Goal: Task Accomplishment & Management: Manage account settings

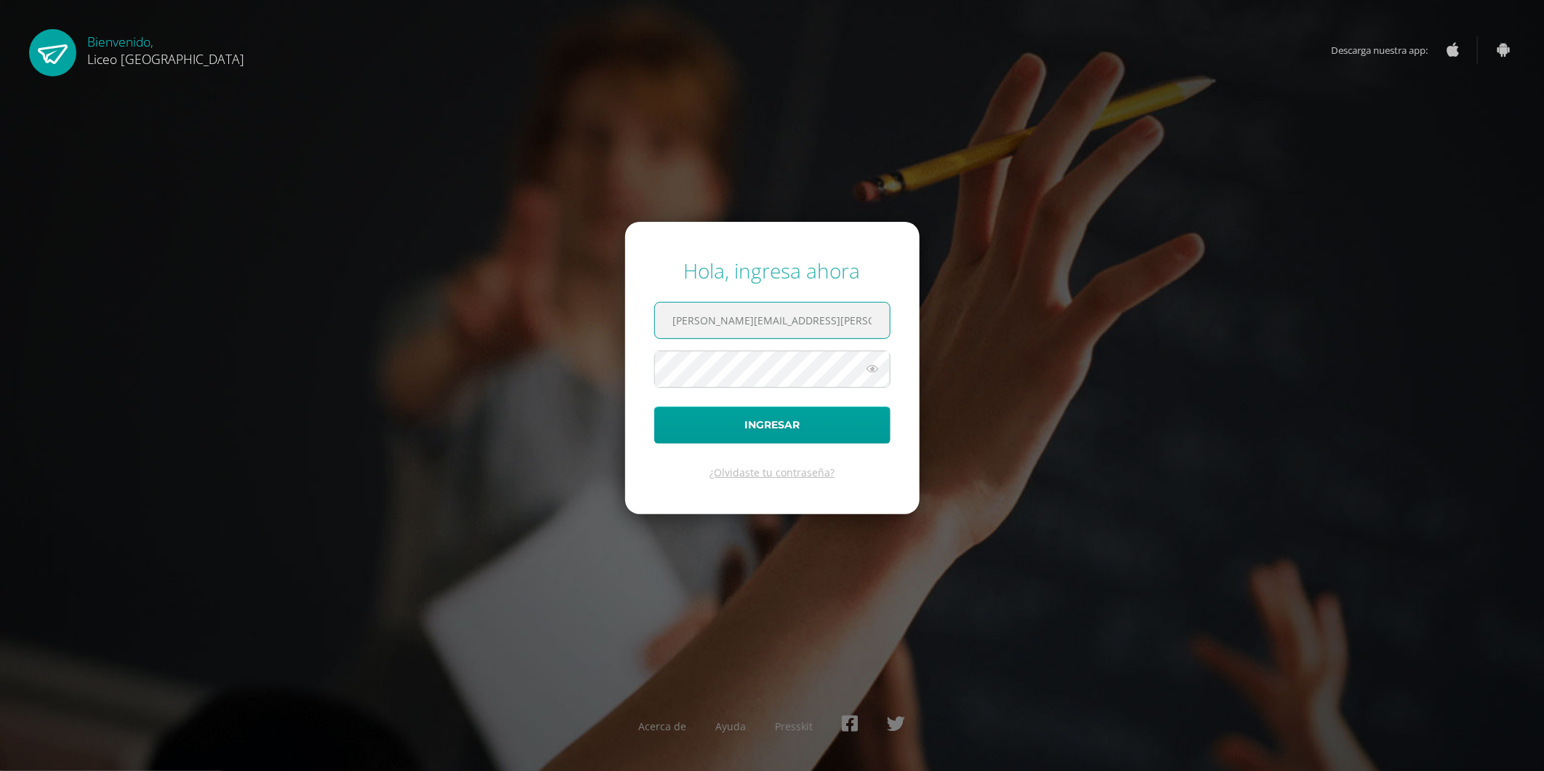
click at [733, 322] on input "oseas.guzman@liceoguatemala.edu.gt" at bounding box center [772, 320] width 235 height 36
click at [738, 321] on input "oseas.guzman@liceoguatemala.edu.gt" at bounding box center [772, 320] width 235 height 36
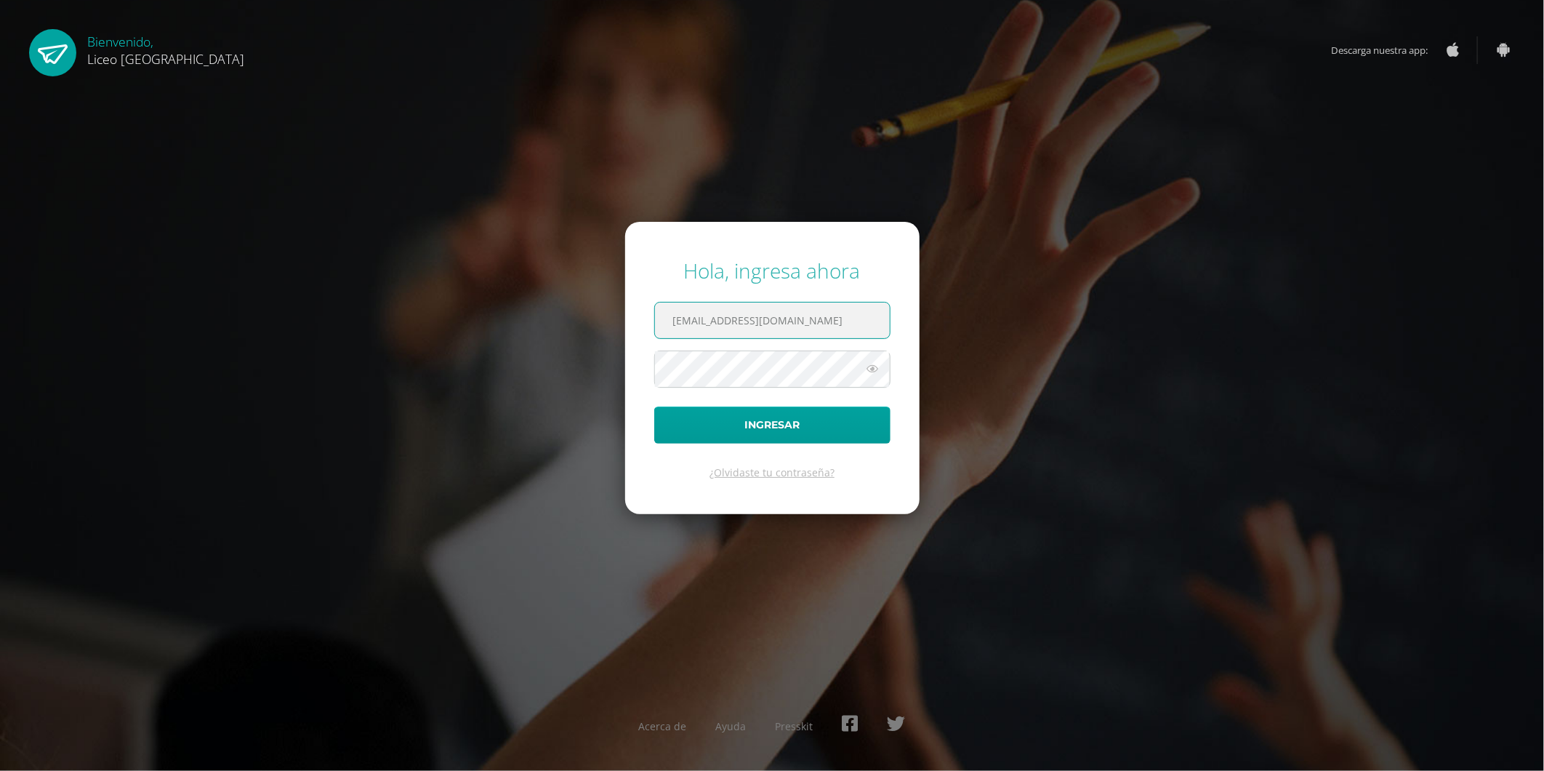
type input "coordinador.tecnologia@liceoguatemala.edu.gt"
click at [753, 546] on div "Hola, ingresa ahora coordinador.tecnologia@liceoguatemala.edu.gt Ingresar ¿Olvi…" at bounding box center [772, 385] width 1556 height 771
click at [779, 430] on button "Ingresar" at bounding box center [772, 424] width 236 height 37
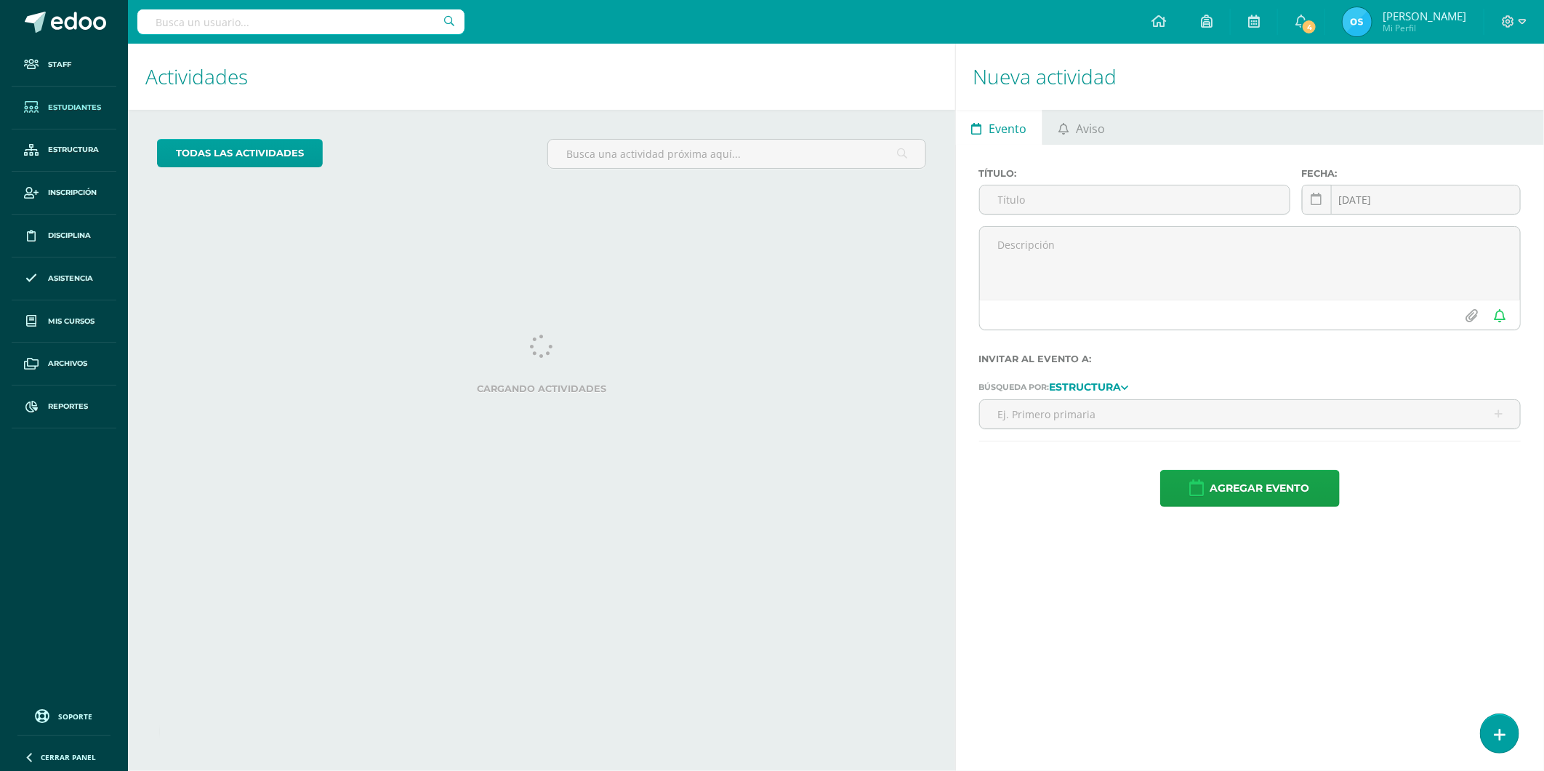
click at [68, 103] on span "Estudiantes" at bounding box center [74, 108] width 53 height 12
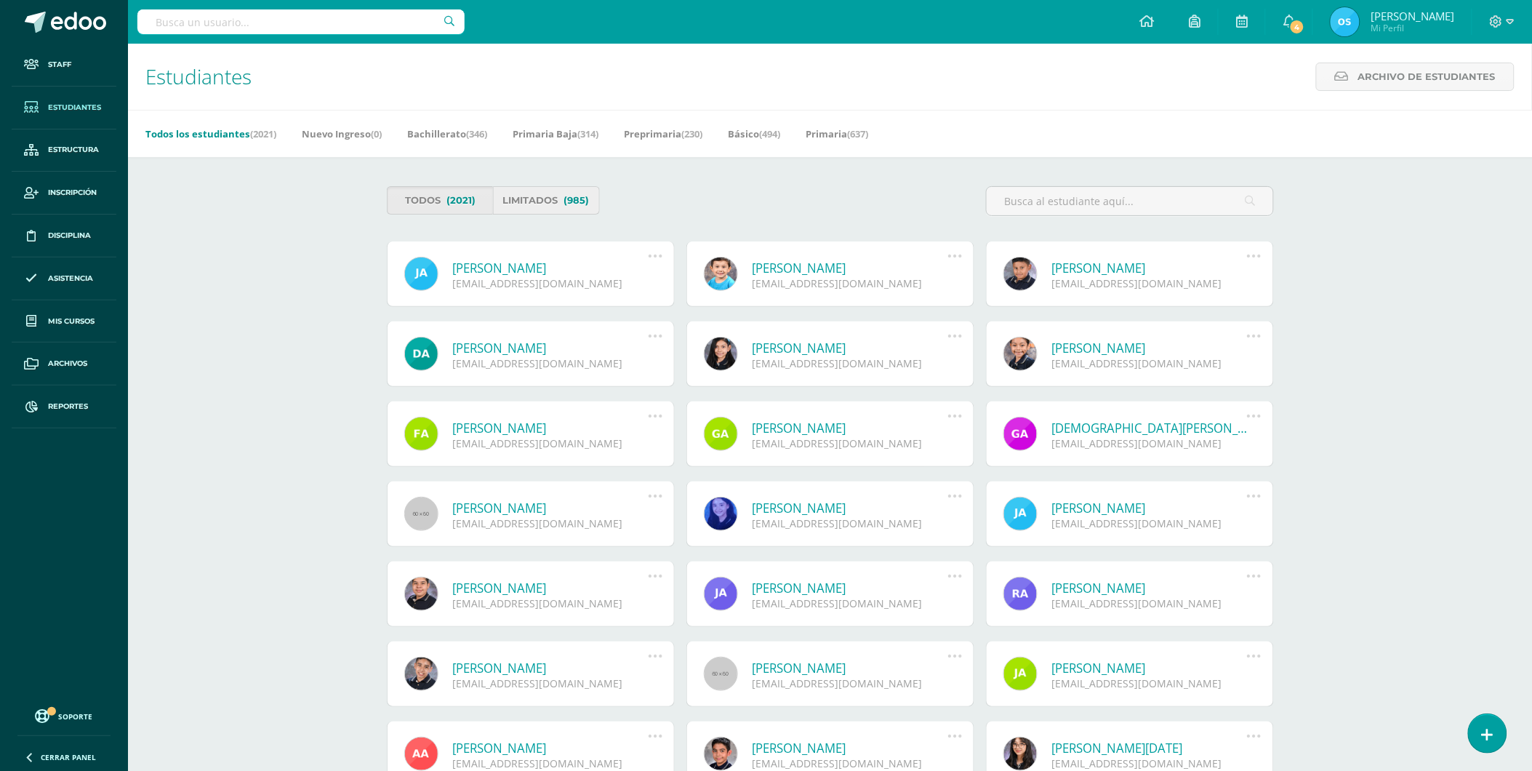
click at [566, 195] on span "(985)" at bounding box center [576, 200] width 25 height 27
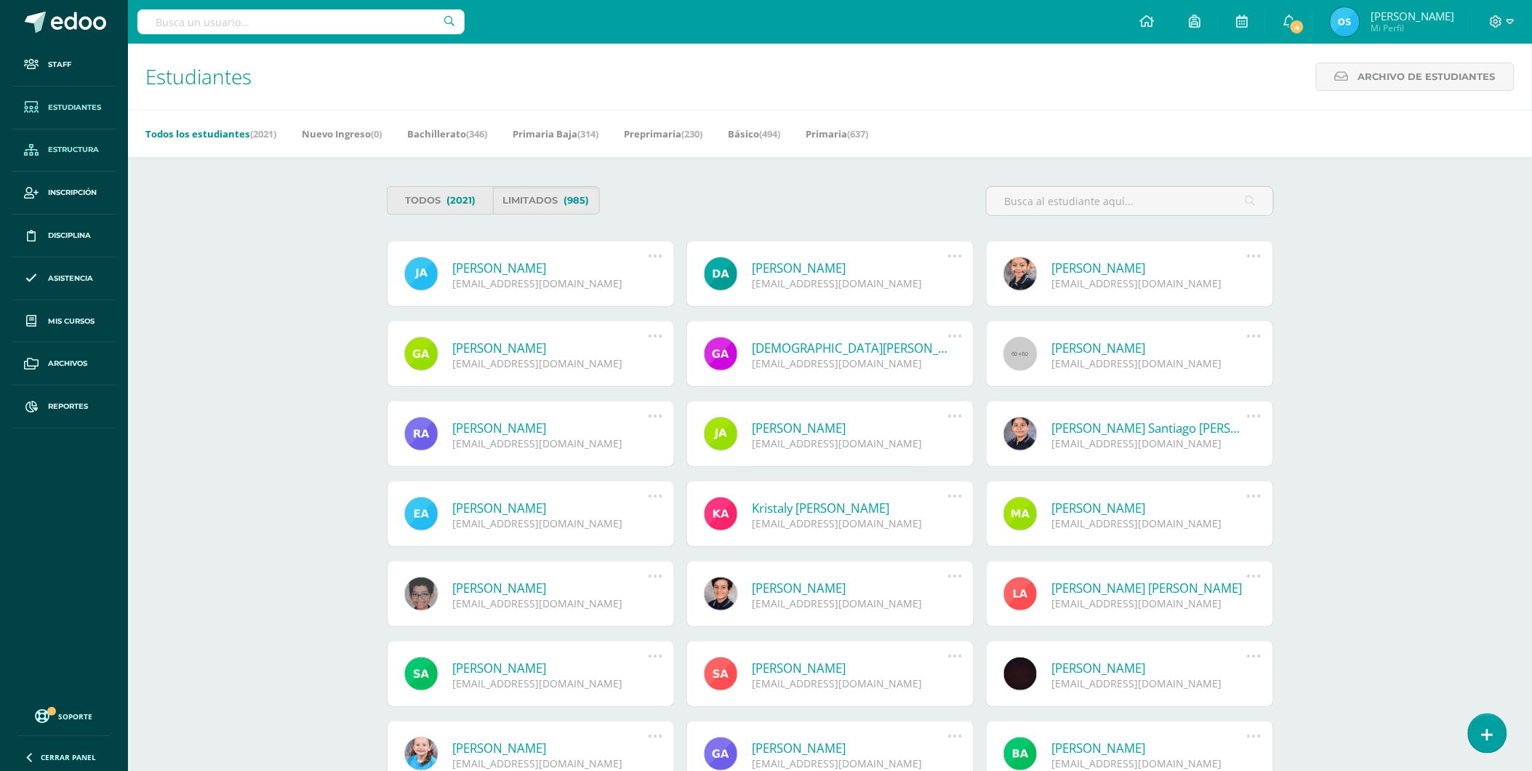
click at [67, 148] on span "Estructura" at bounding box center [73, 150] width 51 height 12
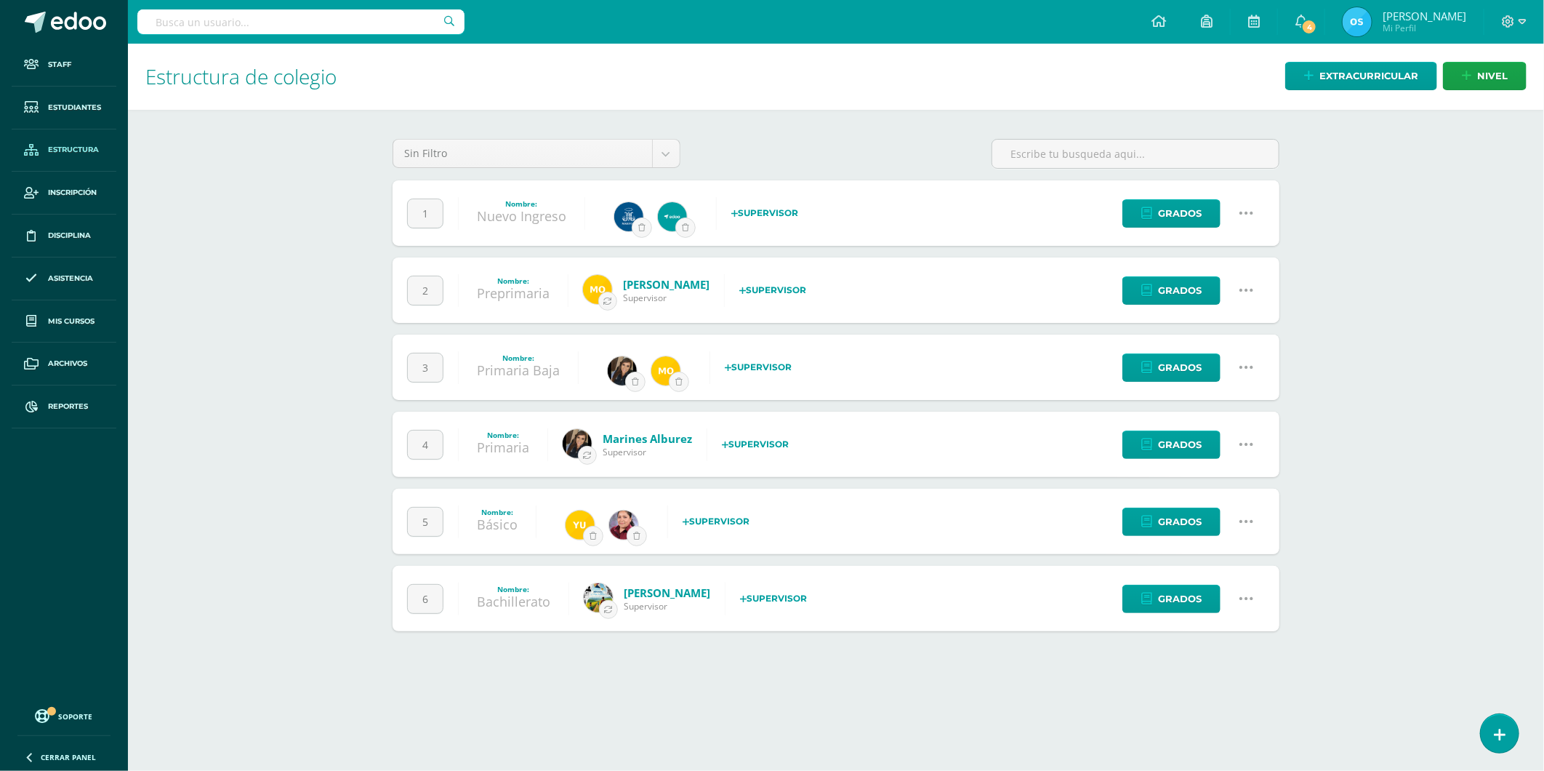
click at [1252, 289] on icon at bounding box center [1247, 290] width 16 height 16
click at [1208, 369] on link "Configuración" at bounding box center [1219, 364] width 129 height 23
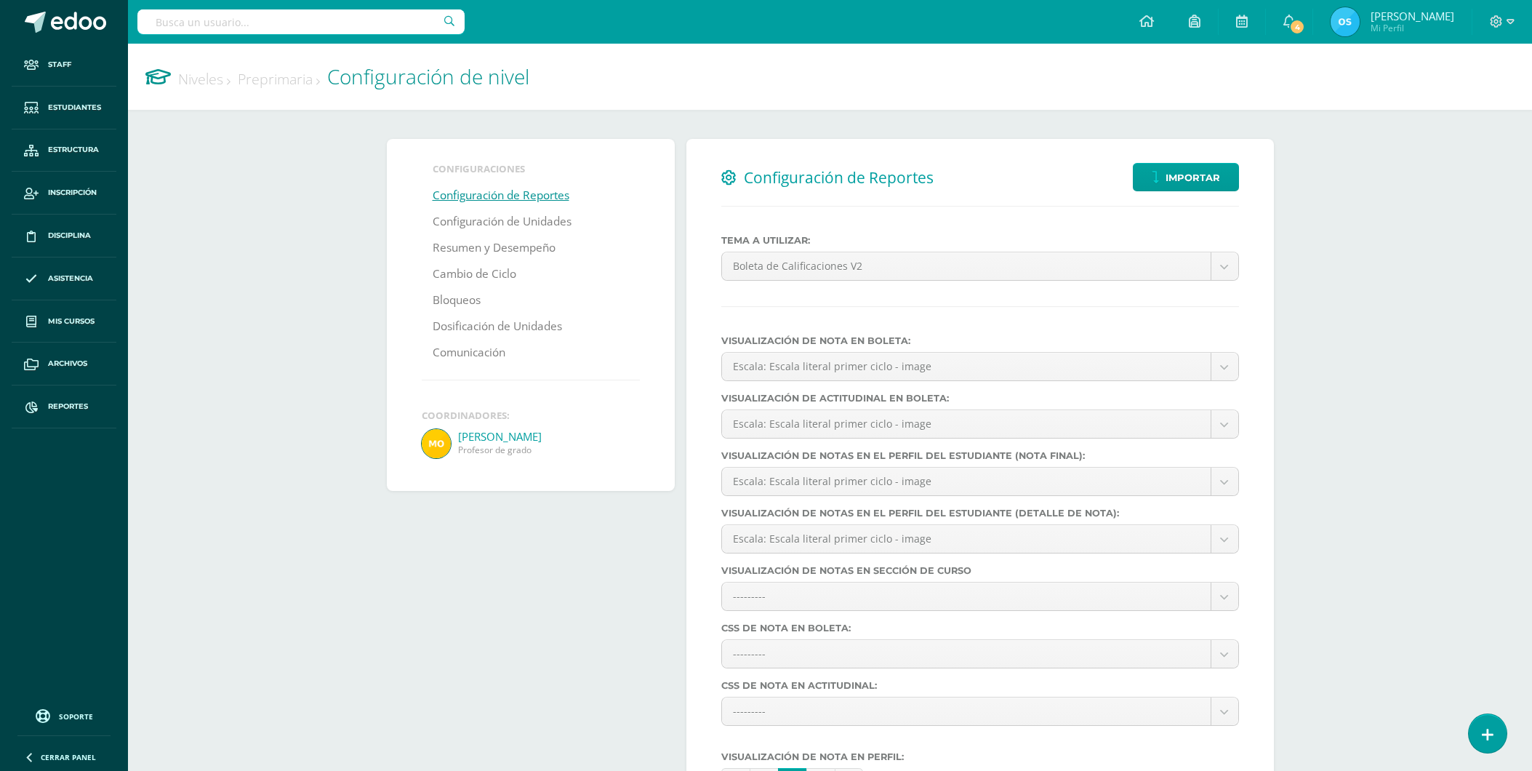
select select
click at [455, 294] on link "Bloqueos" at bounding box center [457, 300] width 48 height 26
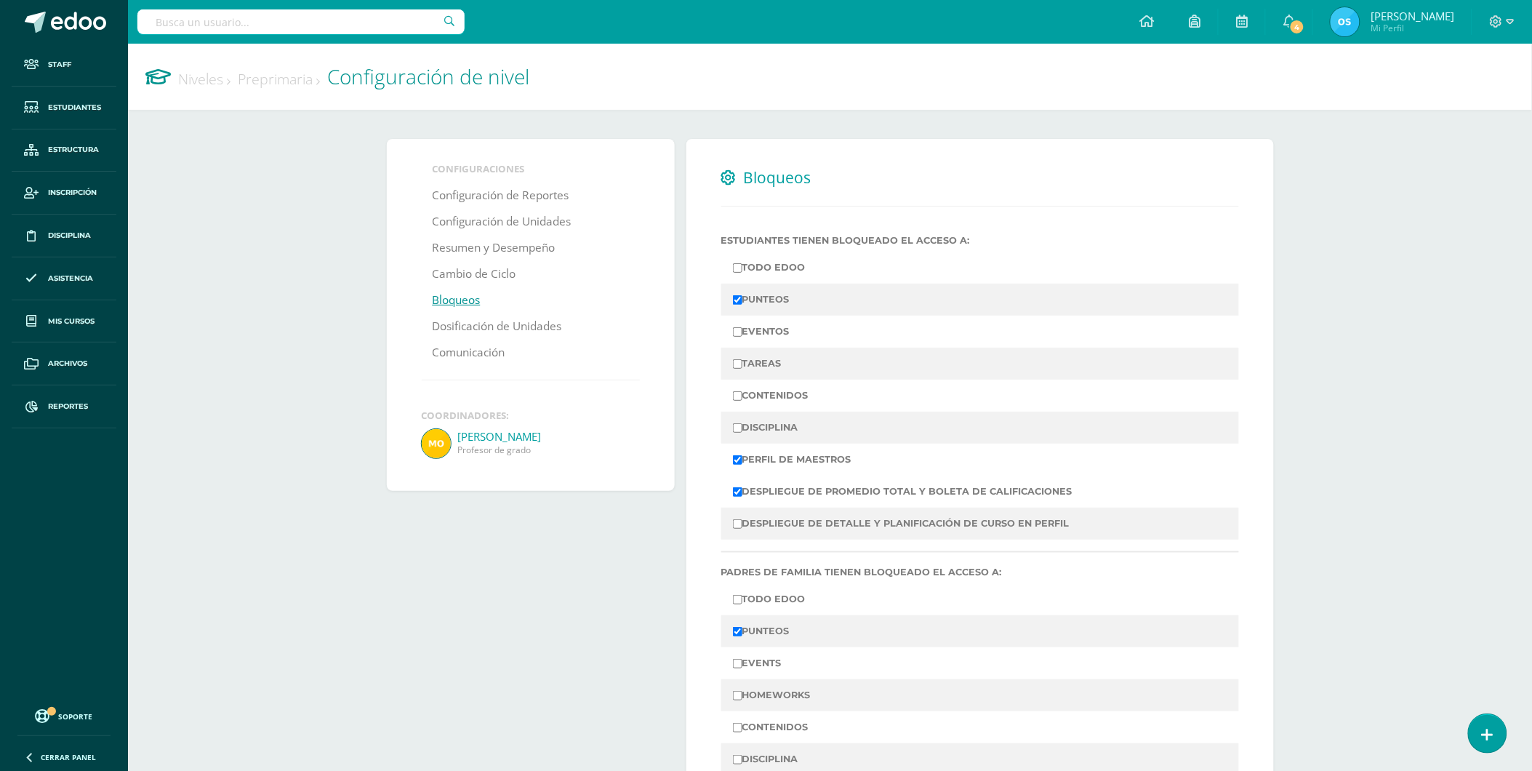
click at [739, 300] on input "PUNTEOS" at bounding box center [737, 299] width 9 height 9
checkbox input "false"
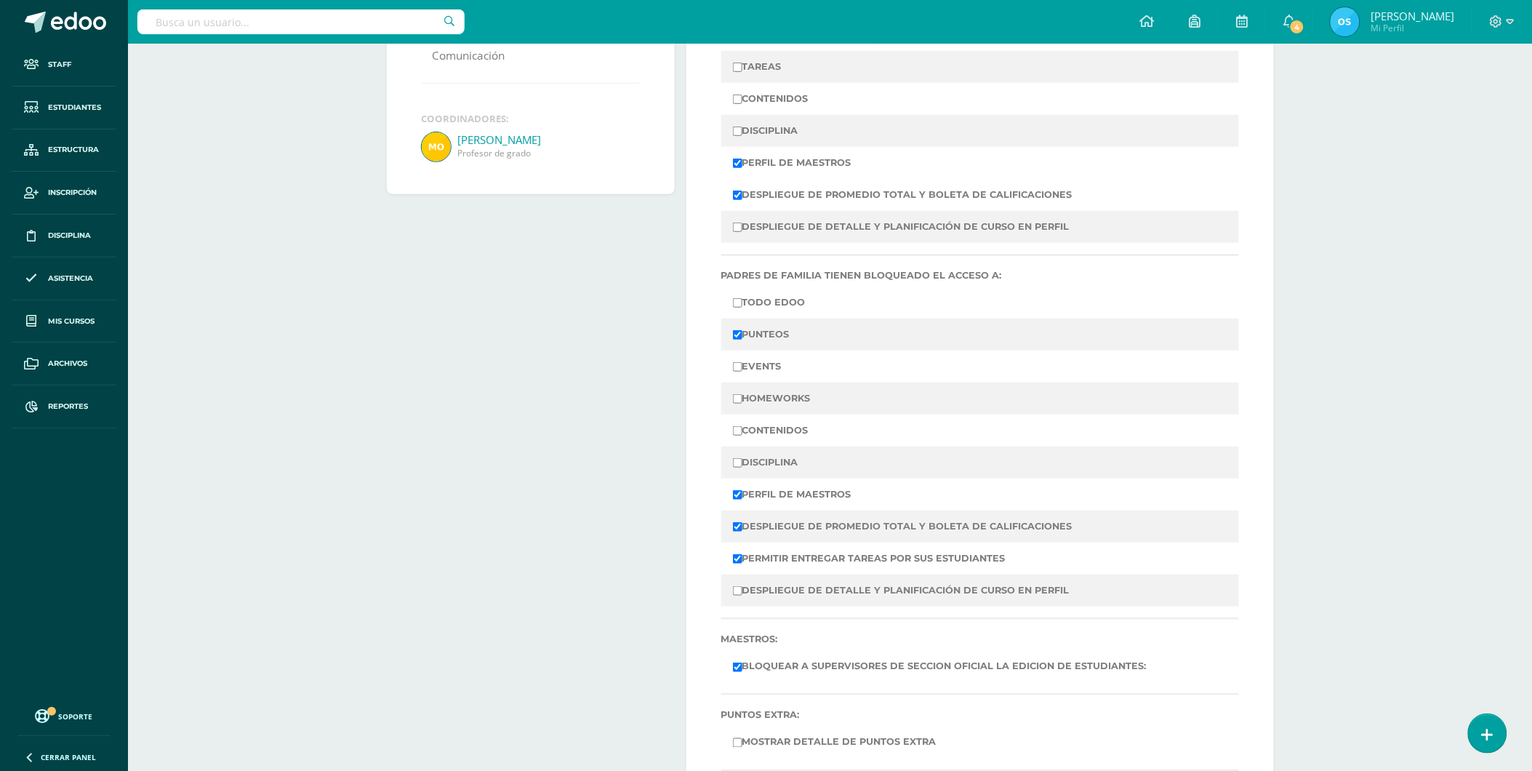
scroll to position [323, 0]
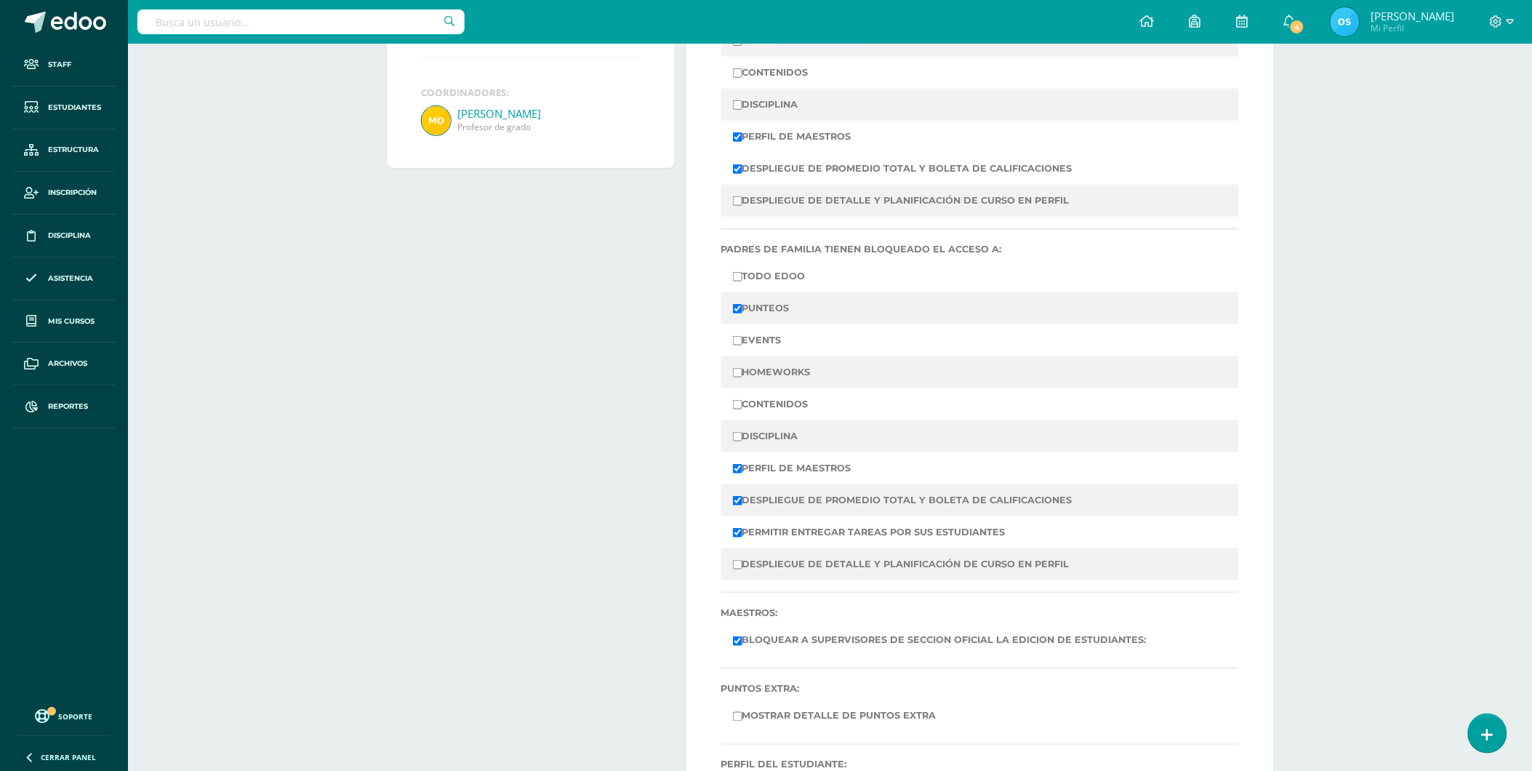
click at [735, 313] on input "PUNTEOS" at bounding box center [737, 308] width 9 height 9
checkbox input "false"
click at [735, 499] on input "DESPLIEGUE DE PROMEDIO TOTAL Y BOLETA DE CALIFICACIONES" at bounding box center [737, 500] width 9 height 9
checkbox input "false"
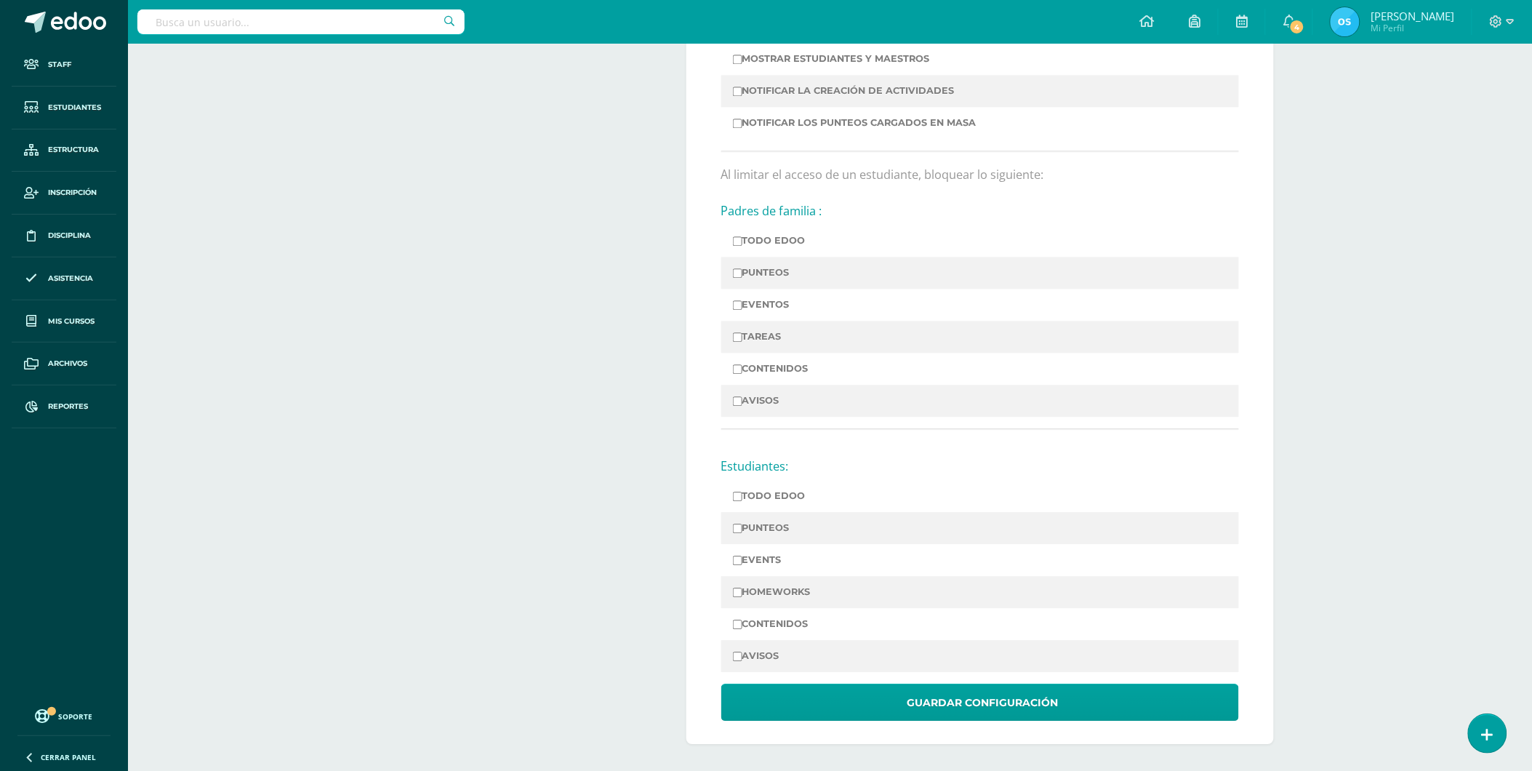
scroll to position [1058, 0]
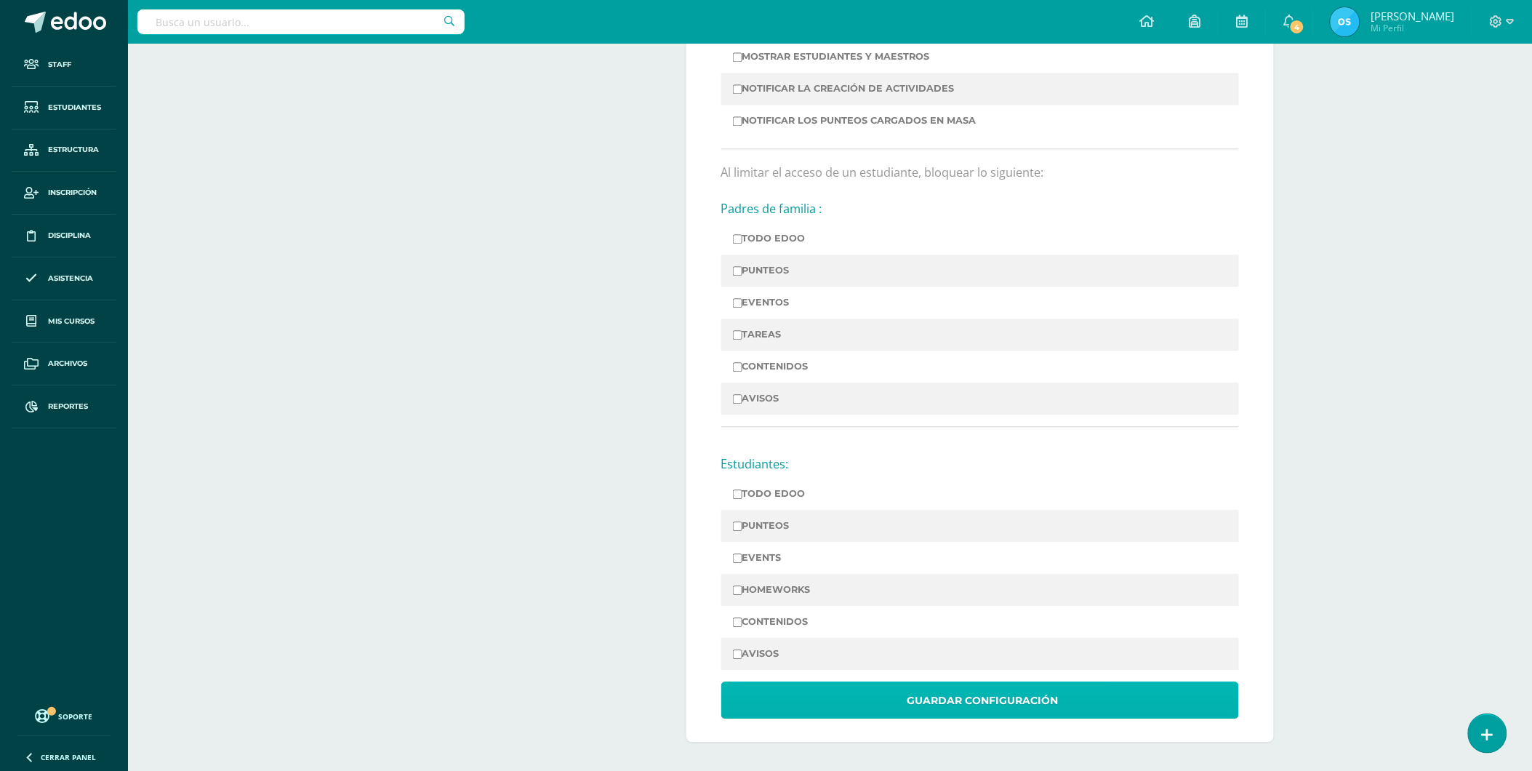
click at [975, 693] on span "Guardar Configuración" at bounding box center [982, 701] width 151 height 36
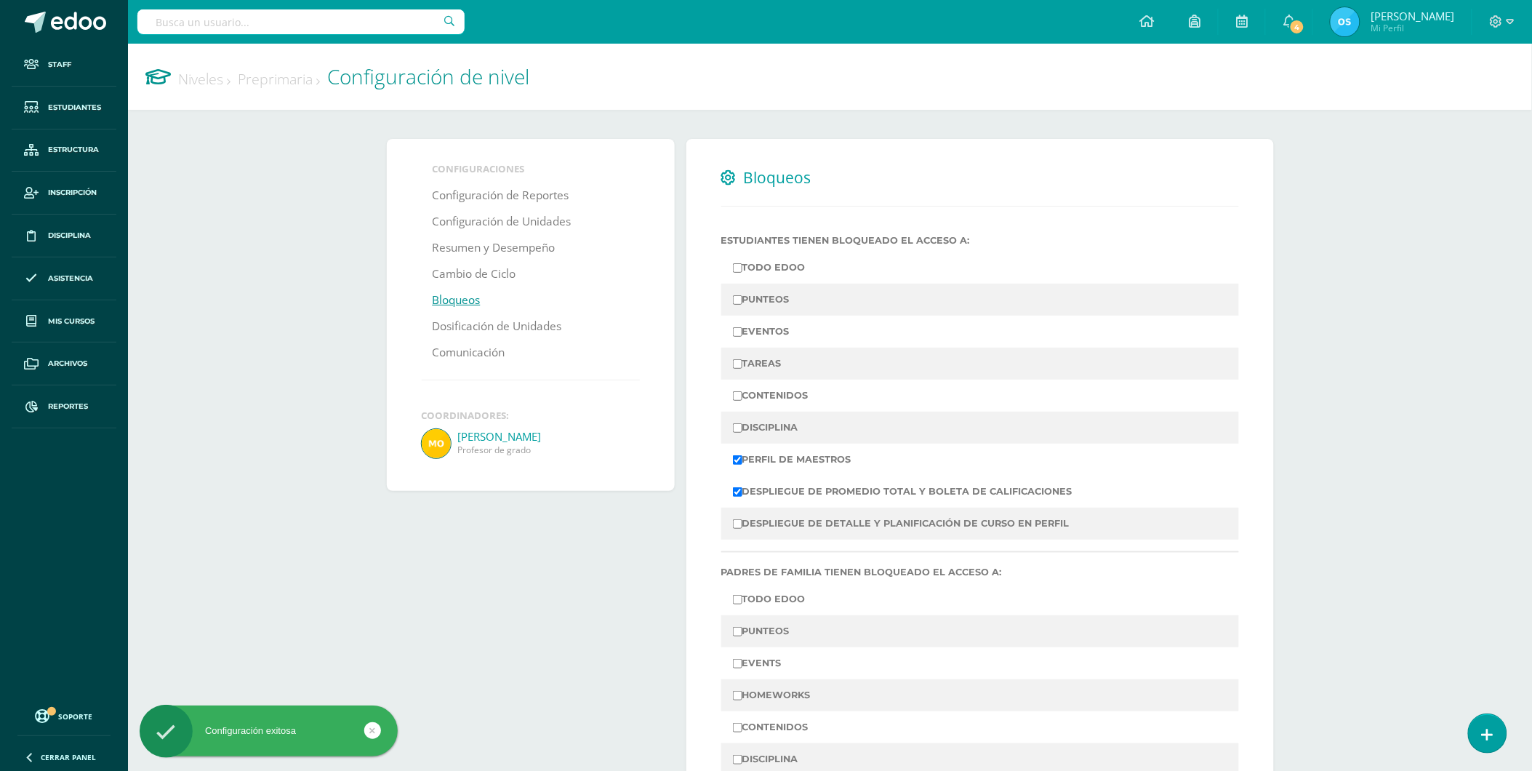
click at [220, 76] on link "Niveles" at bounding box center [204, 79] width 52 height 20
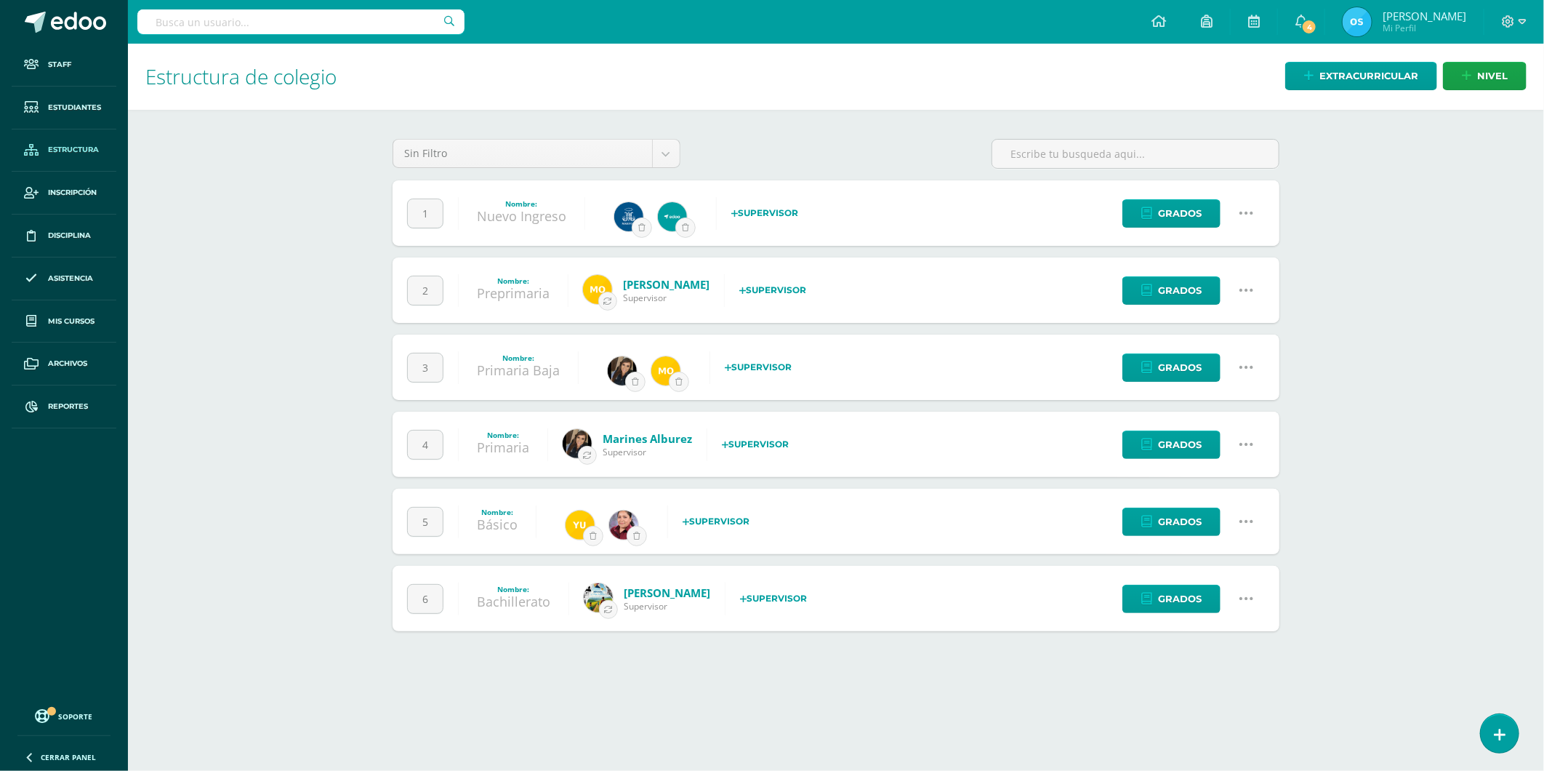
click at [1249, 371] on icon at bounding box center [1247, 367] width 16 height 16
click at [1233, 438] on link "Configuración" at bounding box center [1219, 441] width 129 height 23
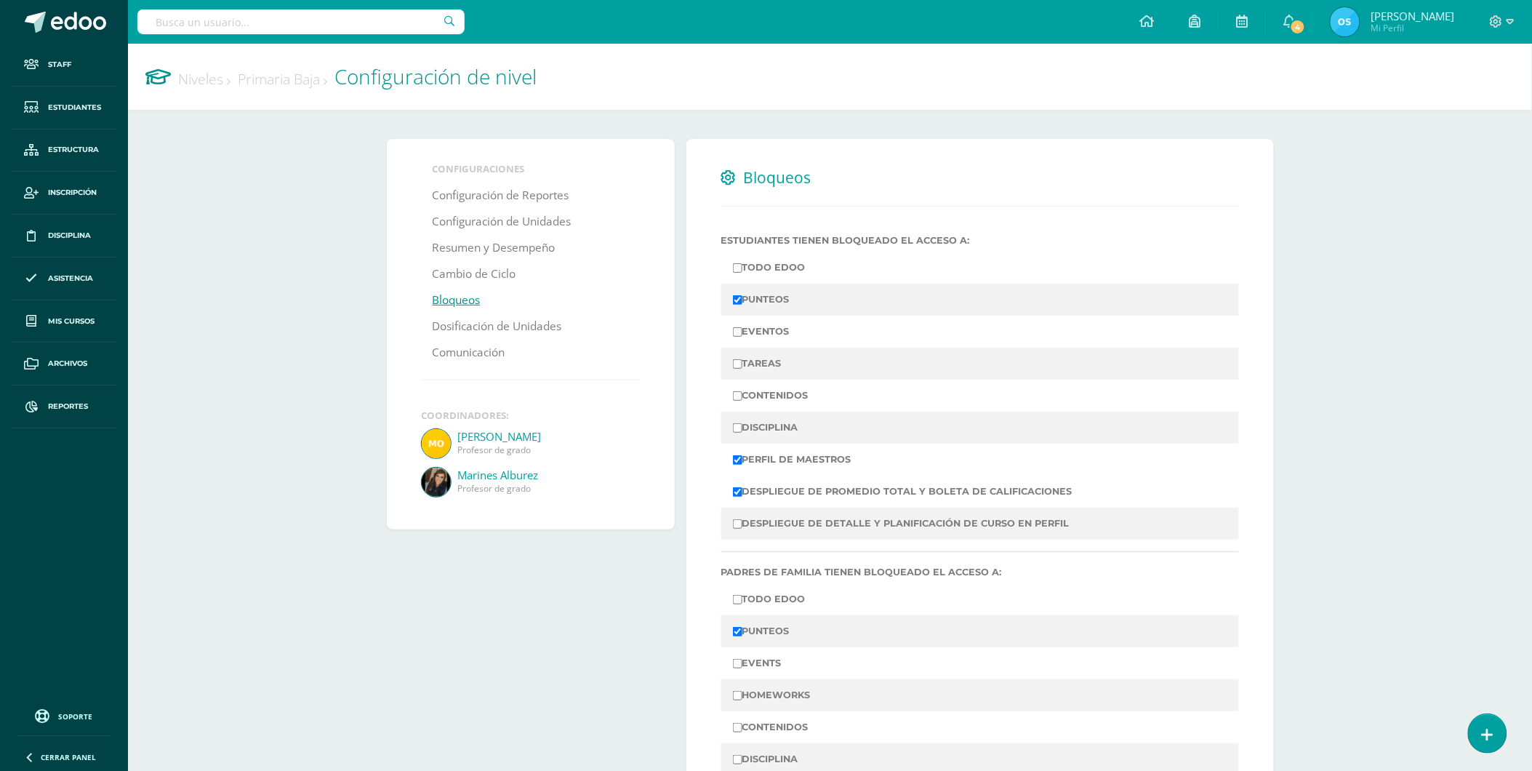
click at [735, 295] on input "PUNTEOS" at bounding box center [737, 299] width 9 height 9
checkbox input "false"
click at [736, 494] on input "DESPLIEGUE DE PROMEDIO TOTAL Y BOLETA DE CALIFICACIONES" at bounding box center [737, 491] width 9 height 9
checkbox input "false"
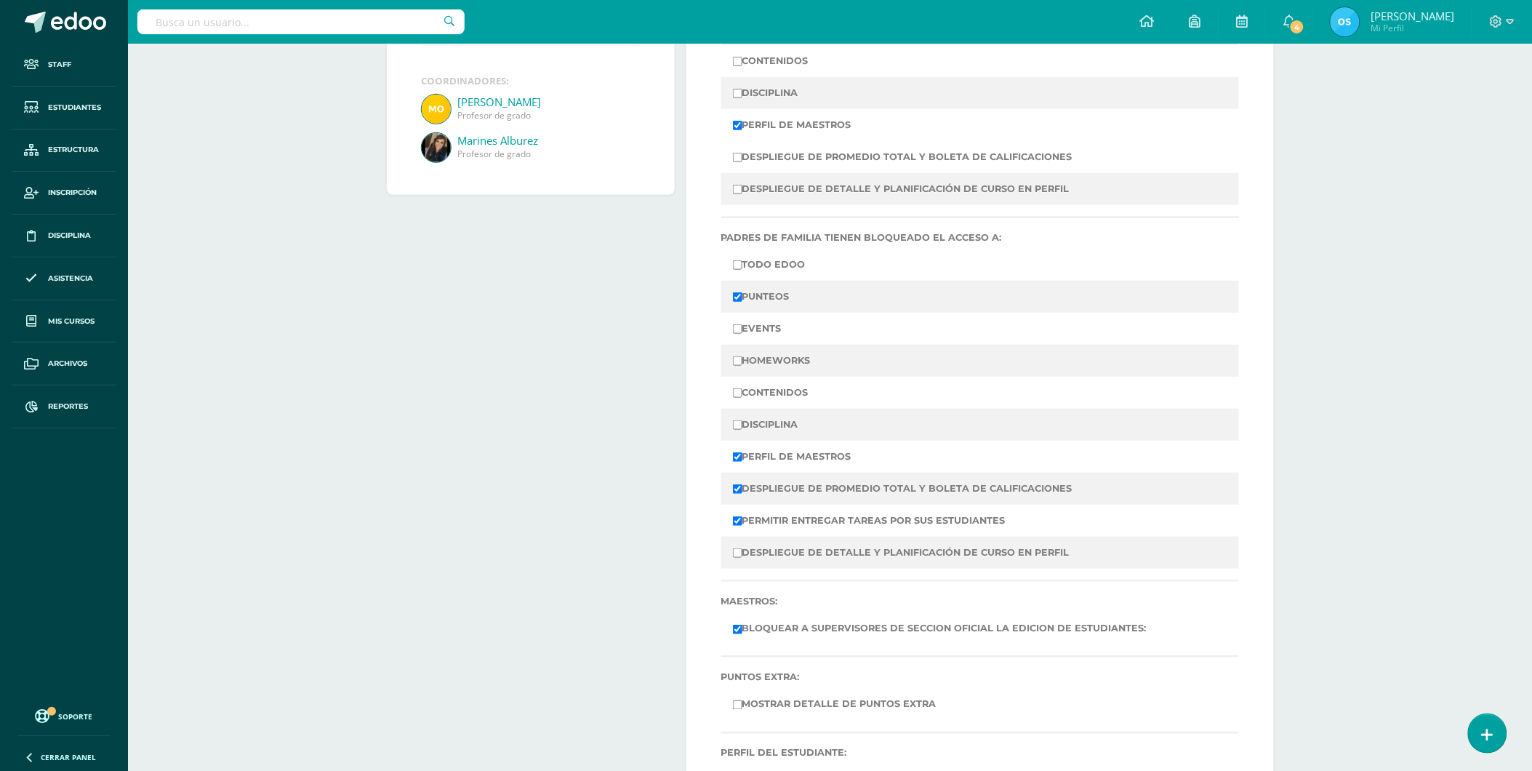
scroll to position [404, 0]
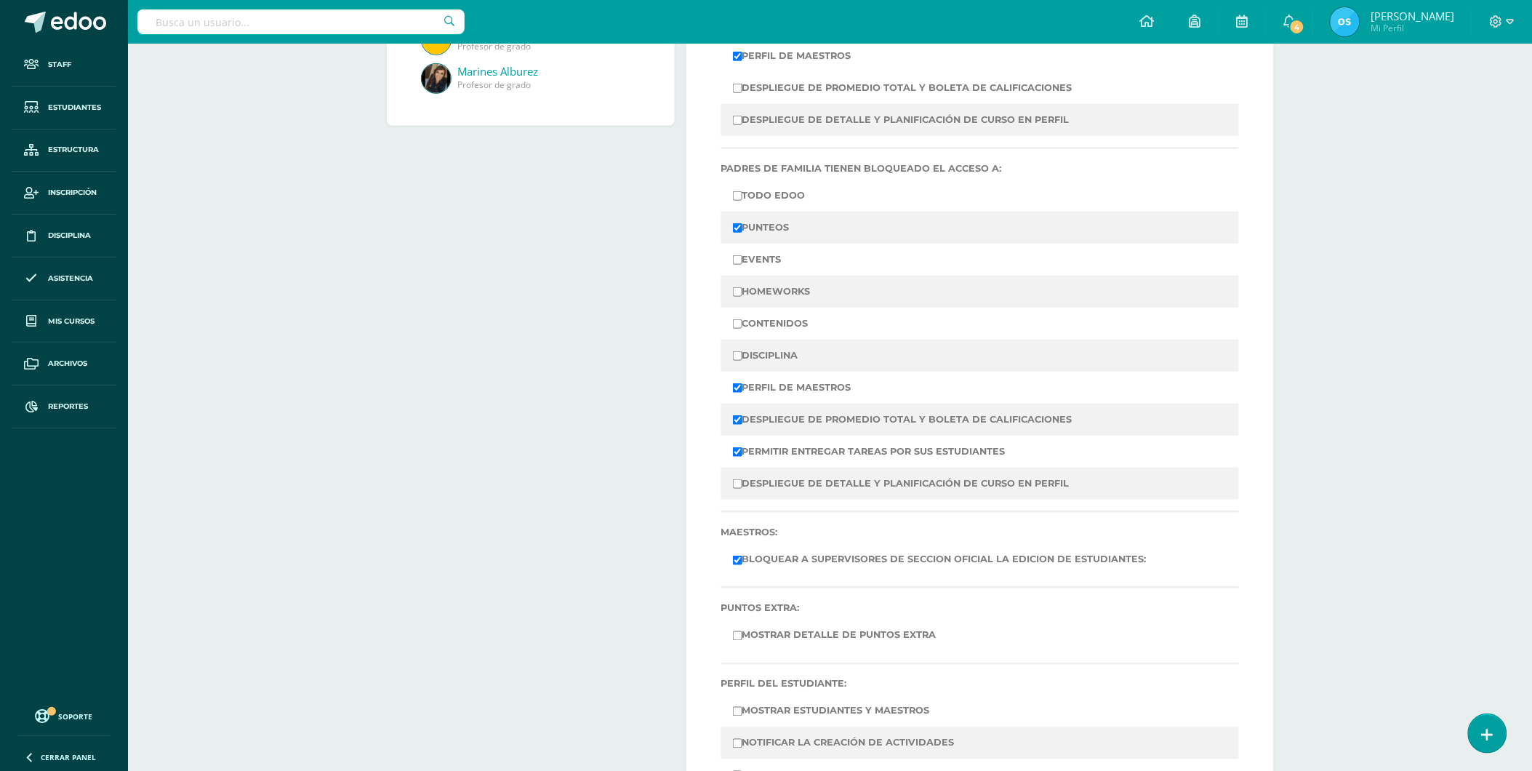
click at [734, 228] on input "PUNTEOS" at bounding box center [737, 227] width 9 height 9
checkbox input "false"
click at [739, 422] on input "DESPLIEGUE DE PROMEDIO TOTAL Y BOLETA DE CALIFICACIONES" at bounding box center [737, 419] width 9 height 9
checkbox input "false"
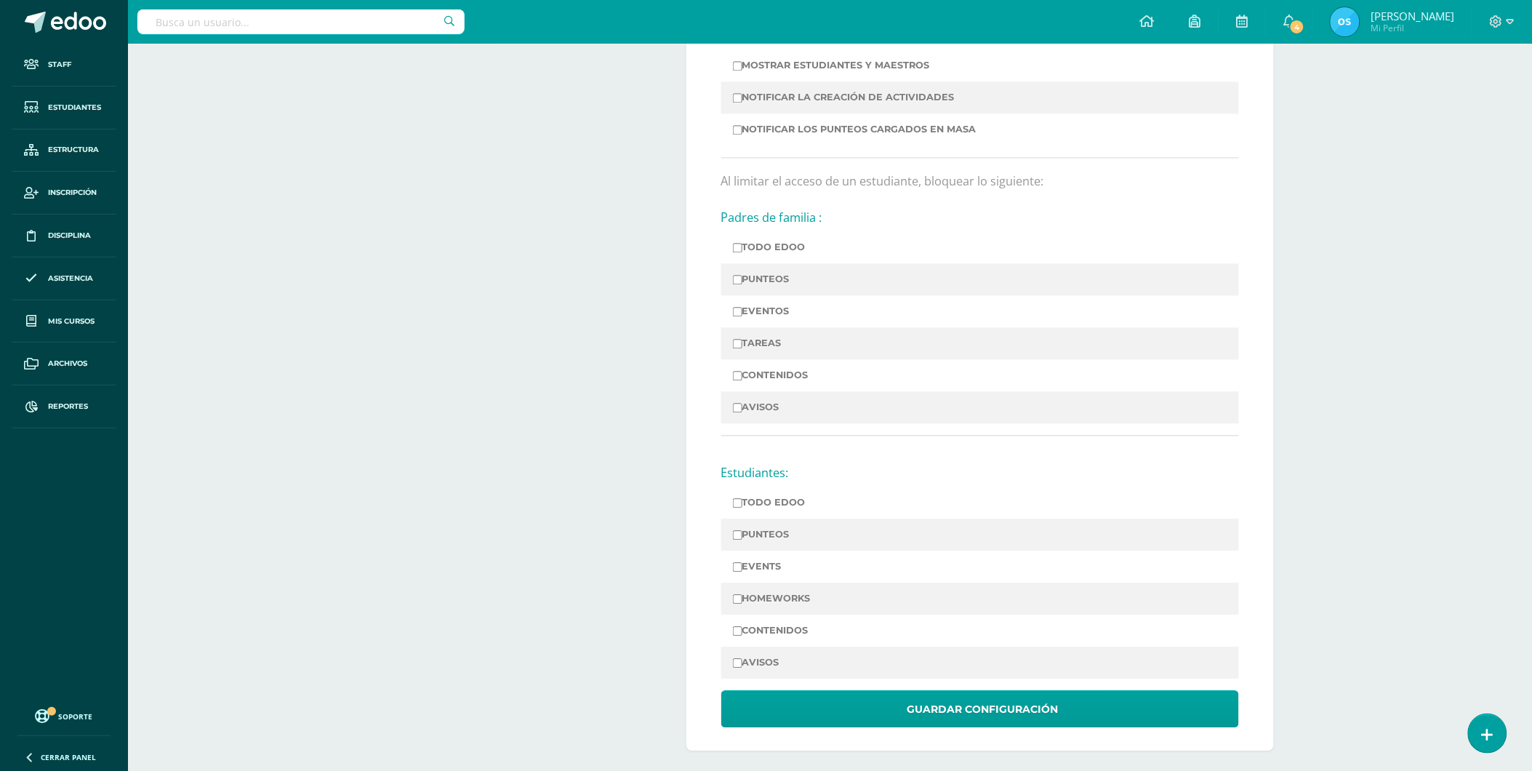
scroll to position [1058, 0]
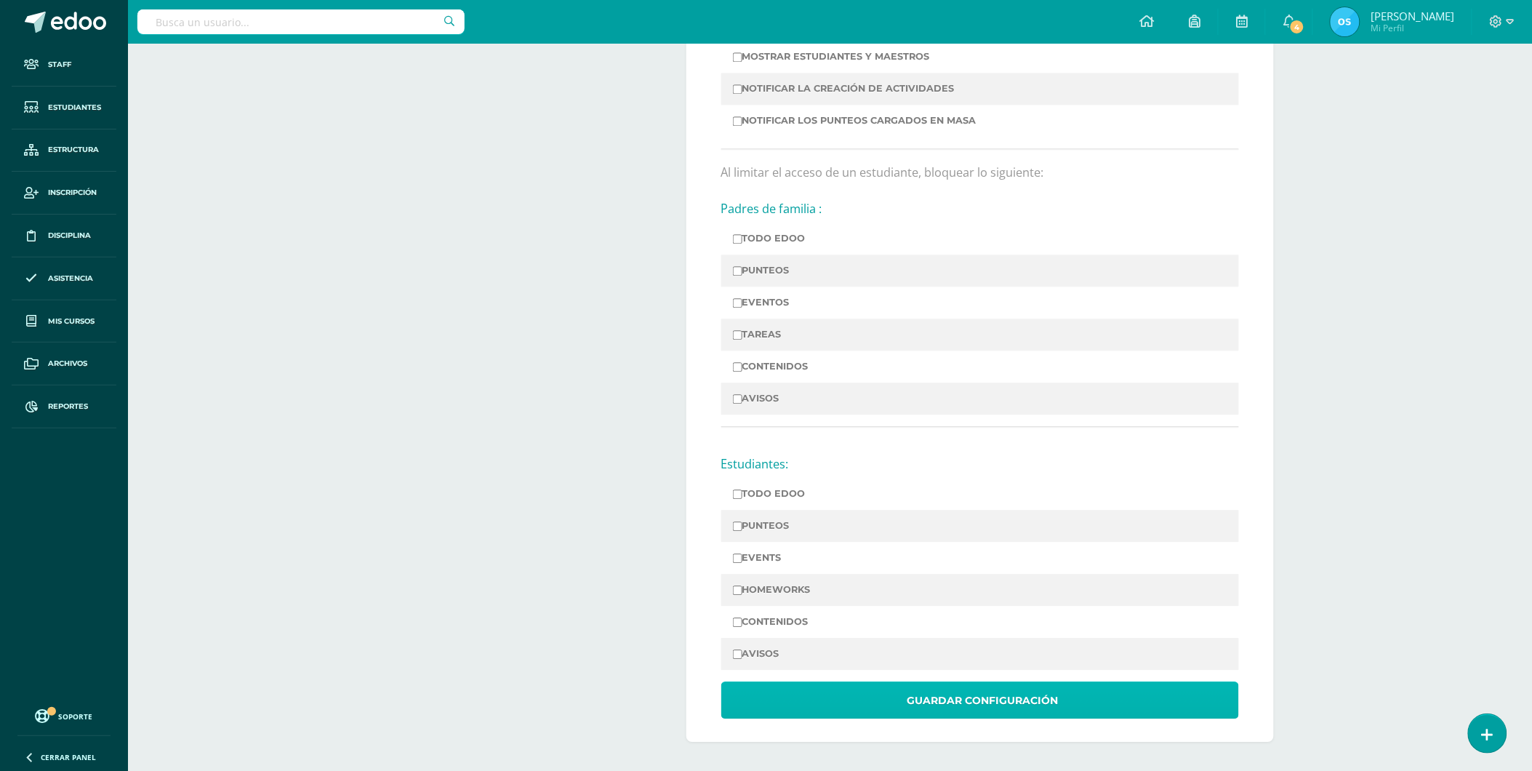
click at [953, 695] on span "Guardar Configuración" at bounding box center [982, 701] width 151 height 36
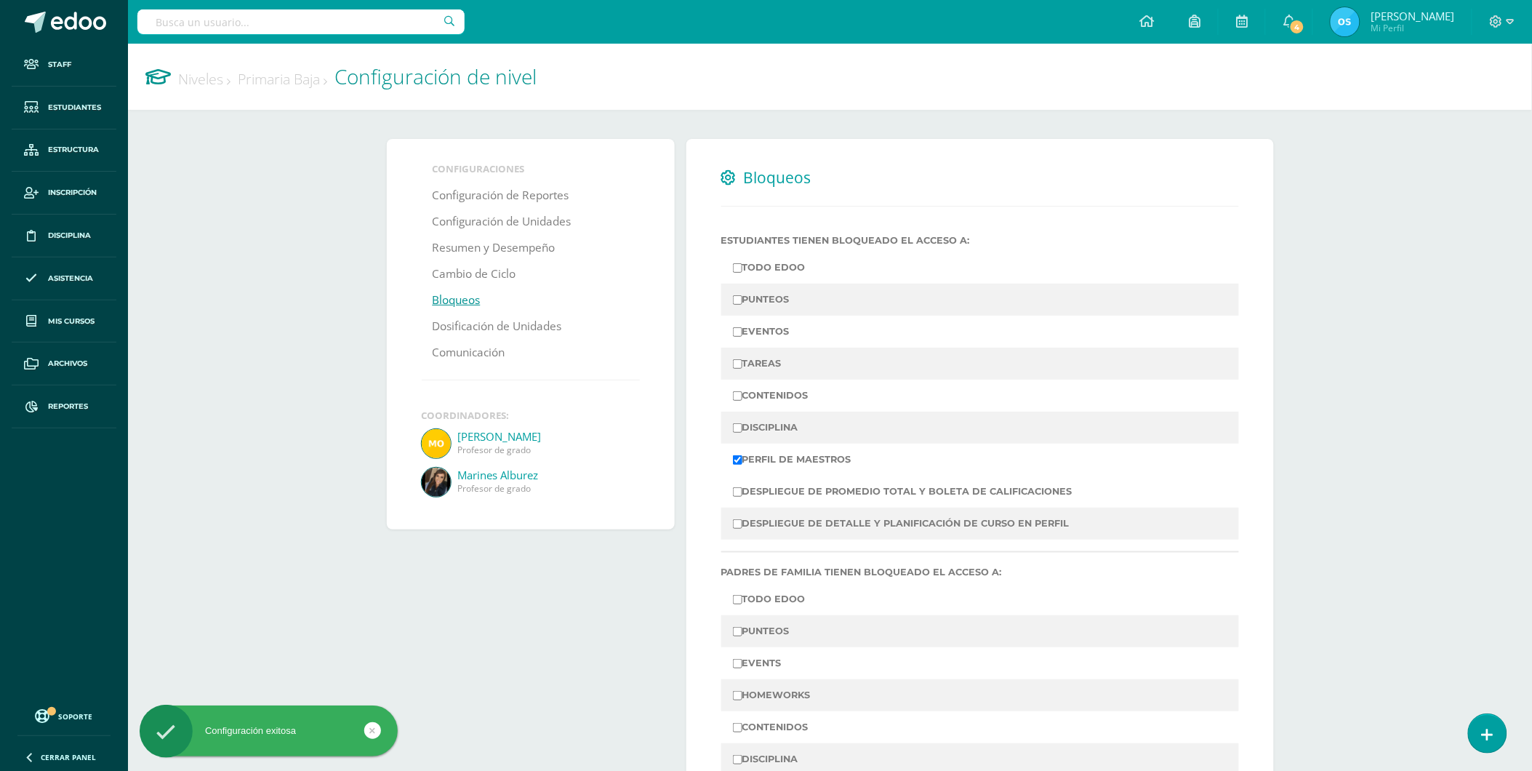
click at [208, 78] on link "Niveles" at bounding box center [204, 79] width 52 height 20
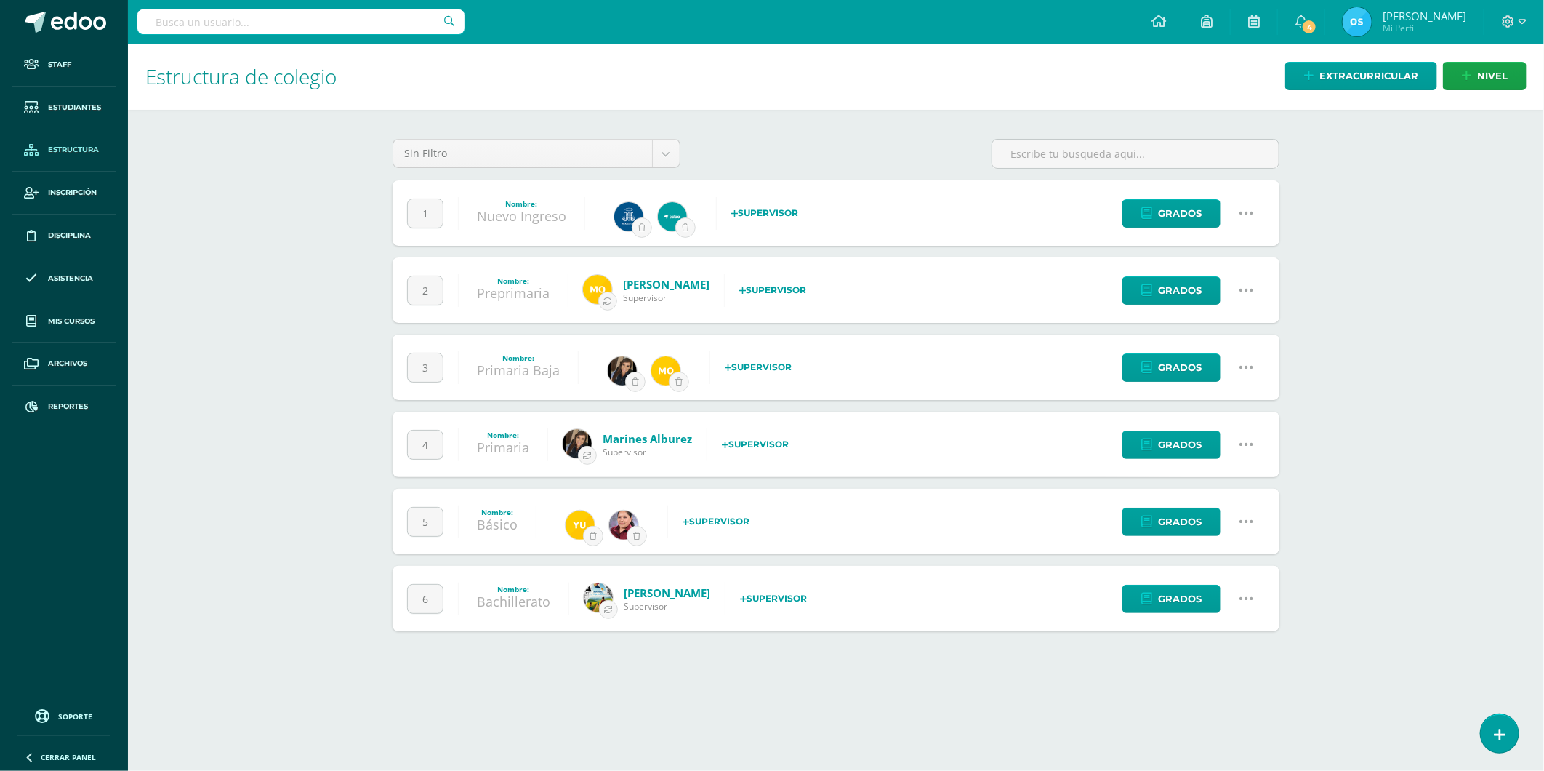
click at [1241, 278] on link at bounding box center [1246, 290] width 37 height 37
click at [1219, 357] on link "Configuración" at bounding box center [1219, 364] width 129 height 23
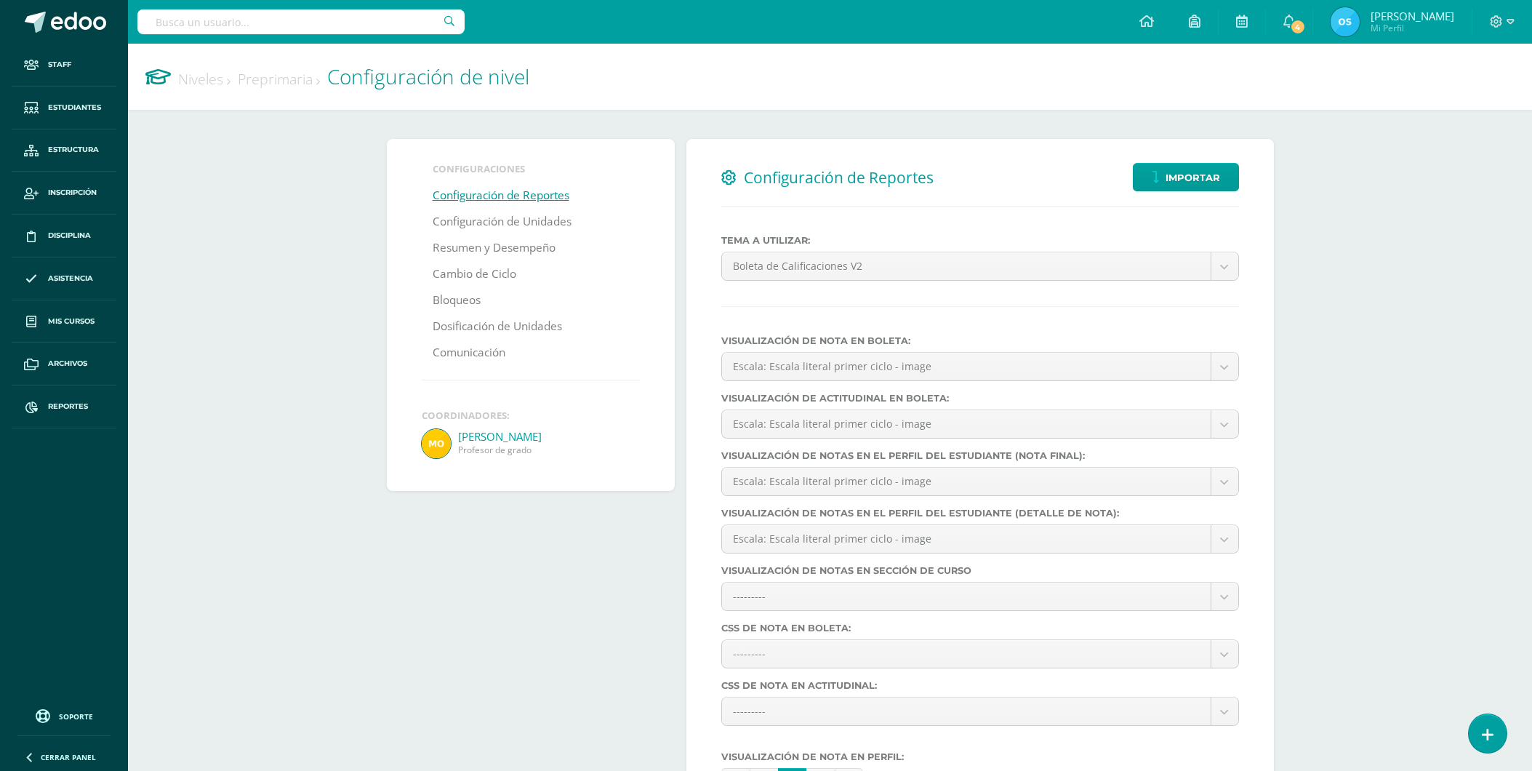
select select
click at [467, 300] on link "Bloqueos" at bounding box center [457, 300] width 48 height 26
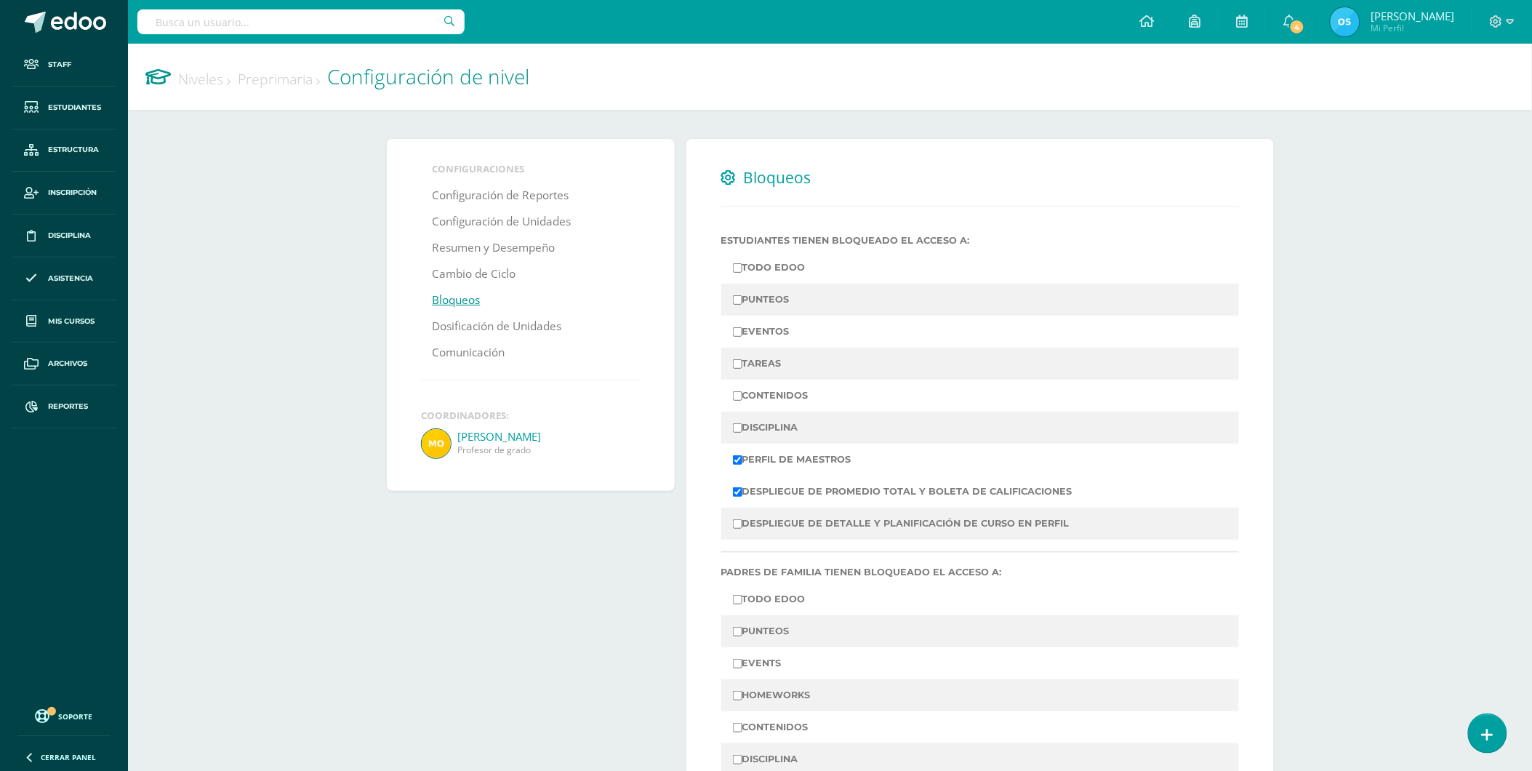
click at [199, 83] on link "Niveles" at bounding box center [204, 79] width 52 height 20
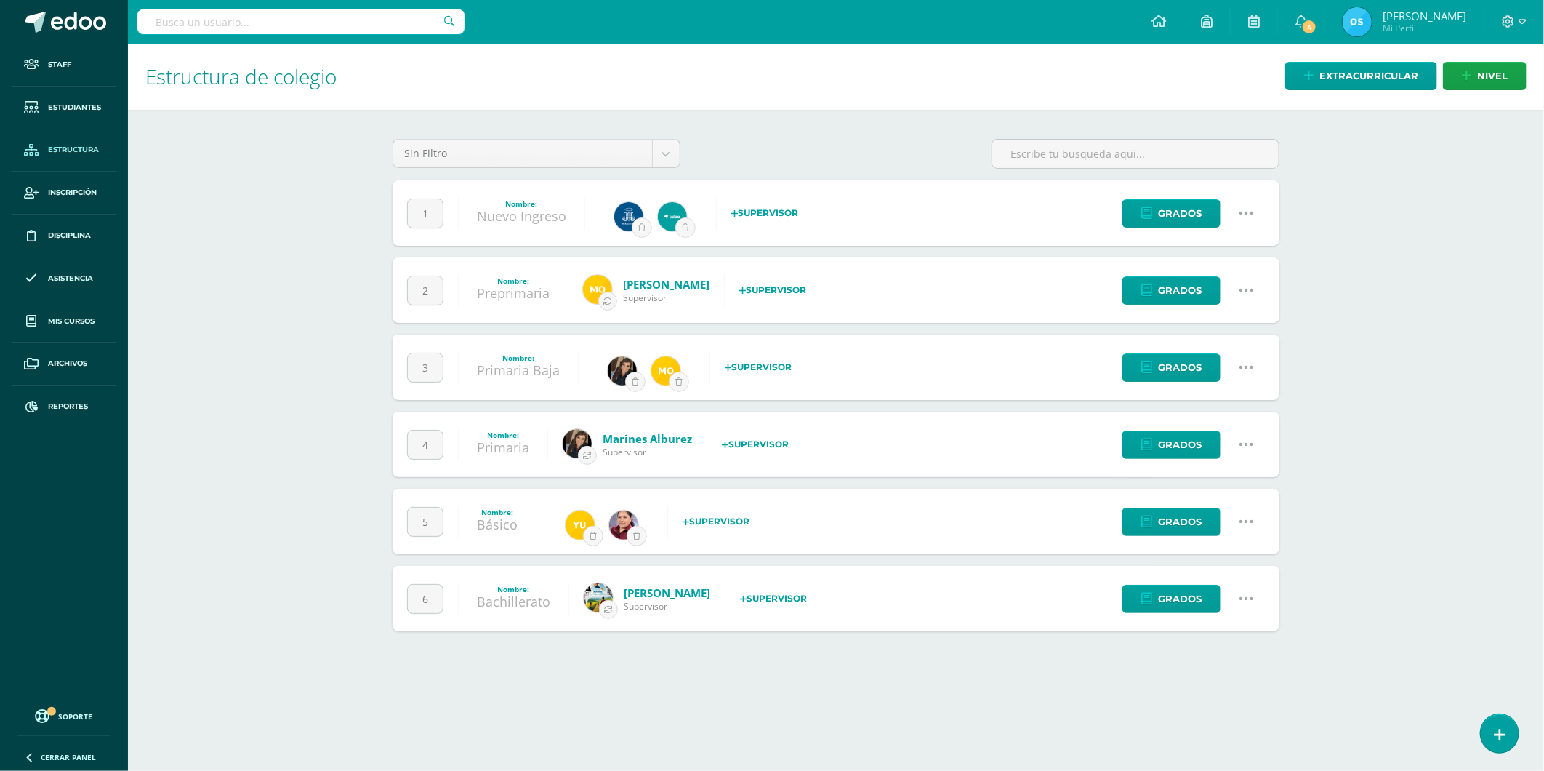
click at [1244, 444] on icon at bounding box center [1247, 444] width 16 height 16
click at [1219, 514] on link "Configuración" at bounding box center [1219, 518] width 129 height 23
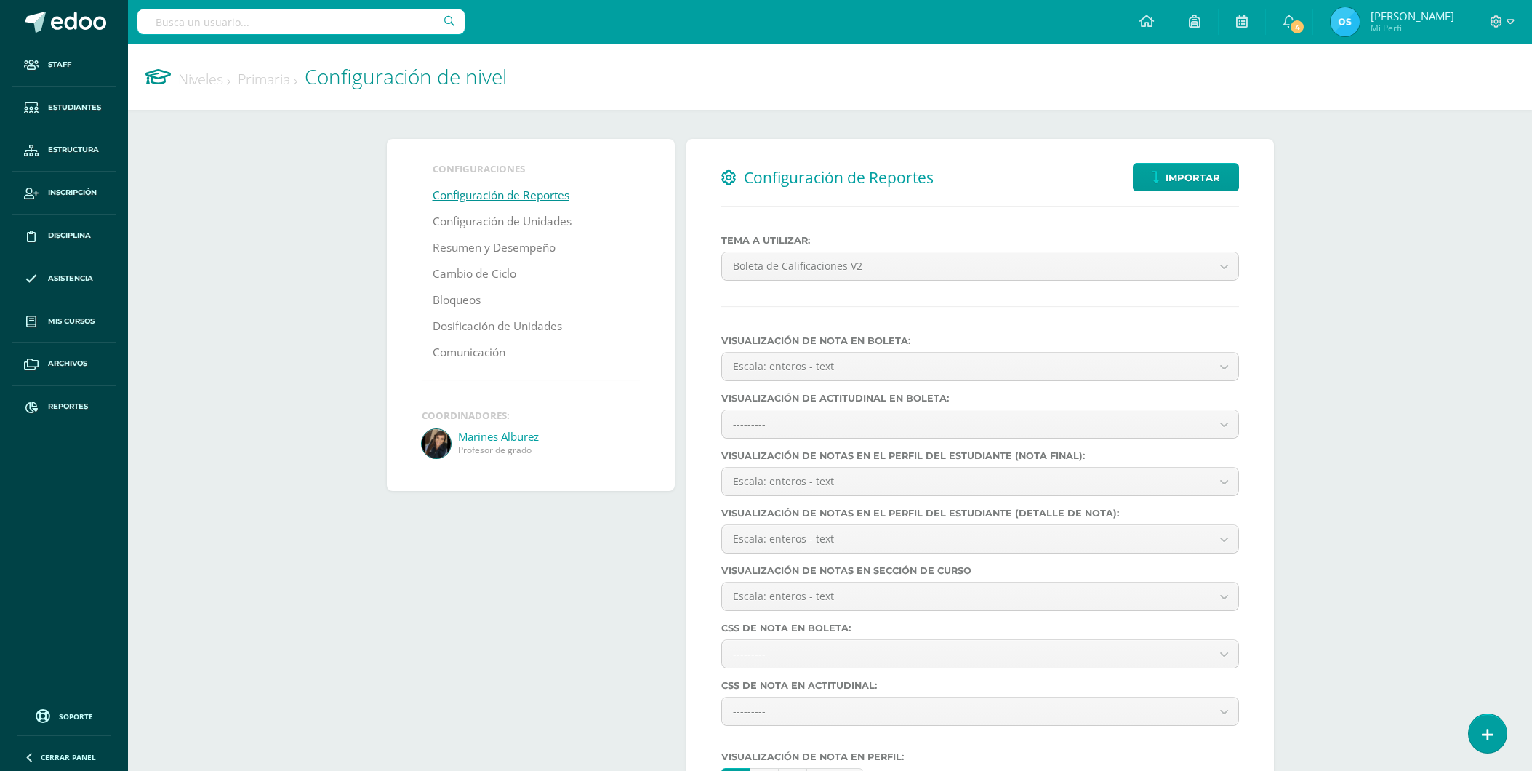
select select
click at [458, 294] on link "Bloqueos" at bounding box center [457, 300] width 48 height 26
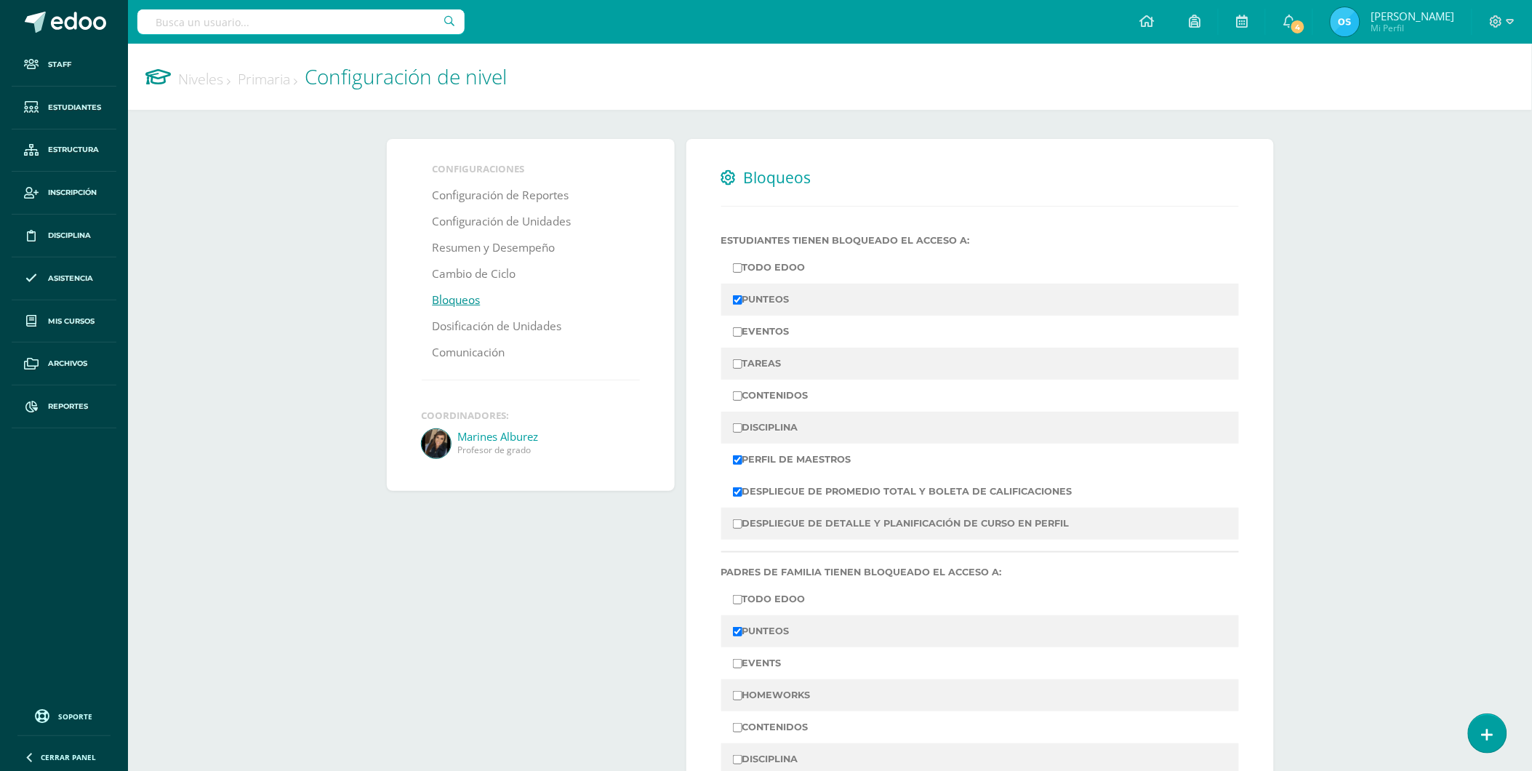
click at [739, 300] on input "PUNTEOS" at bounding box center [737, 299] width 9 height 9
checkbox input "false"
click at [738, 495] on input "DESPLIEGUE DE PROMEDIO TOTAL Y BOLETA DE CALIFICACIONES" at bounding box center [737, 491] width 9 height 9
checkbox input "false"
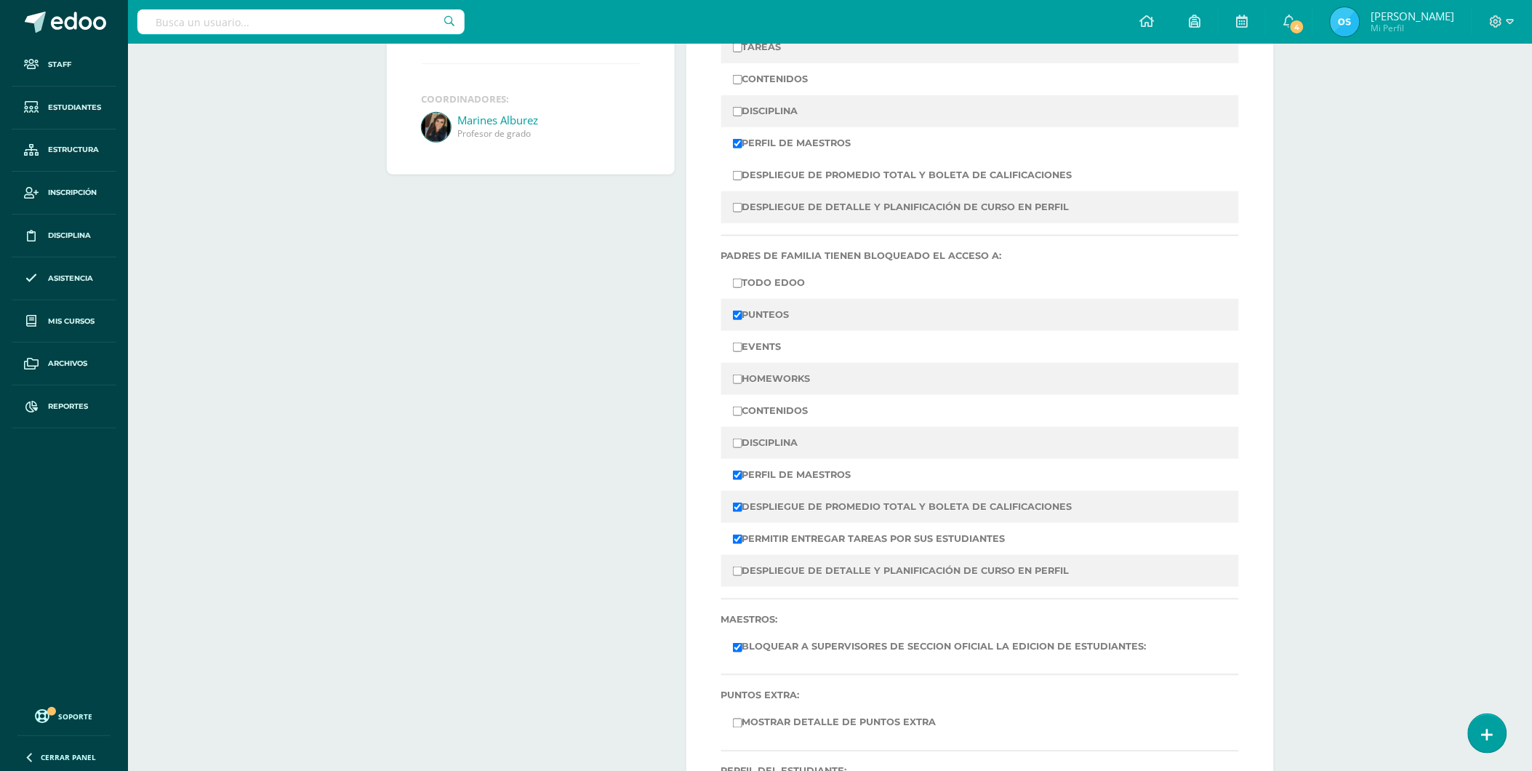
scroll to position [323, 0]
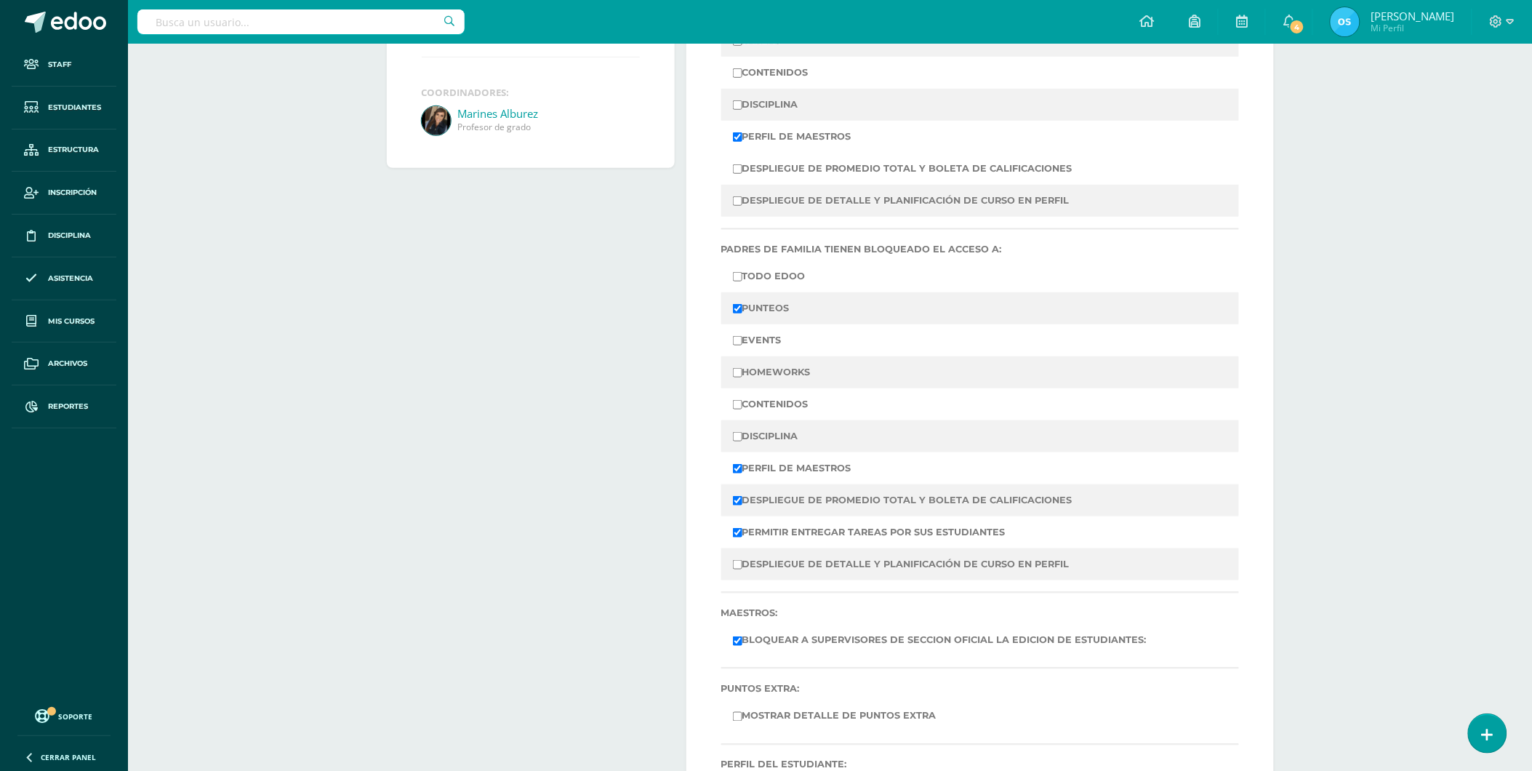
click at [742, 309] on input "PUNTEOS" at bounding box center [737, 308] width 9 height 9
checkbox input "false"
click at [744, 499] on label "DESPLIEGUE DE PROMEDIO TOTAL Y BOLETA DE CALIFICACIONES" at bounding box center [980, 500] width 494 height 20
click at [742, 499] on input "DESPLIEGUE DE PROMEDIO TOTAL Y BOLETA DE CALIFICACIONES" at bounding box center [737, 500] width 9 height 9
checkbox input "false"
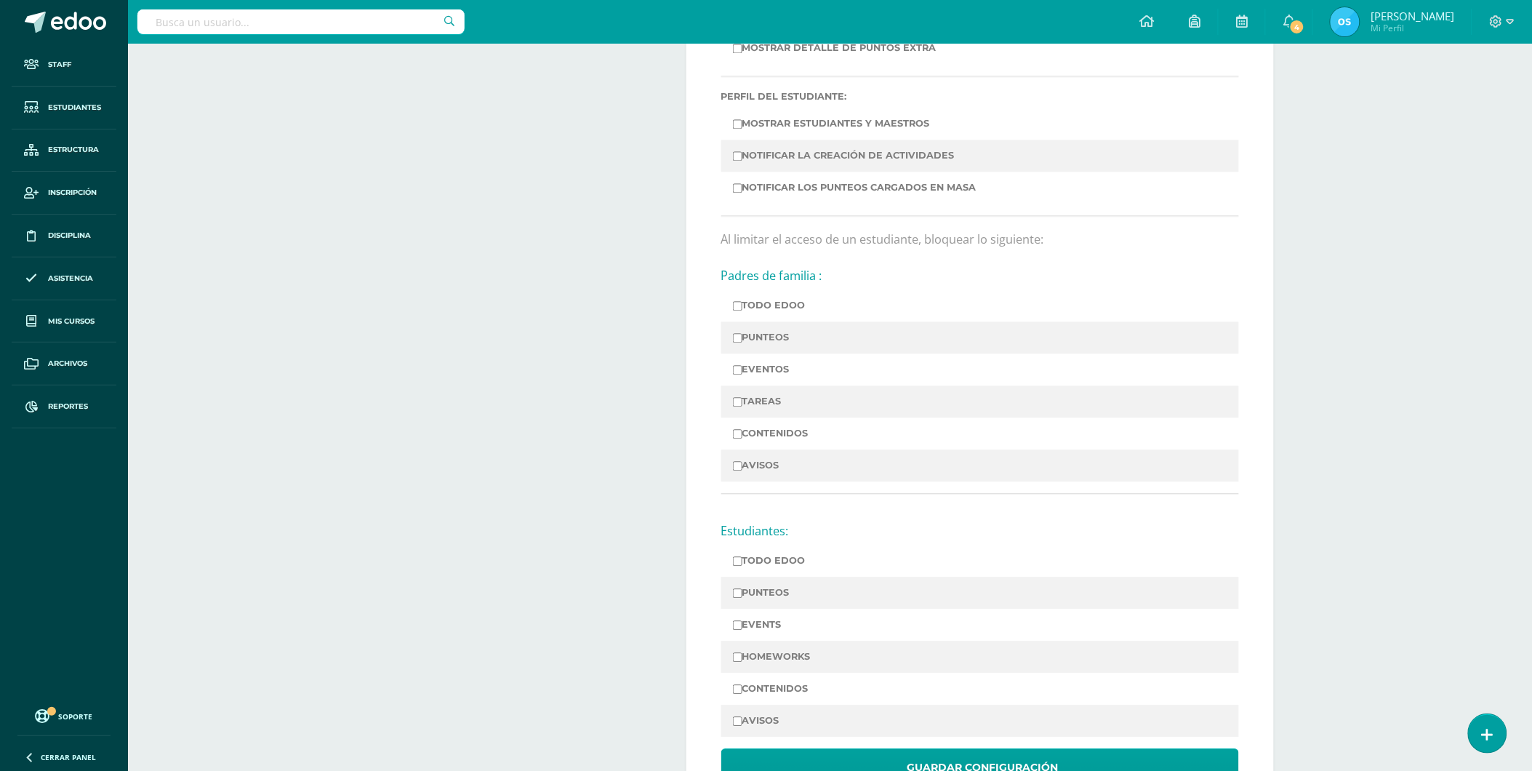
scroll to position [1058, 0]
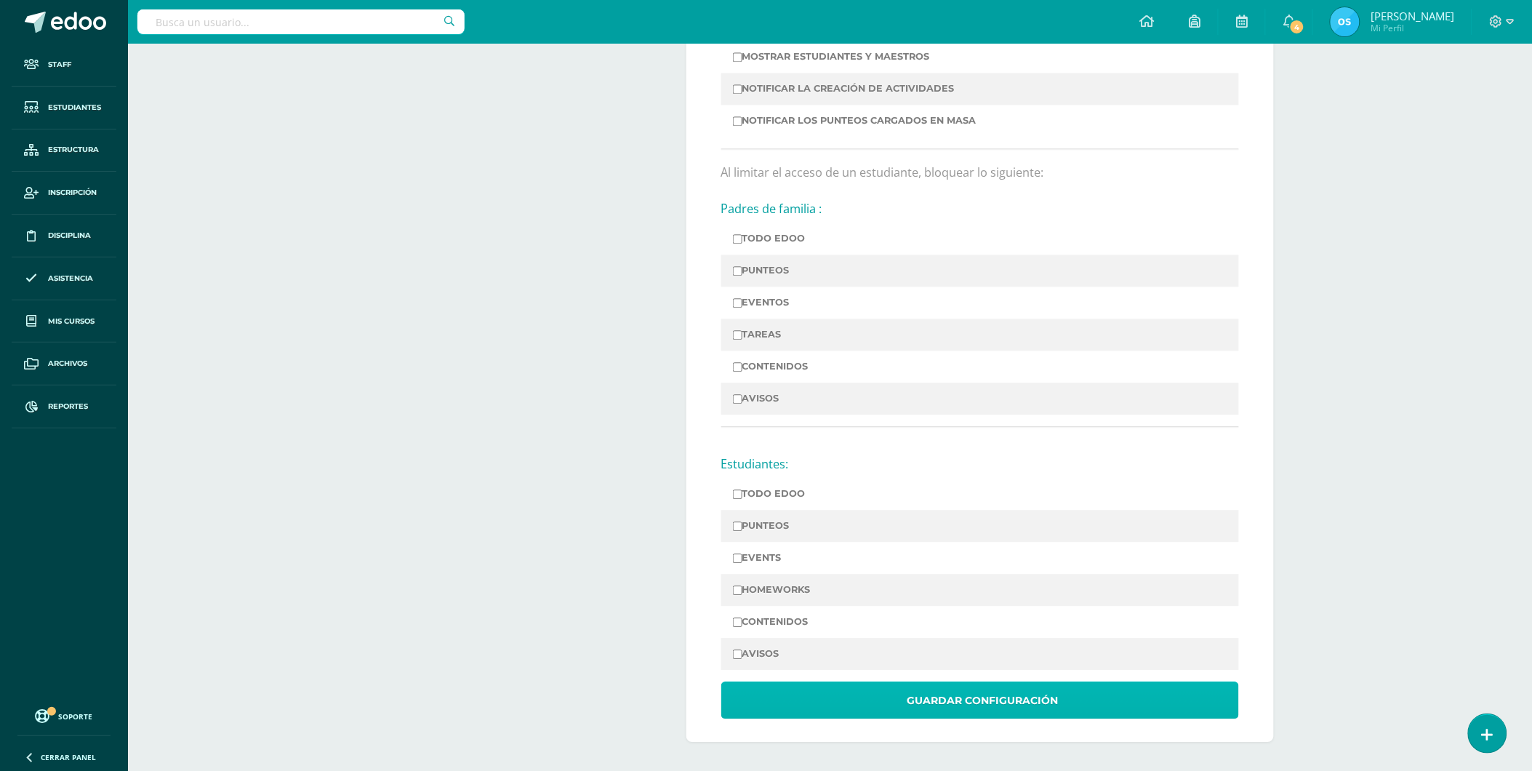
click at [999, 699] on span "Guardar Configuración" at bounding box center [982, 701] width 151 height 36
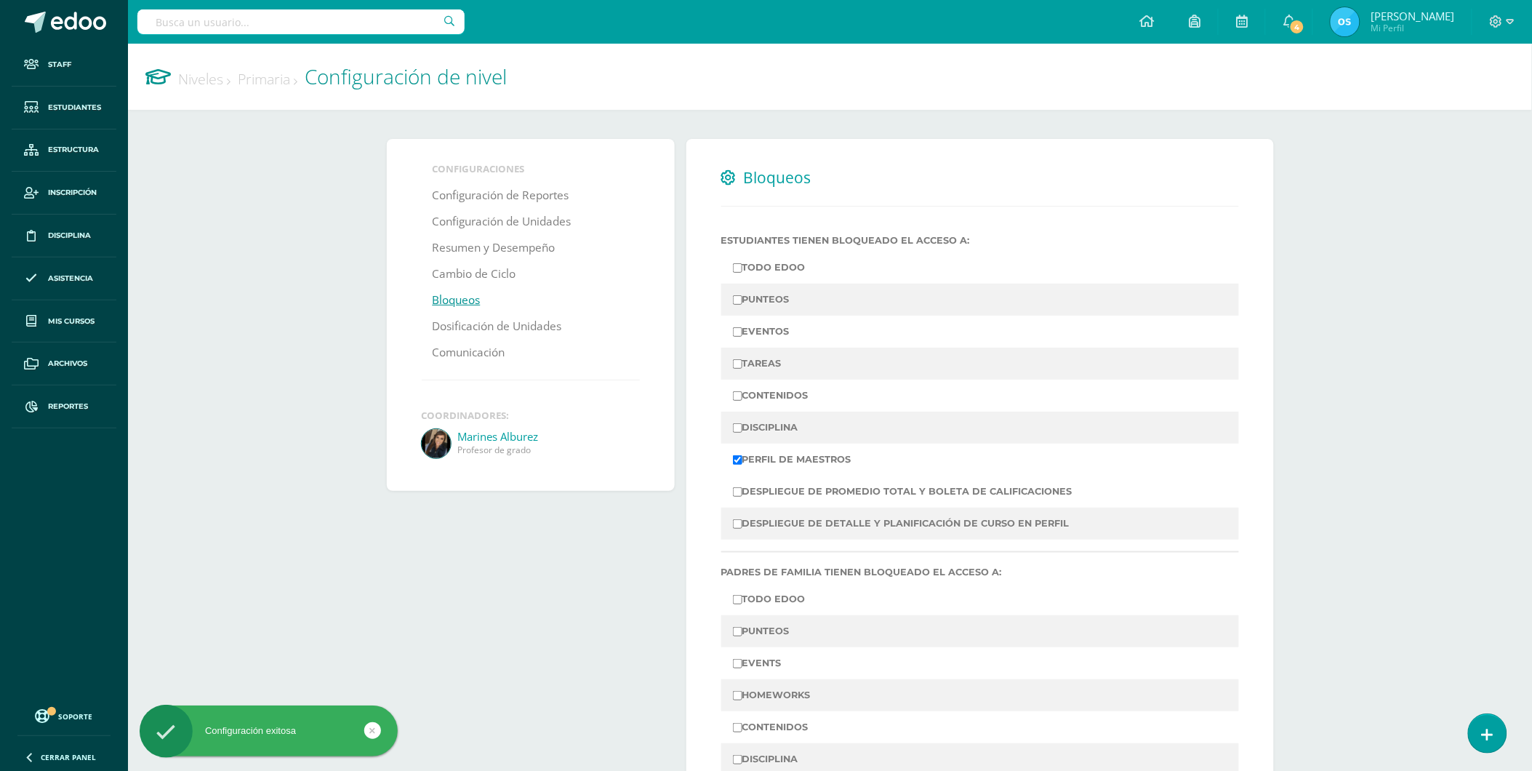
click at [206, 76] on link "Niveles" at bounding box center [204, 79] width 52 height 20
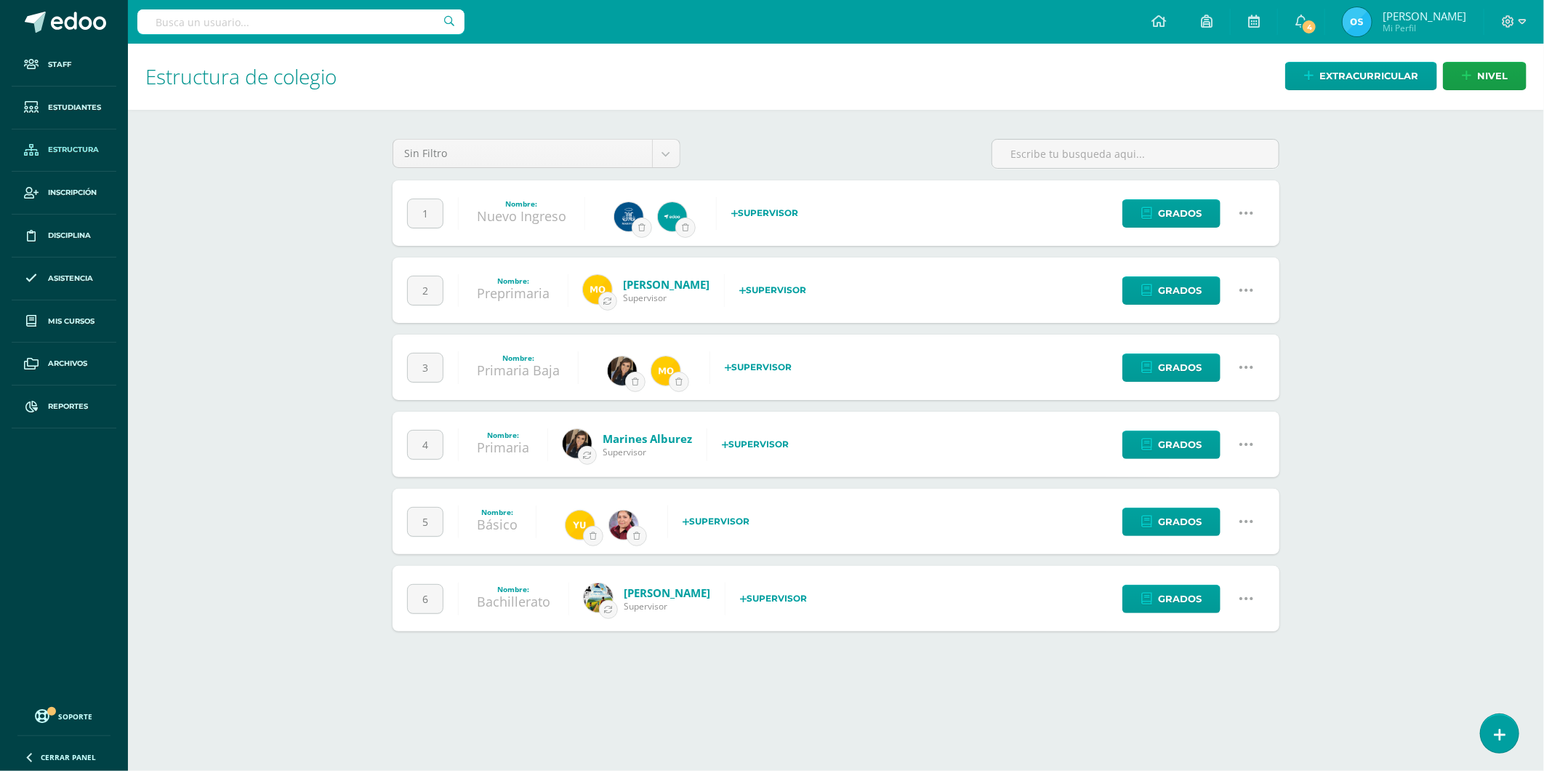
click at [1248, 440] on icon at bounding box center [1247, 444] width 16 height 16
click at [1208, 514] on link "Configuración" at bounding box center [1219, 518] width 129 height 23
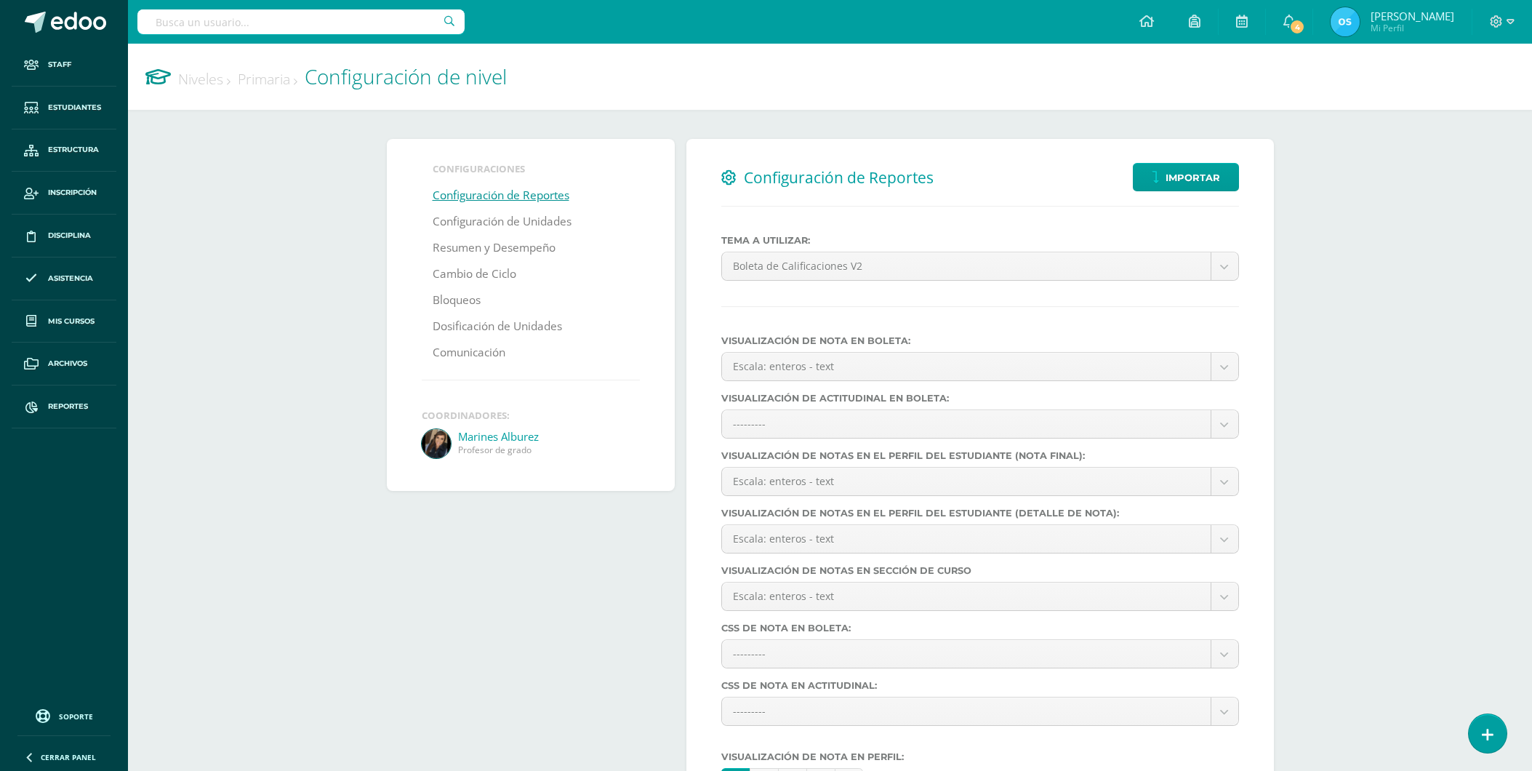
select select
click at [467, 294] on link "Bloqueos" at bounding box center [457, 300] width 48 height 26
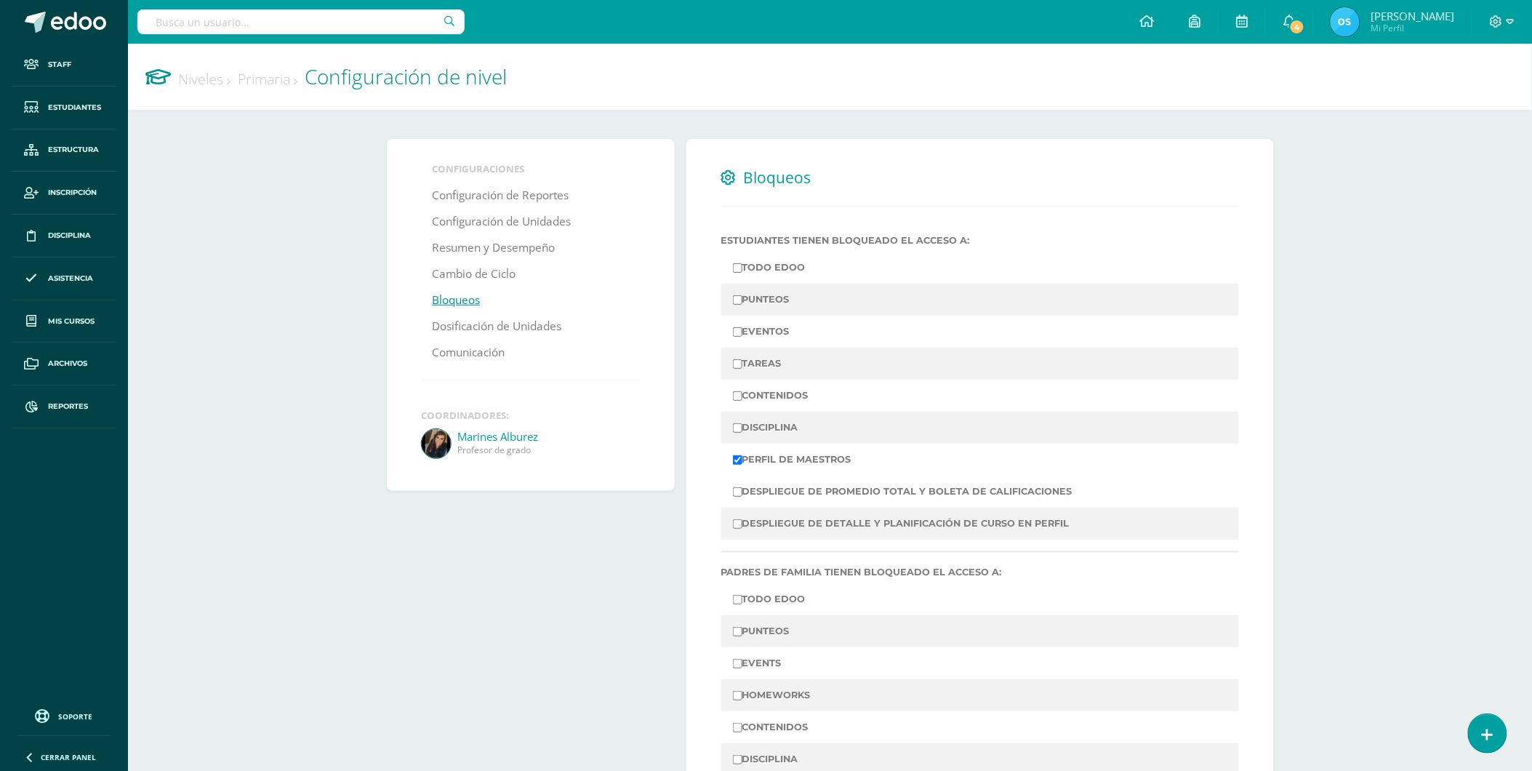
click at [198, 73] on link "Niveles" at bounding box center [204, 79] width 52 height 20
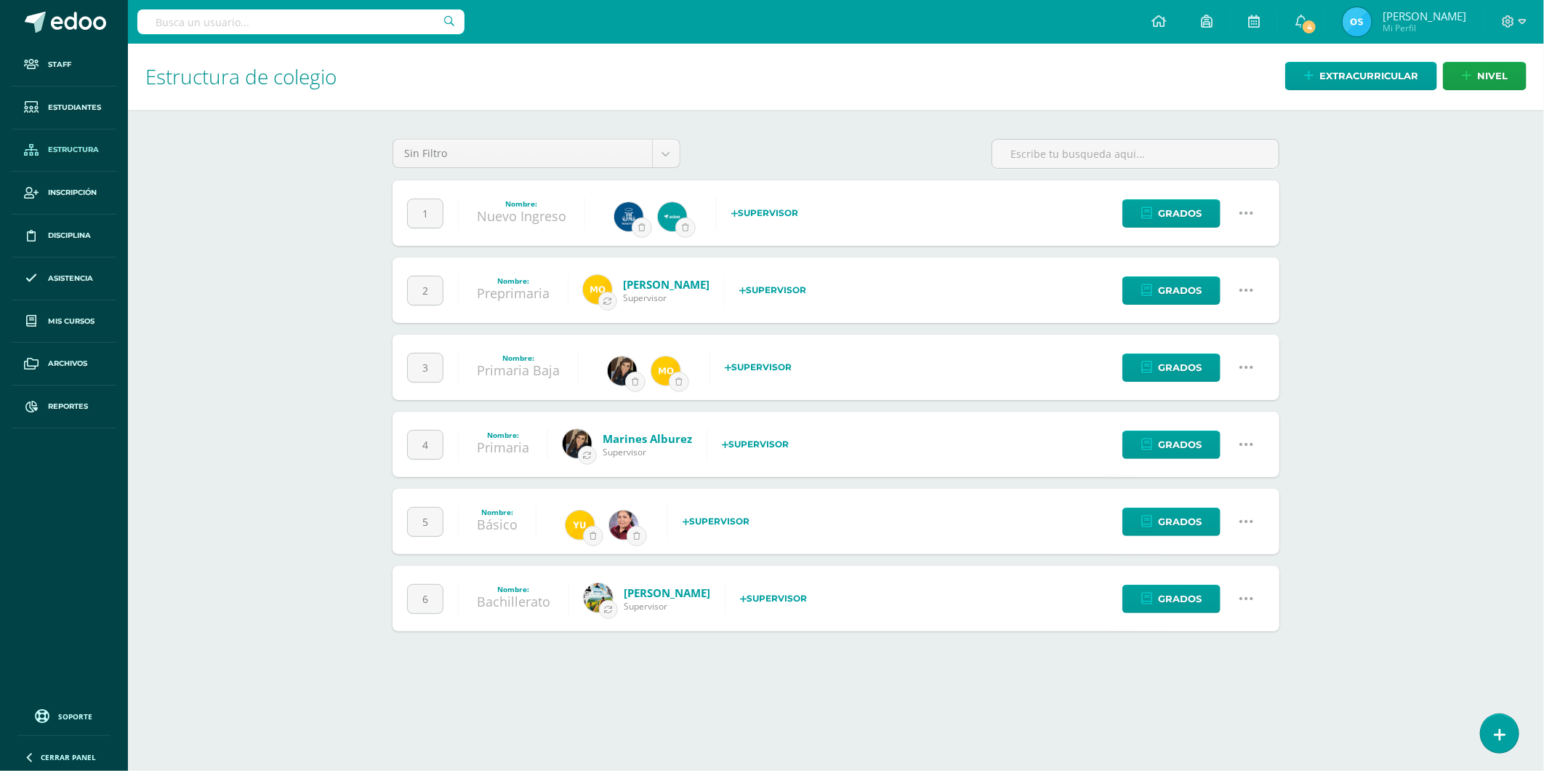
click at [1253, 517] on icon at bounding box center [1247, 521] width 16 height 16
click at [1223, 595] on link "Configuración" at bounding box center [1219, 596] width 129 height 23
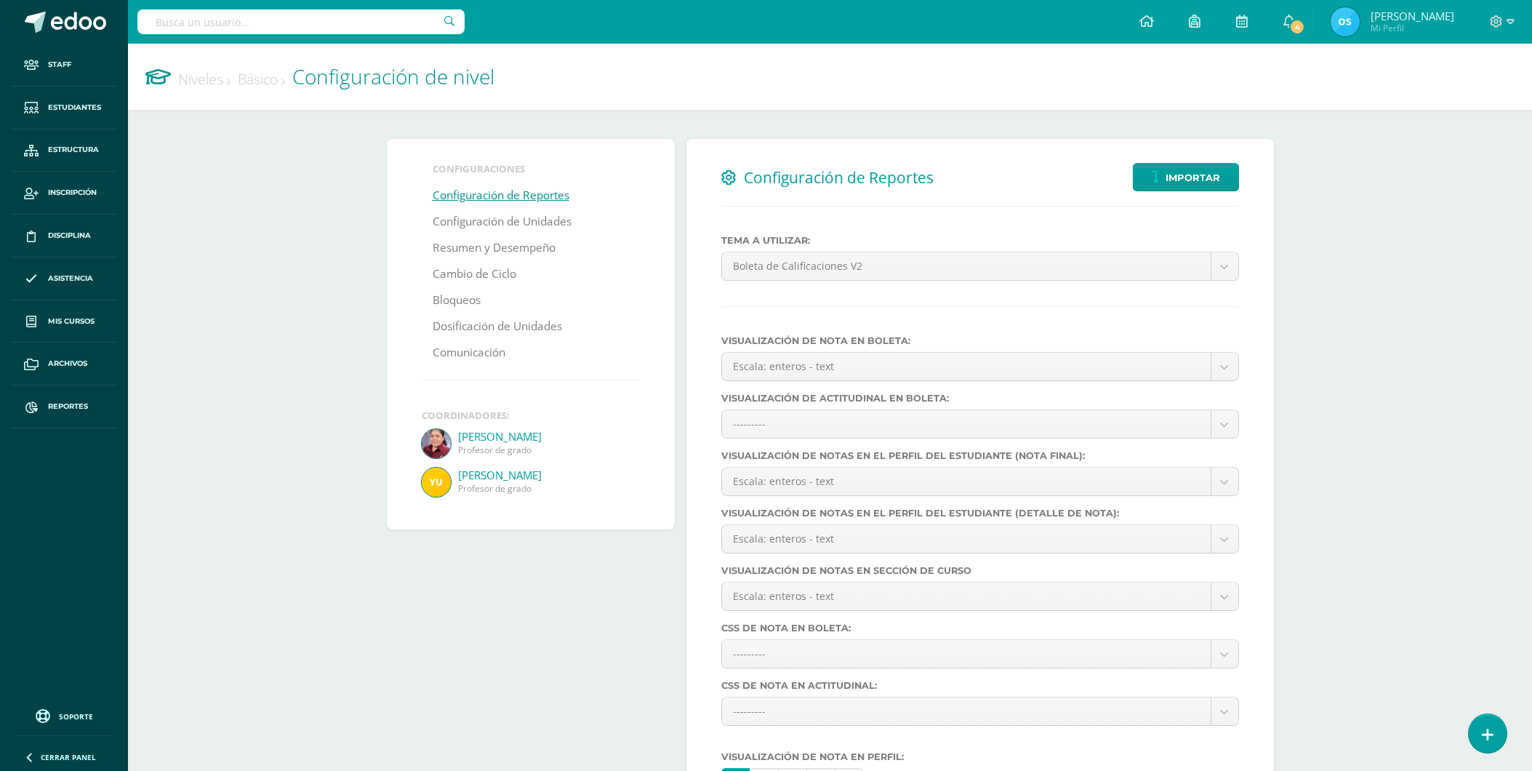
select select
click at [462, 301] on link "Bloqueos" at bounding box center [457, 300] width 48 height 26
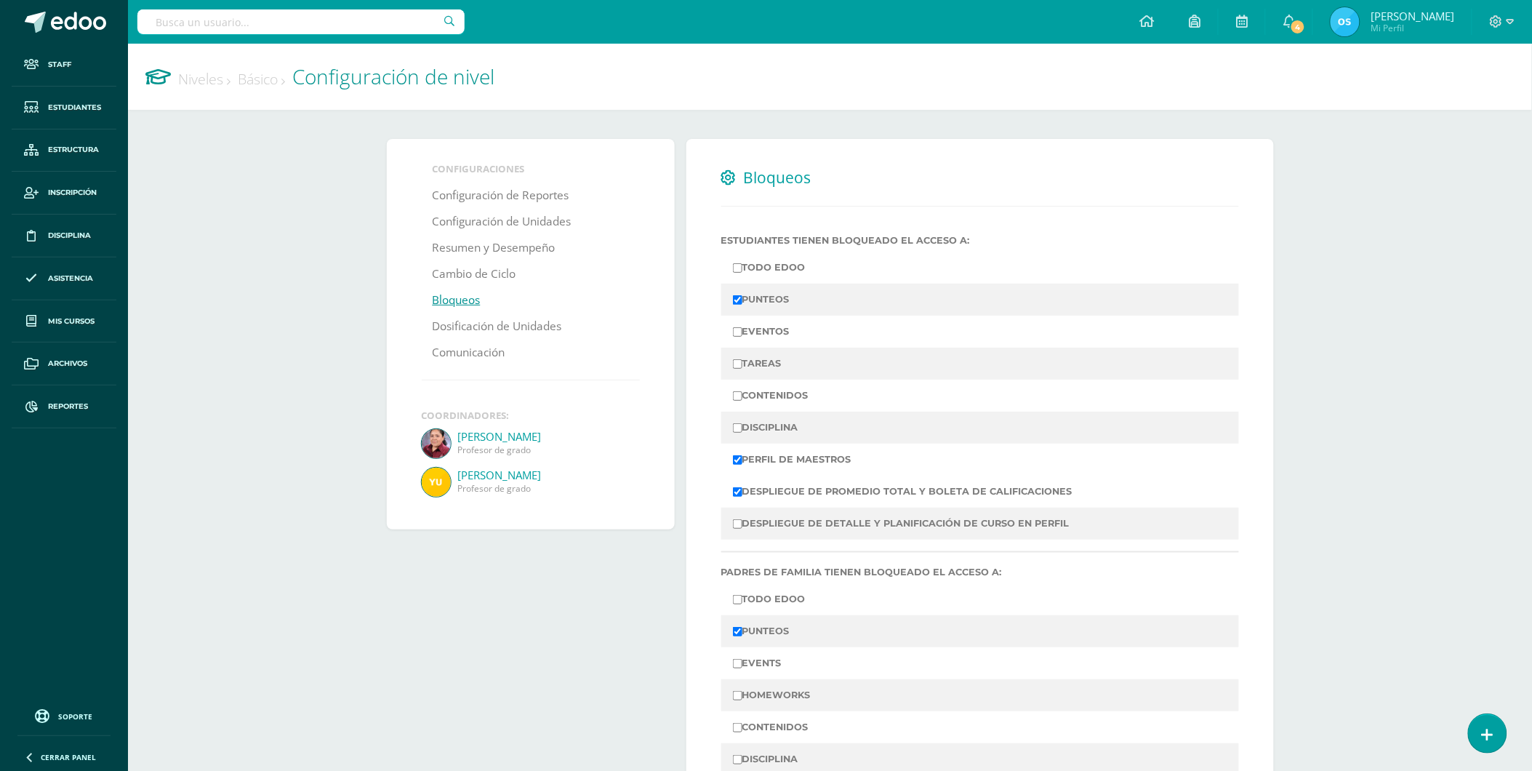
click at [736, 302] on input "PUNTEOS" at bounding box center [737, 299] width 9 height 9
checkbox input "false"
drag, startPoint x: 739, startPoint y: 493, endPoint x: 738, endPoint y: 485, distance: 8.1
click at [738, 493] on input "DESPLIEGUE DE PROMEDIO TOTAL Y BOLETA DE CALIFICACIONES" at bounding box center [737, 491] width 9 height 9
checkbox input "false"
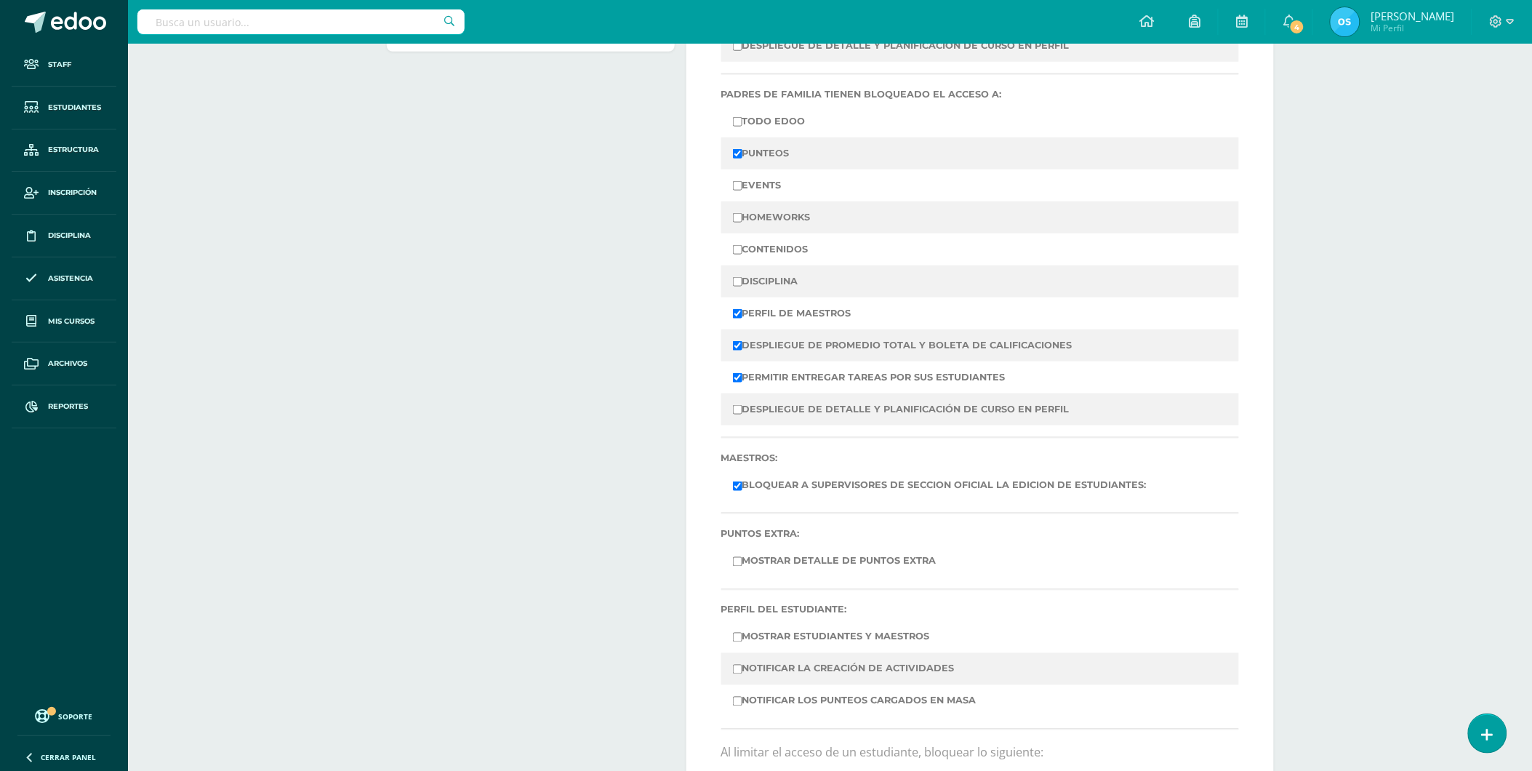
scroll to position [484, 0]
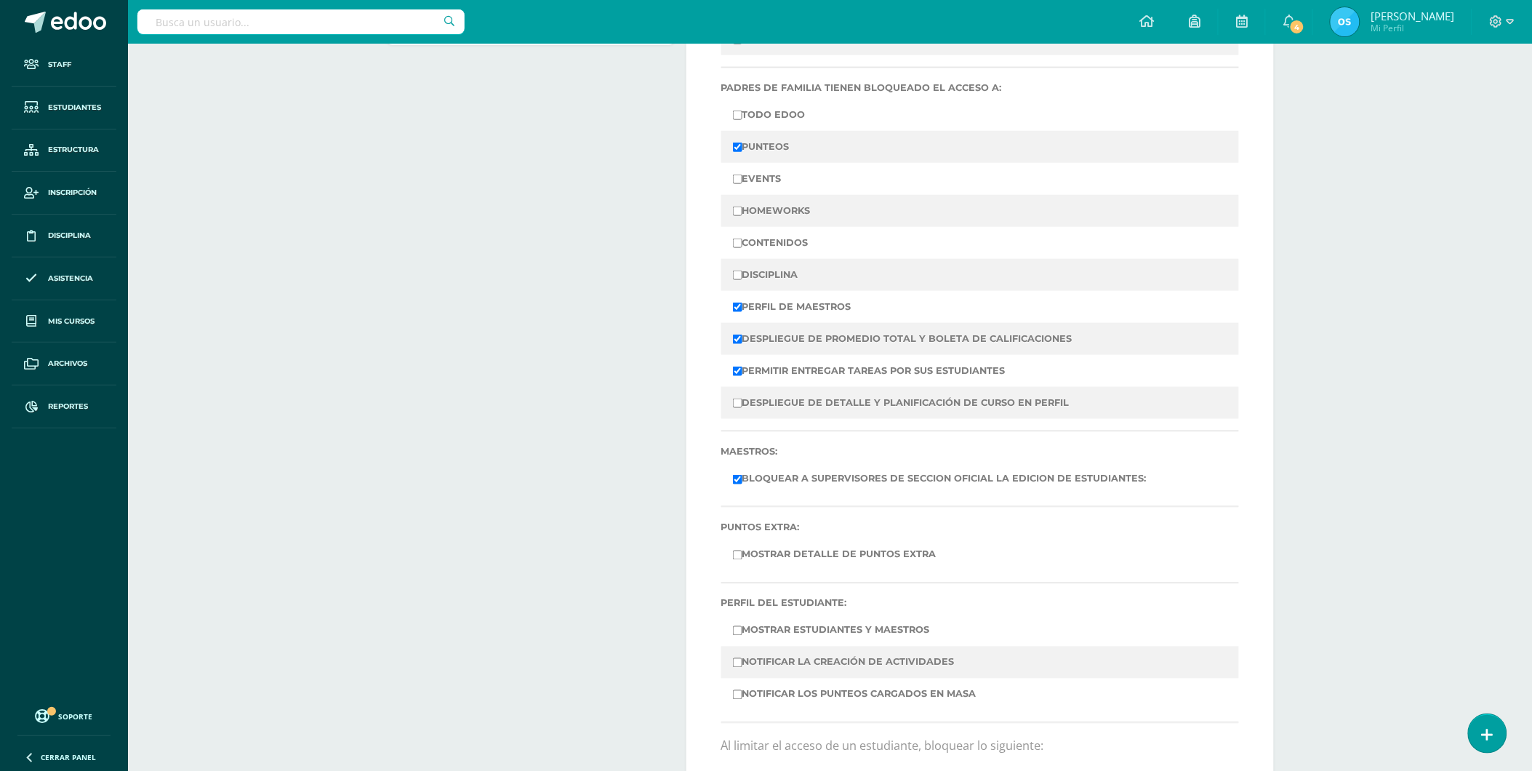
click at [739, 146] on input "PUNTEOS" at bounding box center [737, 147] width 9 height 9
checkbox input "false"
click at [739, 338] on input "DESPLIEGUE DE PROMEDIO TOTAL Y BOLETA DE CALIFICACIONES" at bounding box center [737, 338] width 9 height 9
checkbox input "false"
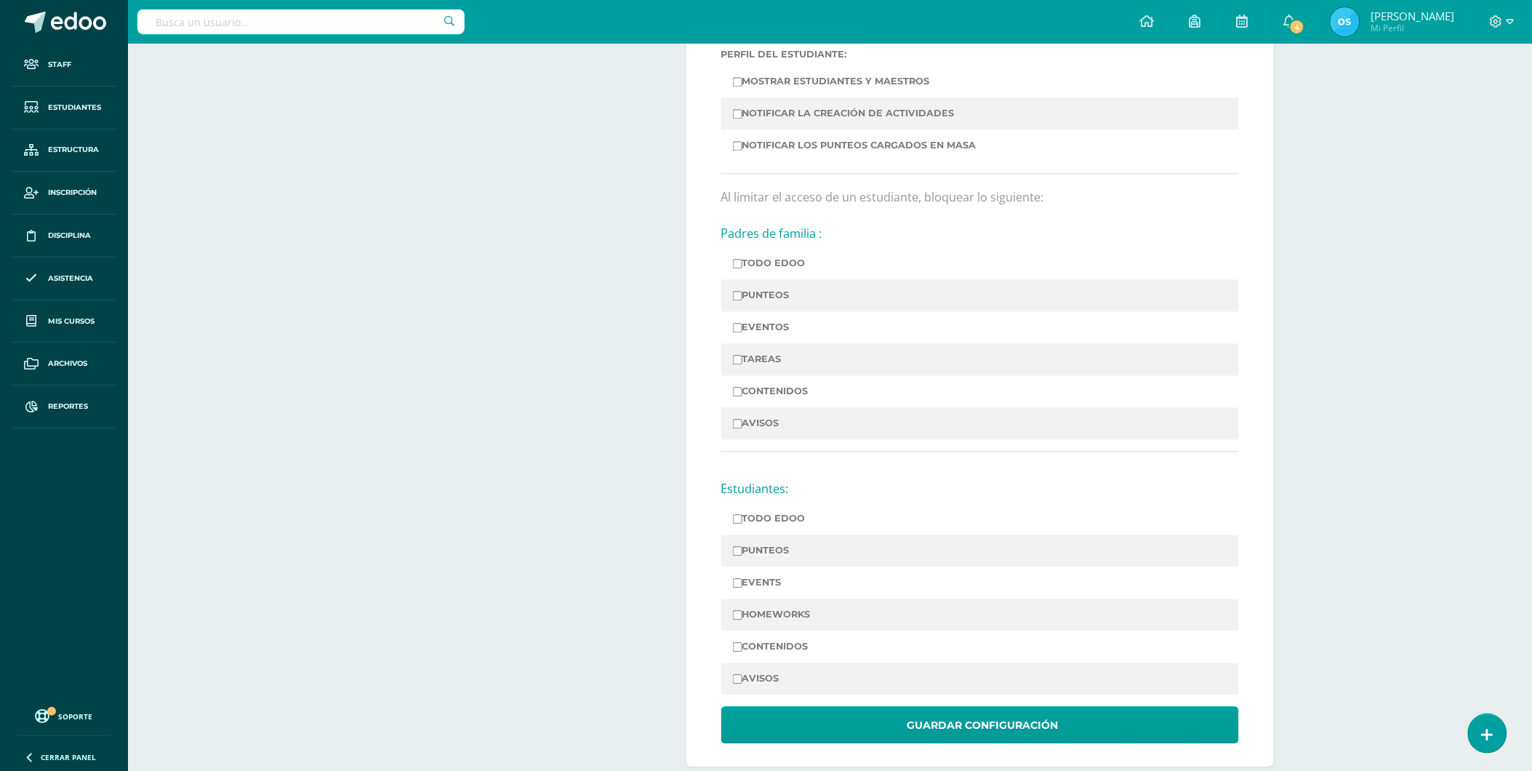
scroll to position [1058, 0]
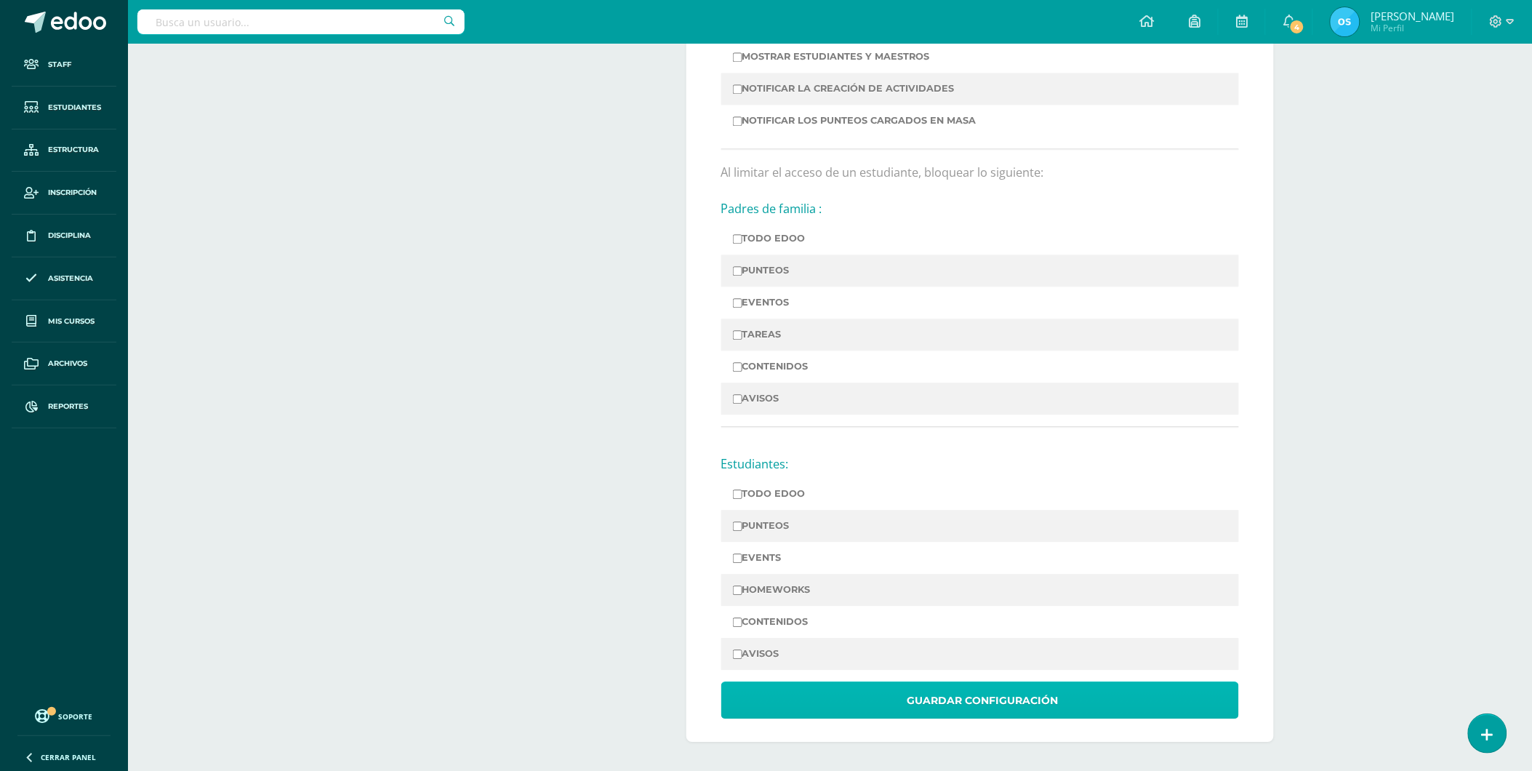
click at [977, 693] on span "Guardar Configuración" at bounding box center [982, 701] width 151 height 36
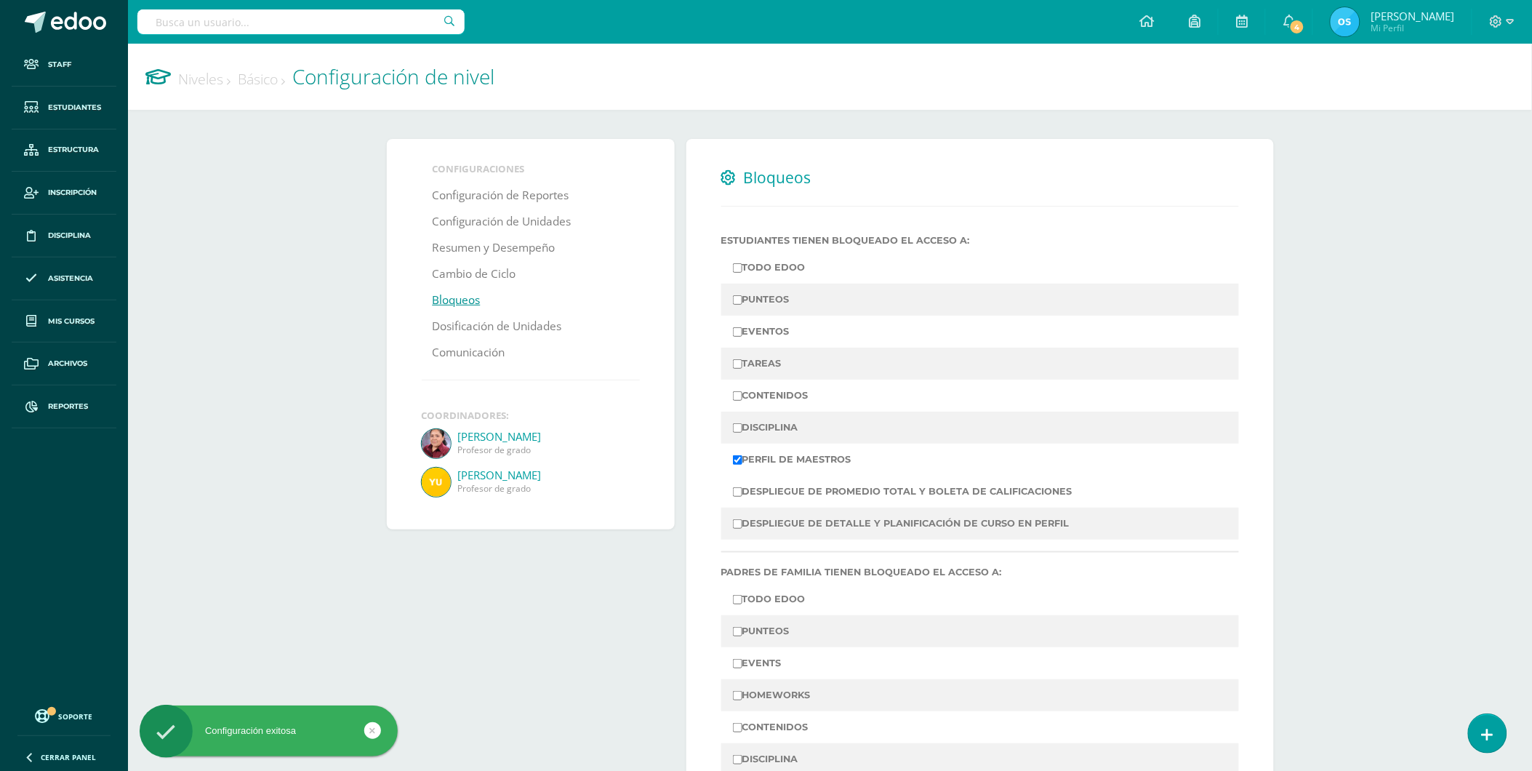
click at [193, 76] on link "Niveles" at bounding box center [204, 79] width 52 height 20
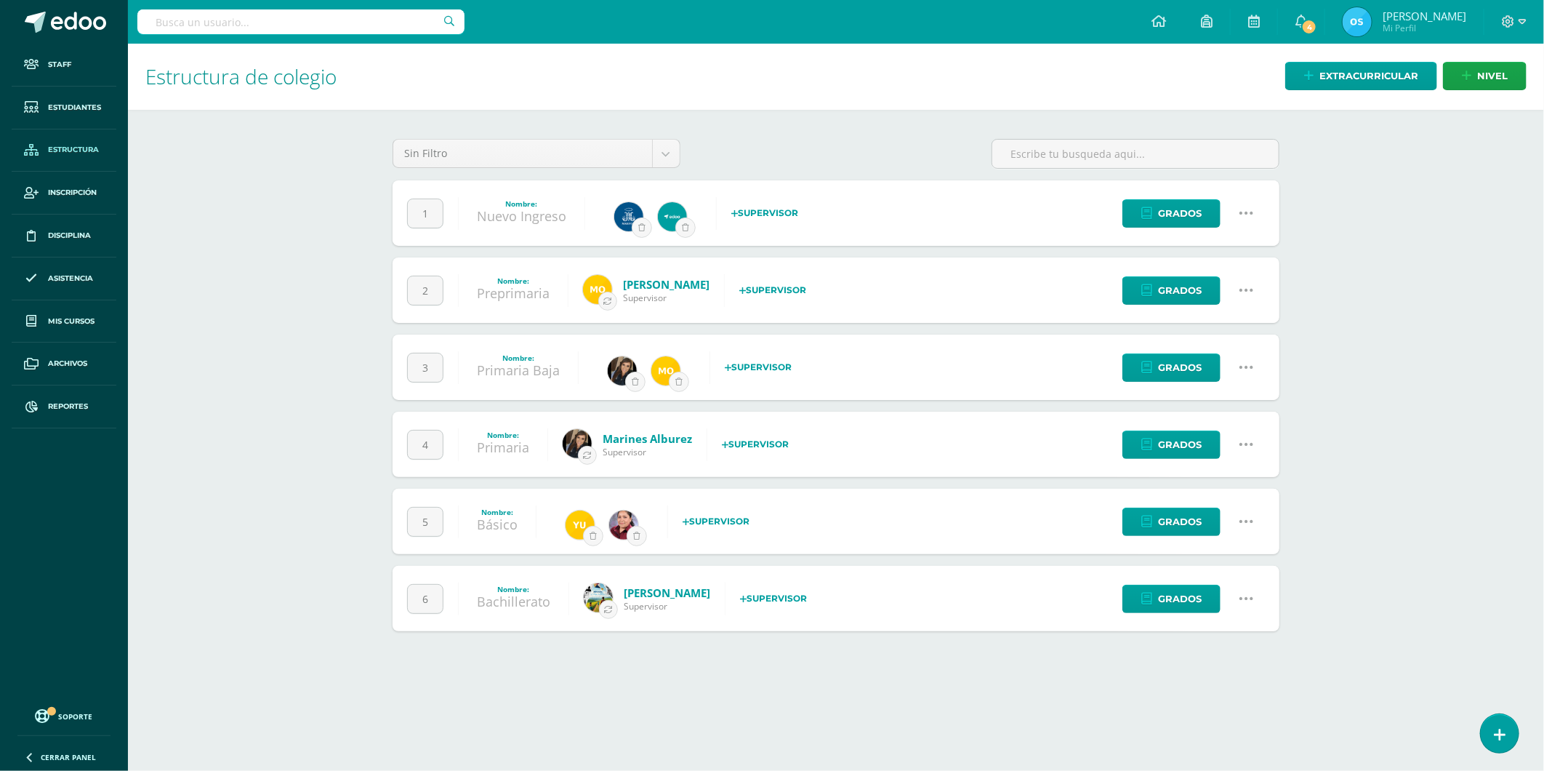
click at [1251, 587] on link at bounding box center [1246, 598] width 37 height 37
click at [1203, 666] on link "Configuración" at bounding box center [1219, 673] width 129 height 23
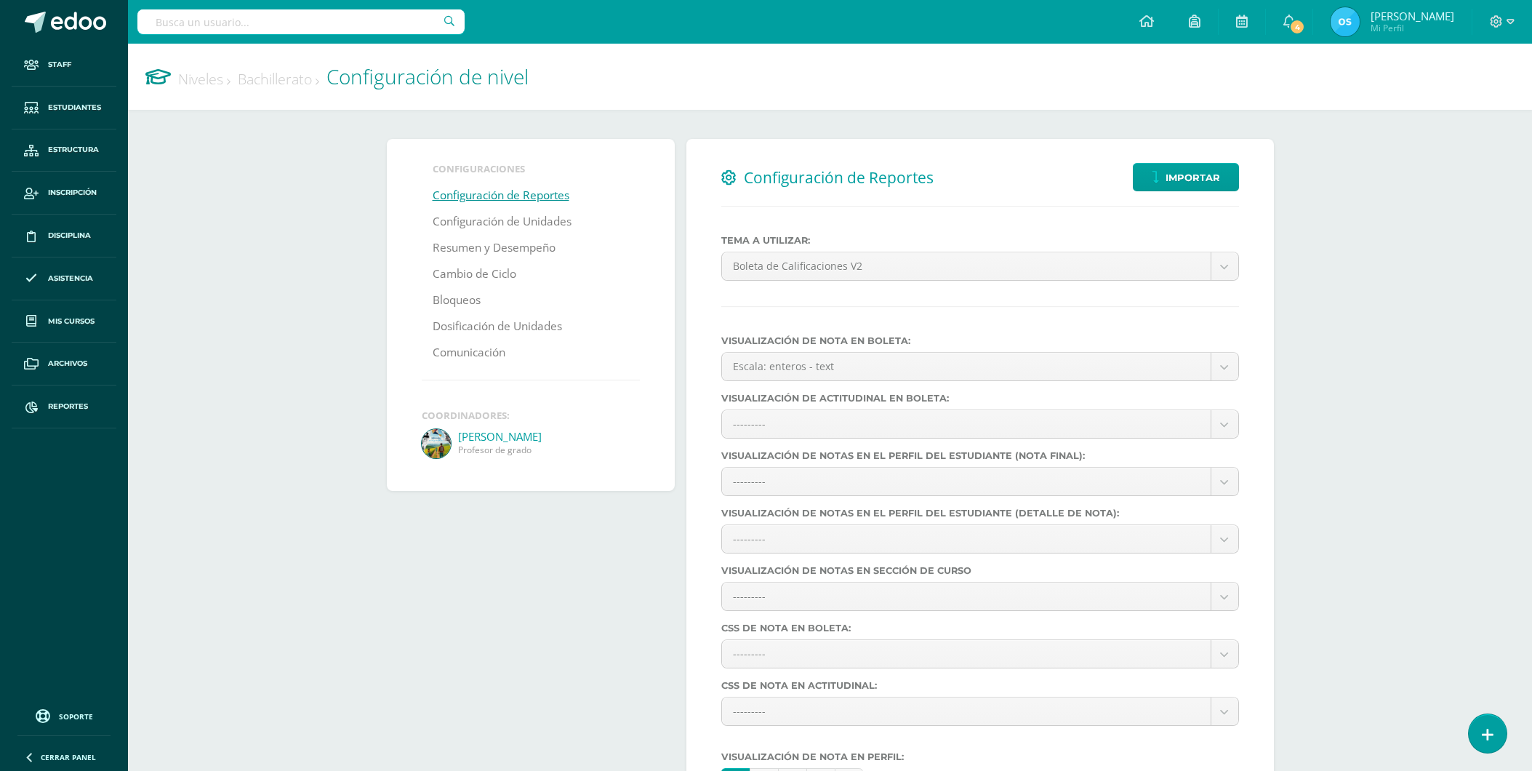
select select
click at [453, 300] on link "Bloqueos" at bounding box center [457, 300] width 48 height 26
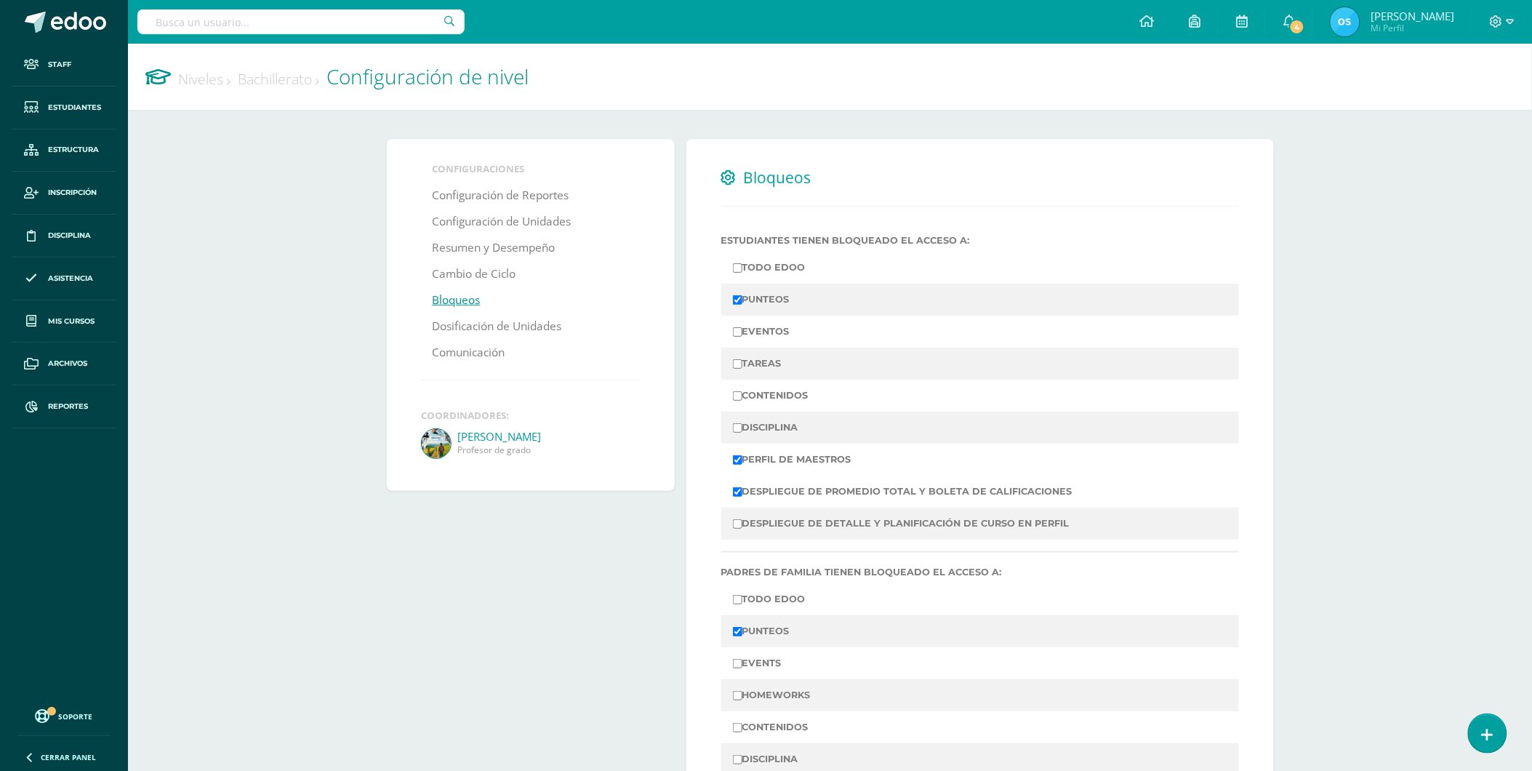
click at [737, 298] on input "PUNTEOS" at bounding box center [737, 299] width 9 height 9
checkbox input "false"
click at [742, 488] on input "DESPLIEGUE DE PROMEDIO TOTAL Y BOLETA DE CALIFICACIONES" at bounding box center [737, 491] width 9 height 9
checkbox input "false"
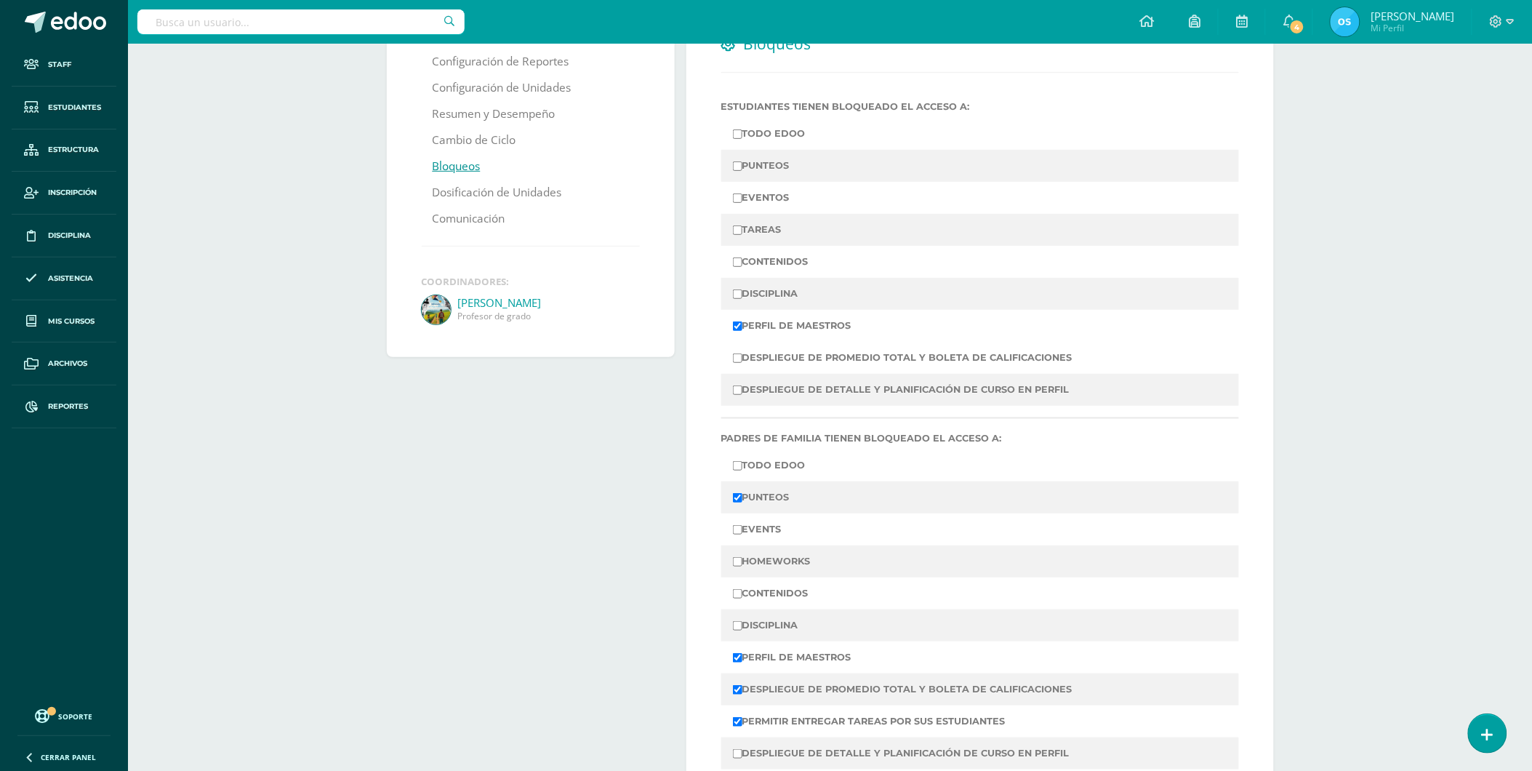
scroll to position [404, 0]
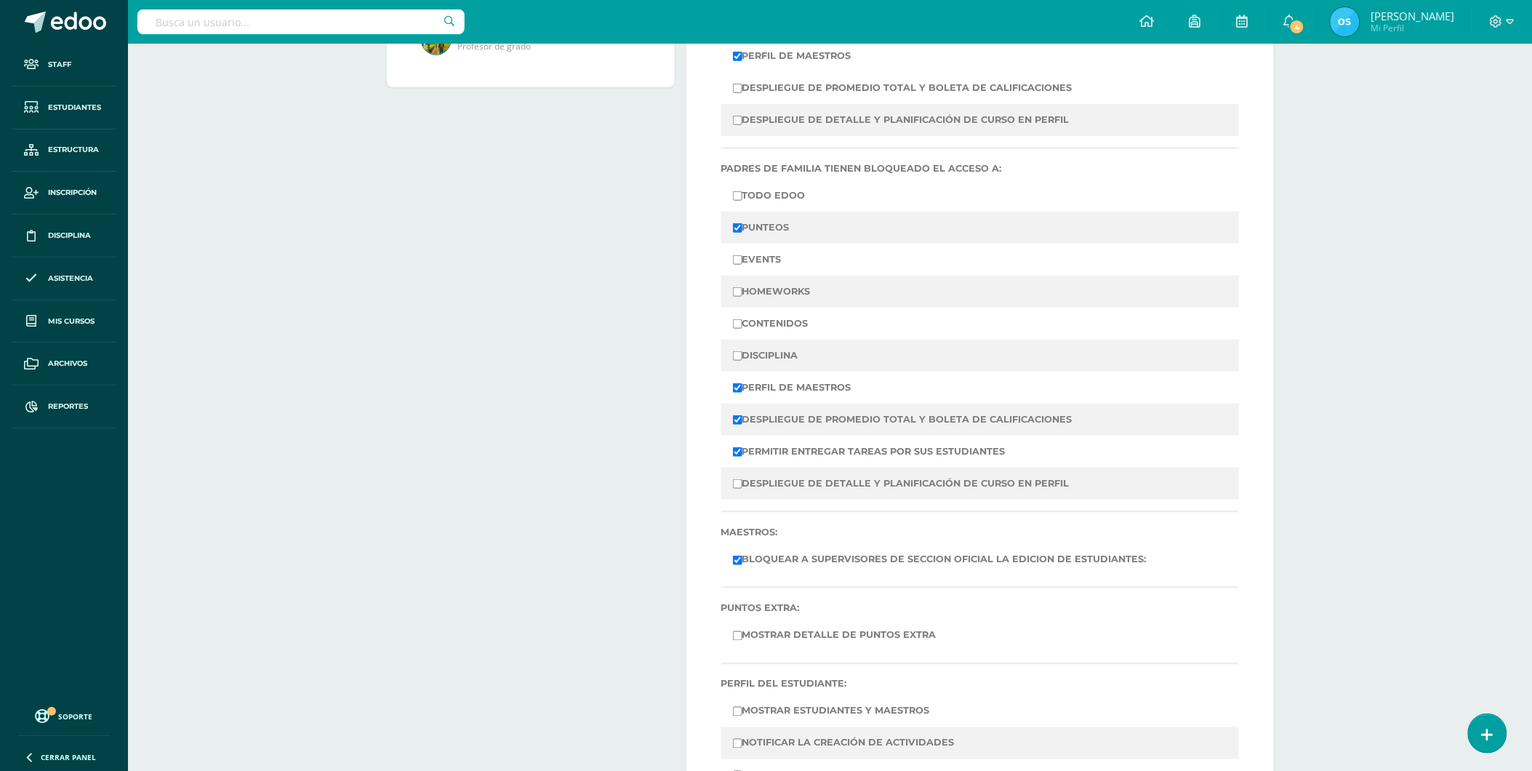
click at [738, 226] on input "PUNTEOS" at bounding box center [737, 227] width 9 height 9
checkbox input "false"
click at [735, 420] on input "DESPLIEGUE DE PROMEDIO TOTAL Y BOLETA DE CALIFICACIONES" at bounding box center [737, 419] width 9 height 9
checkbox input "false"
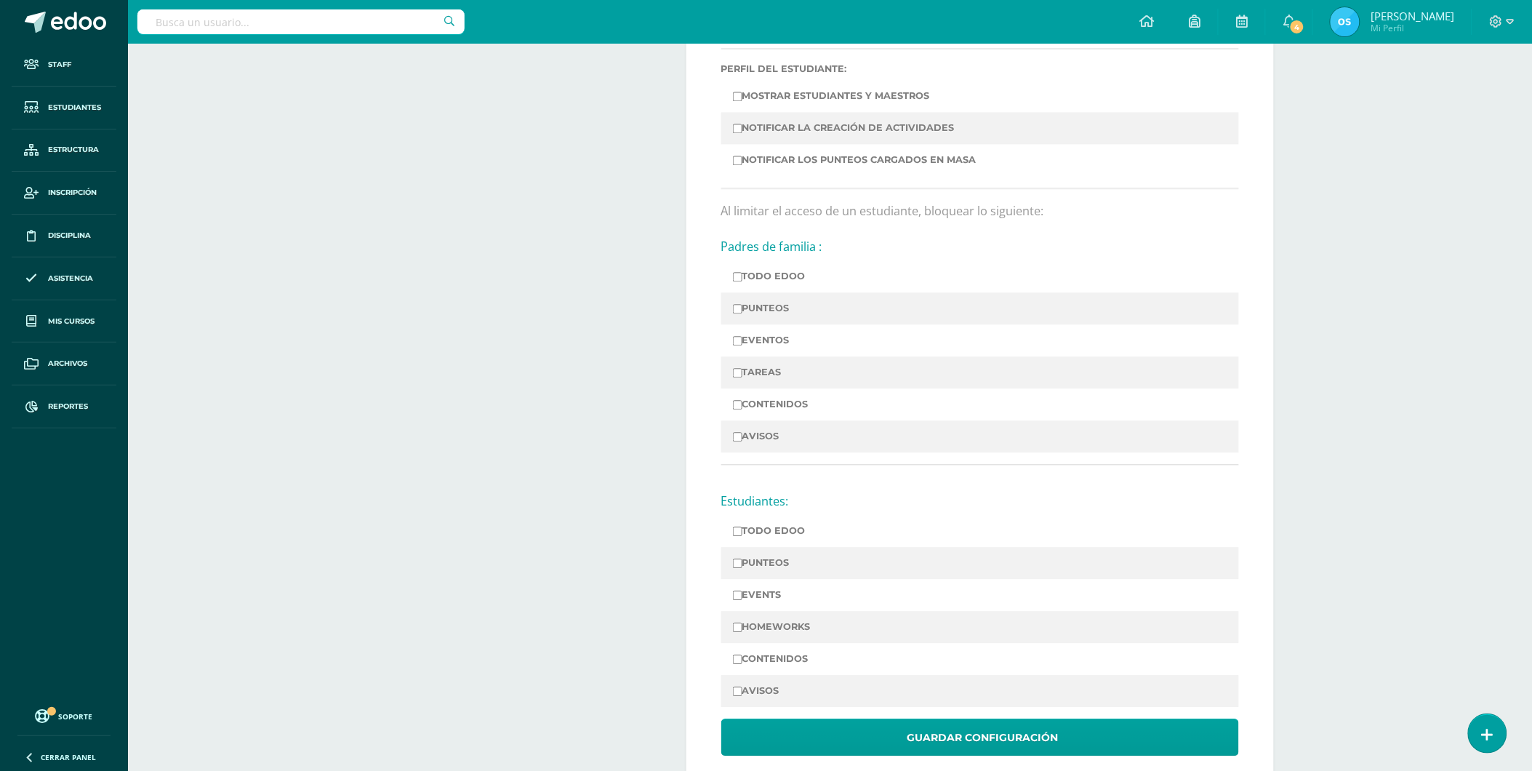
scroll to position [1058, 0]
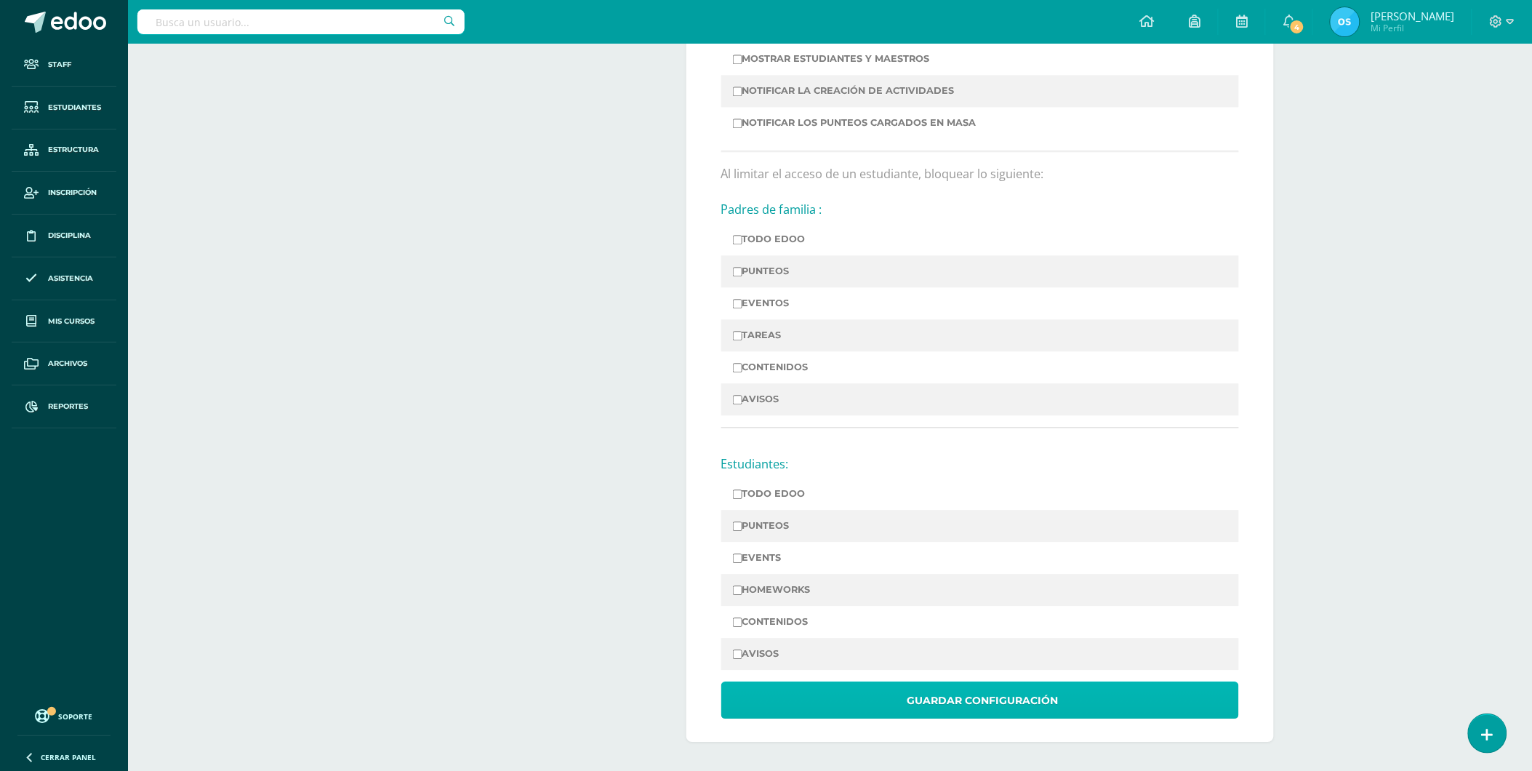
click at [974, 689] on span "Guardar Configuración" at bounding box center [982, 701] width 151 height 36
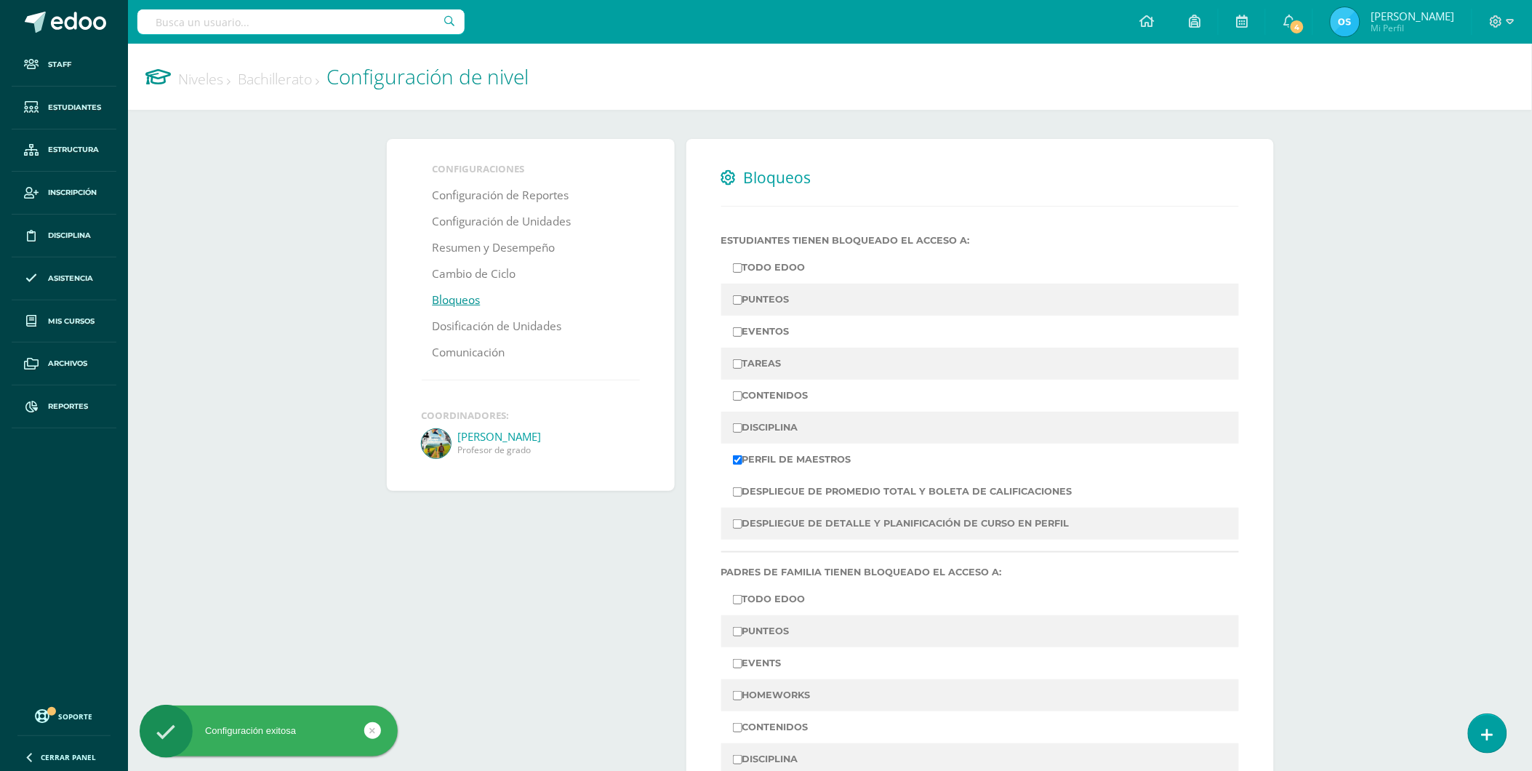
click at [212, 84] on link "Niveles" at bounding box center [204, 79] width 52 height 20
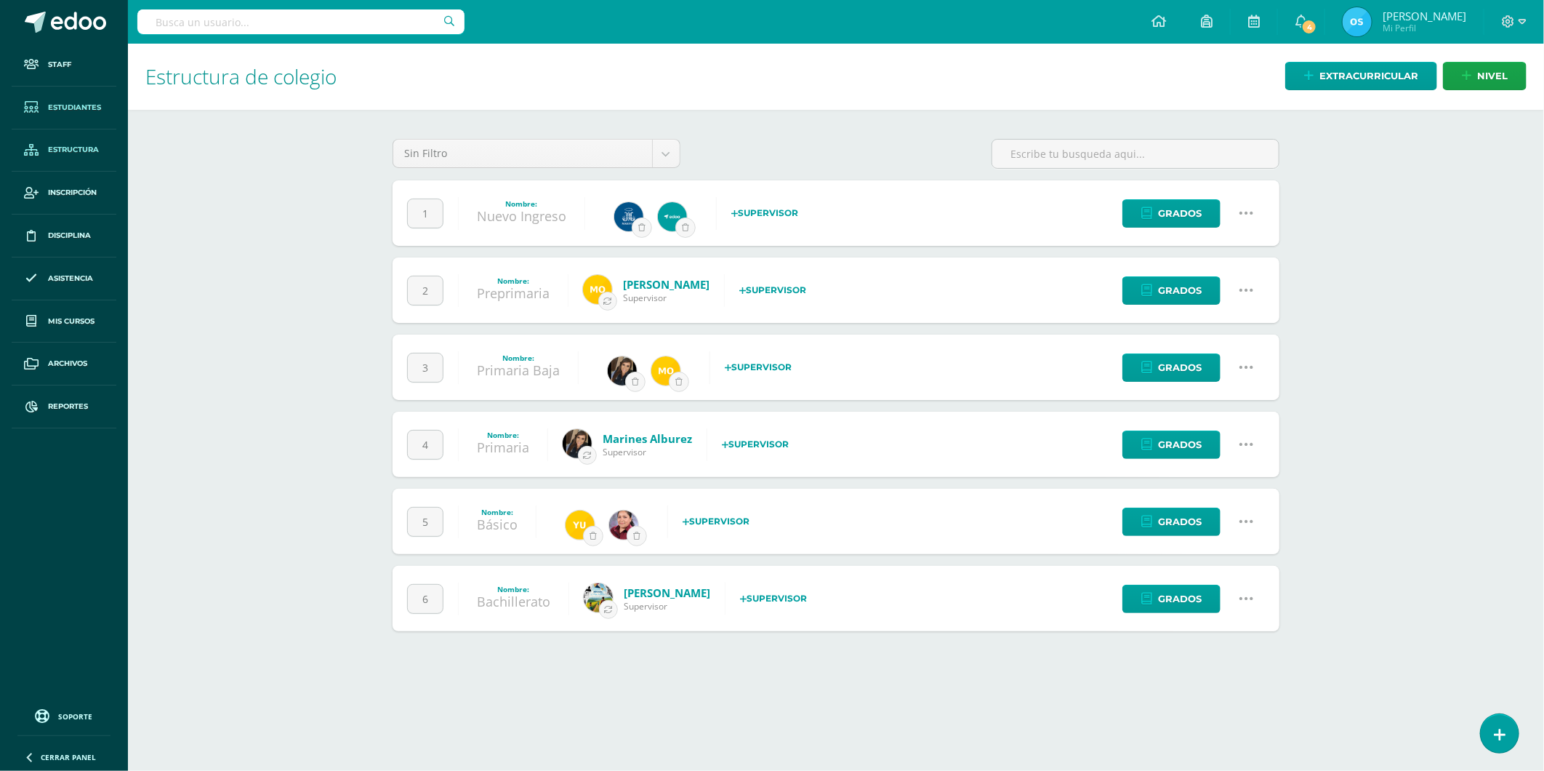
click at [80, 108] on span "Estudiantes" at bounding box center [74, 108] width 53 height 12
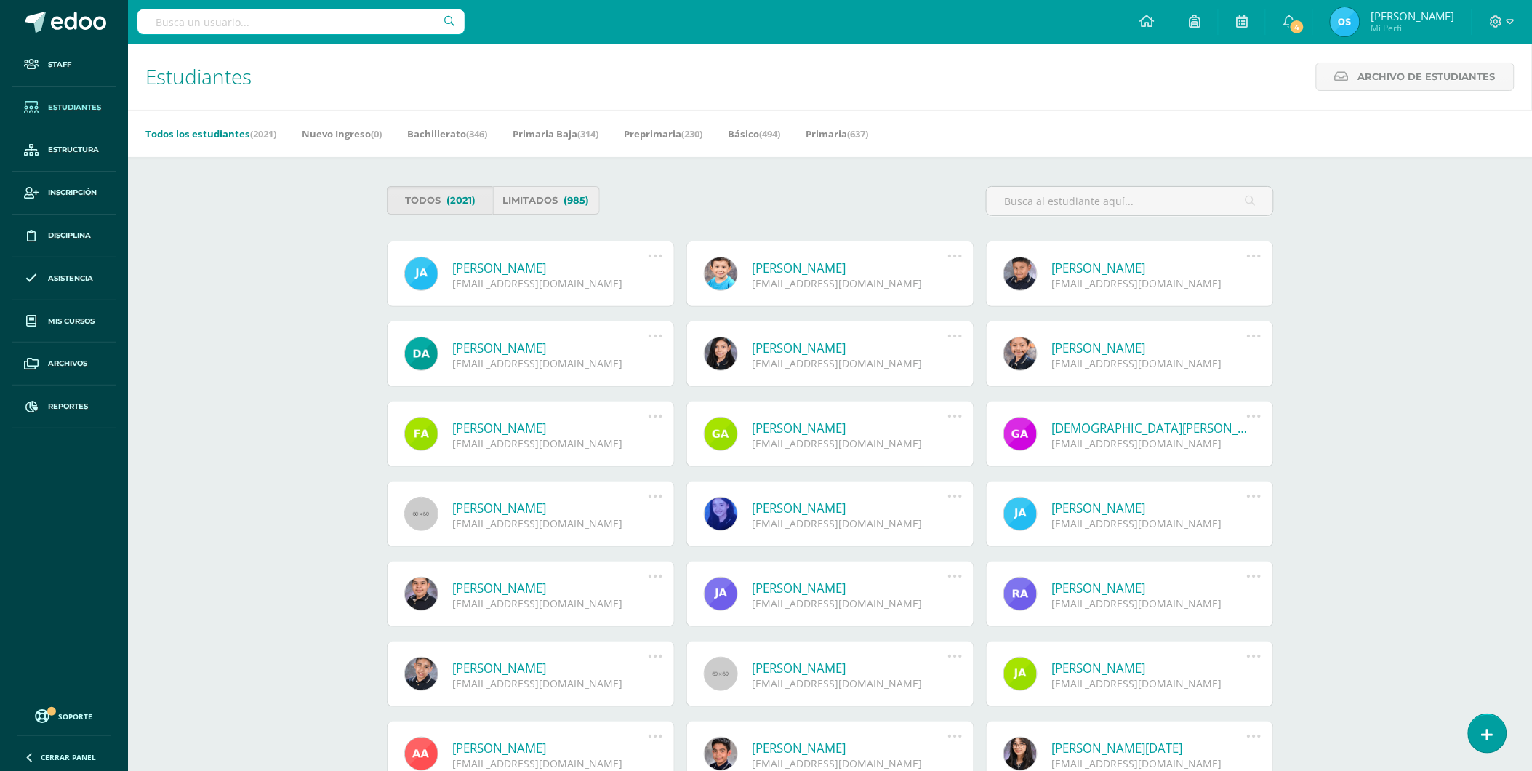
click at [553, 202] on link "Limitados (985)" at bounding box center [546, 200] width 107 height 28
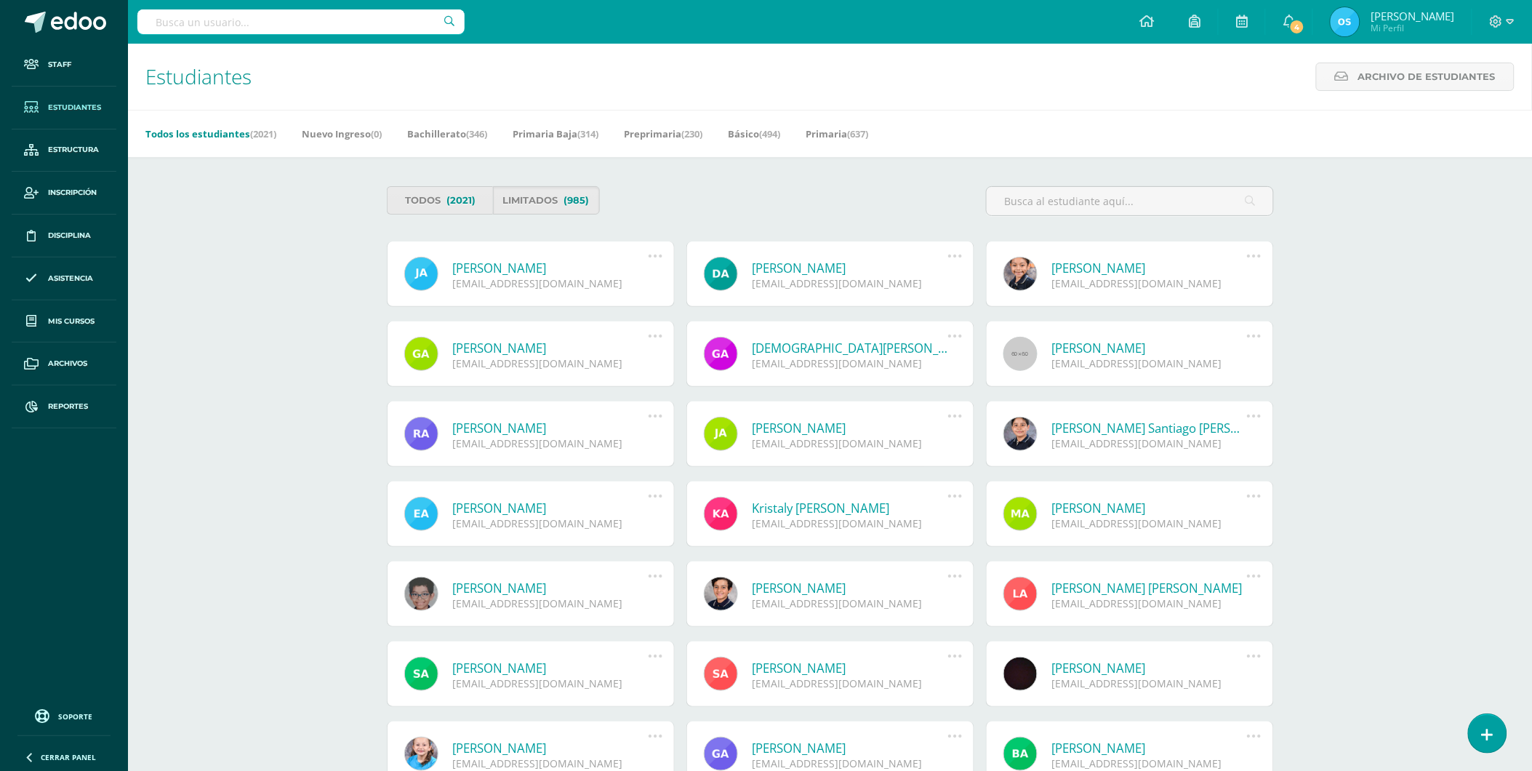
click at [526, 268] on link "[PERSON_NAME]" at bounding box center [551, 268] width 196 height 17
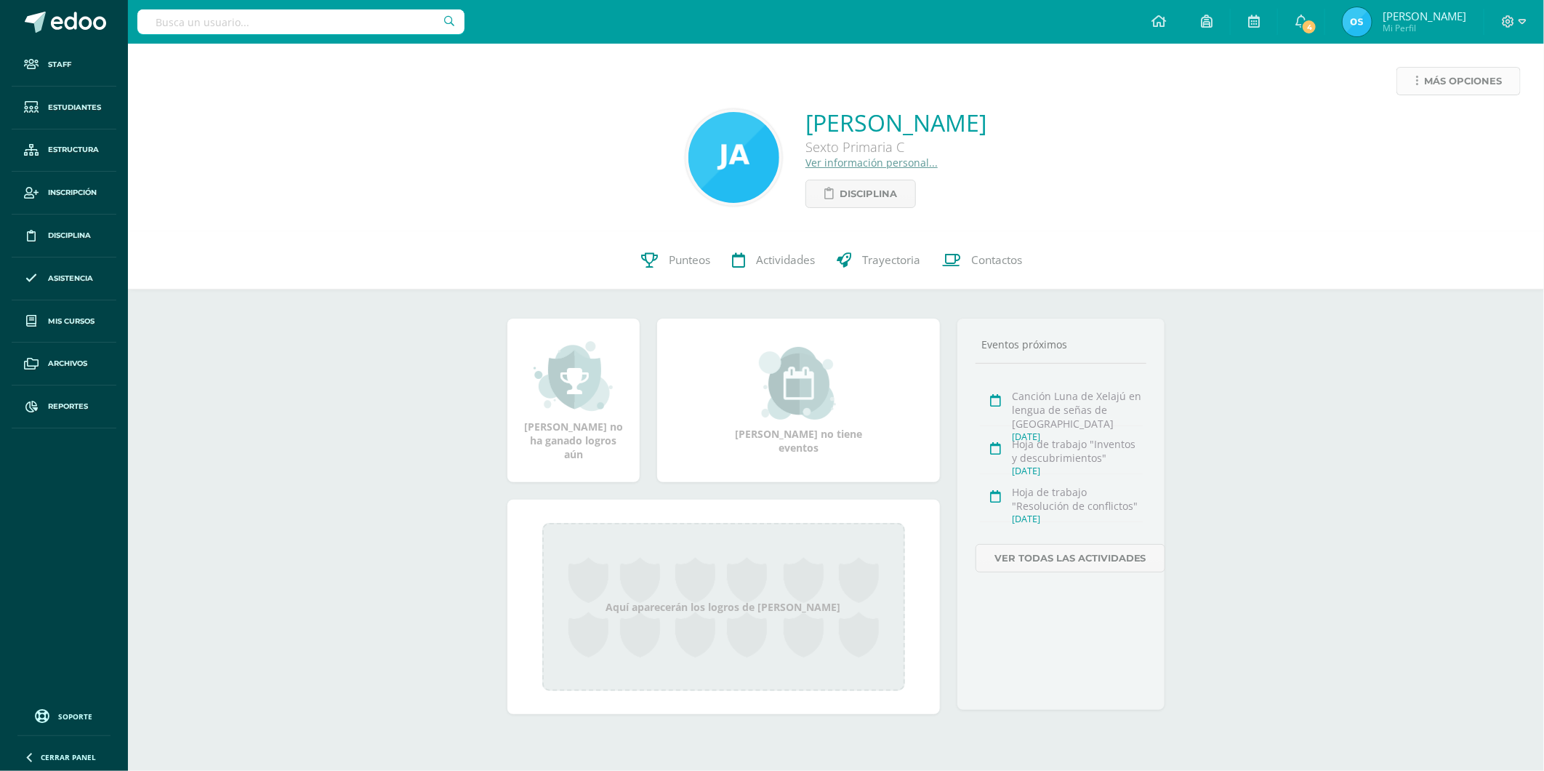
click at [1416, 76] on icon at bounding box center [1417, 81] width 3 height 12
click at [1413, 126] on link "Reestablecer acceso" at bounding box center [1432, 128] width 156 height 23
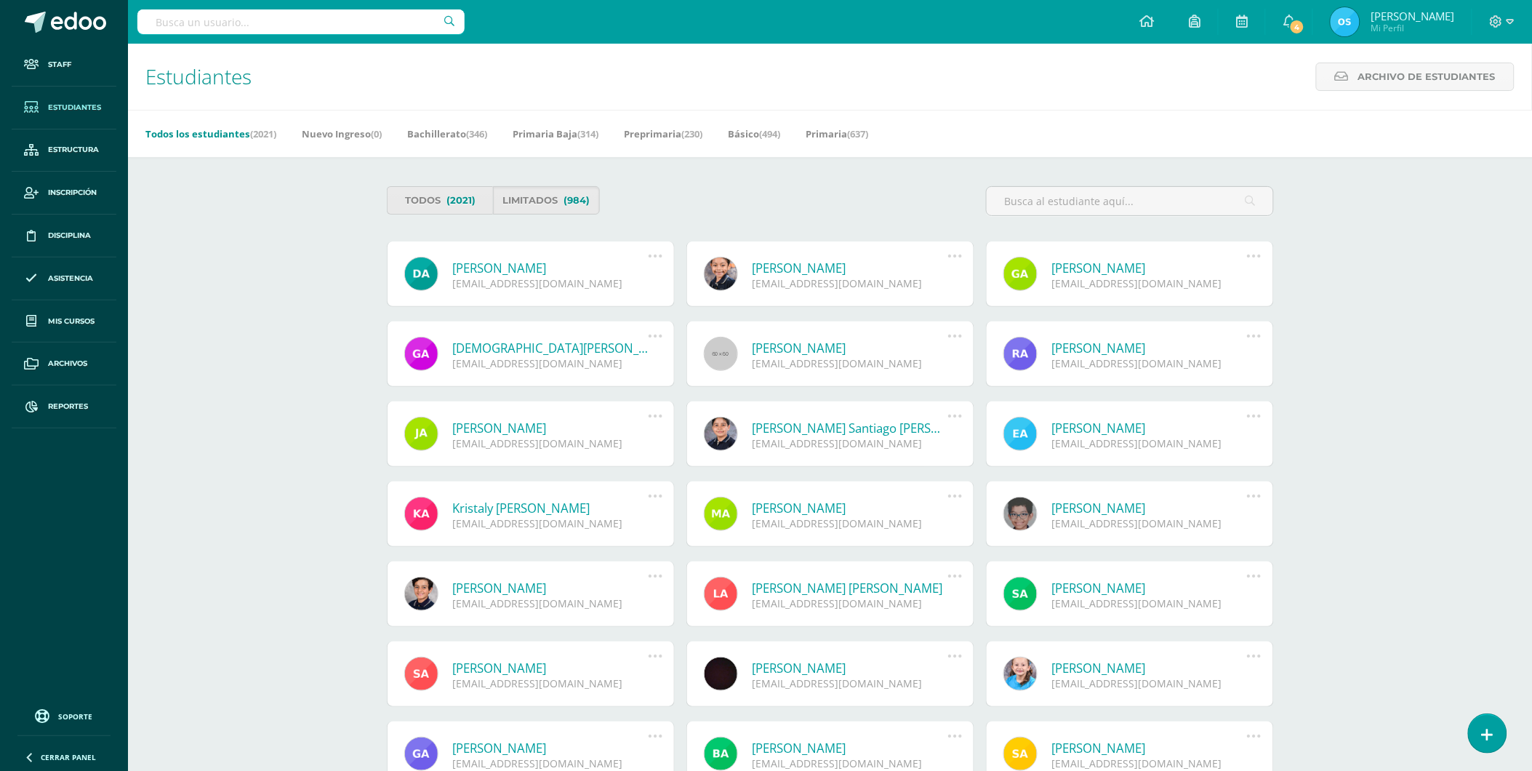
click at [562, 265] on link "[PERSON_NAME]" at bounding box center [551, 268] width 196 height 17
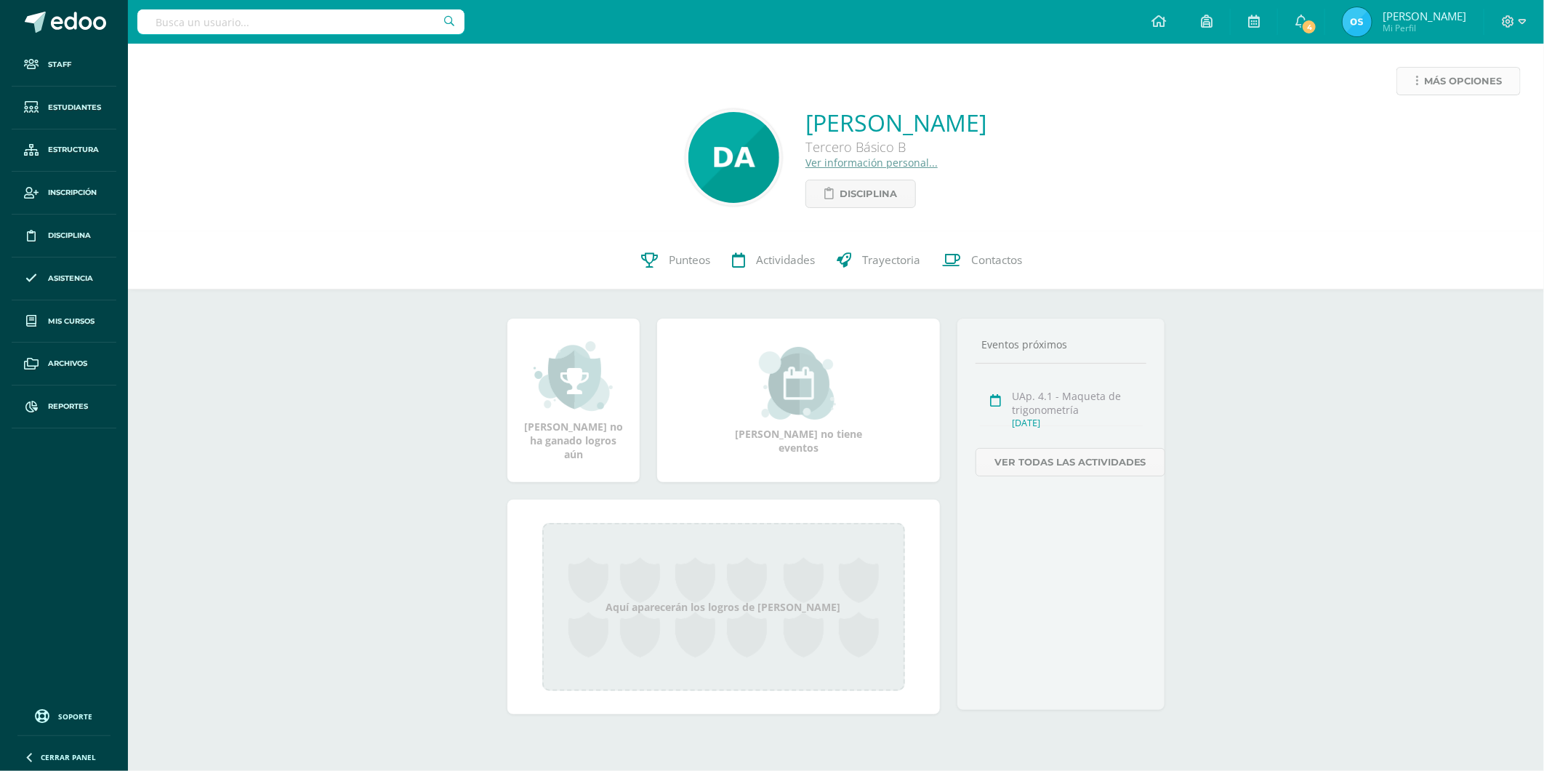
click at [1426, 83] on span "Más opciones" at bounding box center [1463, 81] width 78 height 27
click at [1405, 119] on link "Reestablecer acceso" at bounding box center [1432, 128] width 156 height 23
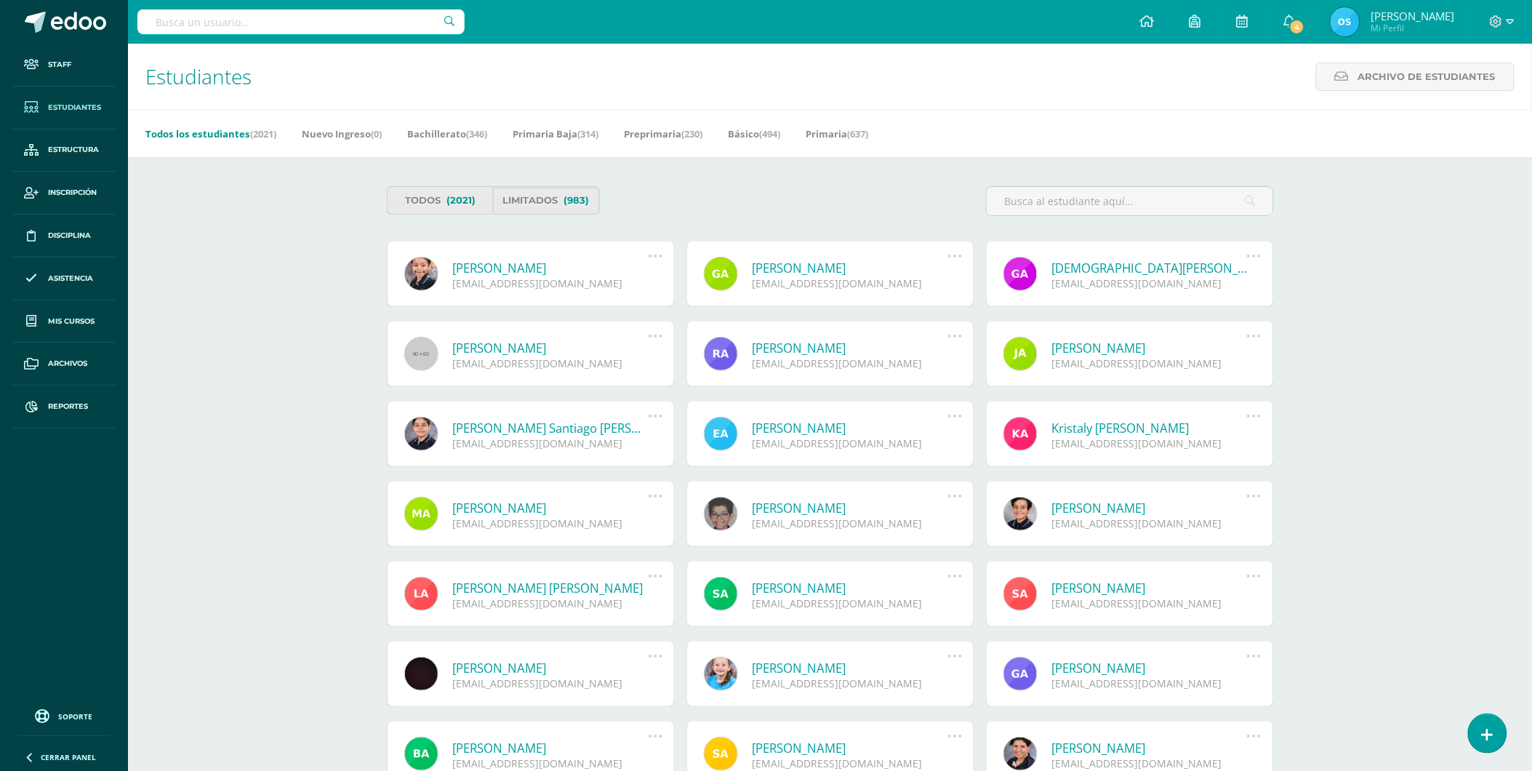
click at [513, 265] on link "[PERSON_NAME]" at bounding box center [551, 268] width 196 height 17
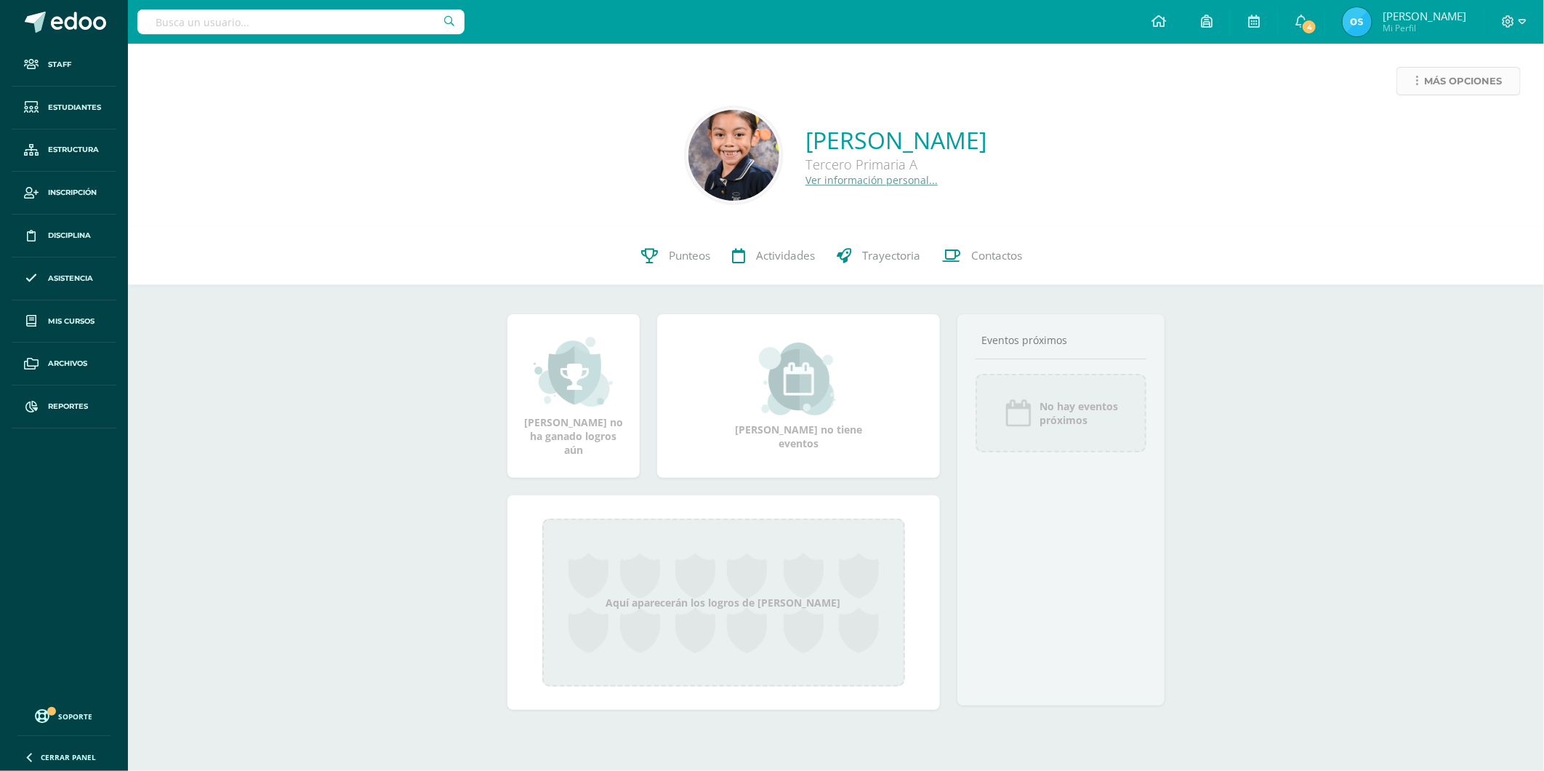
click at [1443, 76] on span "Más opciones" at bounding box center [1463, 81] width 78 height 27
click at [1405, 127] on link "Reestablecer acceso" at bounding box center [1432, 128] width 156 height 23
click at [1426, 76] on span "Más opciones" at bounding box center [1463, 81] width 78 height 27
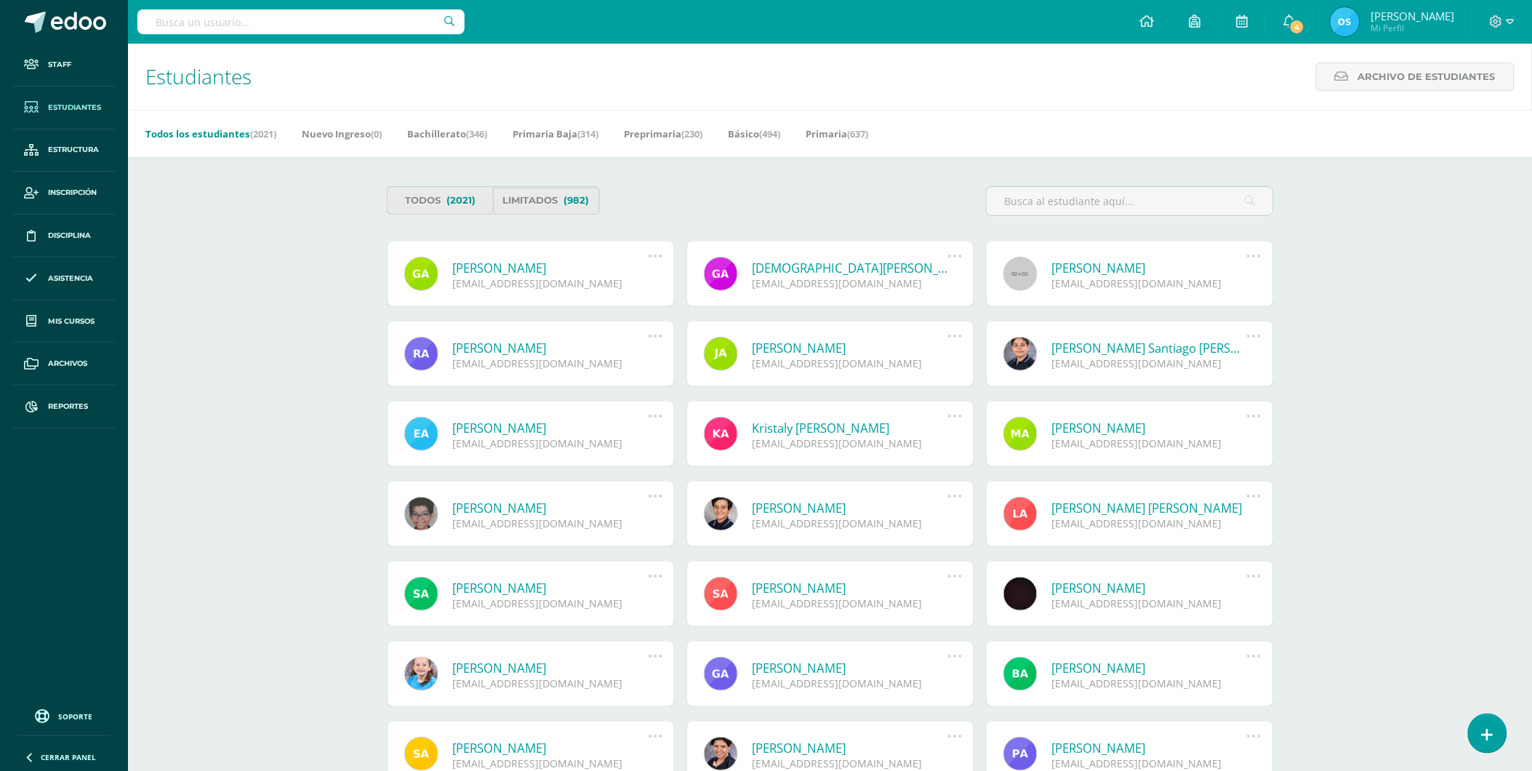
click at [491, 265] on link "[PERSON_NAME]" at bounding box center [551, 268] width 196 height 17
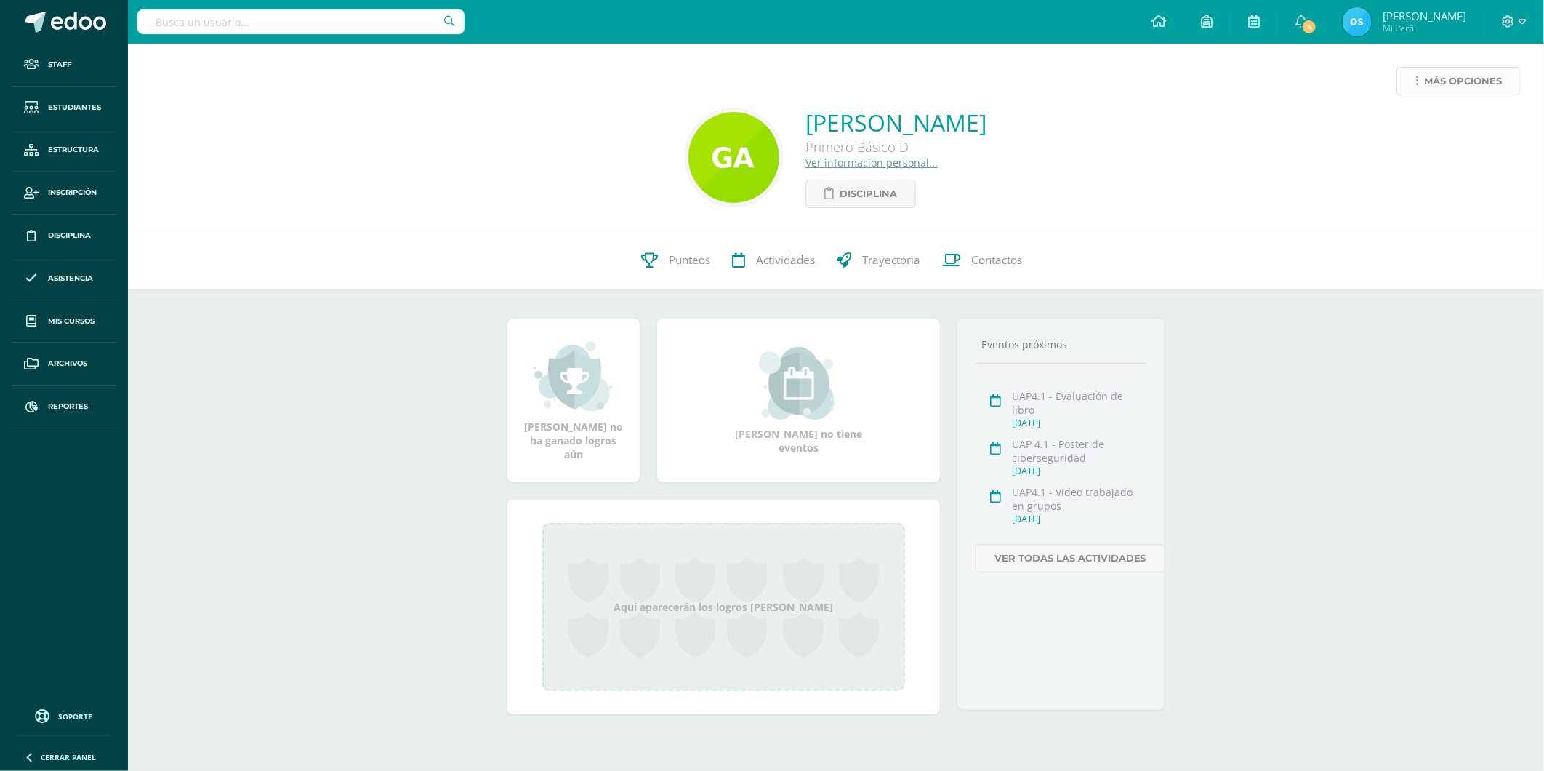
click at [1442, 83] on span "Más opciones" at bounding box center [1463, 81] width 78 height 27
click at [1438, 119] on link "Reestablecer acceso" at bounding box center [1432, 128] width 156 height 23
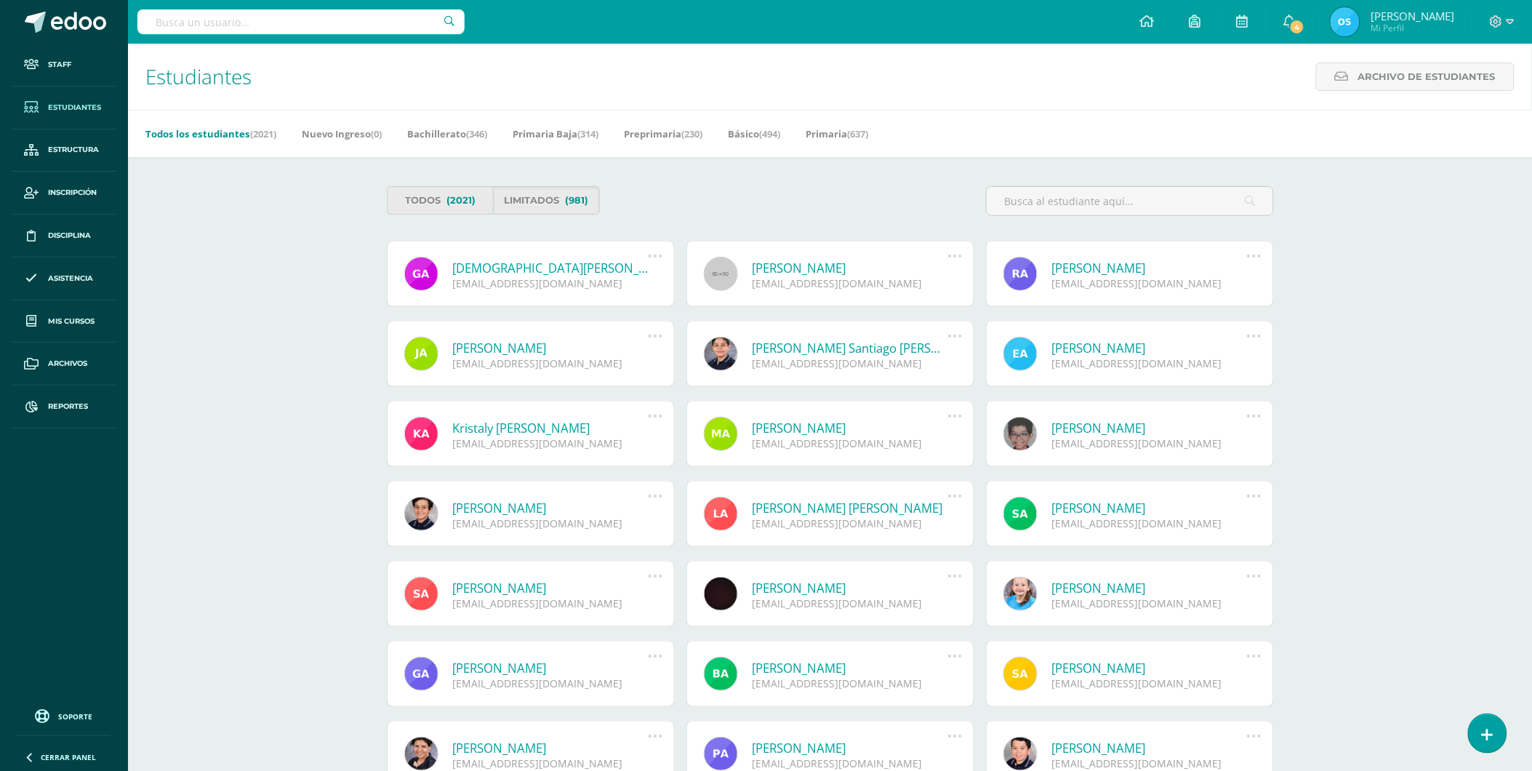
click at [502, 267] on link "[DEMOGRAPHIC_DATA][PERSON_NAME]" at bounding box center [551, 268] width 196 height 17
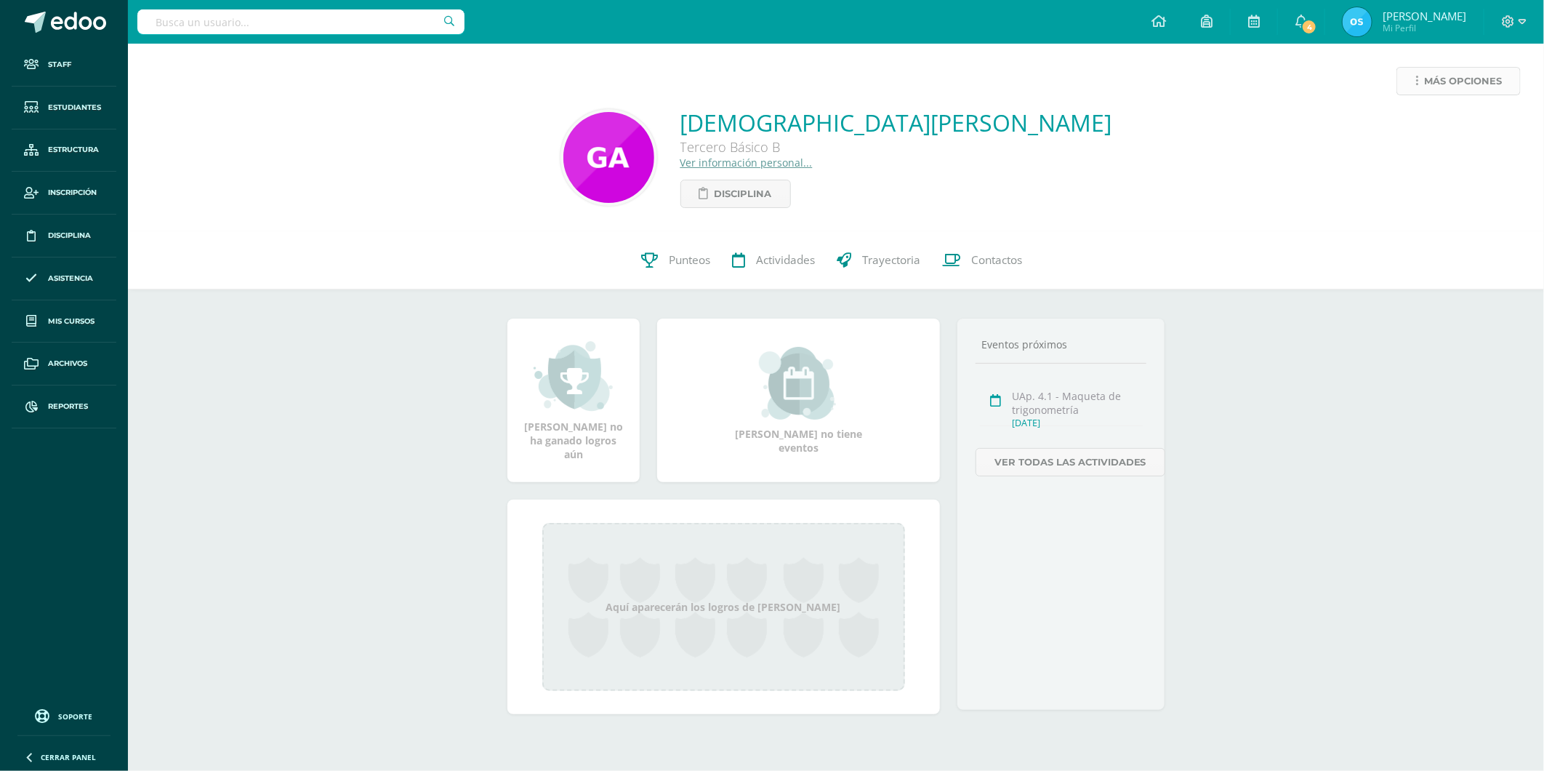
click at [1421, 86] on link "Más opciones" at bounding box center [1459, 81] width 124 height 28
click at [1414, 126] on link "Reestablecer acceso" at bounding box center [1432, 128] width 156 height 23
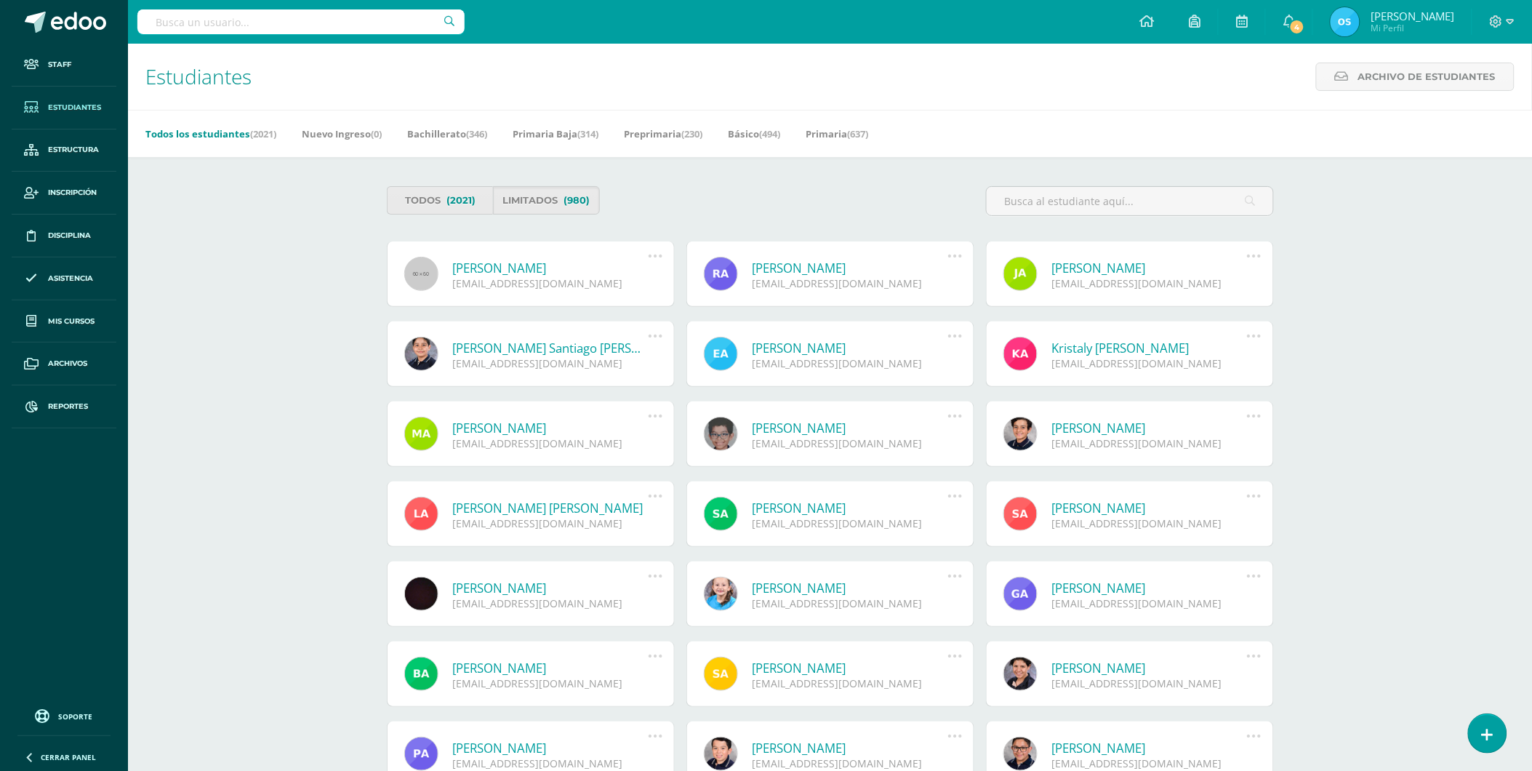
click at [539, 268] on link "[PERSON_NAME]" at bounding box center [551, 268] width 196 height 17
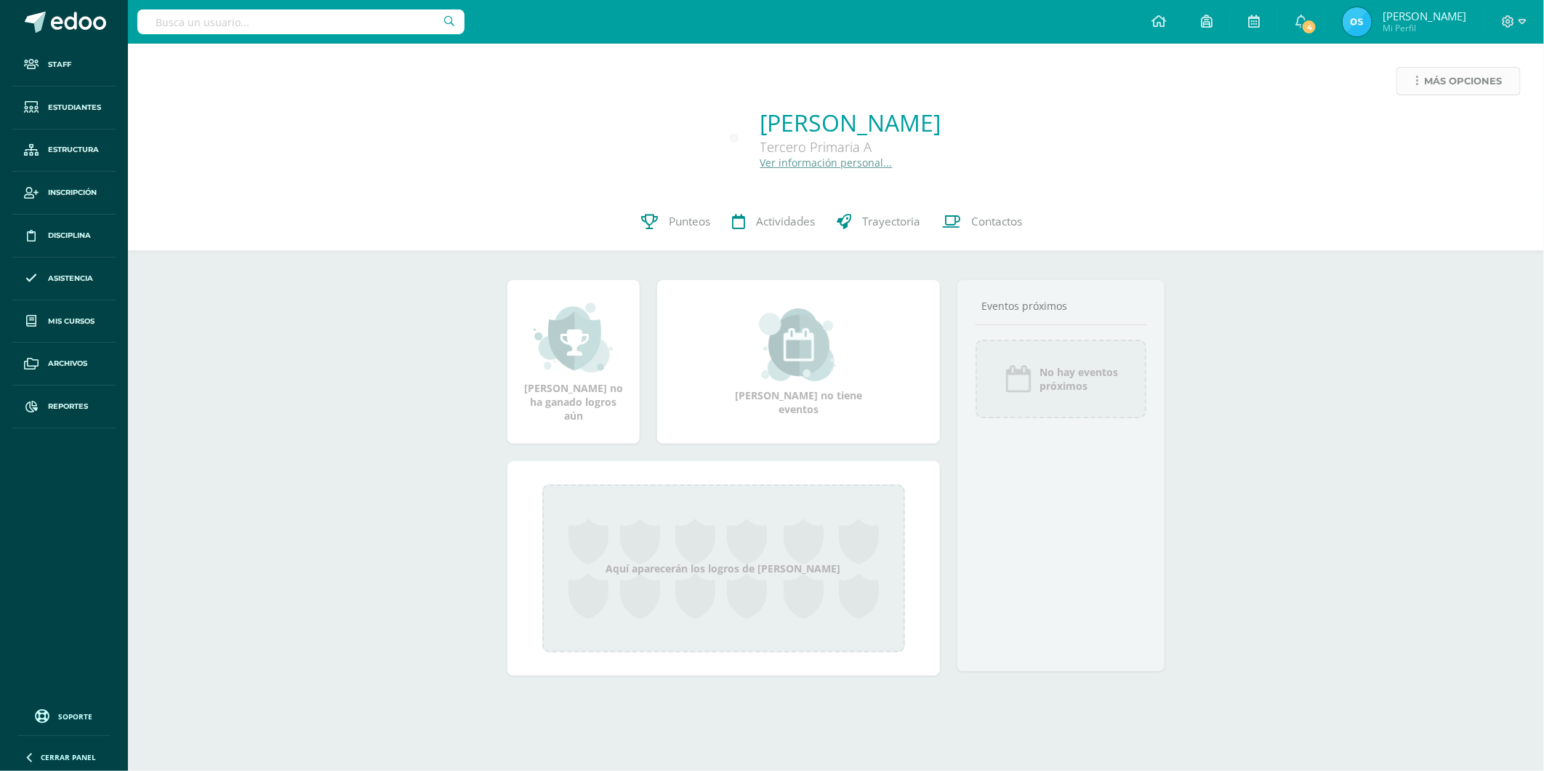
click at [1434, 85] on span "Más opciones" at bounding box center [1463, 81] width 78 height 27
click at [1413, 127] on link "Reestablecer acceso" at bounding box center [1432, 128] width 156 height 23
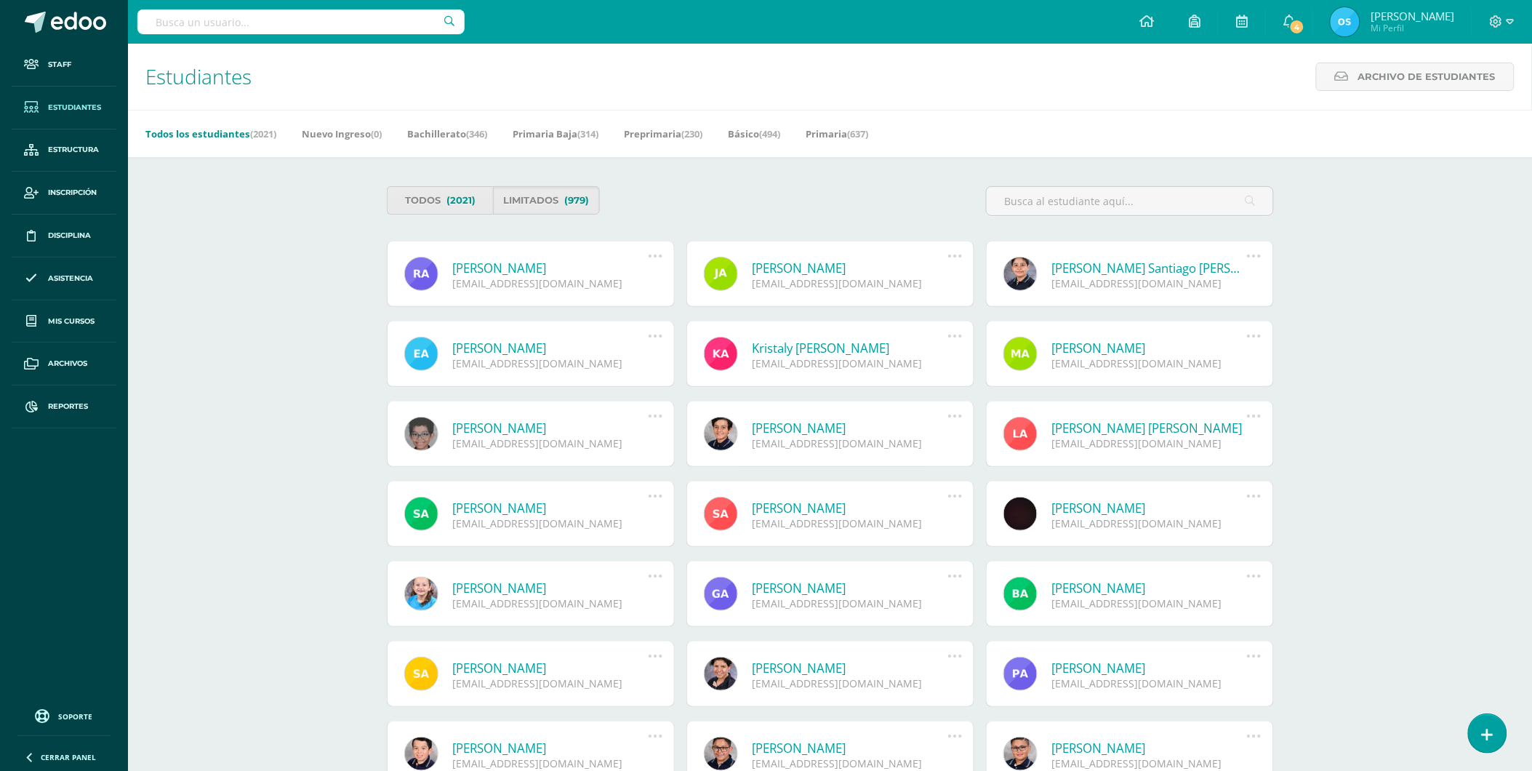
click at [531, 265] on link "René Alejandro Aguilar Contreras" at bounding box center [551, 268] width 196 height 17
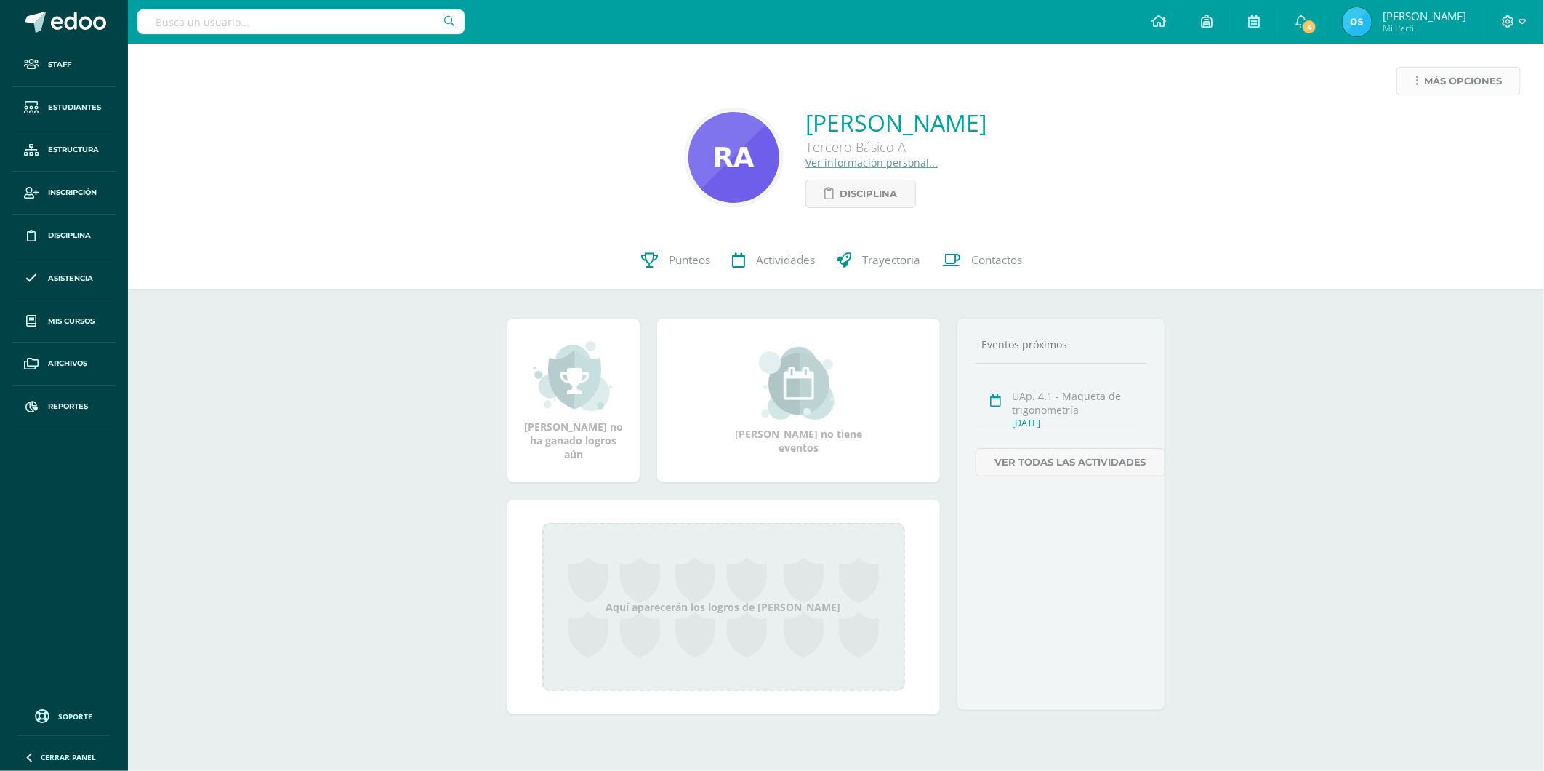
click at [1425, 83] on span "Más opciones" at bounding box center [1463, 81] width 78 height 27
click at [1403, 128] on link "Reestablecer acceso" at bounding box center [1432, 128] width 156 height 23
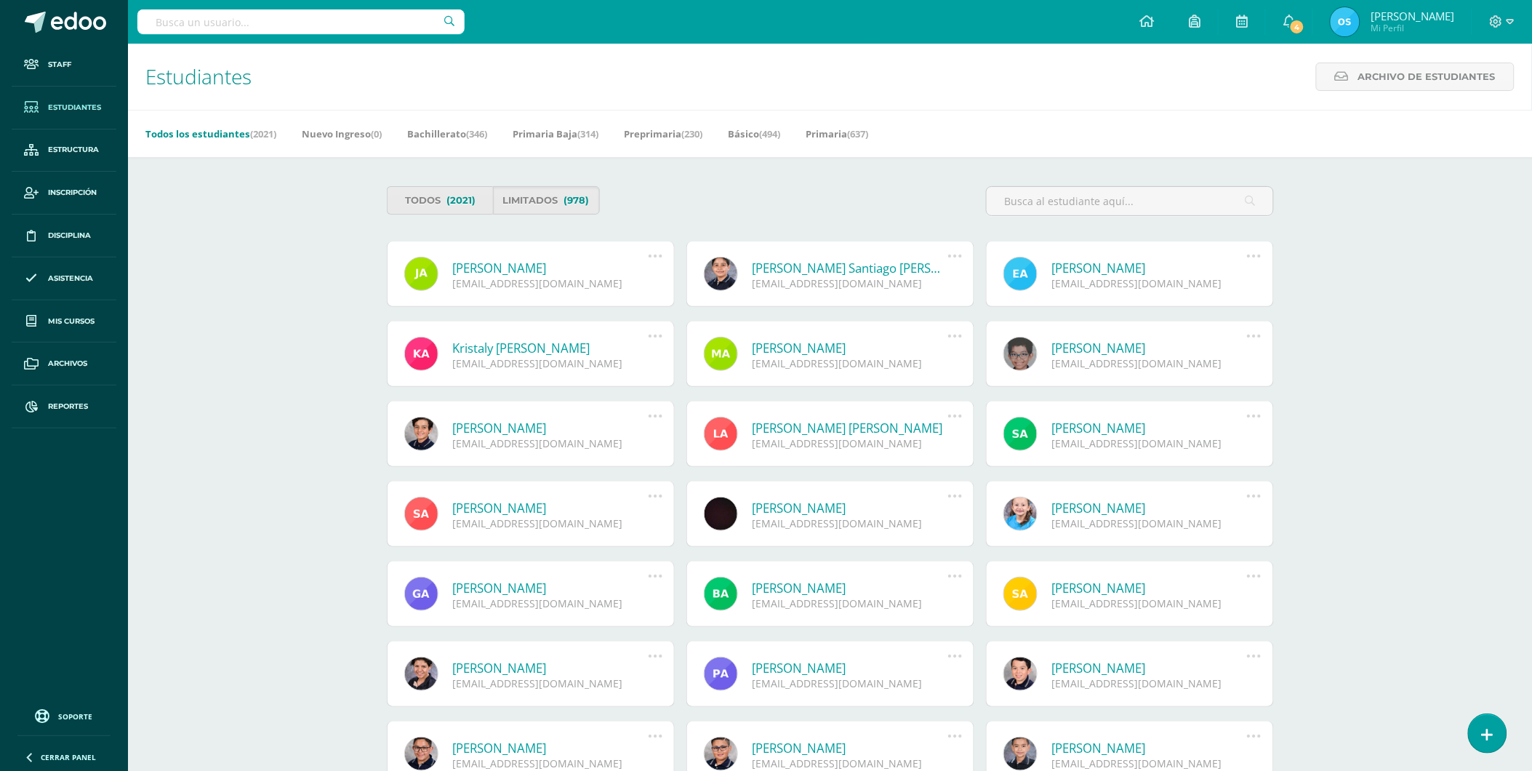
click at [512, 270] on link "[PERSON_NAME]" at bounding box center [551, 268] width 196 height 17
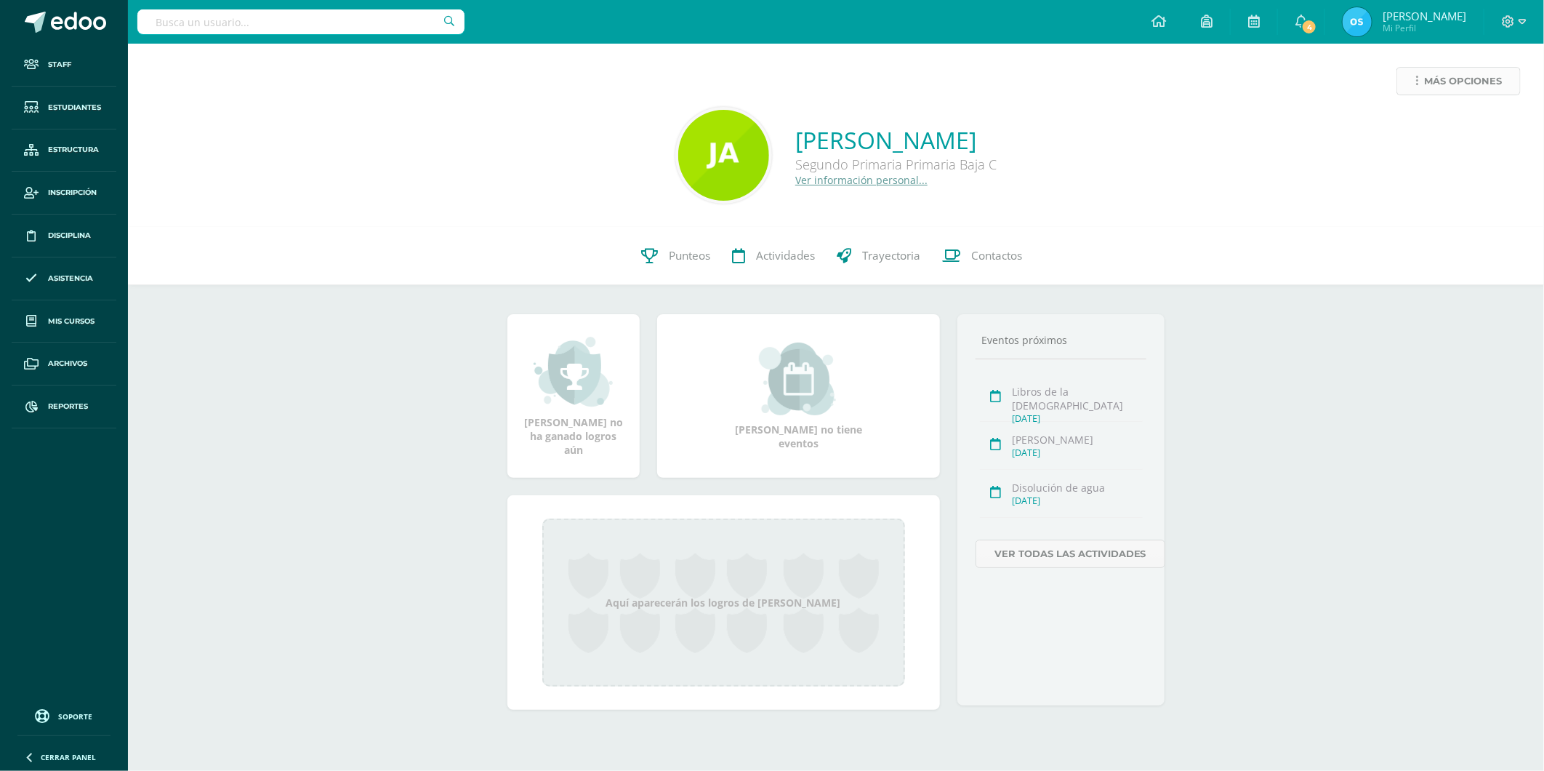
click at [1424, 85] on span "Más opciones" at bounding box center [1463, 81] width 78 height 27
click at [1401, 126] on link "Reestablecer acceso" at bounding box center [1432, 128] width 156 height 23
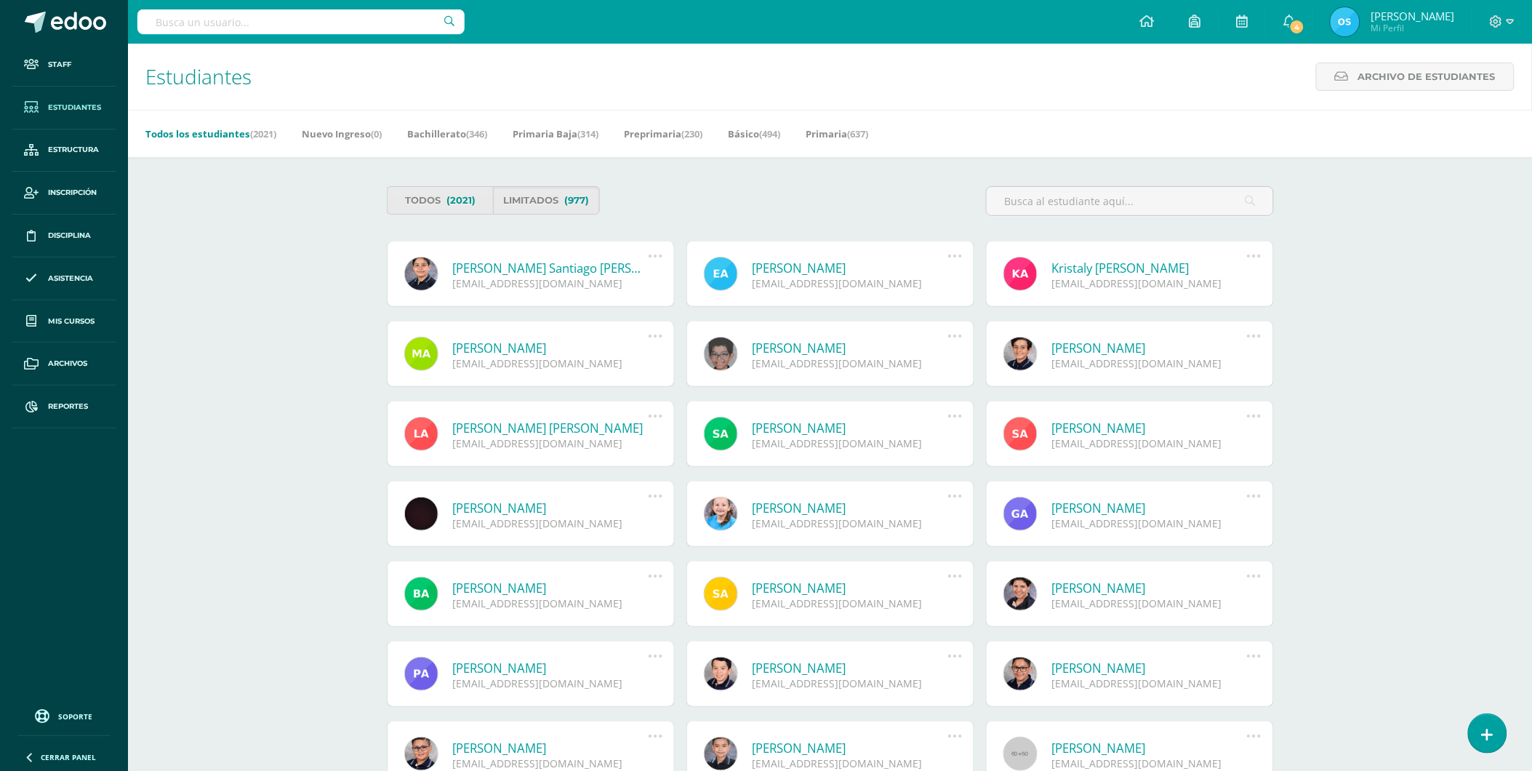
click at [537, 265] on link "[PERSON_NAME] Santiago [PERSON_NAME]" at bounding box center [551, 268] width 196 height 17
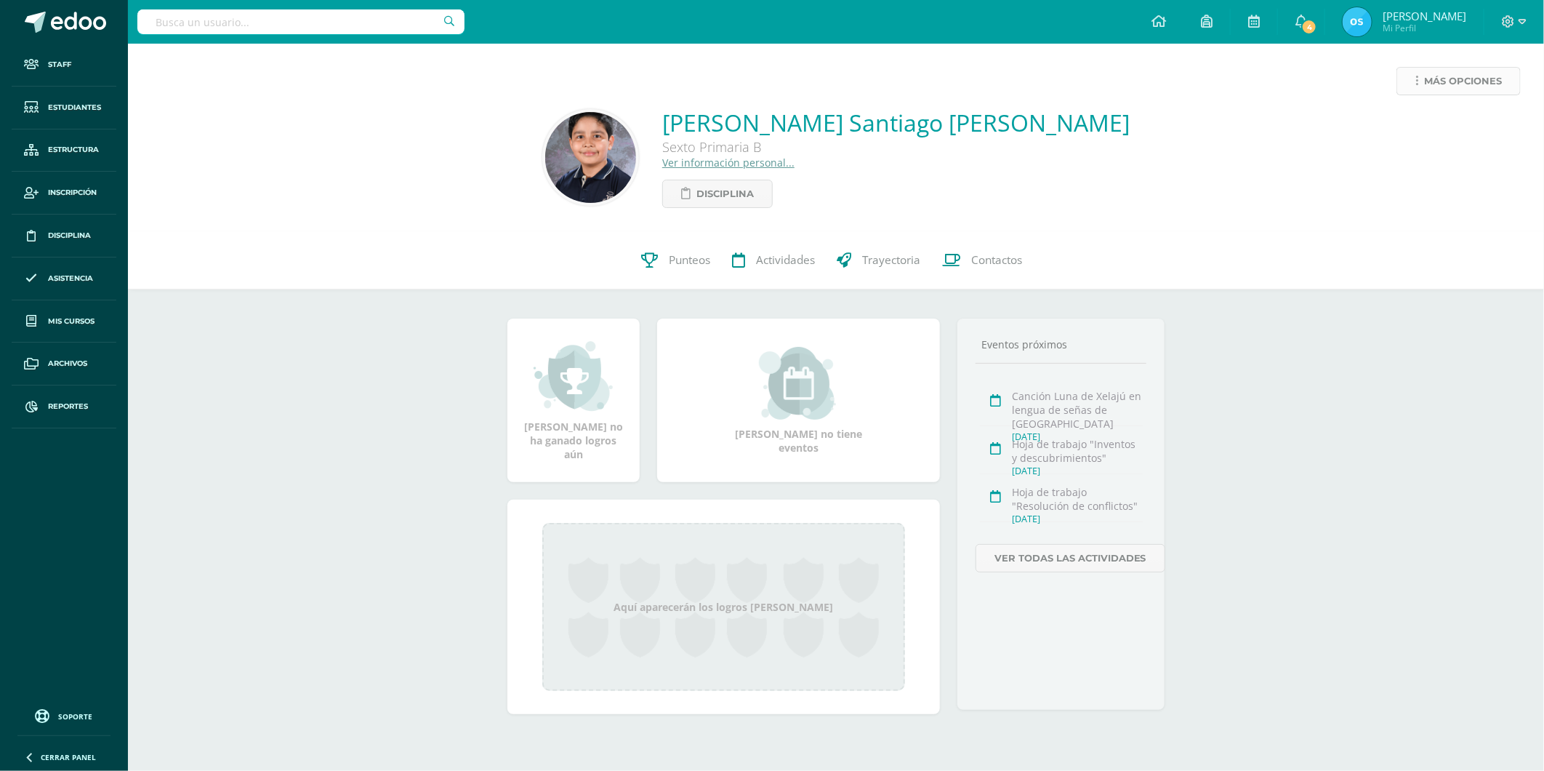
click at [1427, 84] on span "Más opciones" at bounding box center [1463, 81] width 78 height 27
click at [1410, 127] on link "Reestablecer acceso" at bounding box center [1432, 128] width 156 height 23
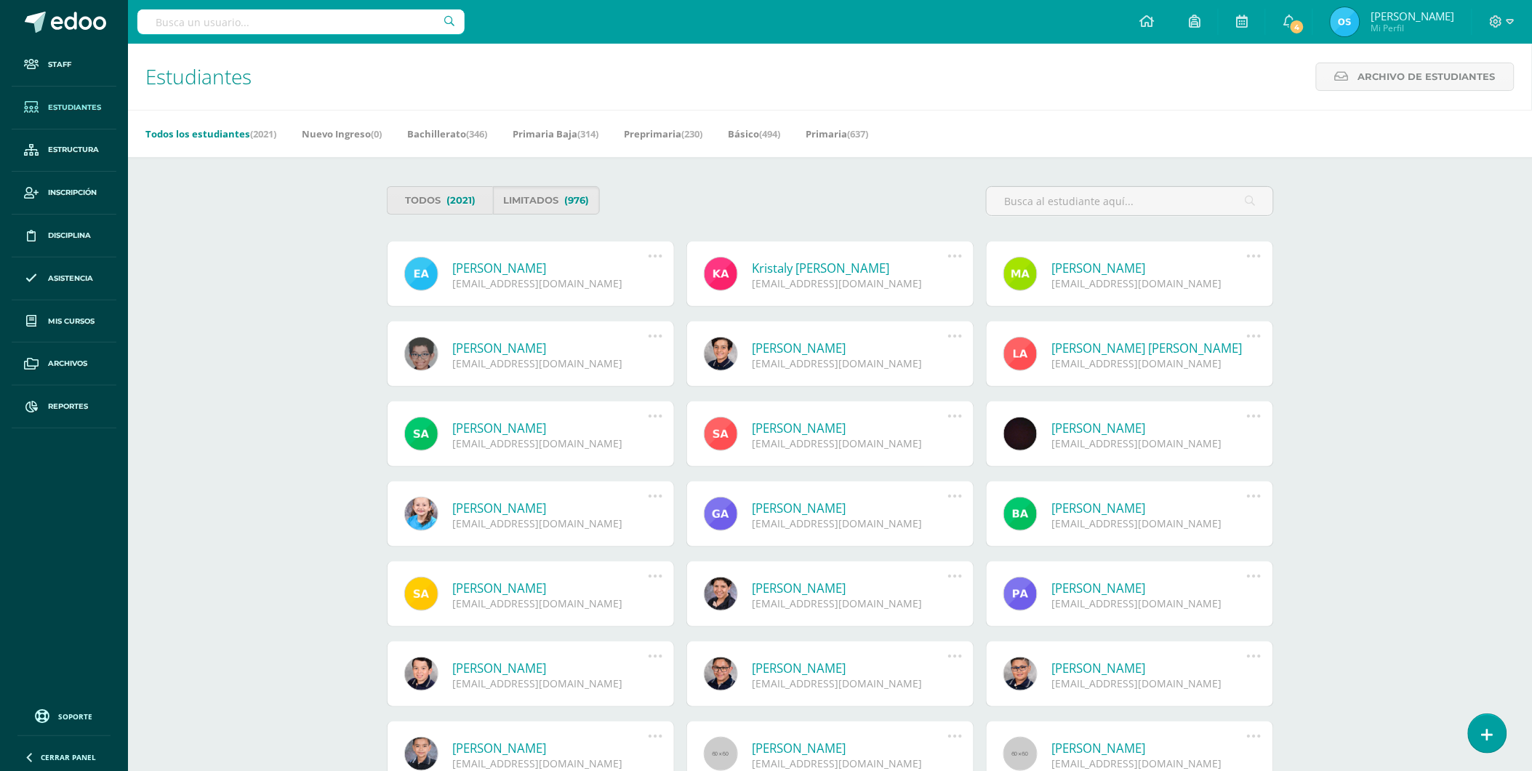
click at [512, 267] on link "Edgar Mateo Alburez Ruiz" at bounding box center [551, 268] width 196 height 17
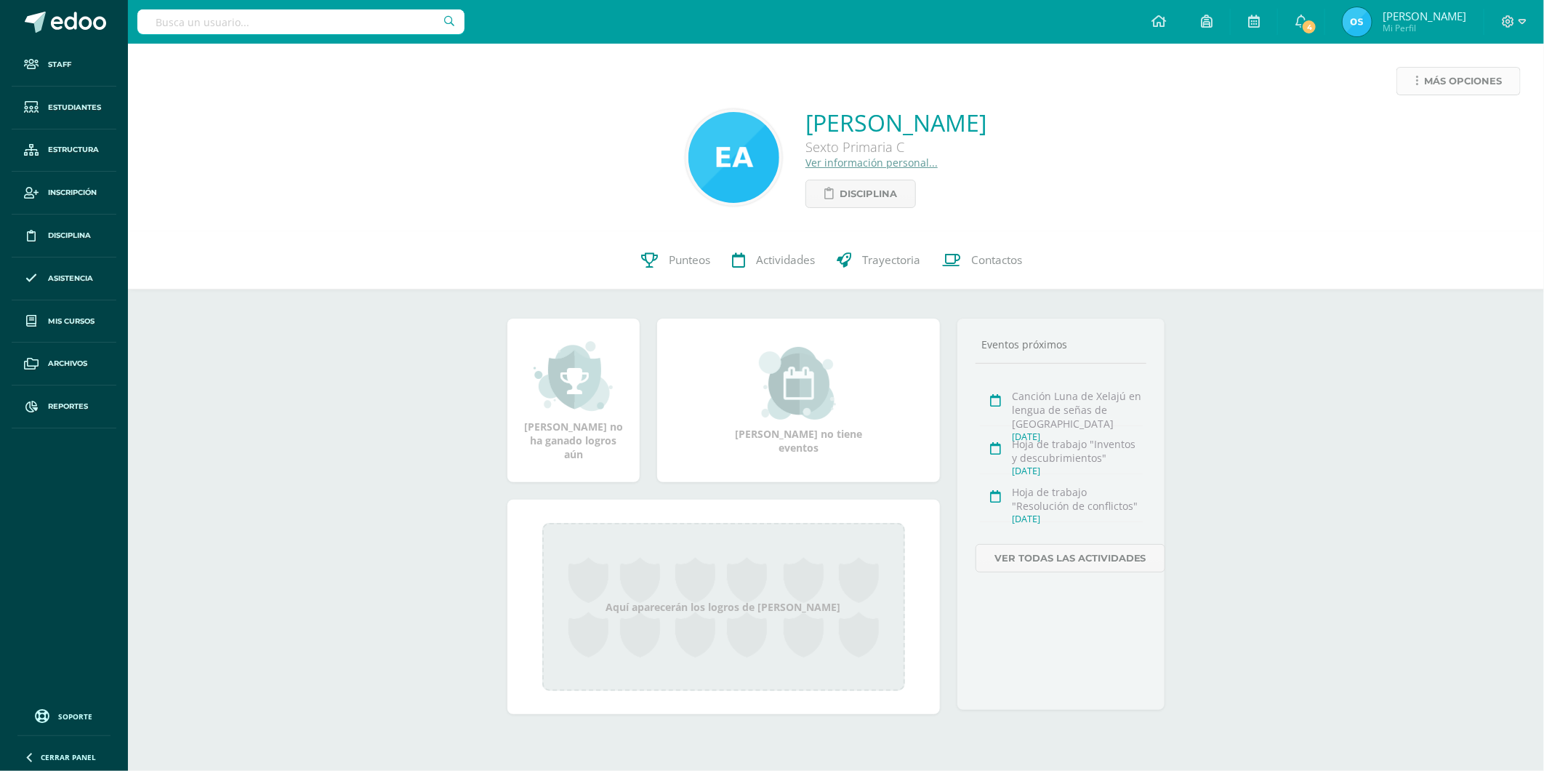
click at [1430, 82] on span "Más opciones" at bounding box center [1463, 81] width 78 height 27
click at [1398, 121] on link "Reestablecer acceso" at bounding box center [1432, 128] width 156 height 23
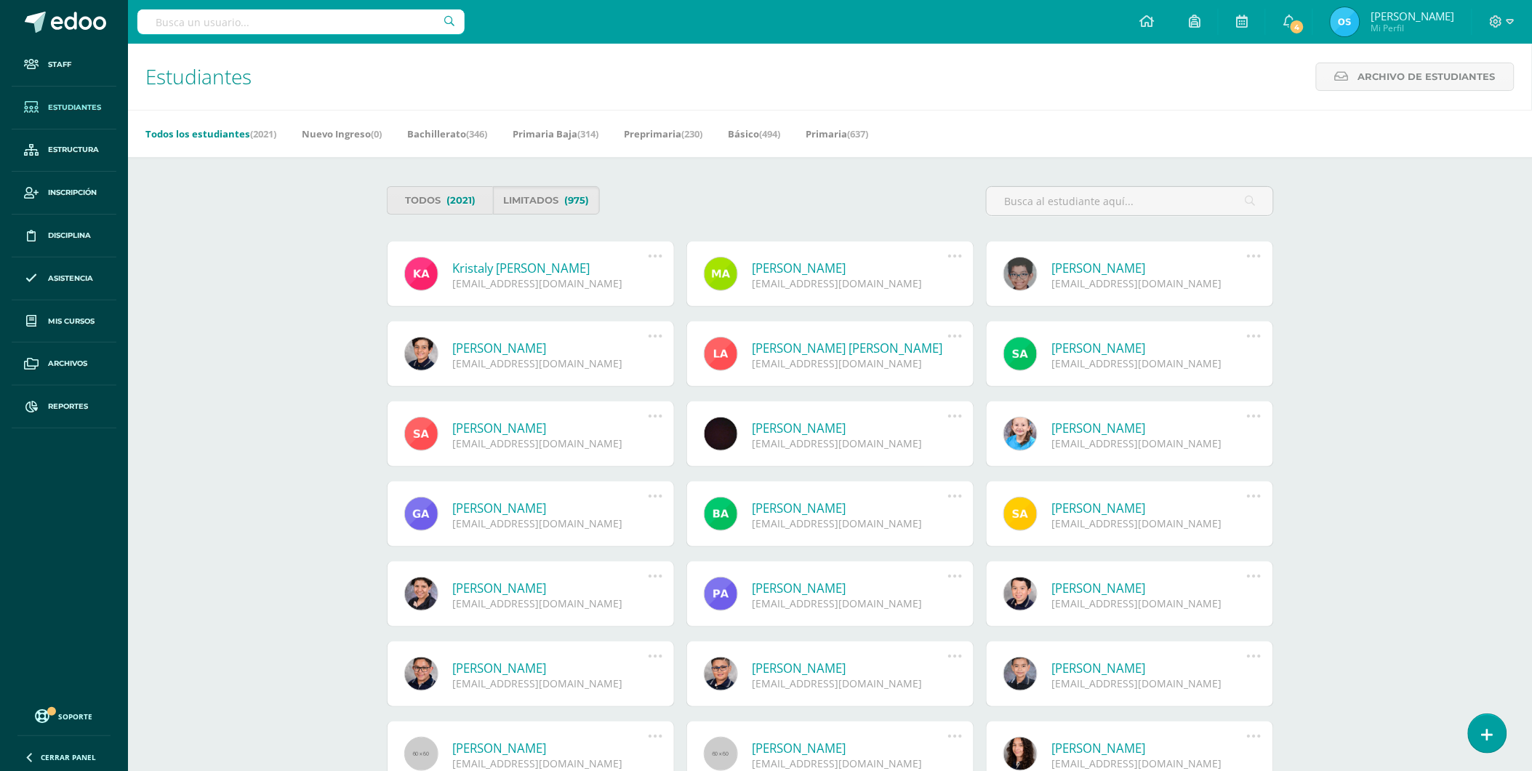
click at [531, 270] on link "Kristaly Anaythe Aldana Quiroa" at bounding box center [551, 268] width 196 height 17
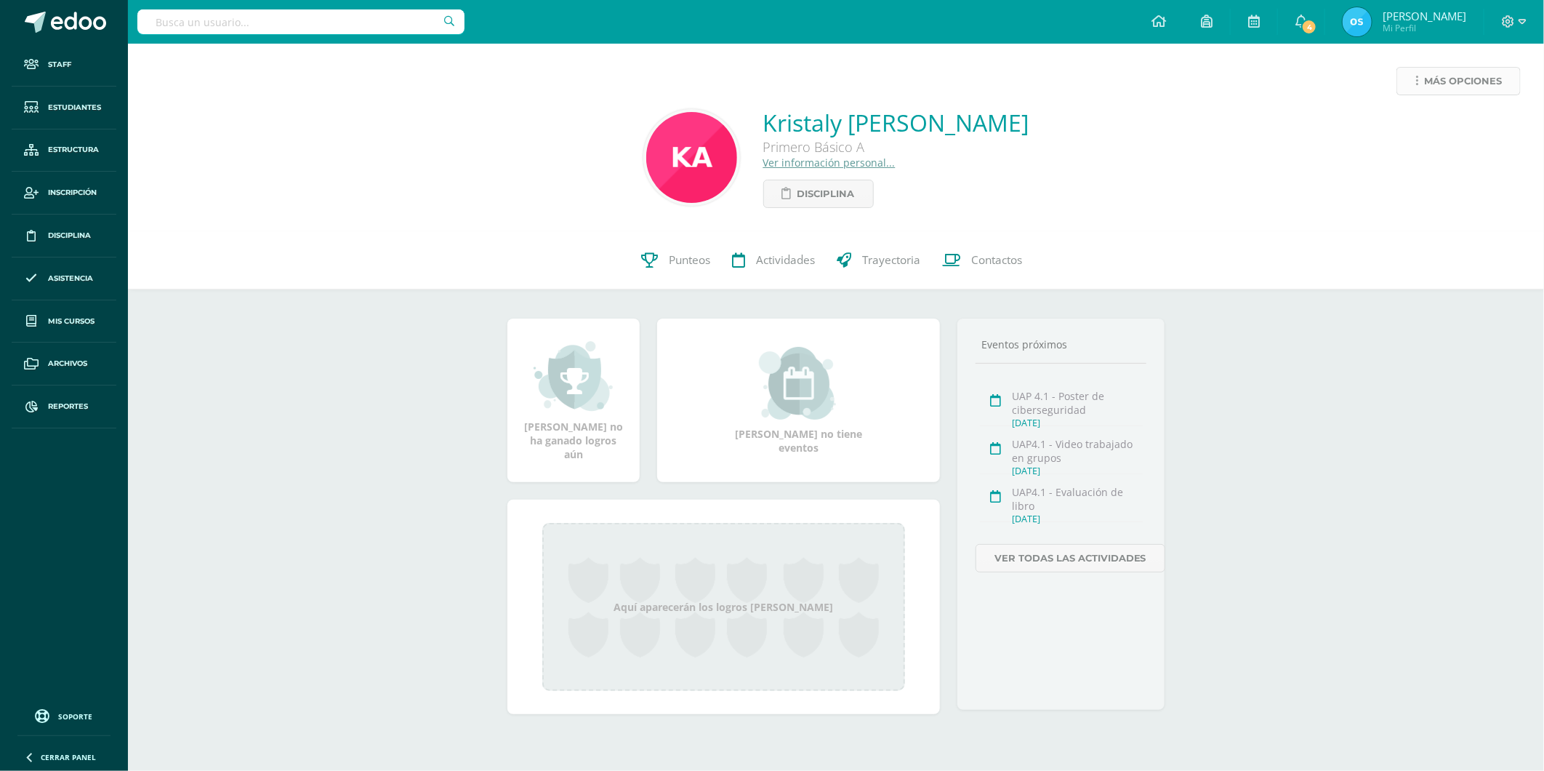
click at [1431, 77] on span "Más opciones" at bounding box center [1463, 81] width 78 height 27
click at [1425, 127] on link "Reestablecer acceso" at bounding box center [1432, 128] width 156 height 23
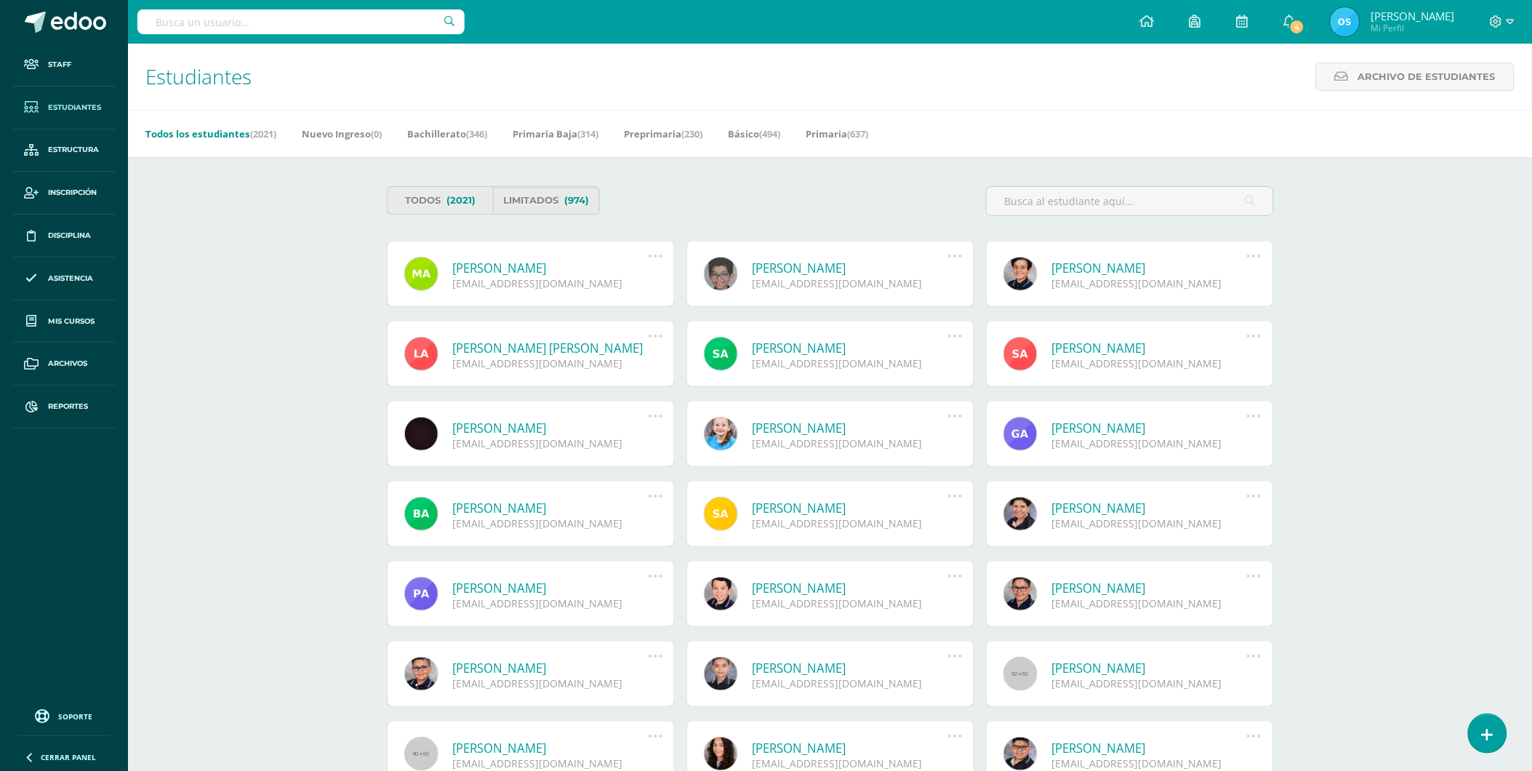
click at [503, 265] on link "María Mikaella Alfaro Méndez" at bounding box center [551, 268] width 196 height 17
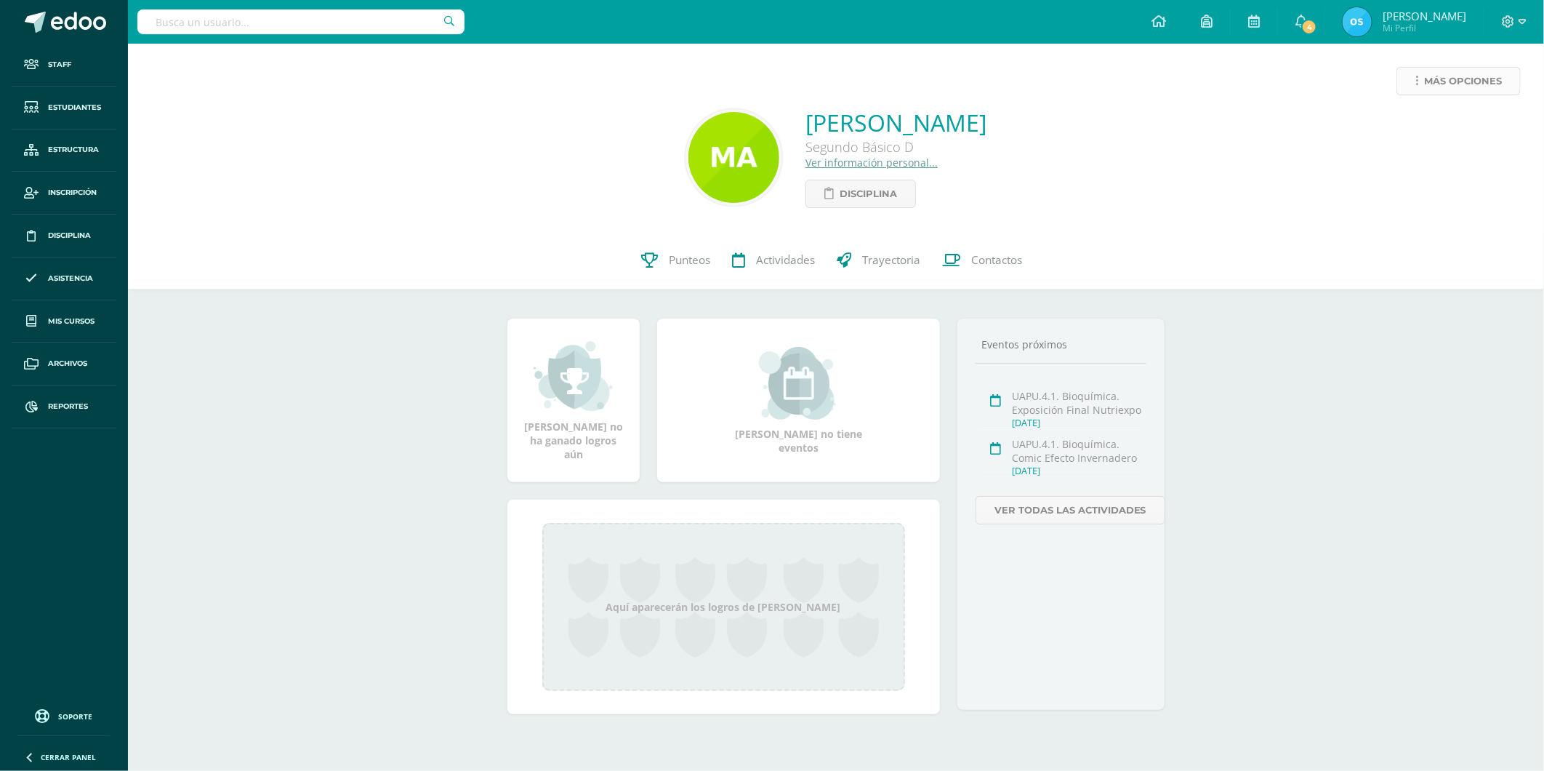
click at [1431, 82] on span "Más opciones" at bounding box center [1463, 81] width 78 height 27
click at [1416, 128] on link "Reestablecer acceso" at bounding box center [1432, 128] width 156 height 23
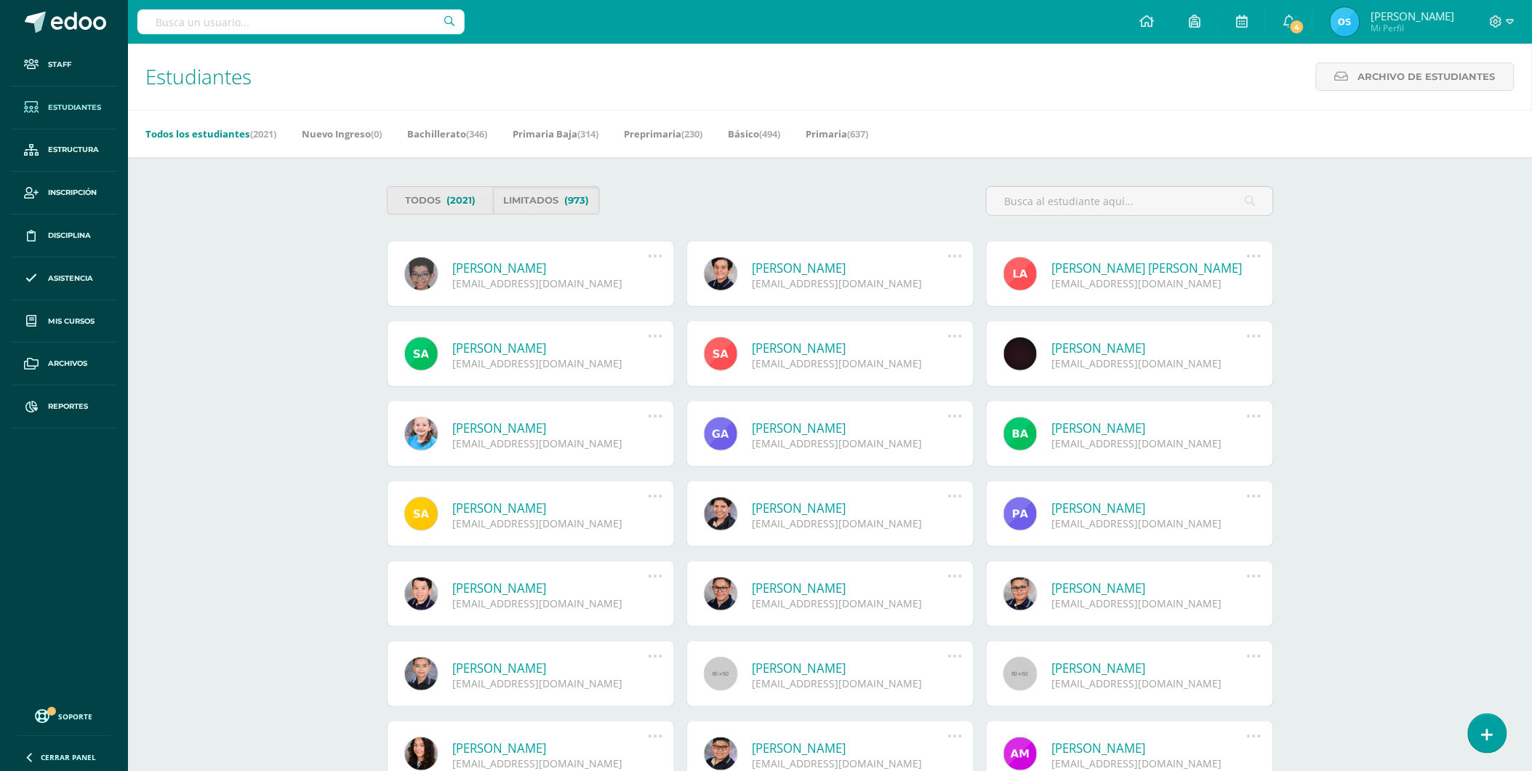
click at [494, 265] on link "[PERSON_NAME]" at bounding box center [551, 268] width 196 height 17
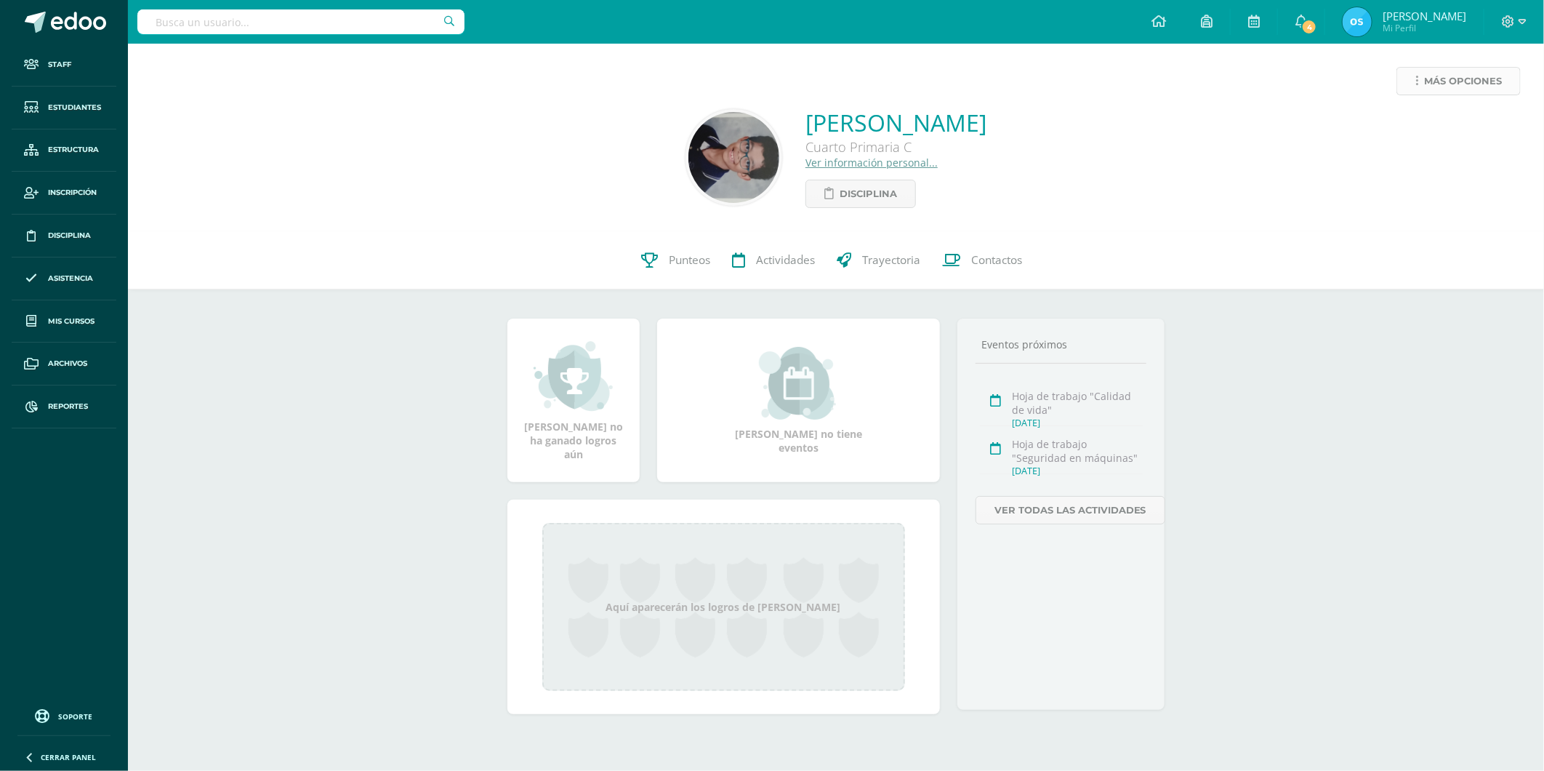
click at [1420, 81] on link "Más opciones" at bounding box center [1459, 81] width 124 height 28
click at [1416, 128] on link "Reestablecer acceso" at bounding box center [1432, 128] width 156 height 23
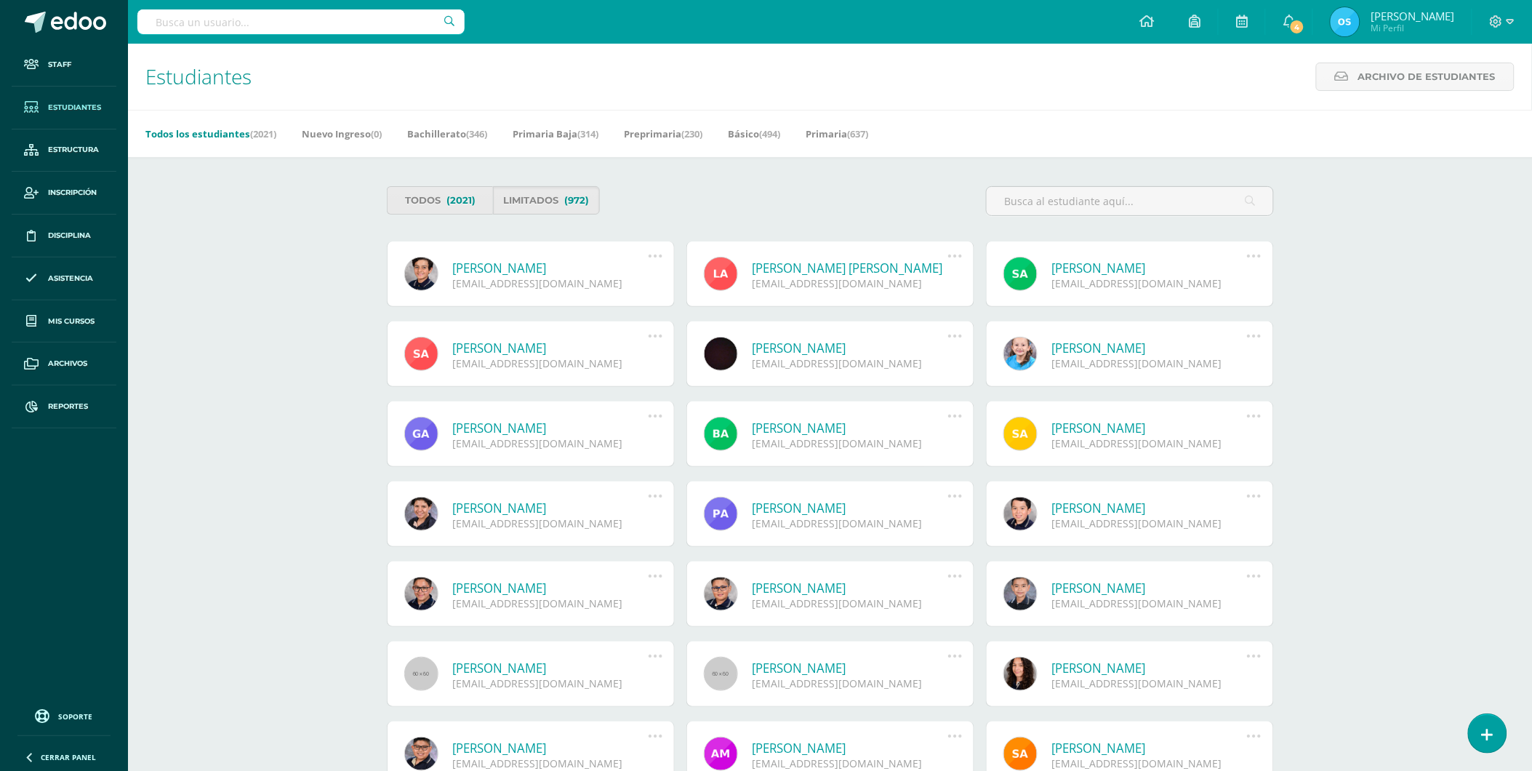
click at [517, 269] on link "[PERSON_NAME]" at bounding box center [551, 268] width 196 height 17
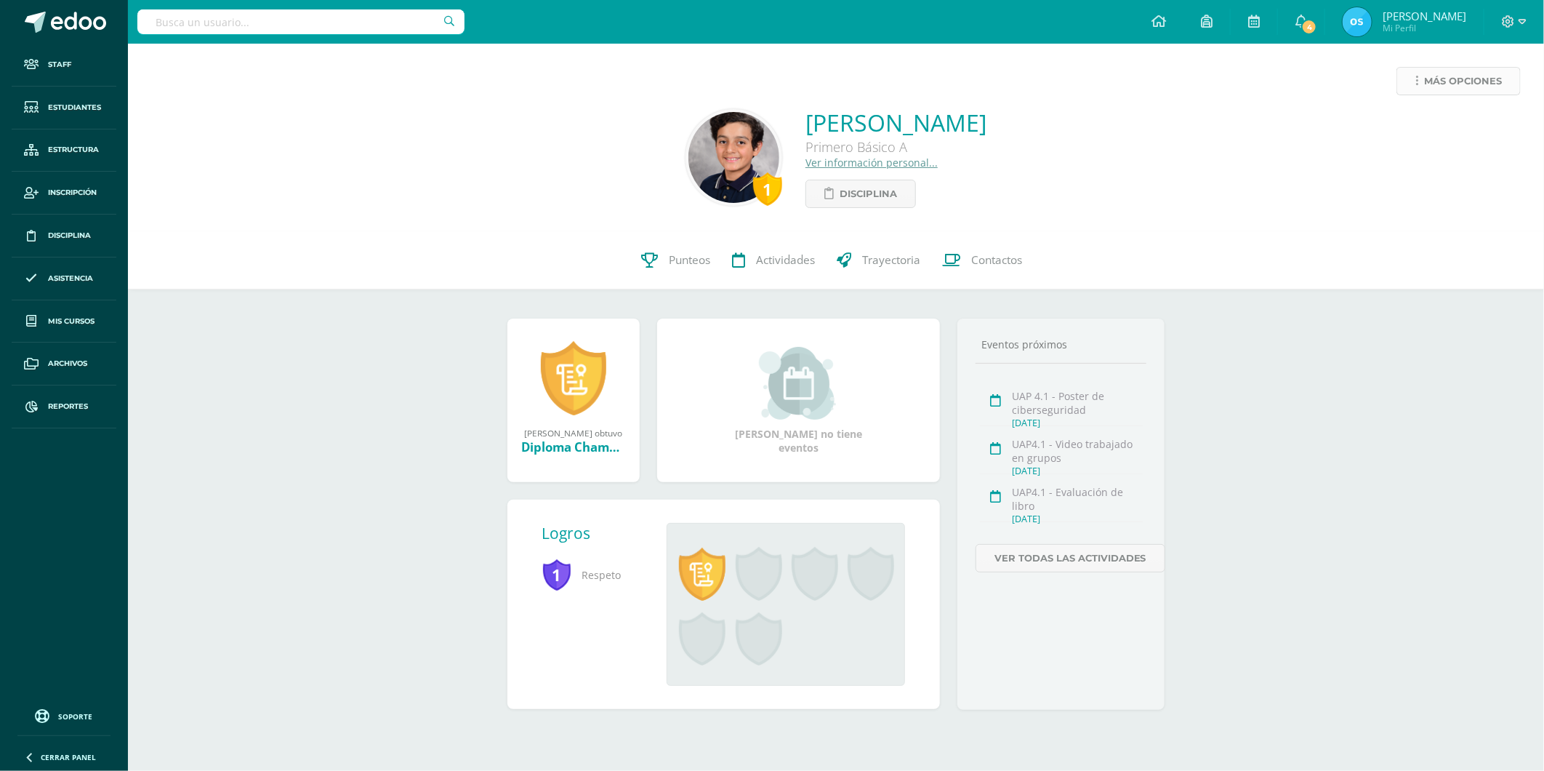
click at [1448, 81] on span "Más opciones" at bounding box center [1463, 81] width 78 height 27
click at [1438, 127] on link "Reestablecer acceso" at bounding box center [1432, 128] width 156 height 23
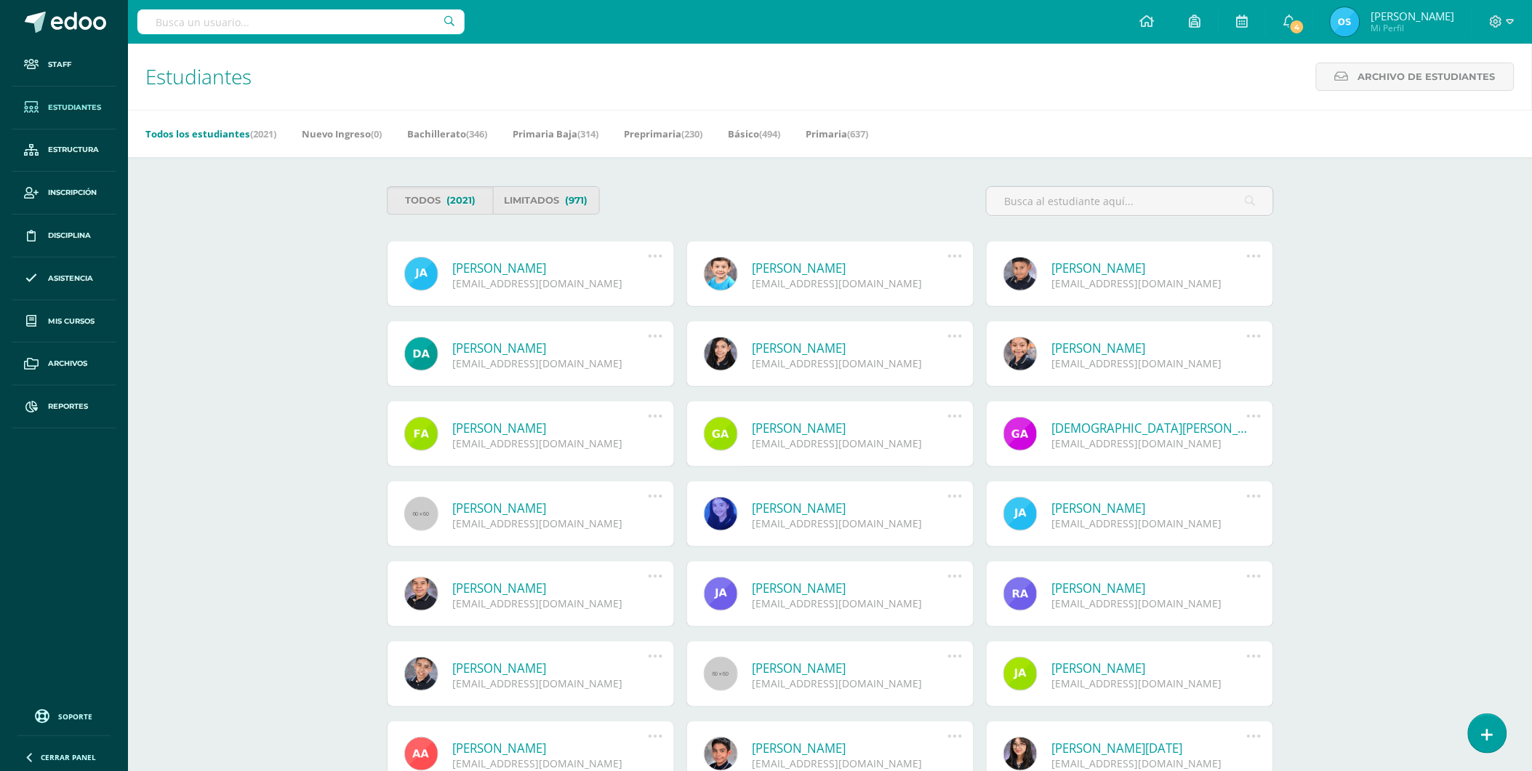
click at [566, 266] on link "José Adrián Abreu Franco" at bounding box center [551, 268] width 196 height 17
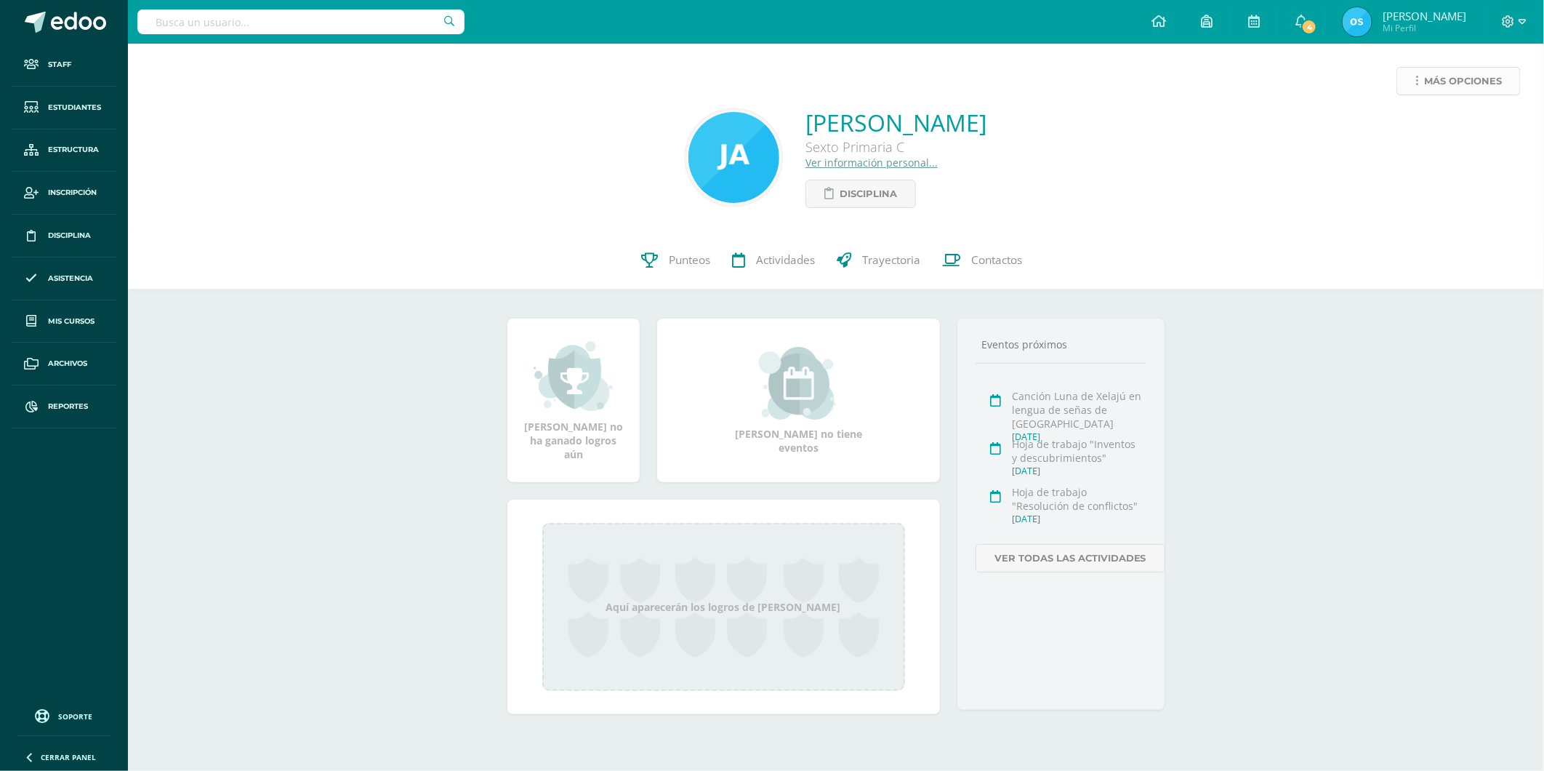
click at [1421, 76] on link "Más opciones" at bounding box center [1459, 81] width 124 height 28
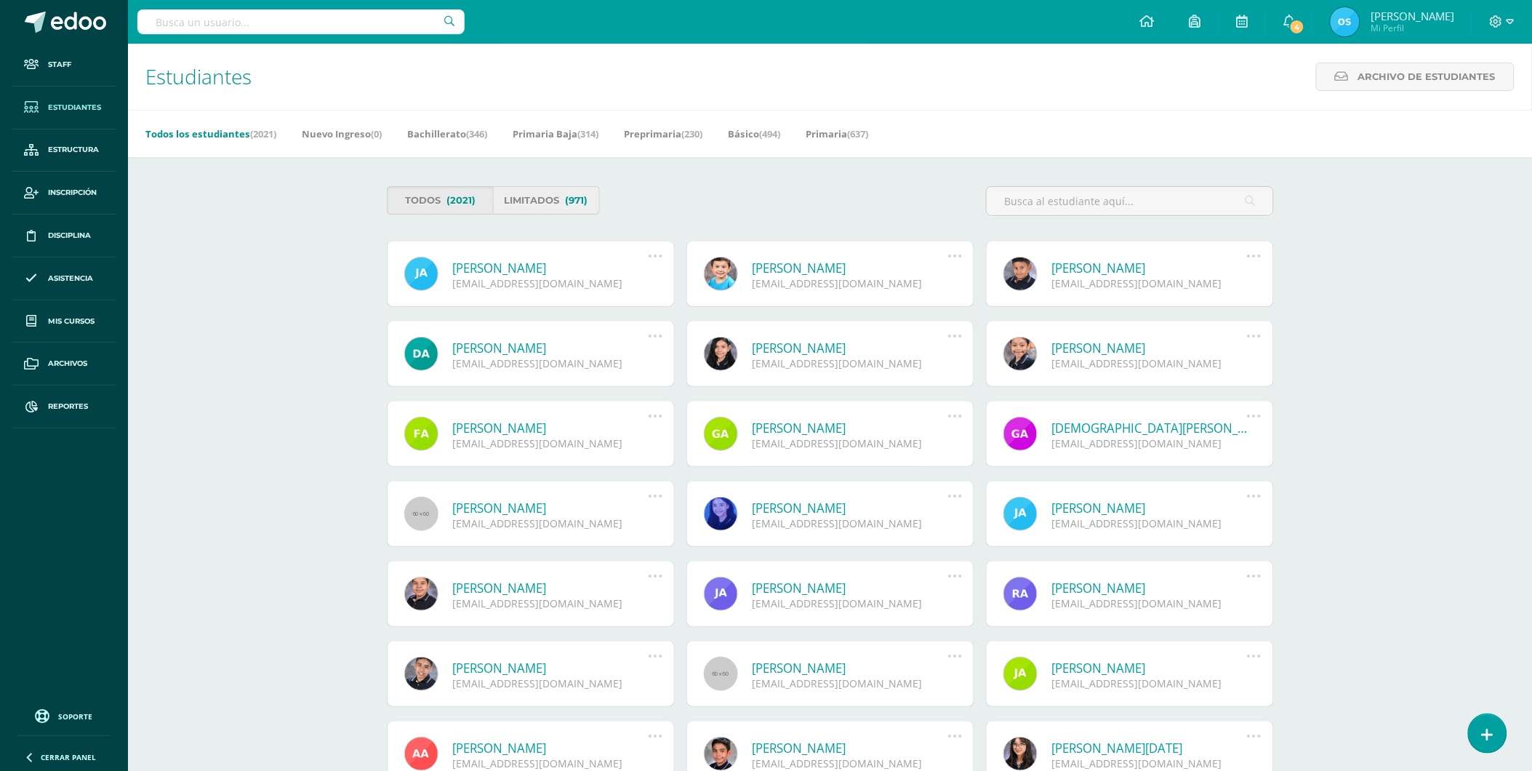
click at [569, 195] on span "(971)" at bounding box center [577, 200] width 23 height 27
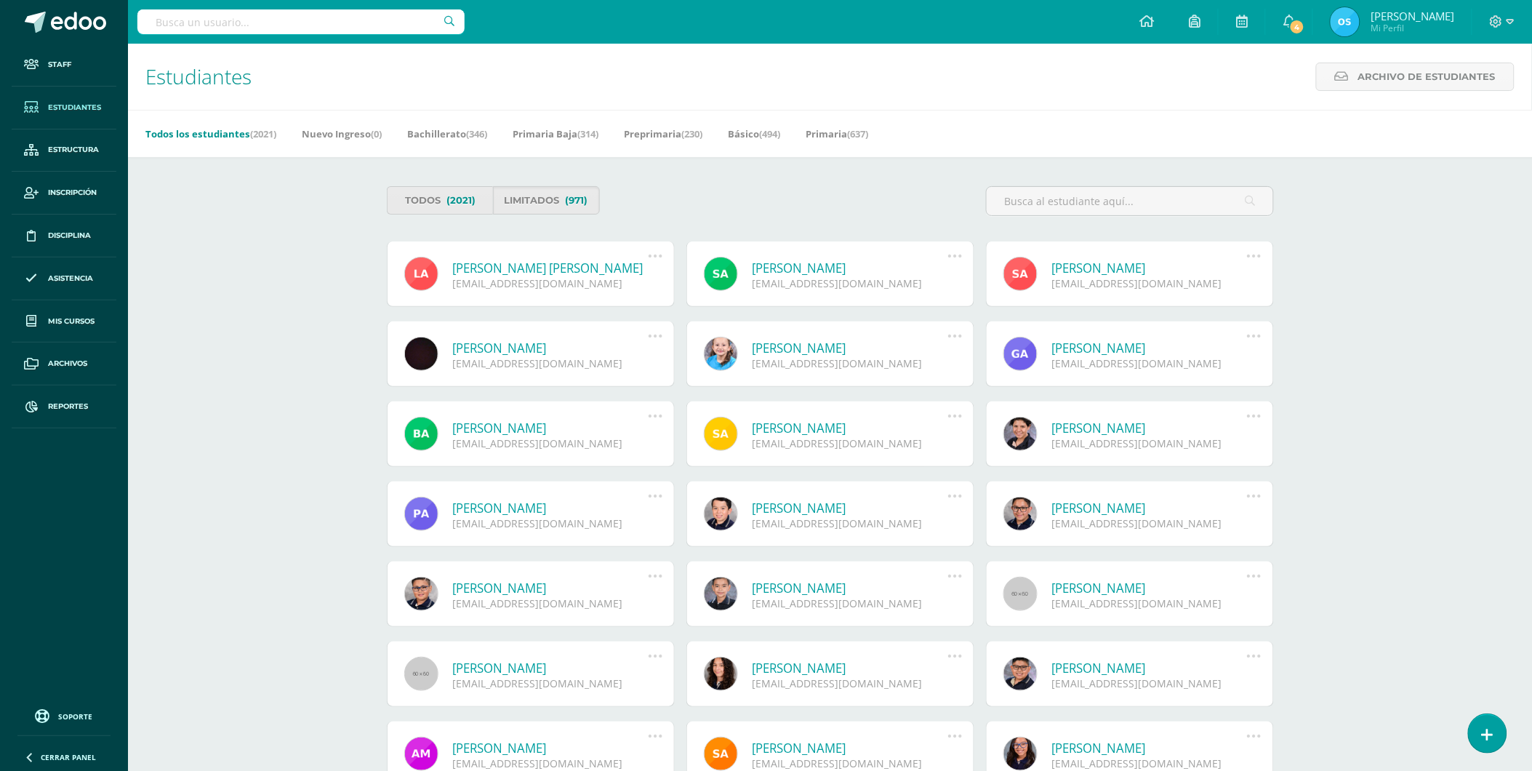
click at [521, 263] on link "[PERSON_NAME] [PERSON_NAME]" at bounding box center [551, 268] width 196 height 17
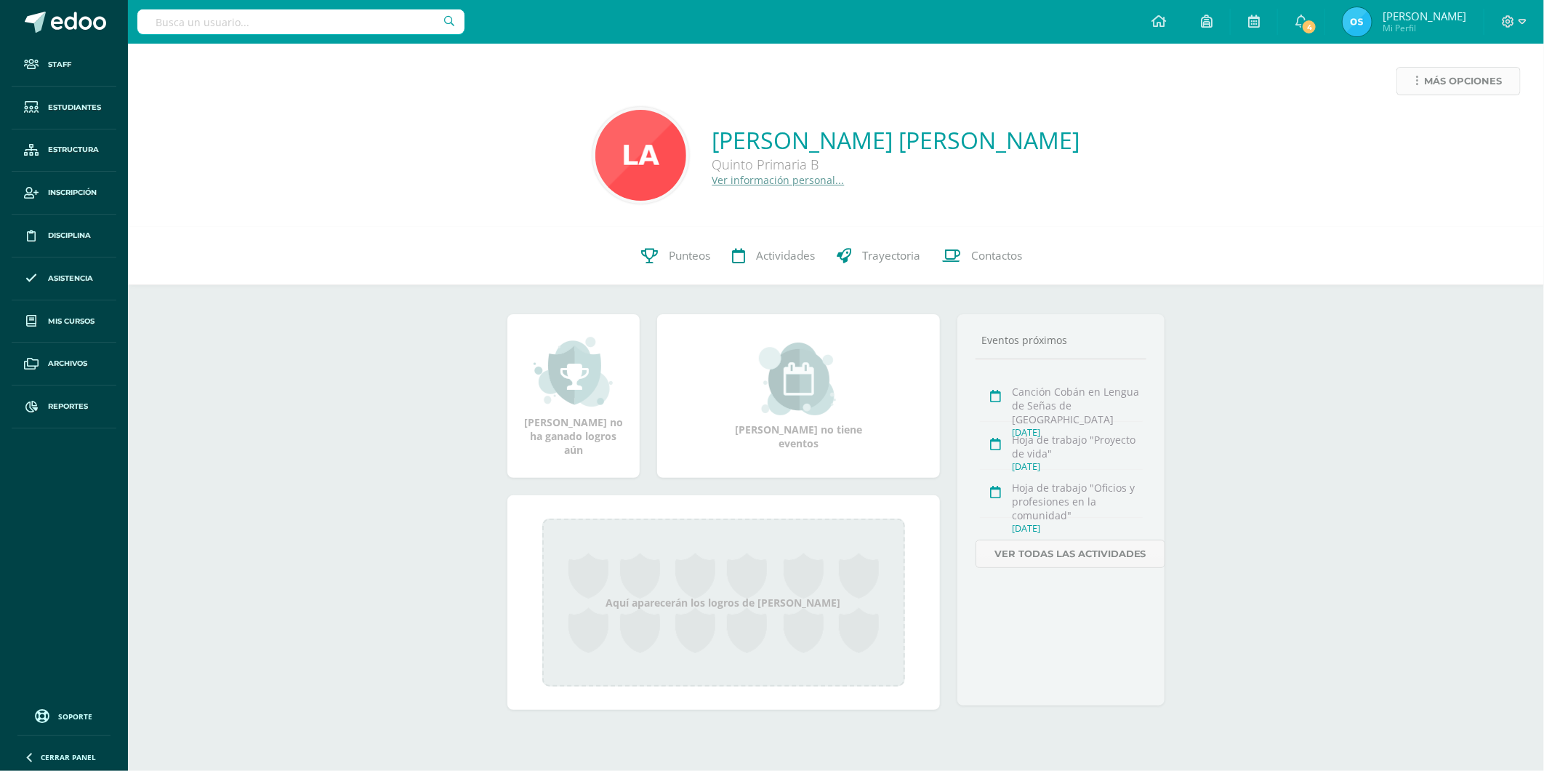
click at [1435, 86] on span "Más opciones" at bounding box center [1463, 81] width 78 height 27
click at [1410, 122] on link "Reestablecer acceso" at bounding box center [1432, 128] width 156 height 23
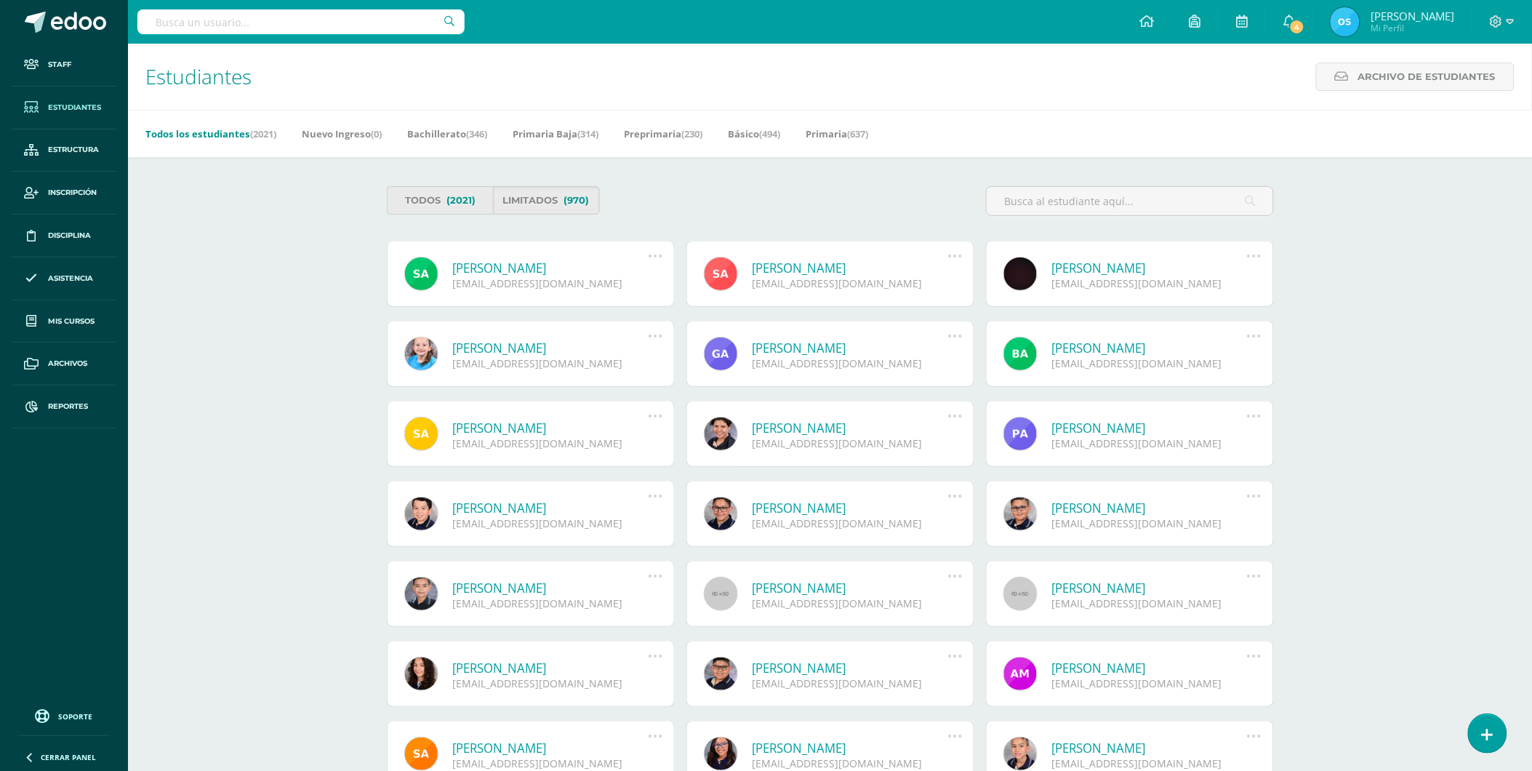
click at [518, 270] on link "Sofía Valentina Alonzo Paiz" at bounding box center [551, 268] width 196 height 17
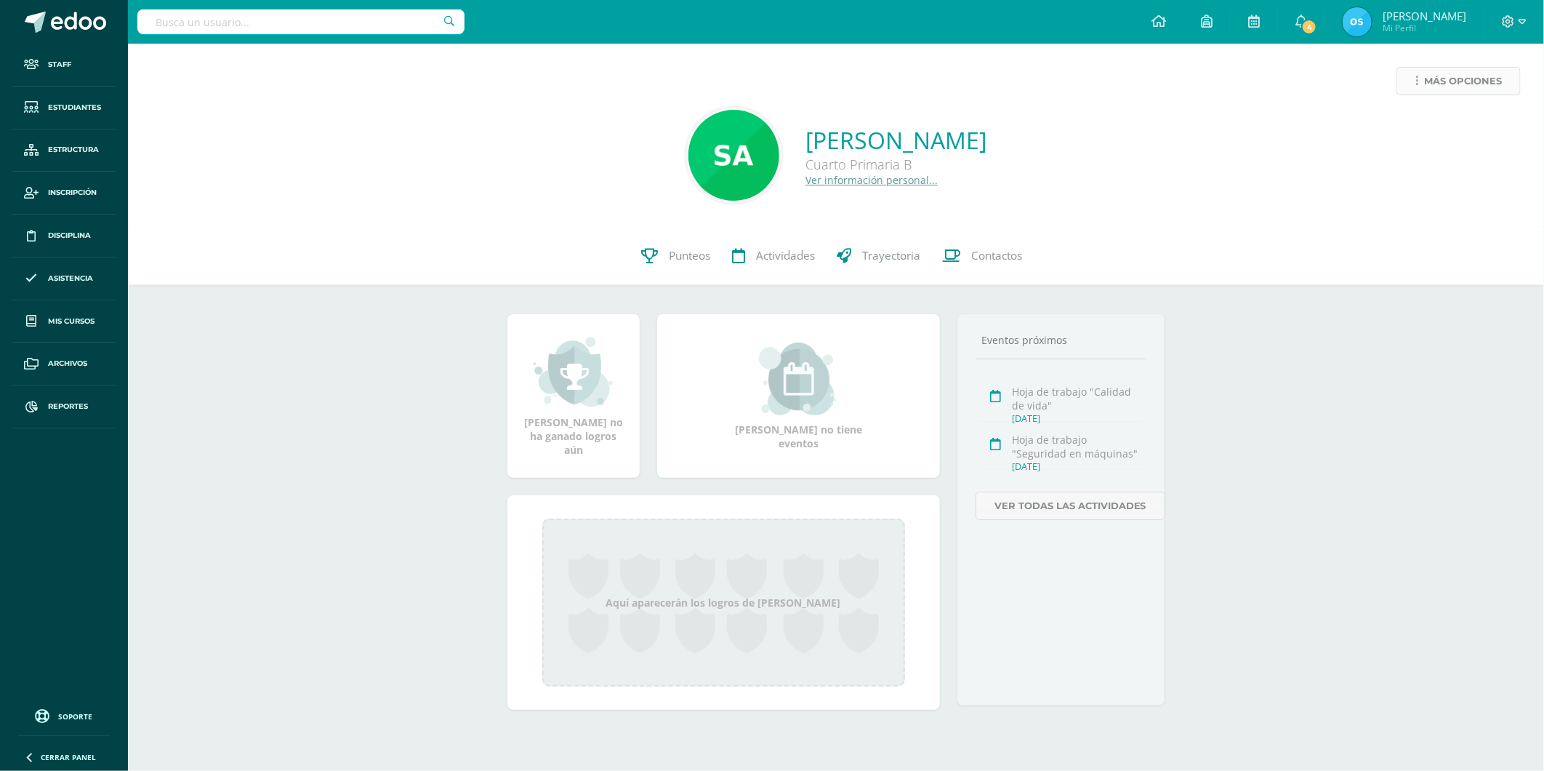
click at [1421, 87] on link "Más opciones" at bounding box center [1459, 81] width 124 height 28
click at [1406, 129] on link "Reestablecer acceso" at bounding box center [1432, 128] width 156 height 23
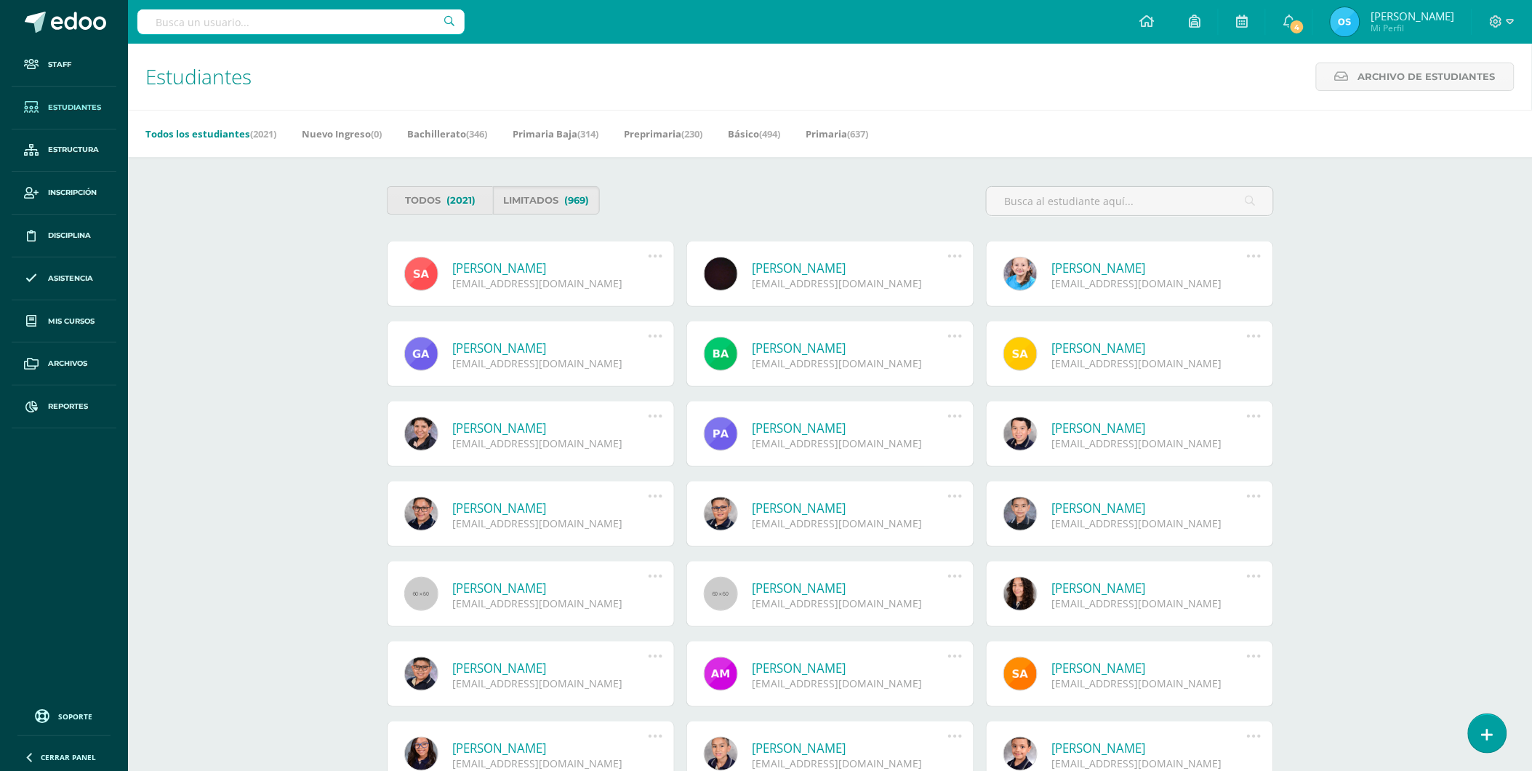
click at [514, 265] on link "[PERSON_NAME]" at bounding box center [551, 268] width 196 height 17
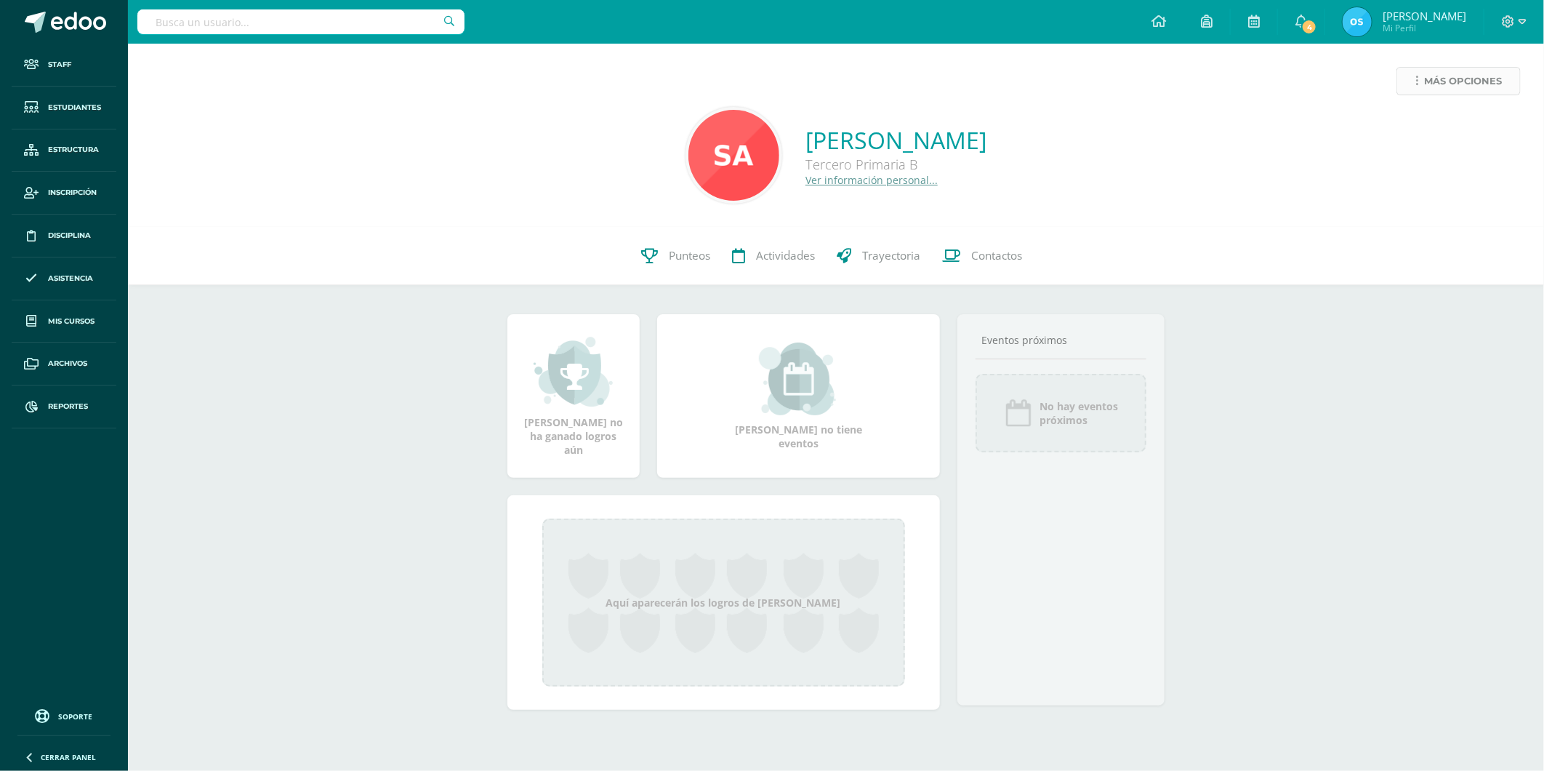
click at [1424, 84] on span "Más opciones" at bounding box center [1463, 81] width 78 height 27
click at [1405, 125] on link "Reestablecer acceso" at bounding box center [1432, 128] width 156 height 23
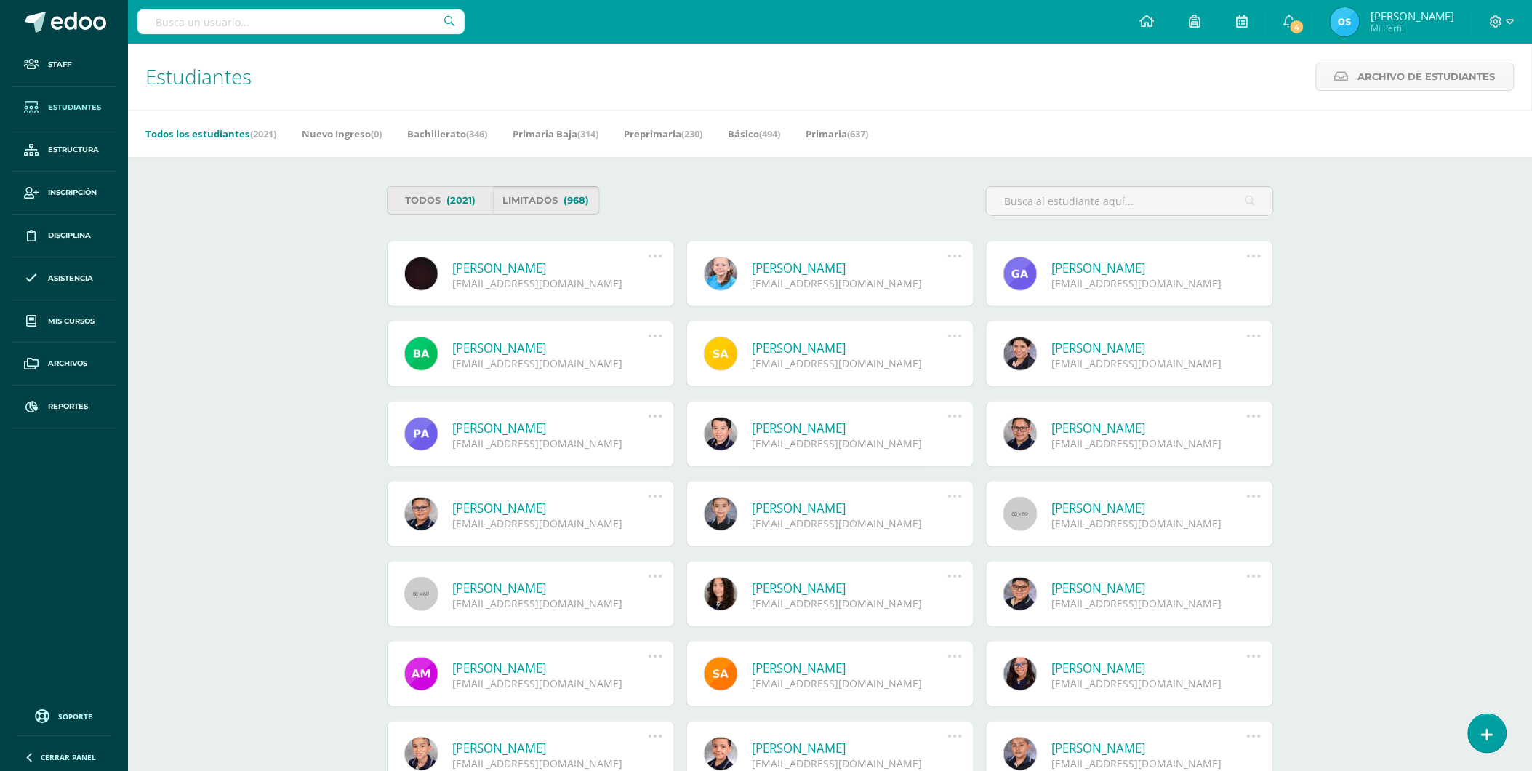
click at [531, 194] on link "Limitados (968)" at bounding box center [546, 200] width 107 height 28
click at [526, 273] on link "Natalia Valentina Alvarado Gordillo" at bounding box center [551, 268] width 196 height 17
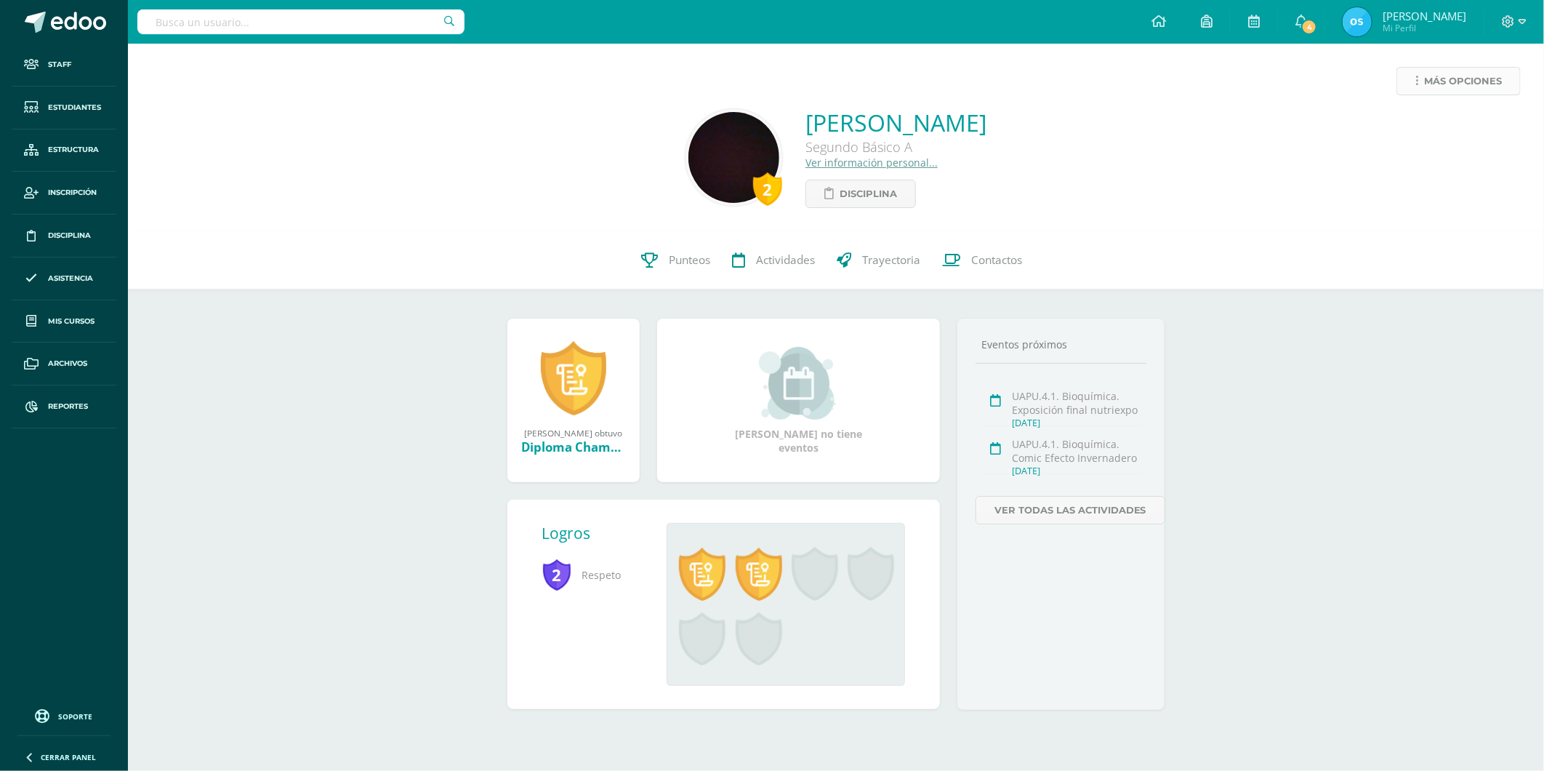
click at [1420, 71] on link "Más opciones" at bounding box center [1459, 81] width 124 height 28
click at [1421, 127] on link "Reestablecer acceso" at bounding box center [1432, 128] width 156 height 23
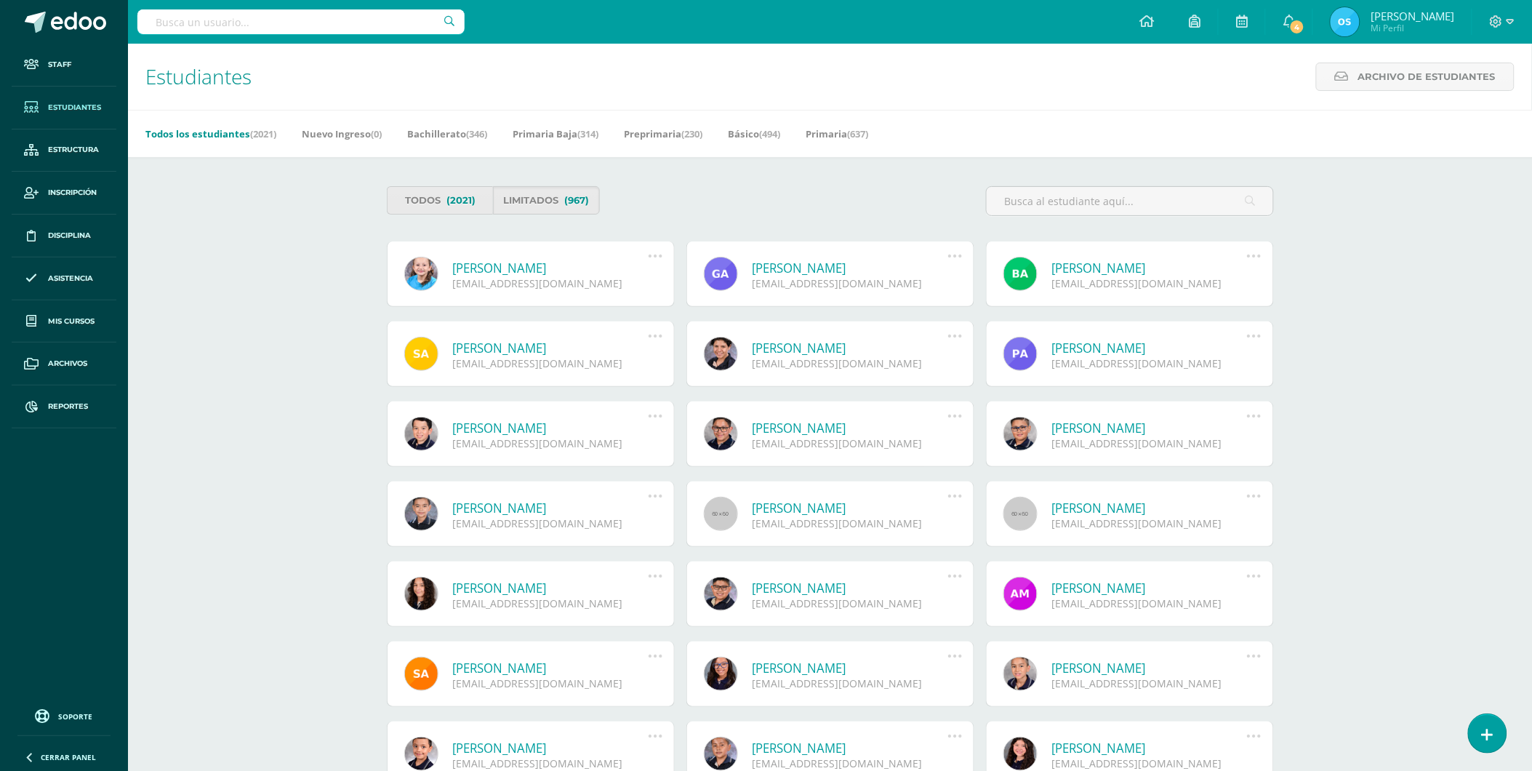
click at [531, 263] on link "Mia Alejandra Alvarado Hernández" at bounding box center [551, 268] width 196 height 17
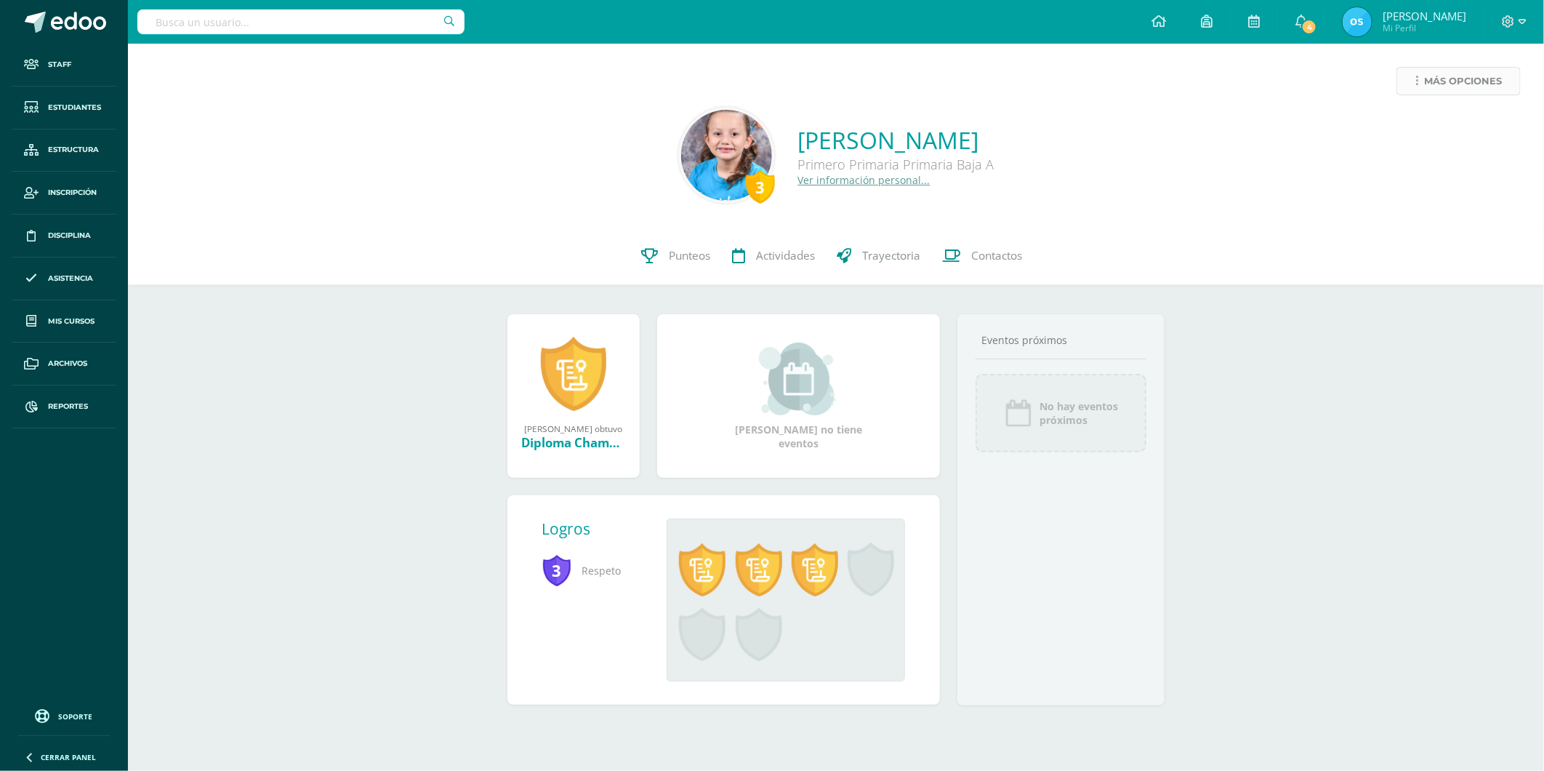
click at [1426, 80] on span "Más opciones" at bounding box center [1463, 81] width 78 height 27
click at [1407, 124] on link "Reestablecer acceso" at bounding box center [1432, 128] width 156 height 23
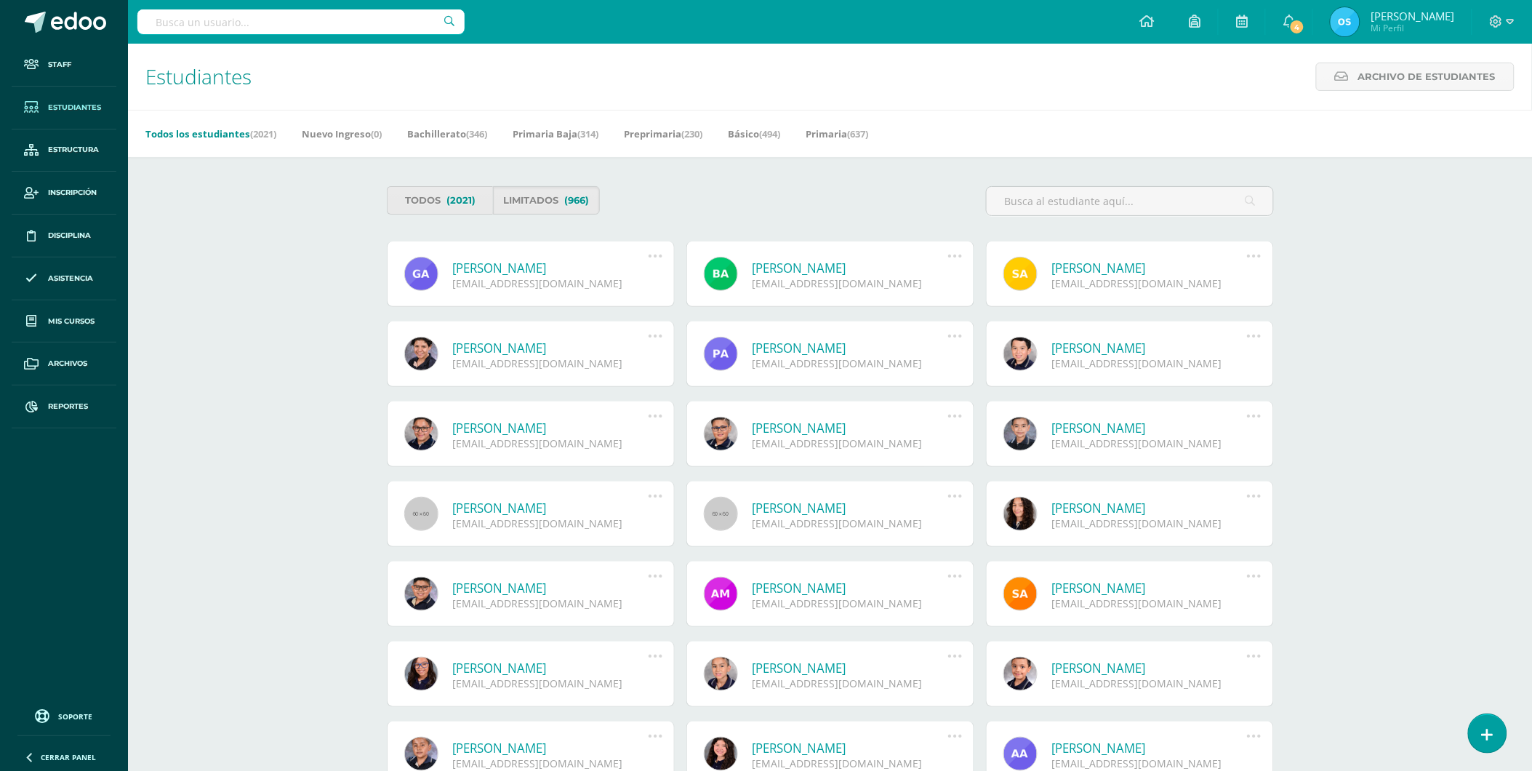
click at [531, 262] on link "Gustavo Andree Alvarado Monzón" at bounding box center [551, 268] width 196 height 17
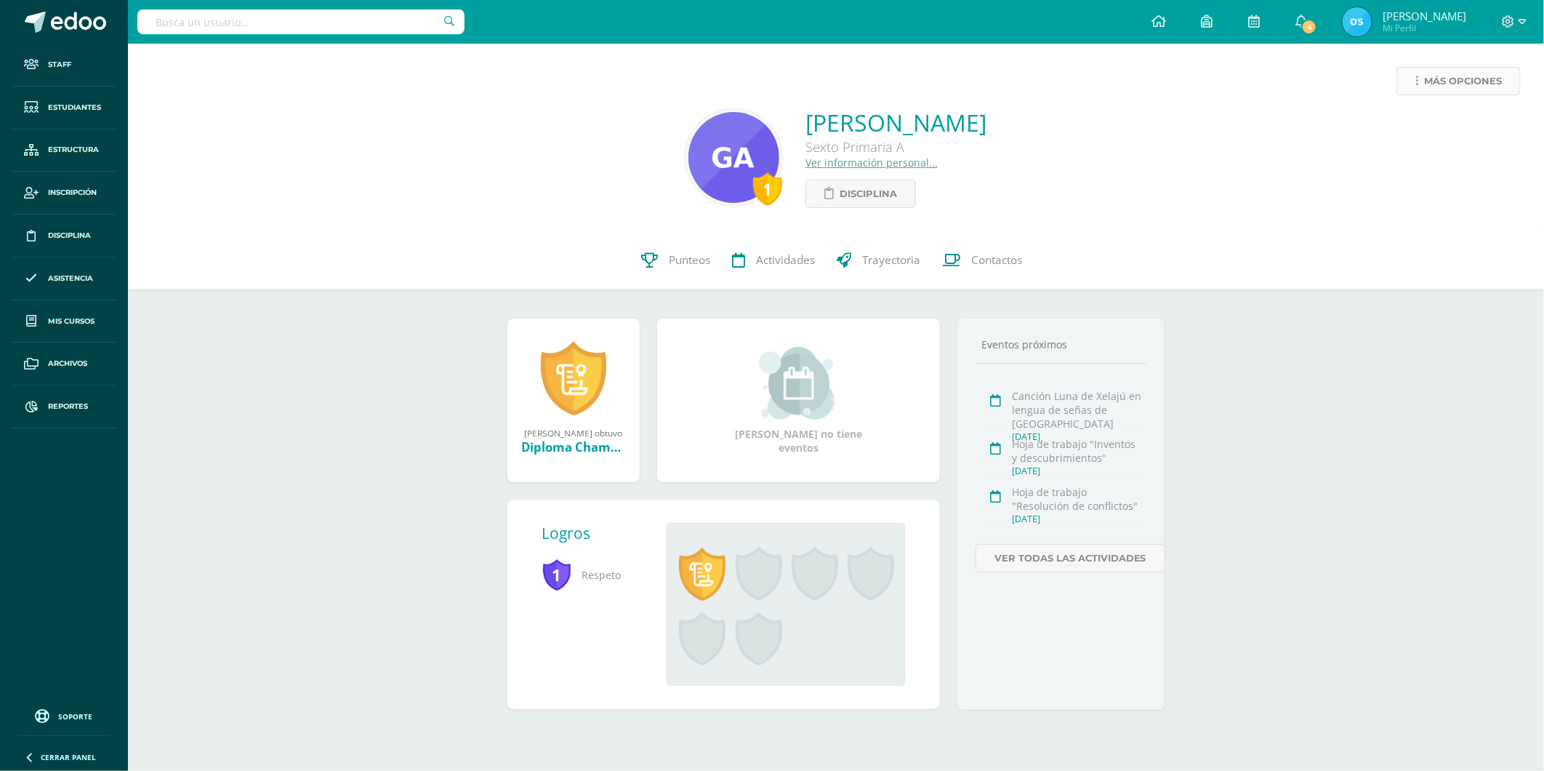
click at [1416, 87] on link "Más opciones" at bounding box center [1459, 81] width 124 height 28
click at [1416, 126] on link "Reestablecer acceso" at bounding box center [1432, 128] width 156 height 23
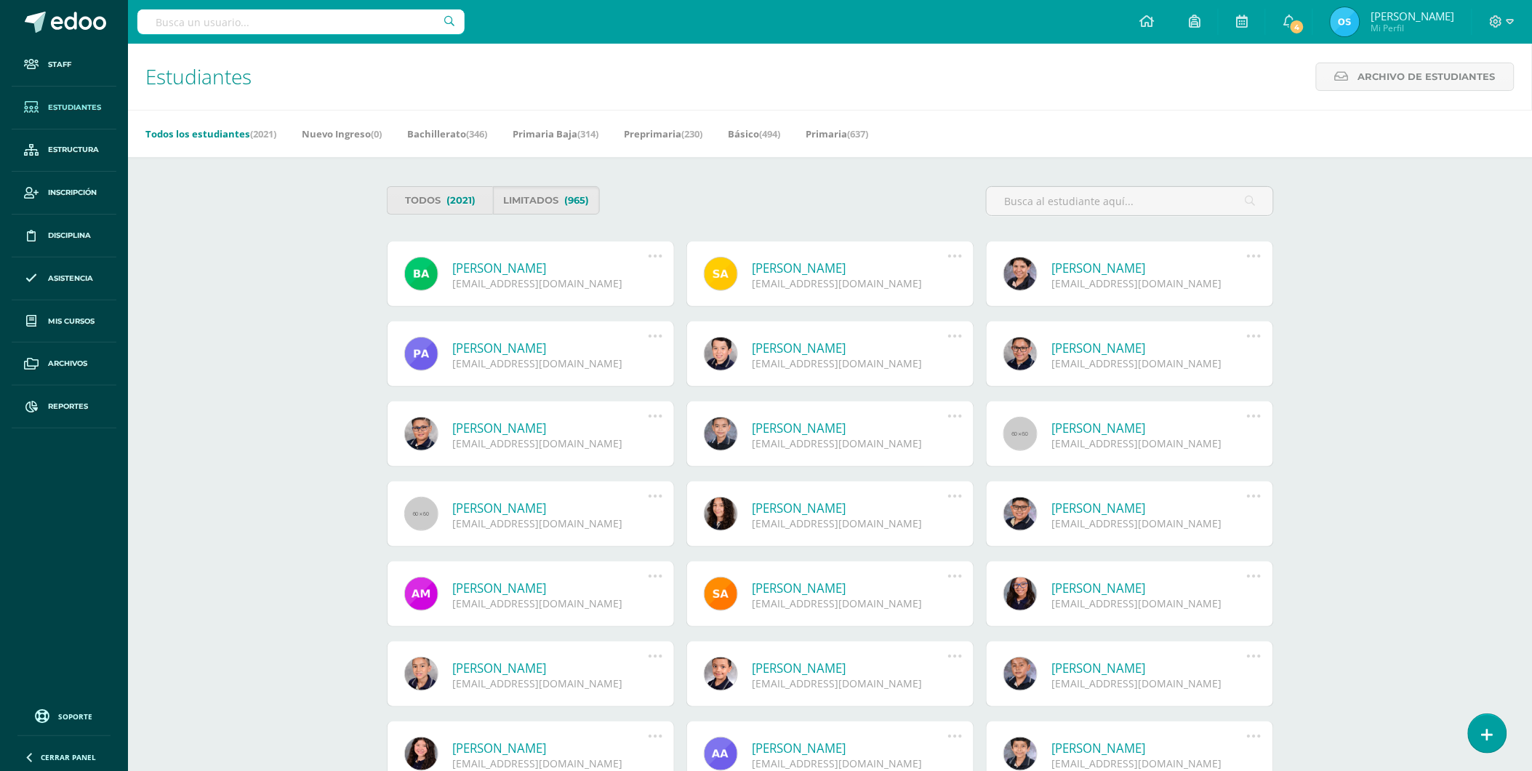
click at [531, 264] on link "[PERSON_NAME]" at bounding box center [551, 268] width 196 height 17
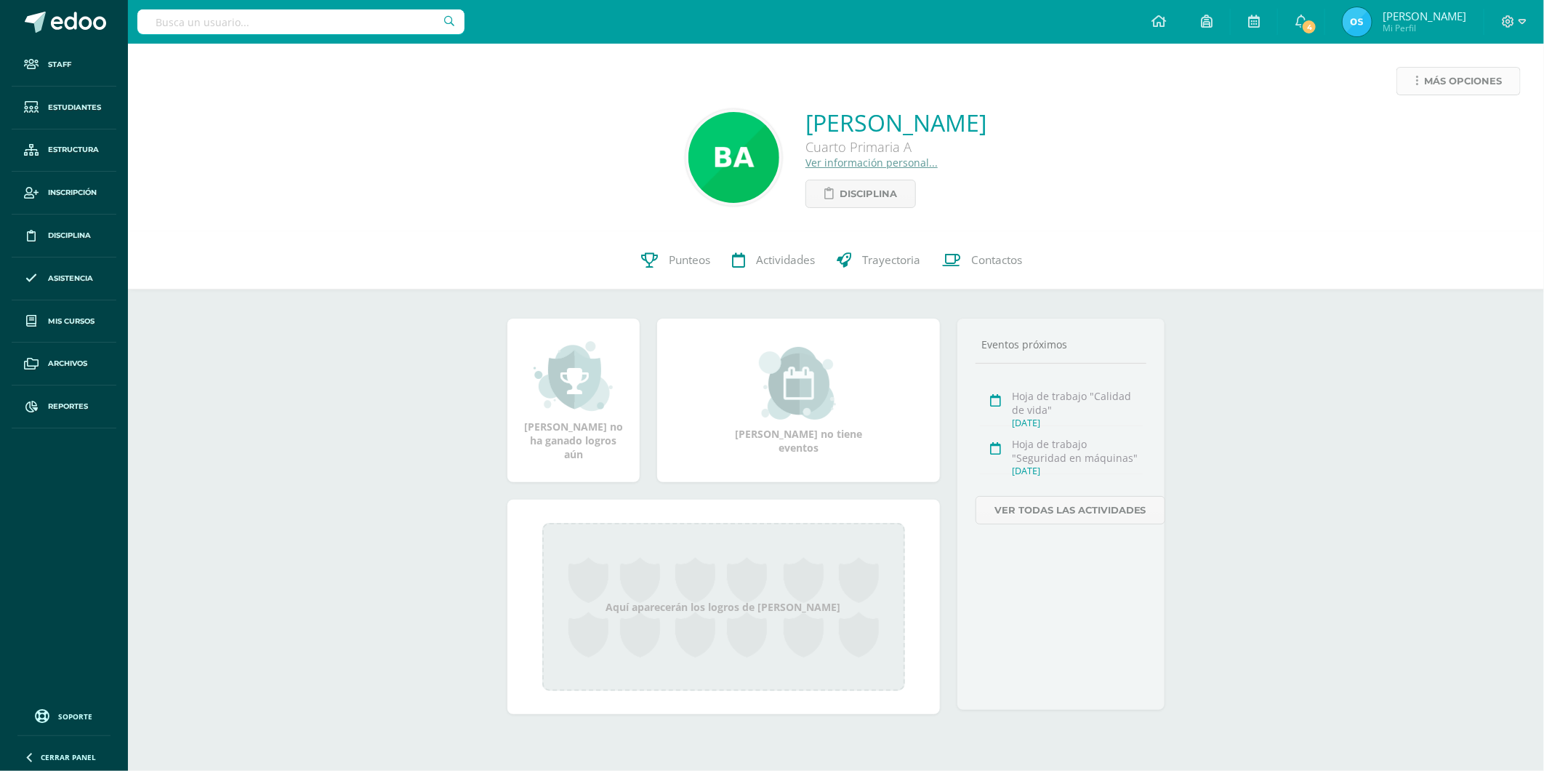
click at [1438, 84] on span "Más opciones" at bounding box center [1463, 81] width 78 height 27
click at [1416, 126] on link "Reestablecer acceso" at bounding box center [1432, 128] width 156 height 23
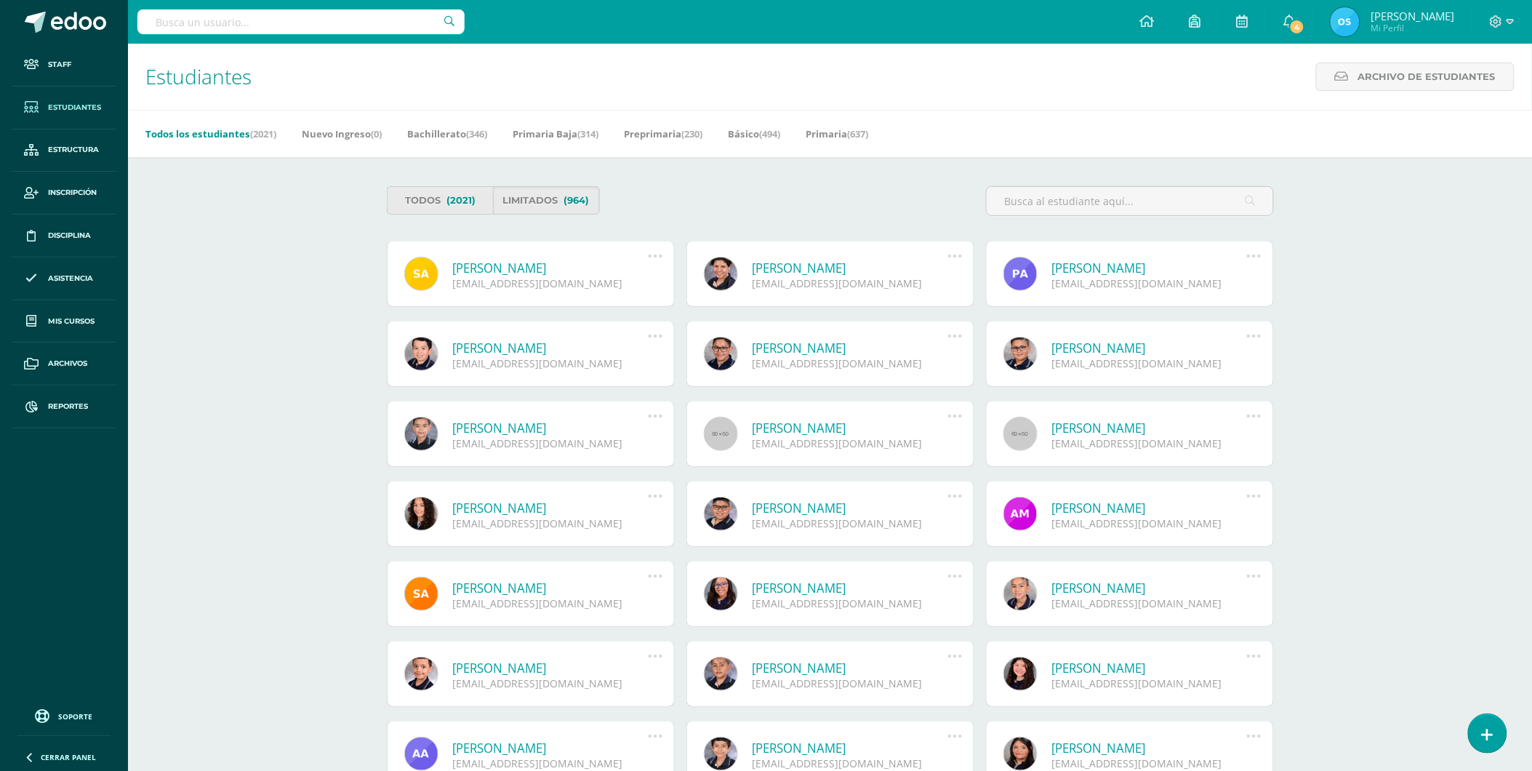
click at [547, 265] on link "Santiago Jose Alvarado Piedrasanta" at bounding box center [551, 268] width 196 height 17
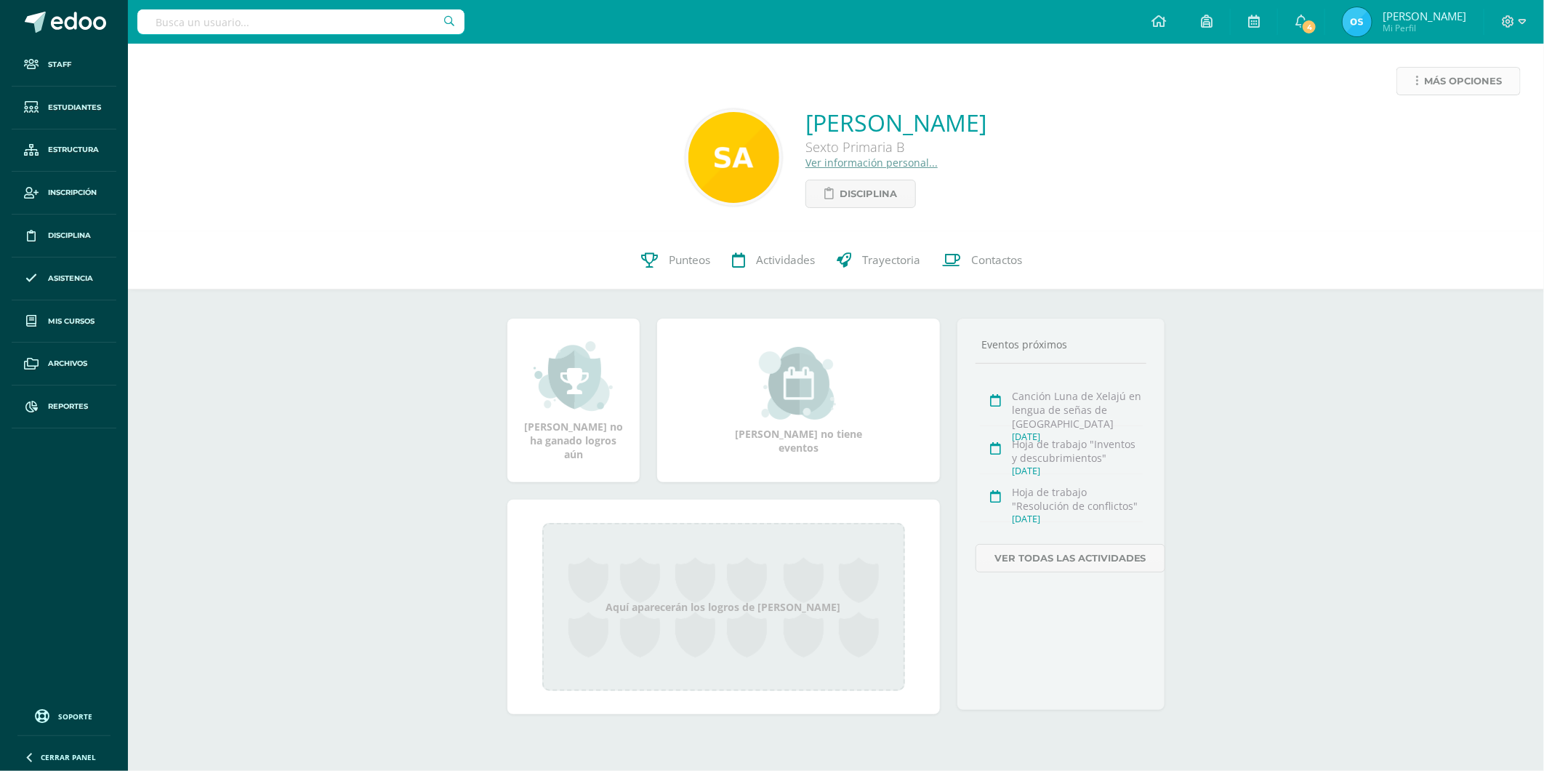
click at [1416, 80] on icon at bounding box center [1417, 81] width 3 height 12
click at [1404, 121] on link "Reestablecer acceso" at bounding box center [1432, 128] width 156 height 23
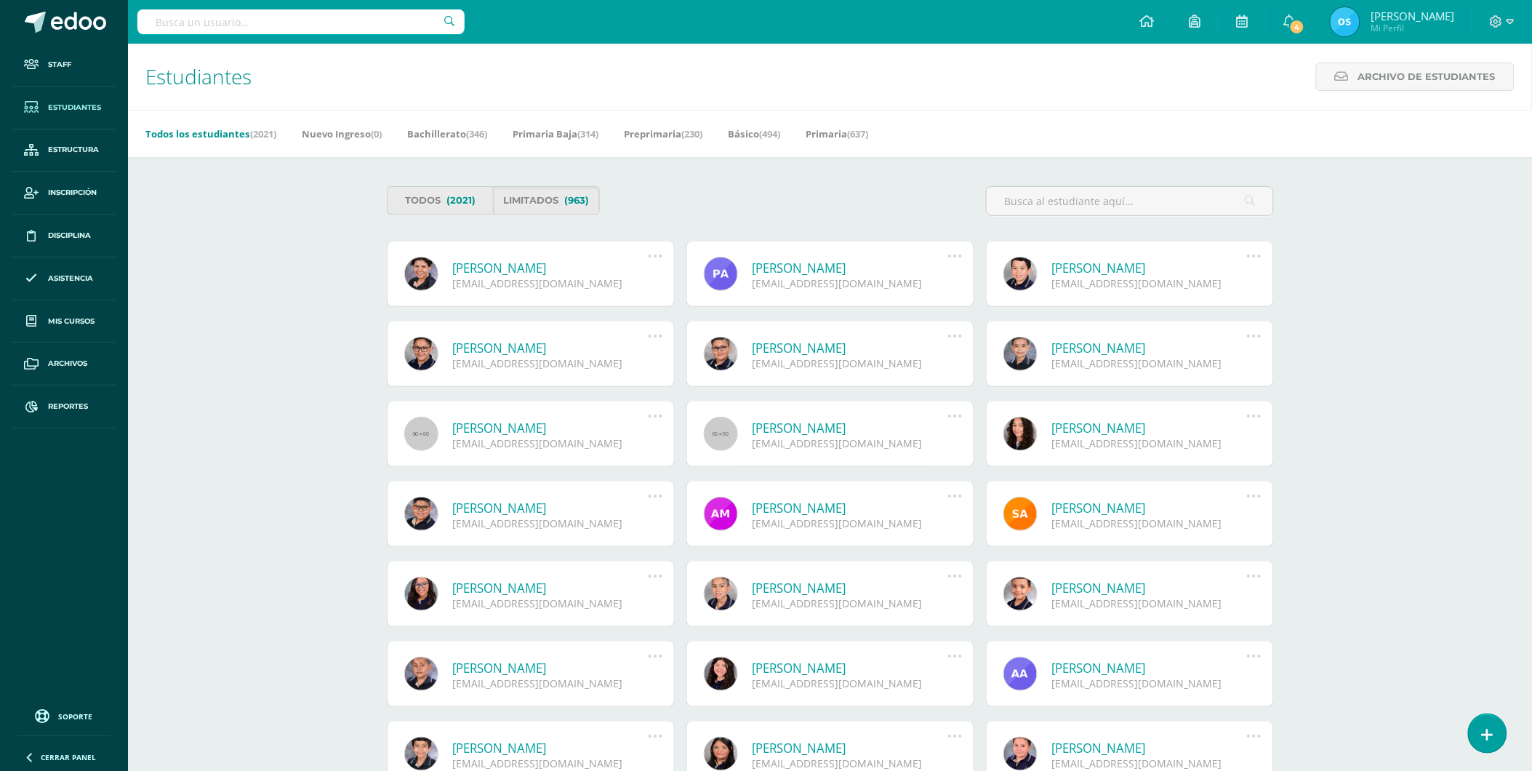
click at [527, 268] on link "Orestes Sebastián Alvarado Poroj" at bounding box center [551, 268] width 196 height 17
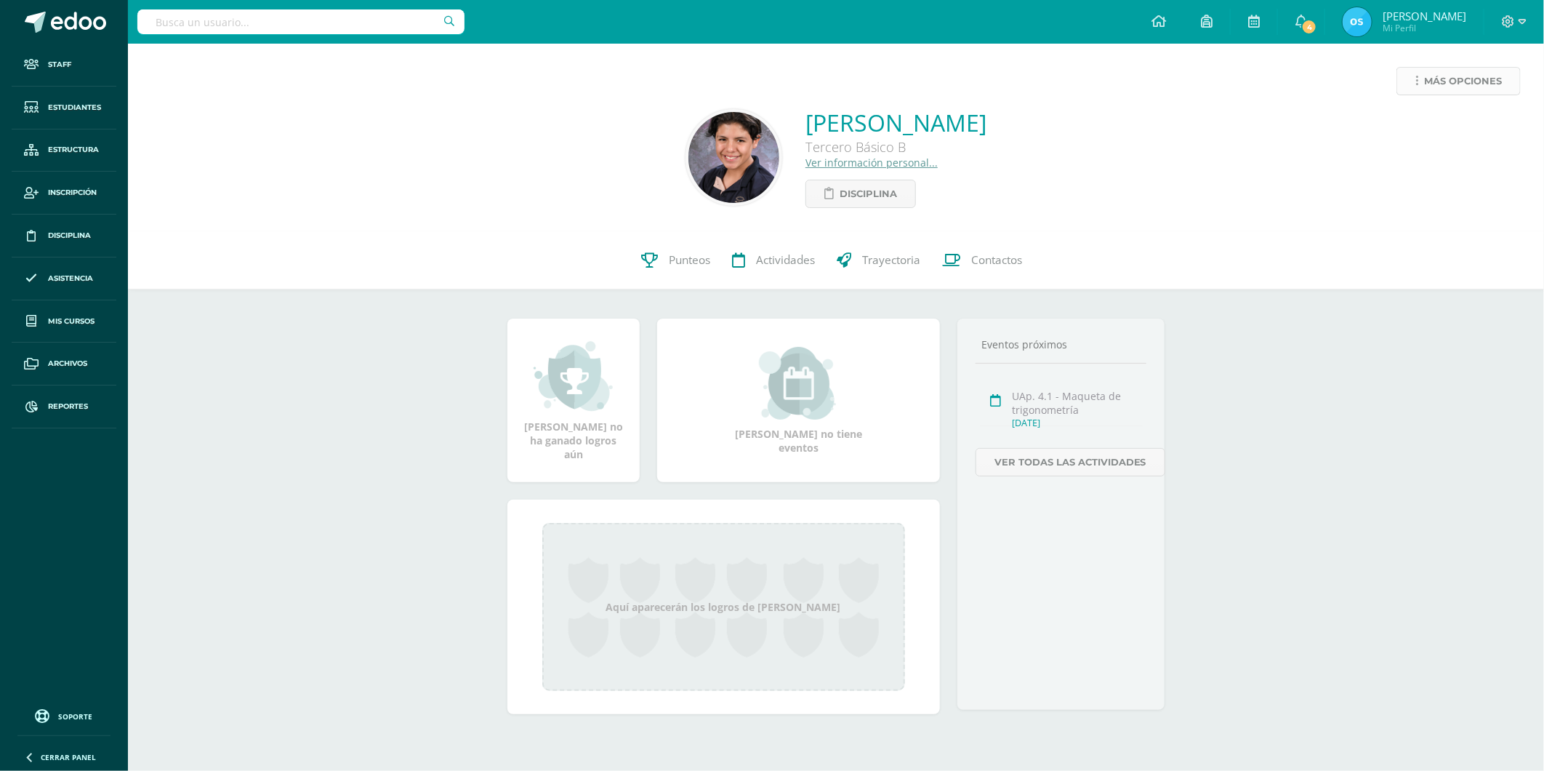
click at [1427, 84] on span "Más opciones" at bounding box center [1463, 81] width 78 height 27
click at [1411, 124] on link "Reestablecer acceso" at bounding box center [1432, 128] width 156 height 23
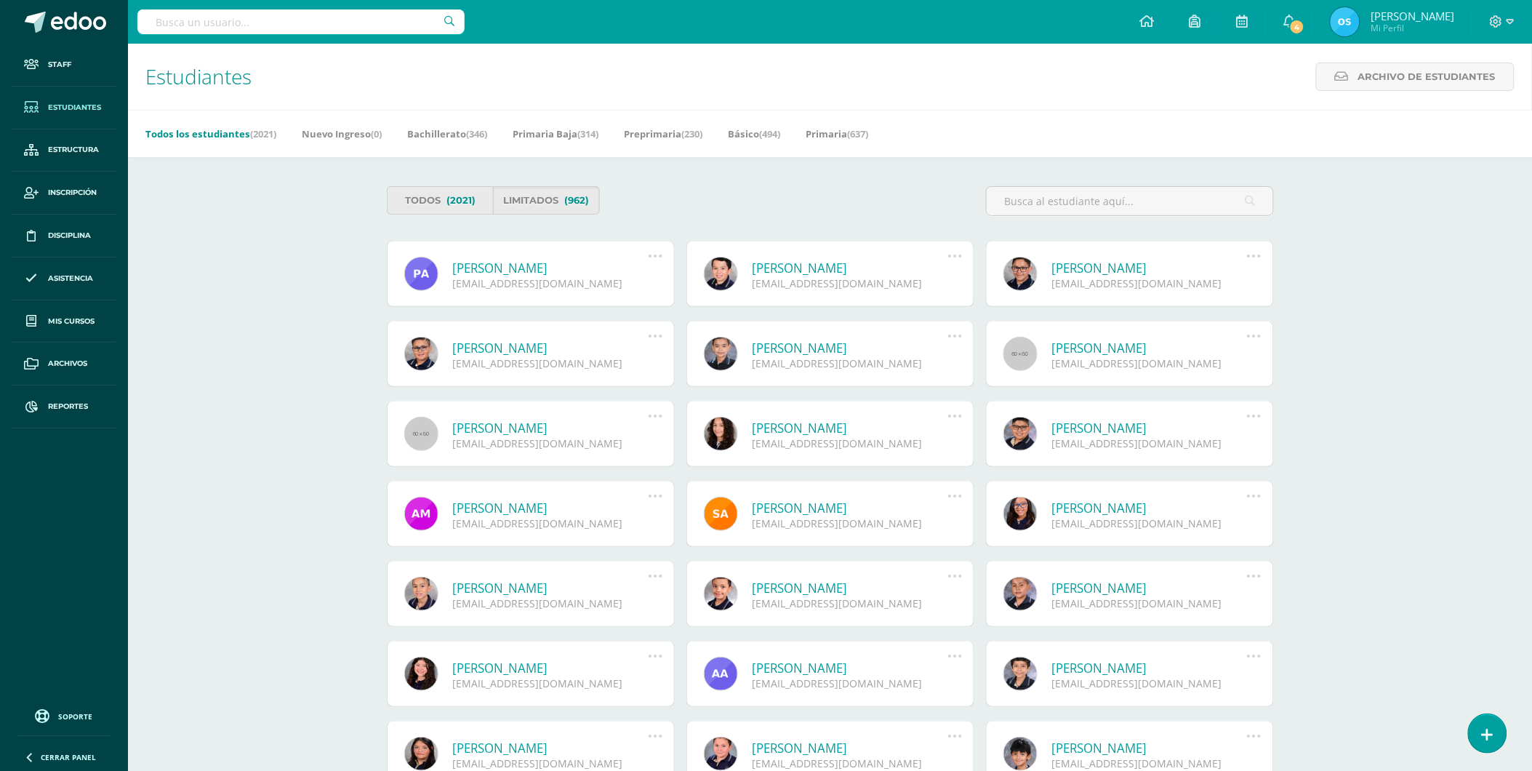
click at [510, 270] on link "Pedro Felipe Alvarado Saravia" at bounding box center [551, 268] width 196 height 17
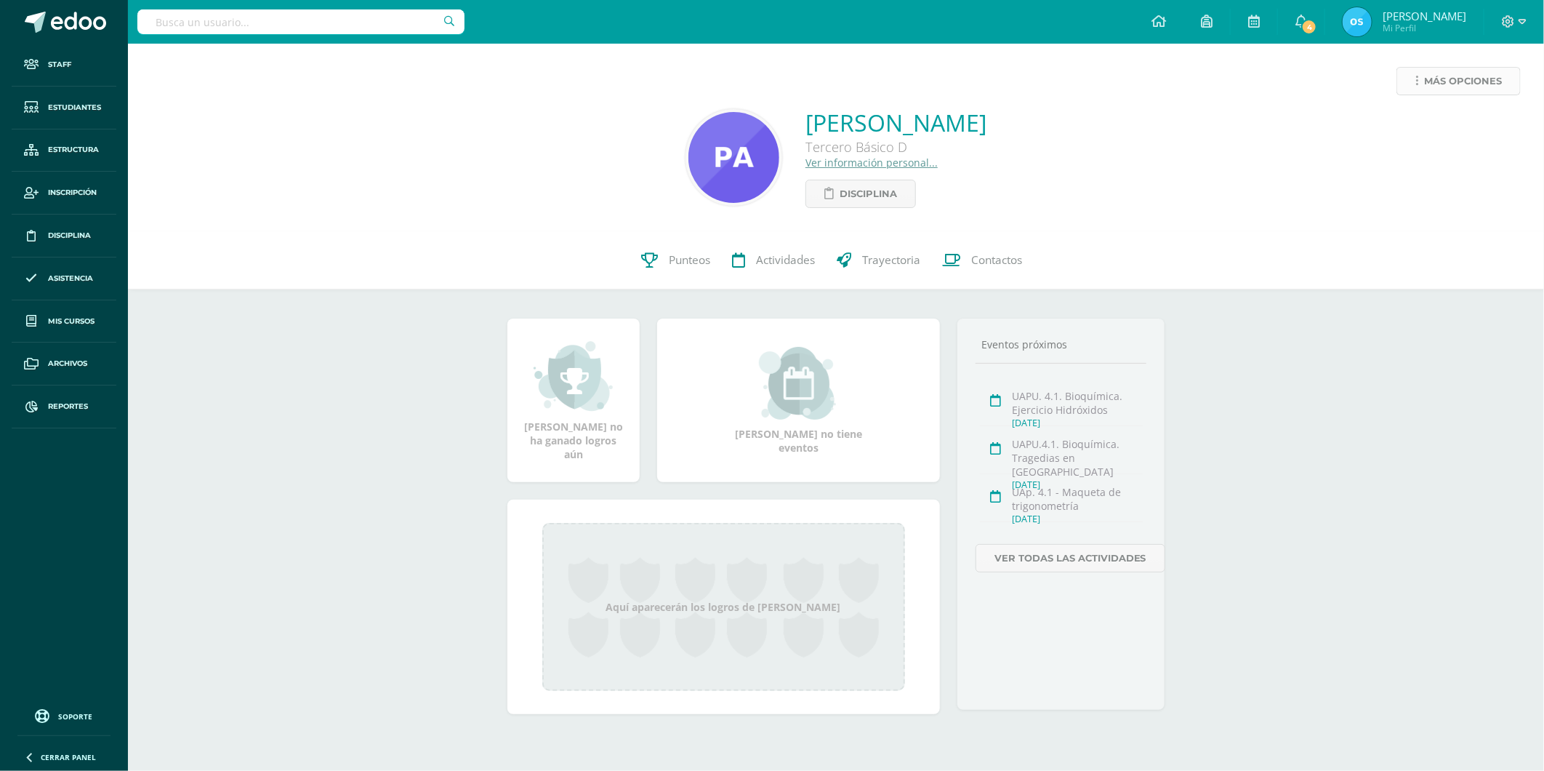
click at [1433, 85] on span "Más opciones" at bounding box center [1463, 81] width 78 height 27
click at [1416, 126] on link "Reestablecer acceso" at bounding box center [1432, 128] width 156 height 23
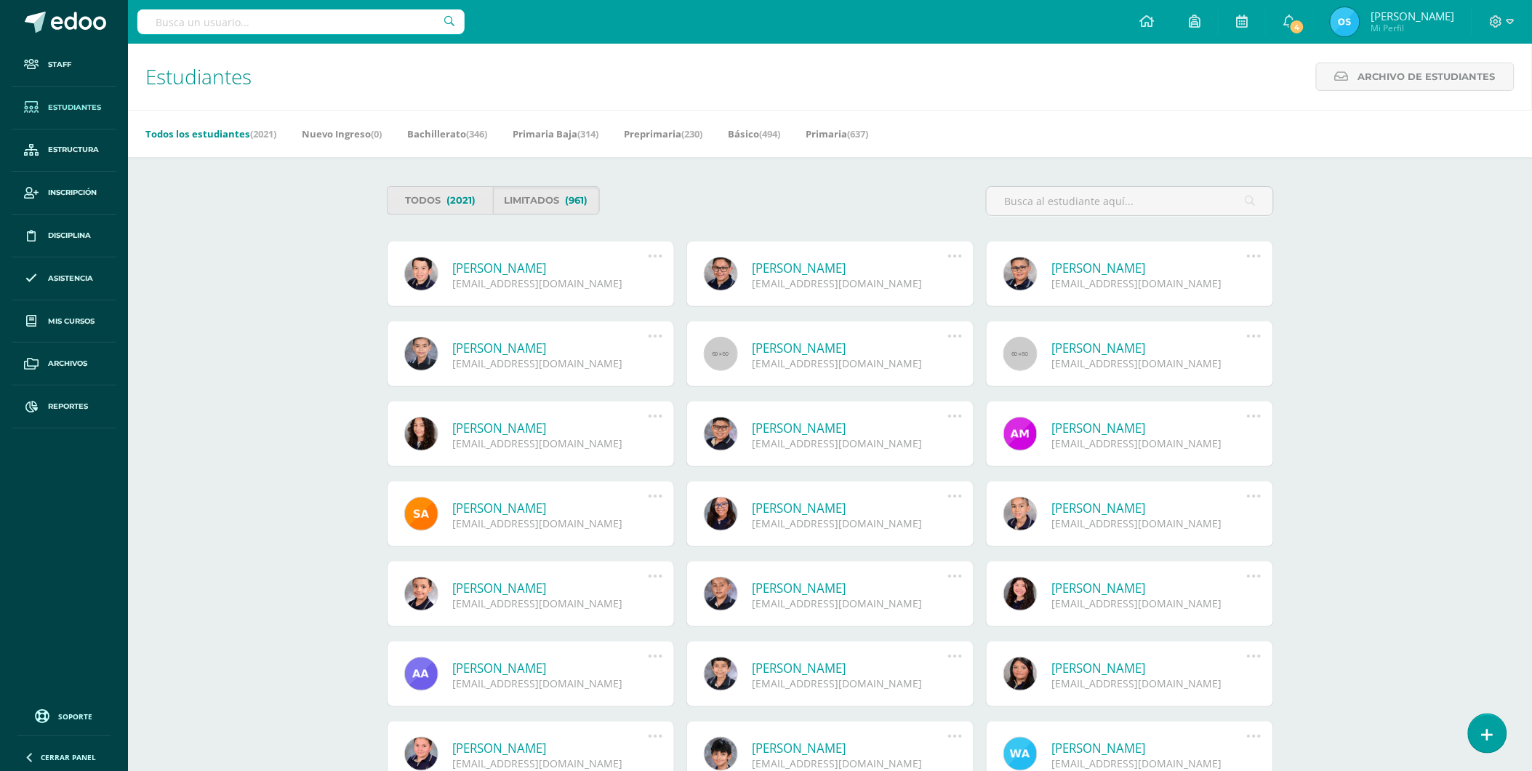
click at [531, 268] on link "[PERSON_NAME]" at bounding box center [551, 268] width 196 height 17
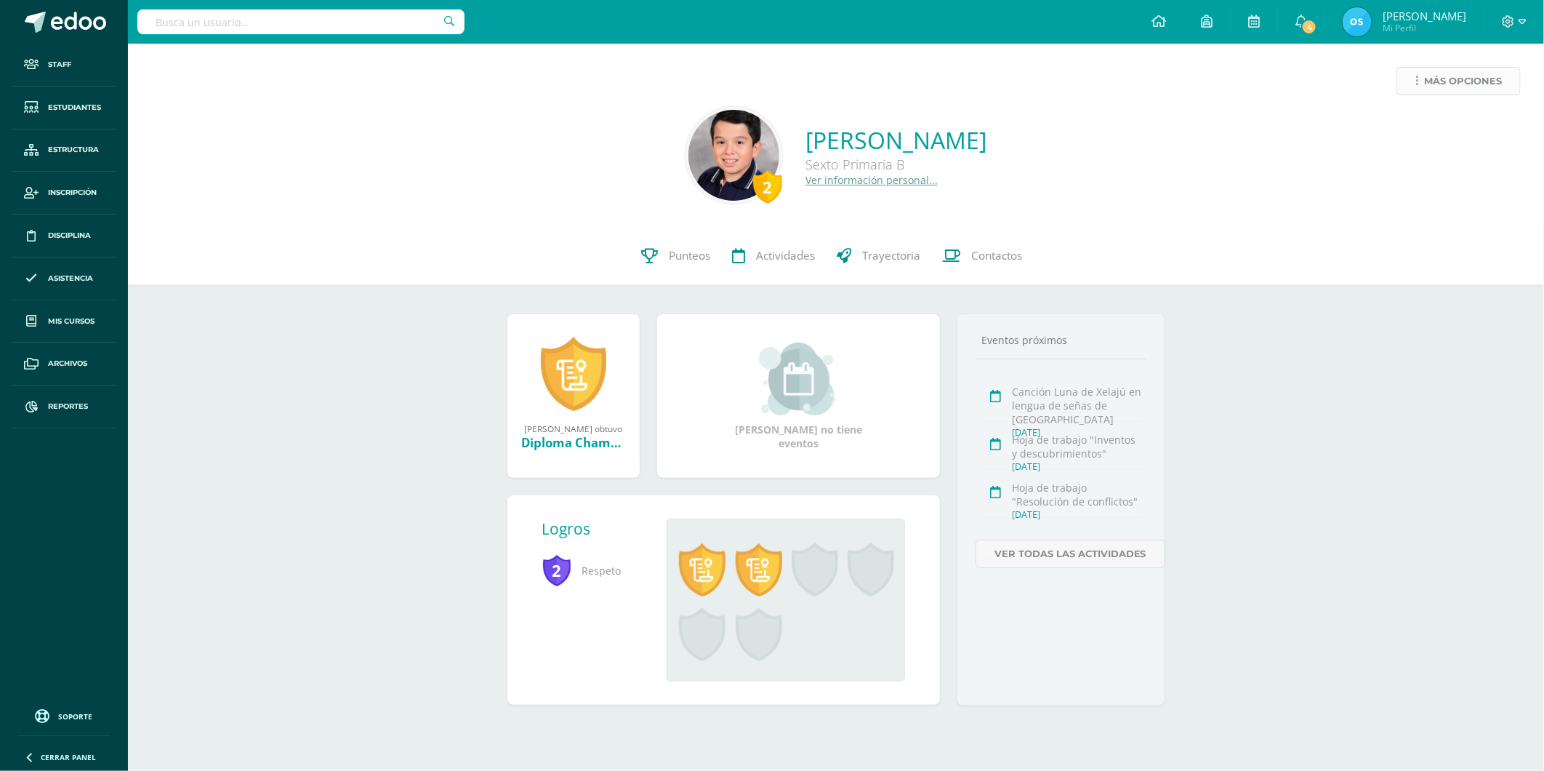
click at [1416, 73] on link "Más opciones" at bounding box center [1459, 81] width 124 height 28
click at [1401, 131] on link "Reestablecer acceso" at bounding box center [1432, 128] width 156 height 23
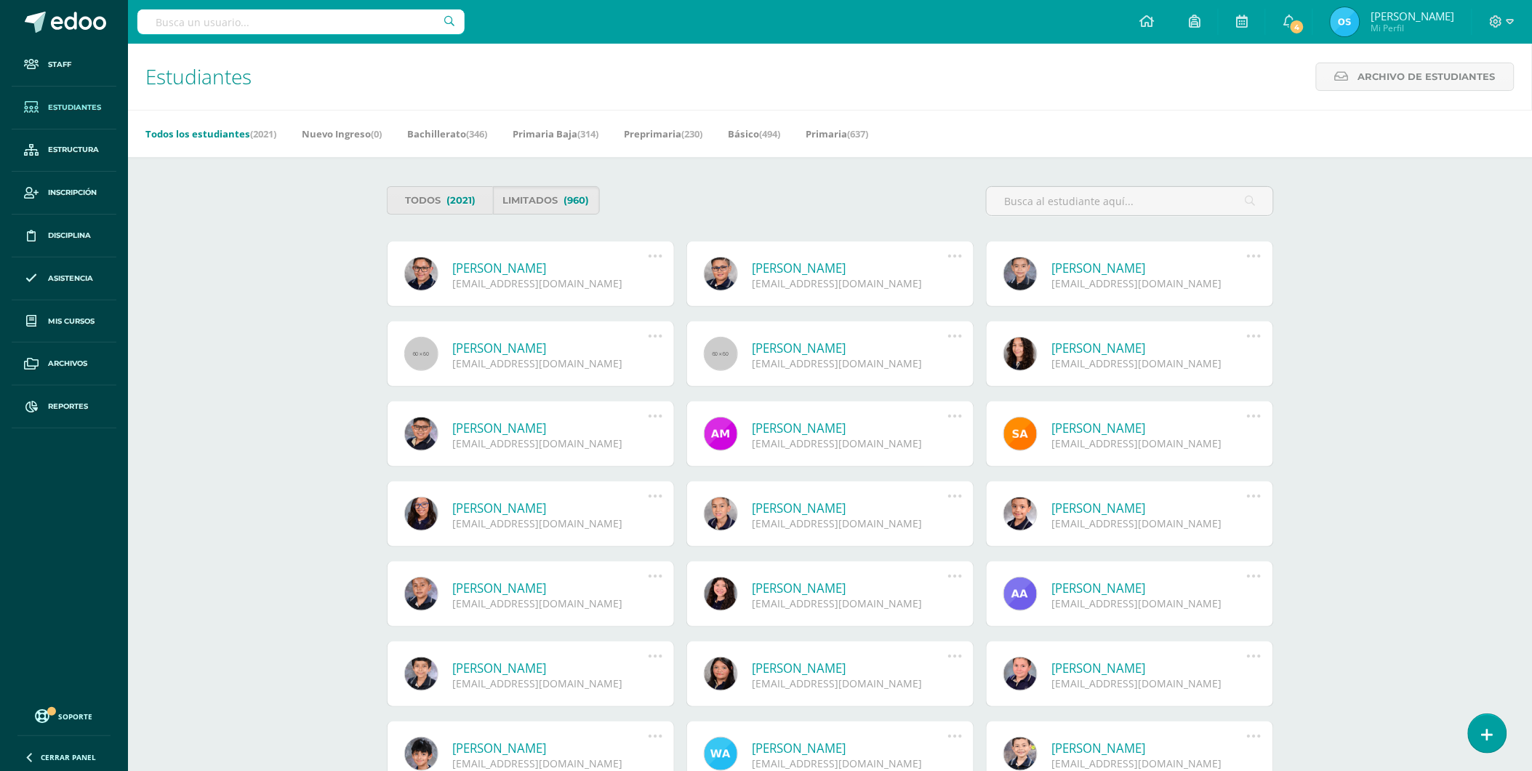
click at [562, 270] on link "[PERSON_NAME]" at bounding box center [551, 268] width 196 height 17
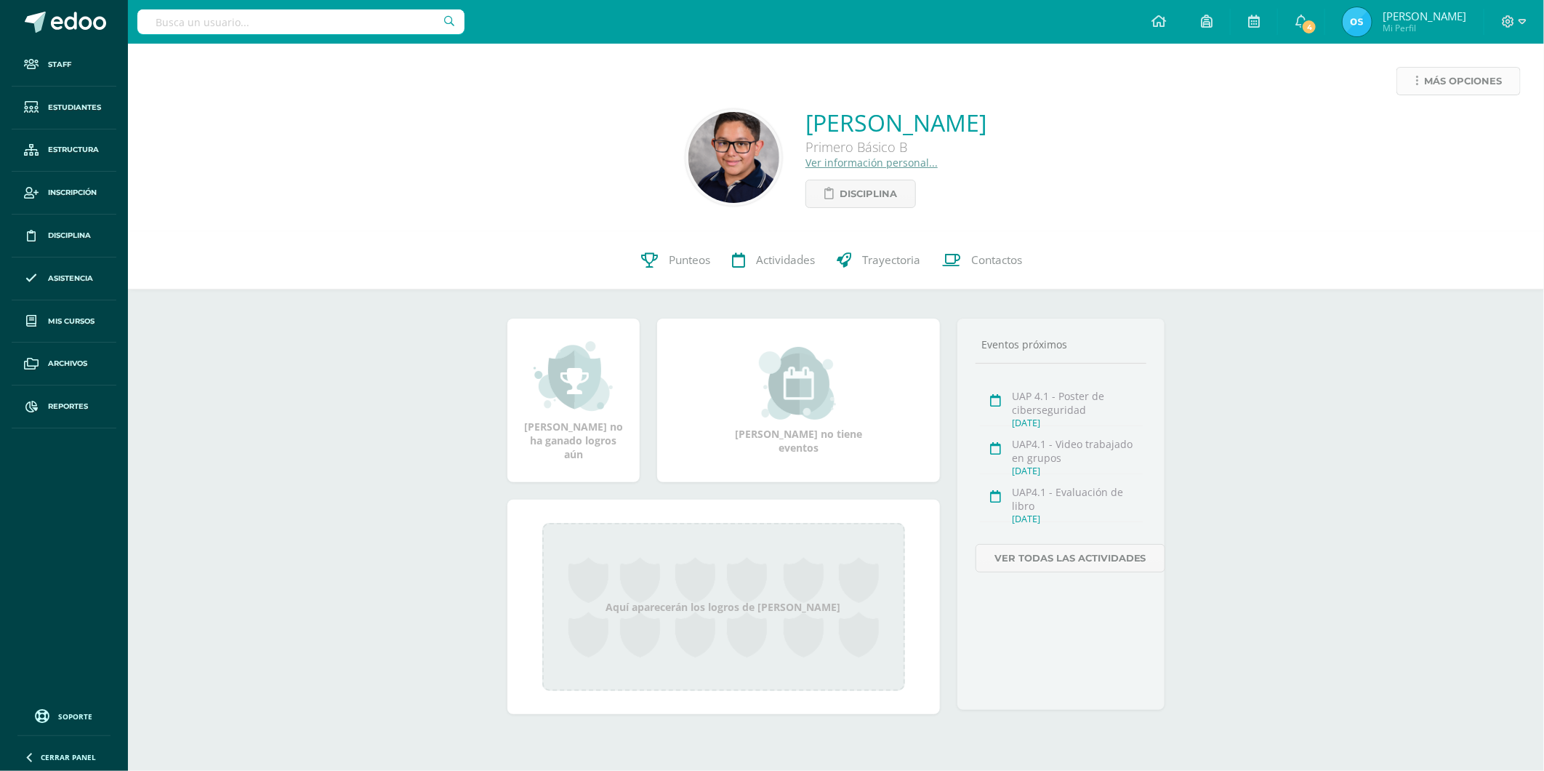
click at [1421, 89] on link "Más opciones" at bounding box center [1459, 81] width 124 height 28
click at [1409, 128] on link "Reestablecer acceso" at bounding box center [1432, 128] width 156 height 23
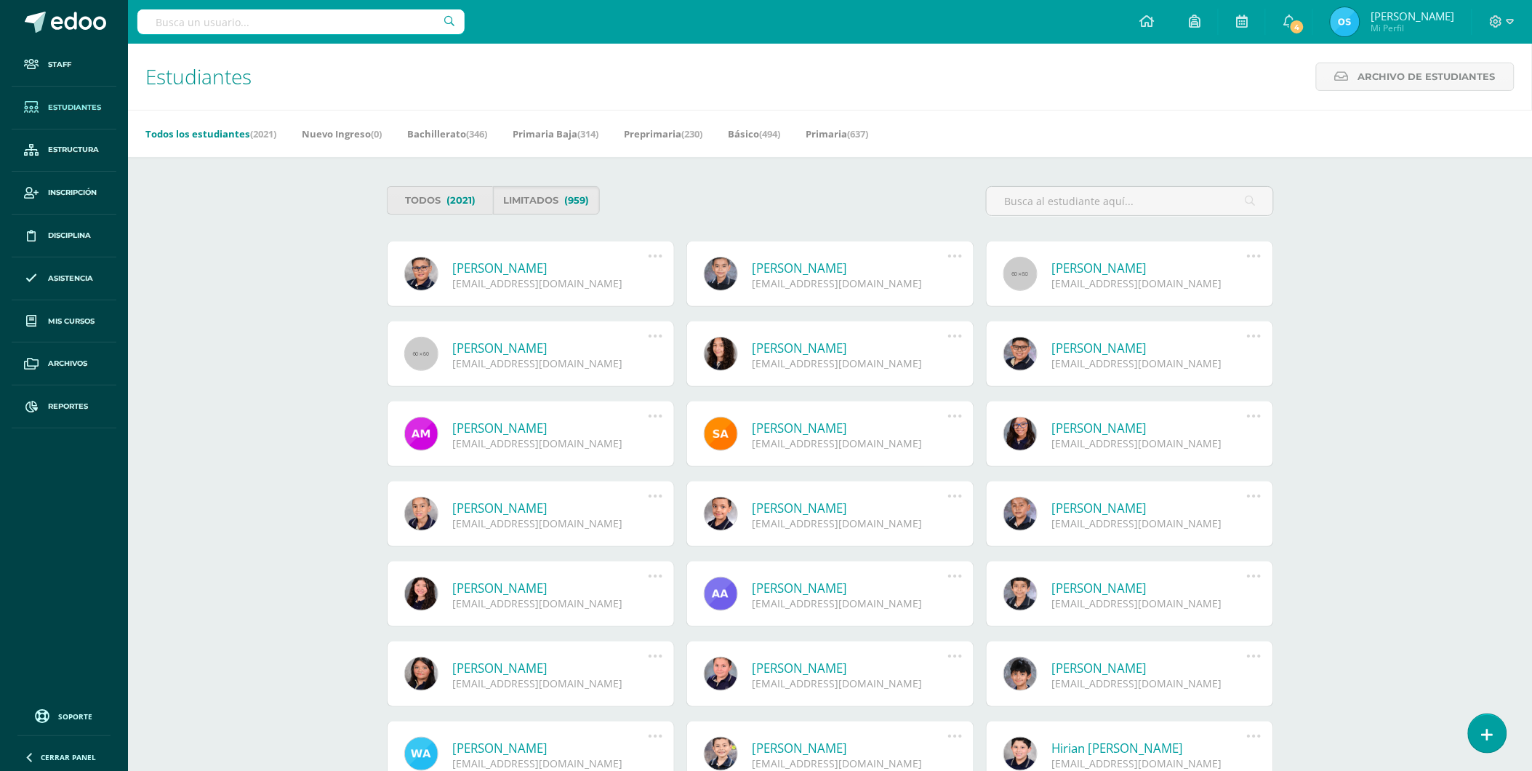
click at [546, 266] on link "Sebastián Andrés Alvarez Donis" at bounding box center [551, 268] width 196 height 17
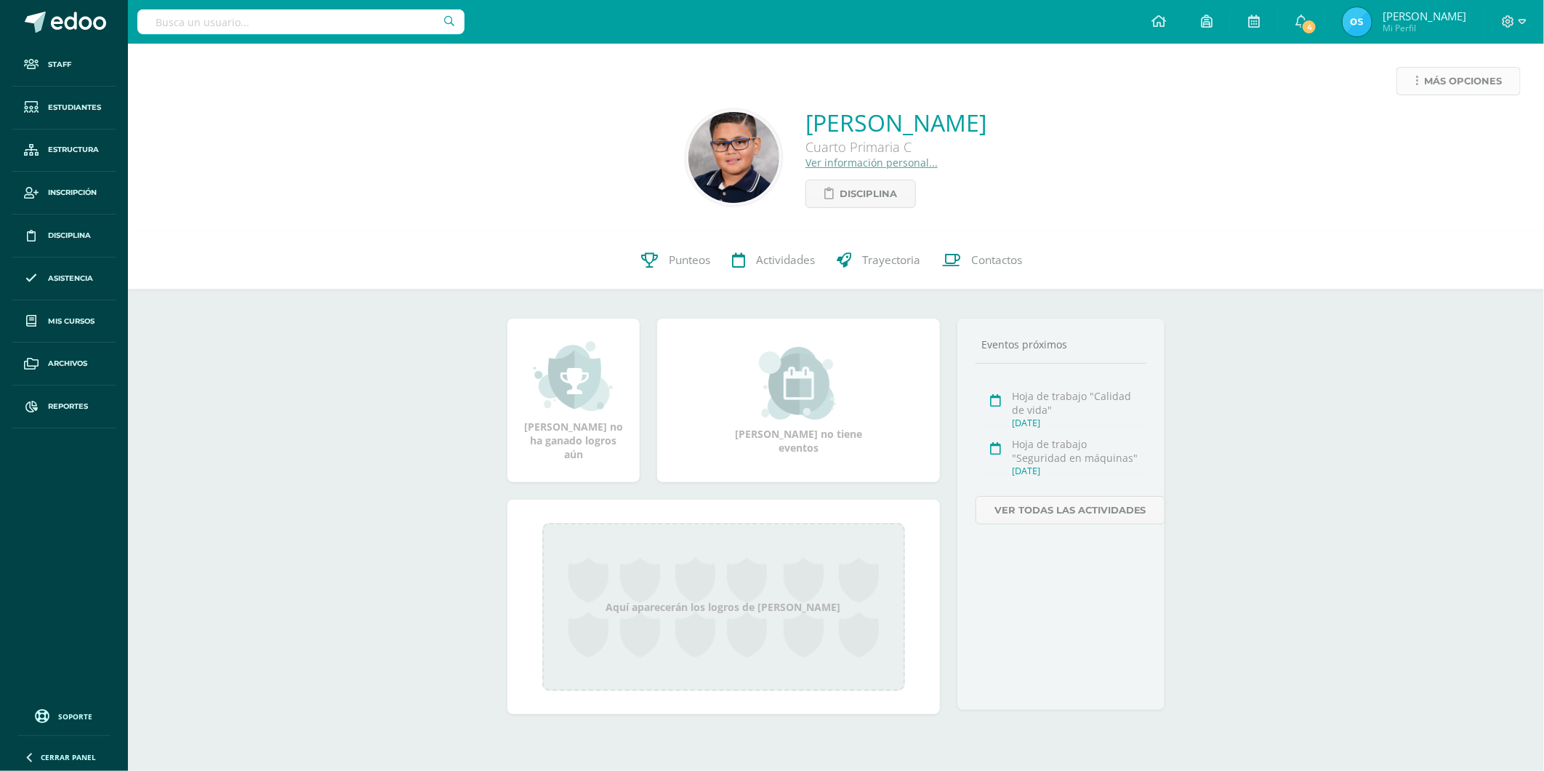
click at [1442, 81] on span "Más opciones" at bounding box center [1463, 81] width 78 height 27
click at [1400, 125] on link "Reestablecer acceso" at bounding box center [1432, 128] width 156 height 23
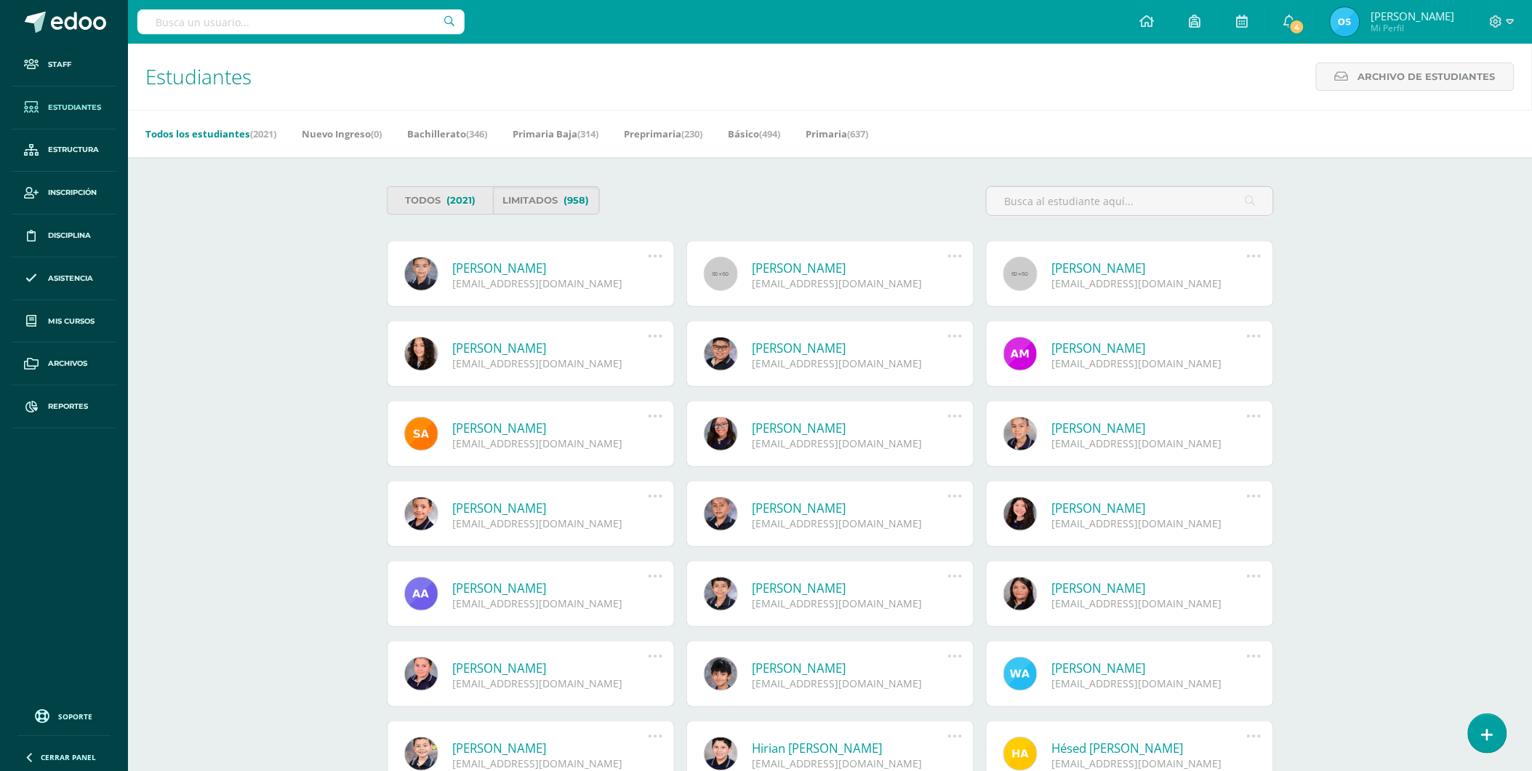
click at [557, 265] on link "[PERSON_NAME]" at bounding box center [551, 268] width 196 height 17
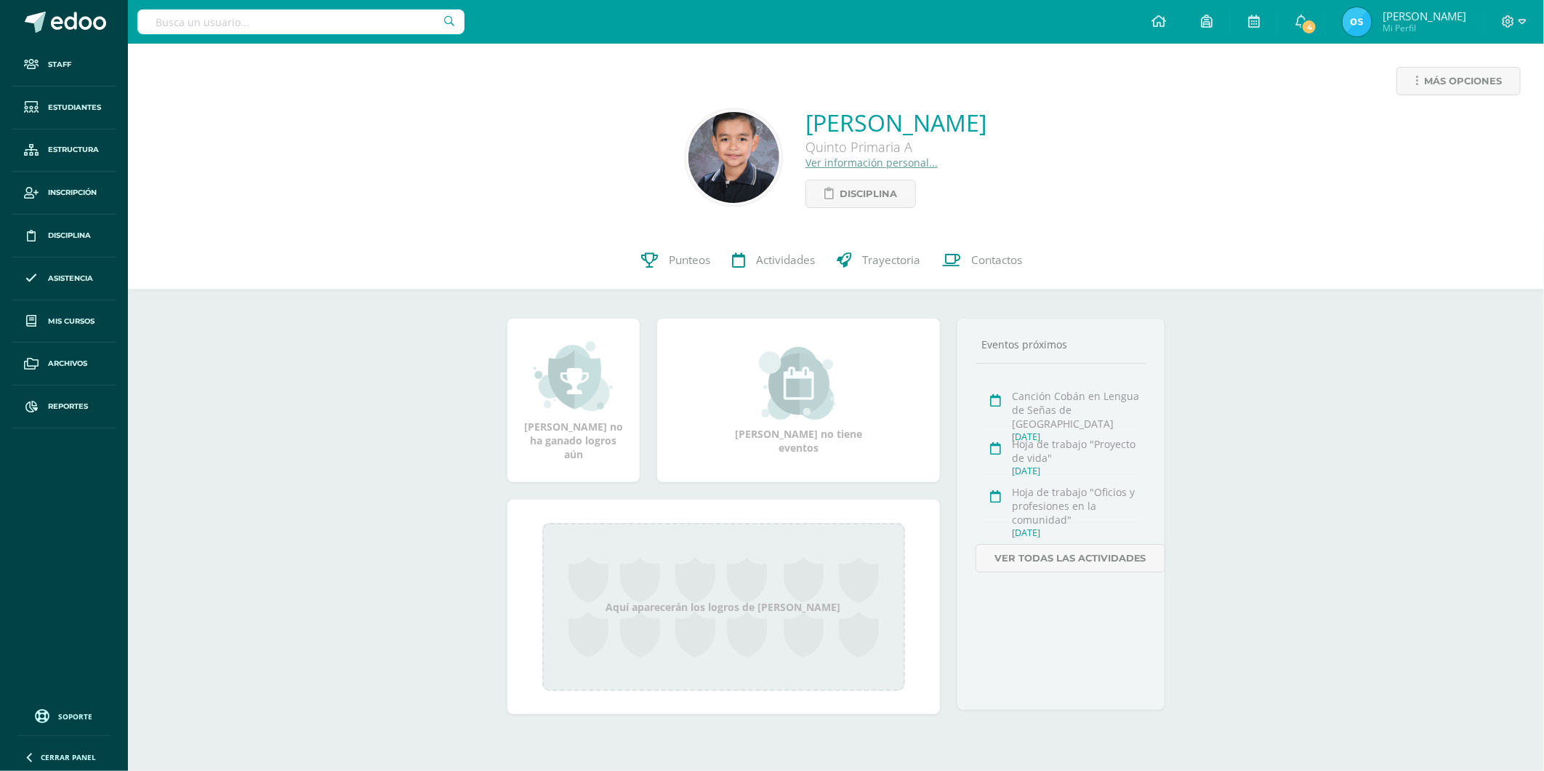
click at [1421, 64] on div "Más opciones [PERSON_NAME] Quinto Primaria A Ver información personal... Discip…" at bounding box center [836, 138] width 1416 height 188
click at [1426, 86] on span "Más opciones" at bounding box center [1463, 81] width 78 height 27
click at [1409, 129] on link "Reestablecer acceso" at bounding box center [1432, 128] width 156 height 23
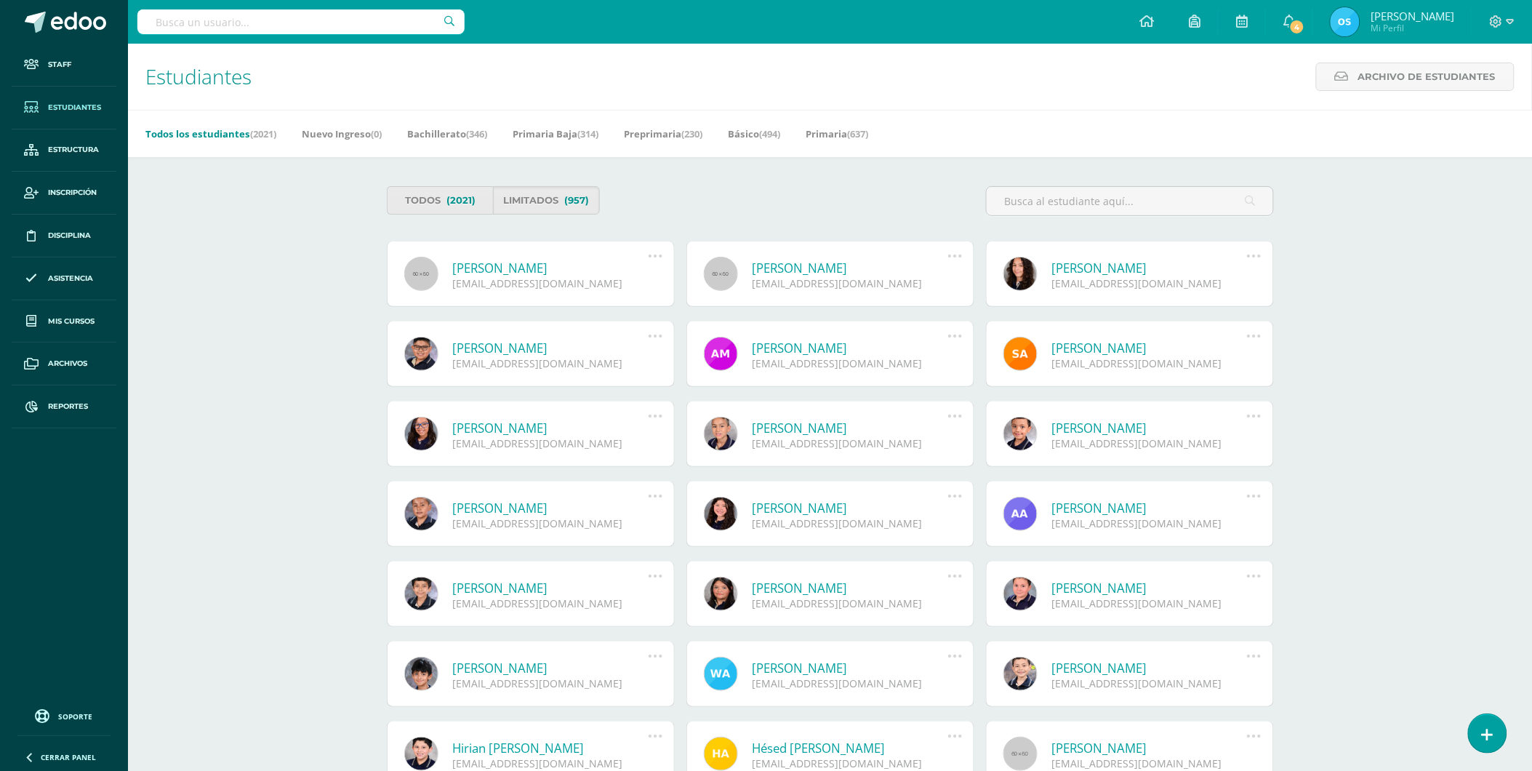
click at [542, 263] on link "[PERSON_NAME]" at bounding box center [551, 268] width 196 height 17
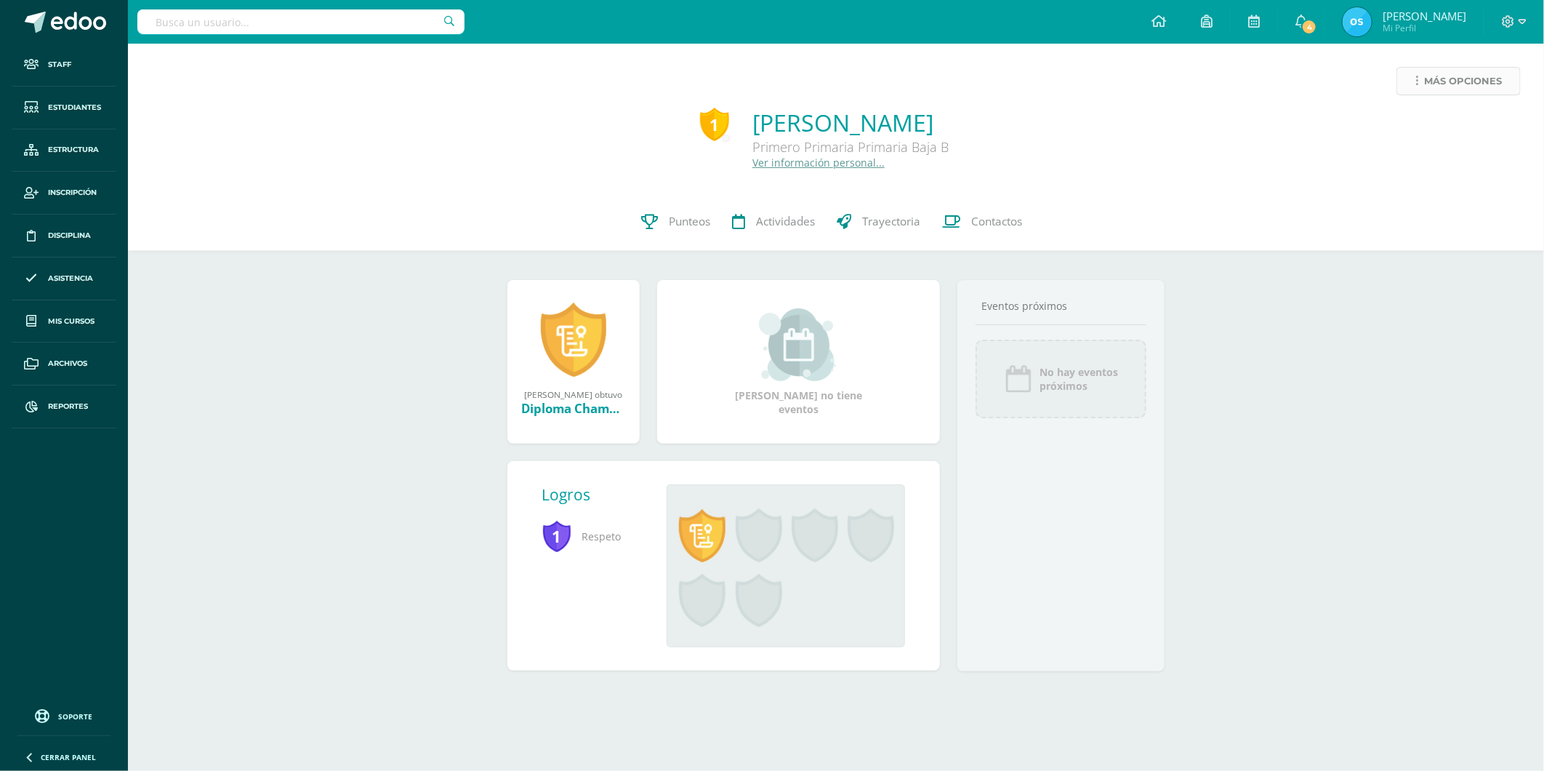
click at [1432, 90] on span "Más opciones" at bounding box center [1463, 81] width 78 height 27
click at [1403, 126] on link "Reestablecer acceso" at bounding box center [1432, 128] width 156 height 23
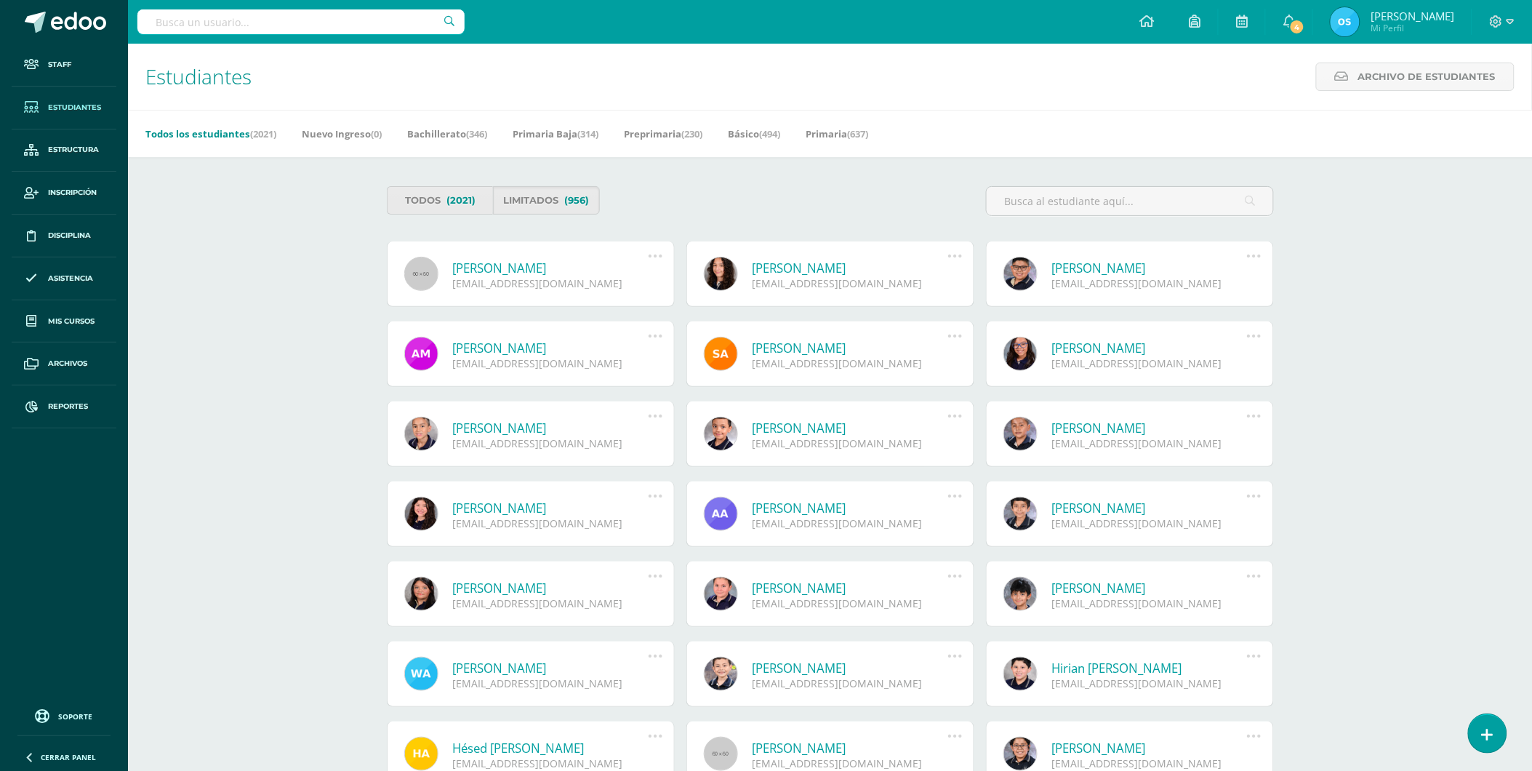
click at [574, 264] on link "[PERSON_NAME]" at bounding box center [551, 268] width 196 height 17
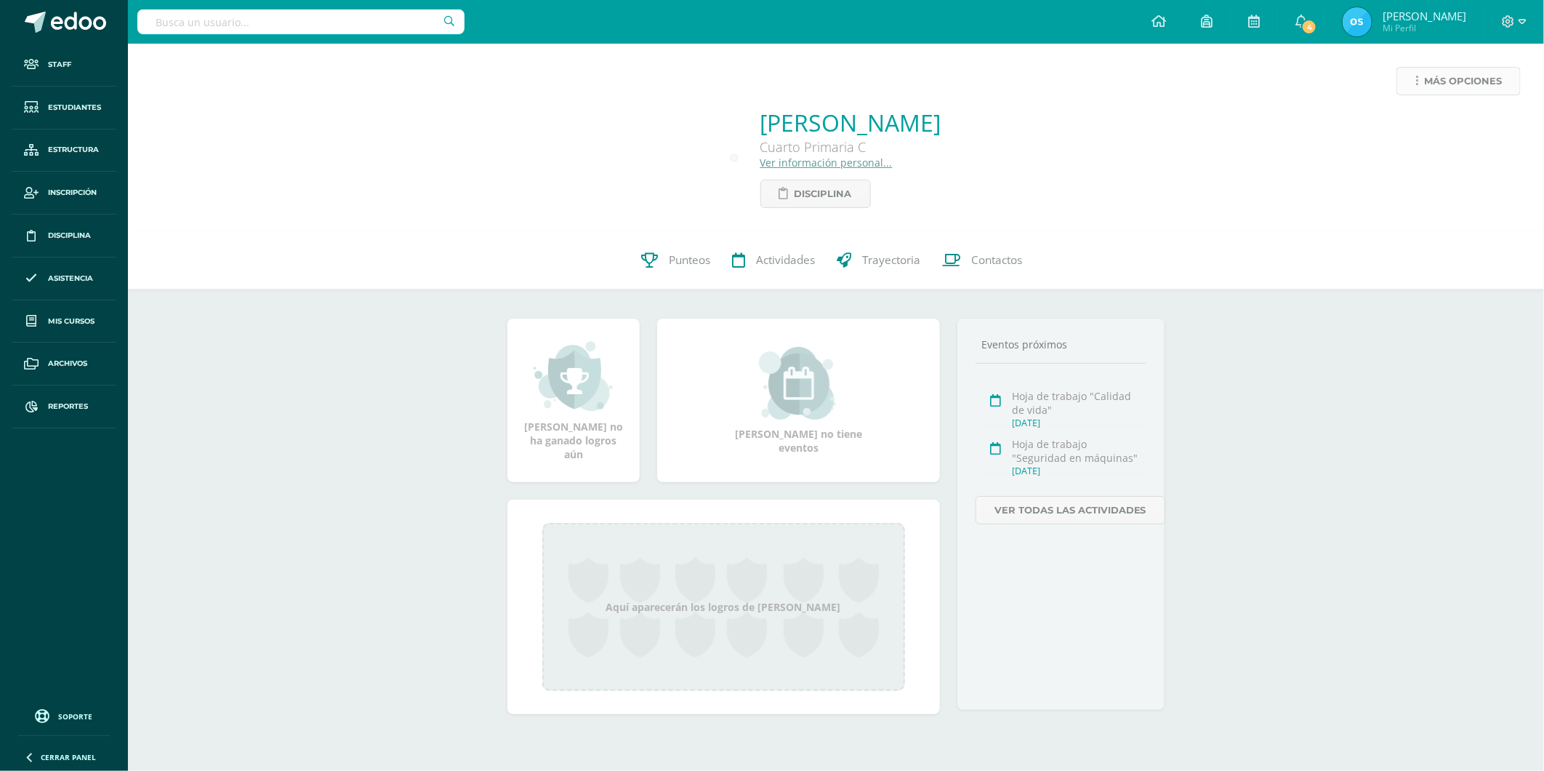
click at [1451, 79] on span "Más opciones" at bounding box center [1463, 81] width 78 height 27
click at [1421, 127] on link "Reestablecer acceso" at bounding box center [1432, 128] width 156 height 23
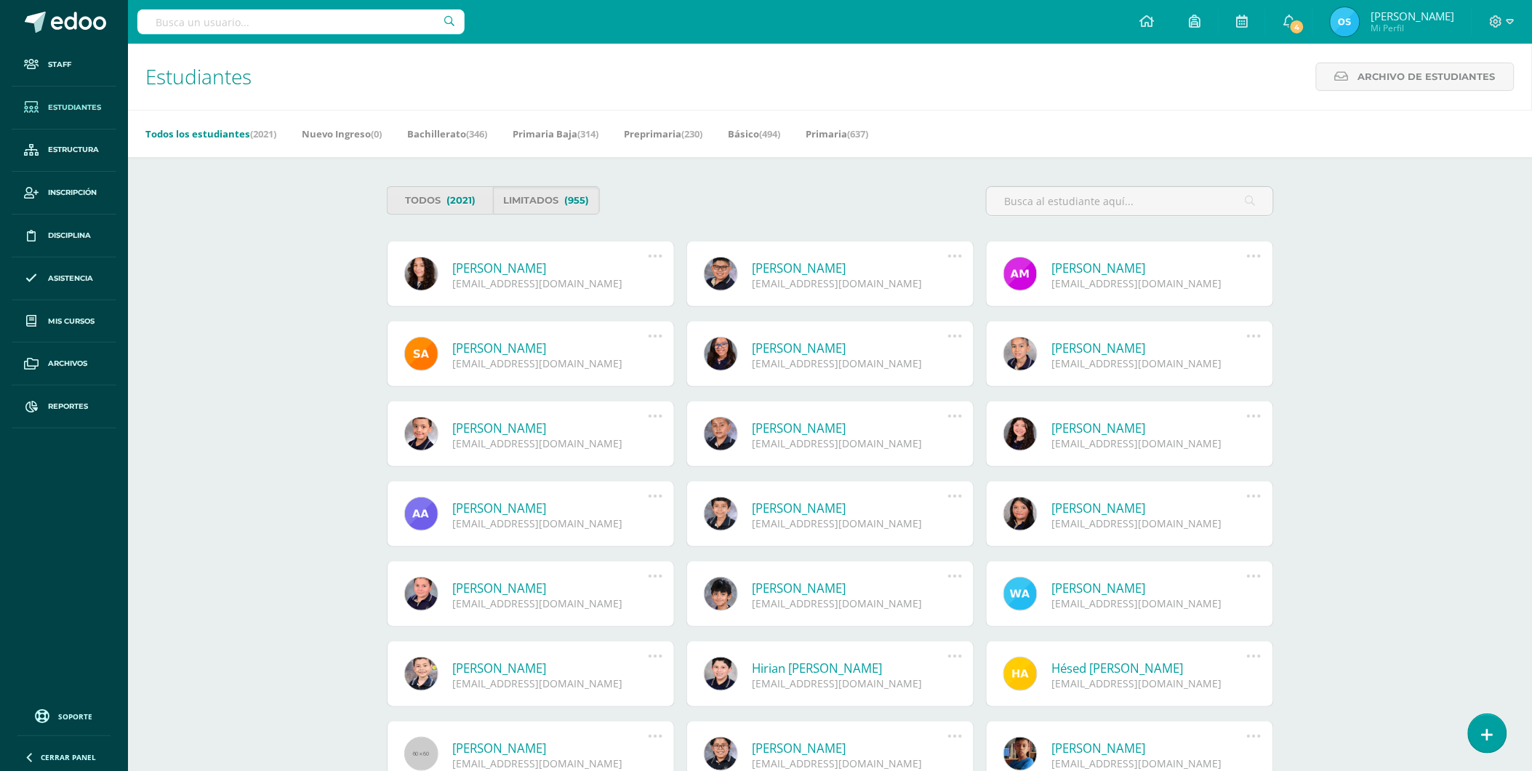
click at [529, 265] on link "Mariángel Alvizures Muñoz" at bounding box center [551, 268] width 196 height 17
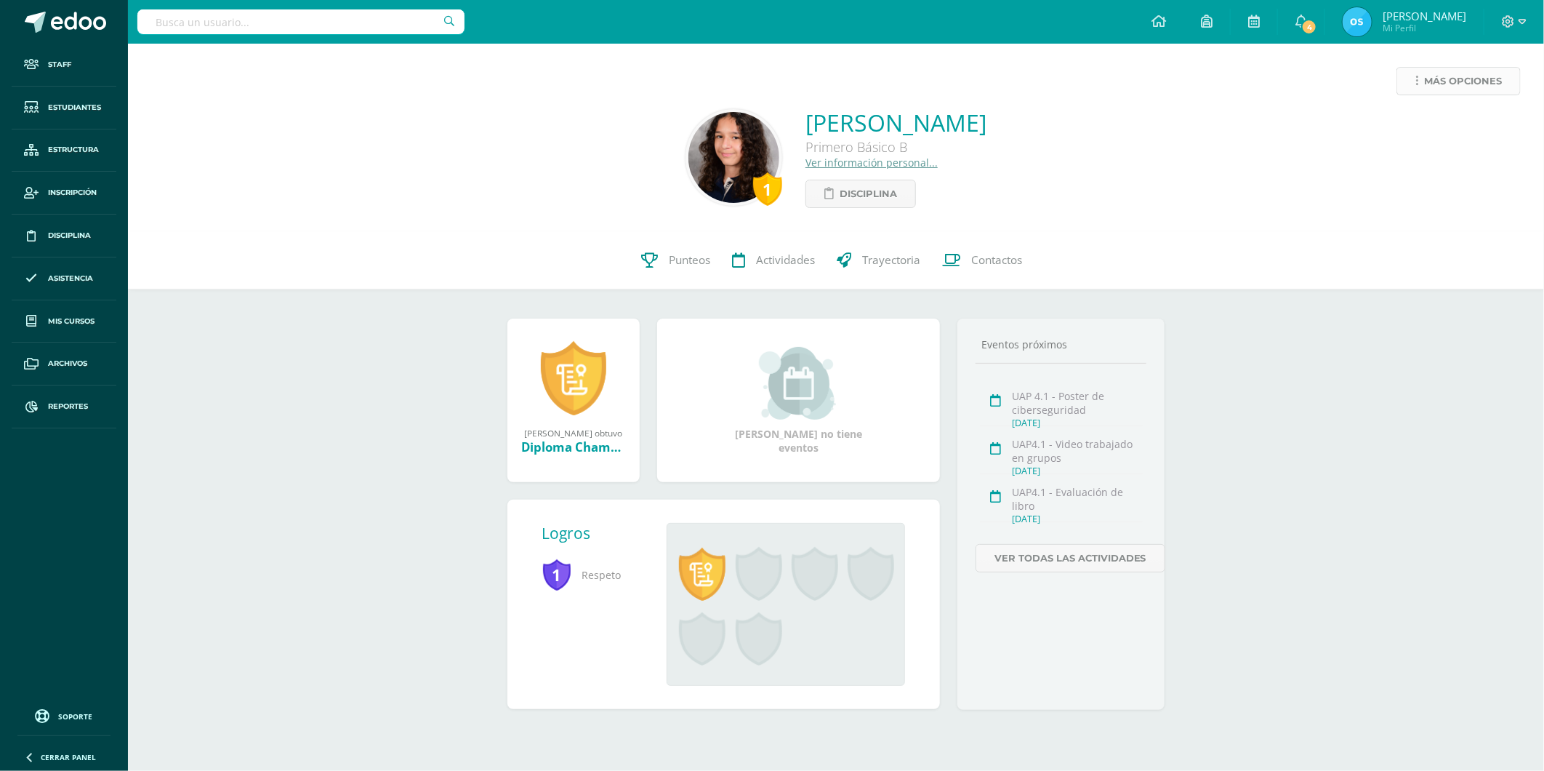
click at [1434, 84] on span "Más opciones" at bounding box center [1463, 81] width 78 height 27
click at [1407, 127] on link "Reestablecer acceso" at bounding box center [1432, 128] width 156 height 23
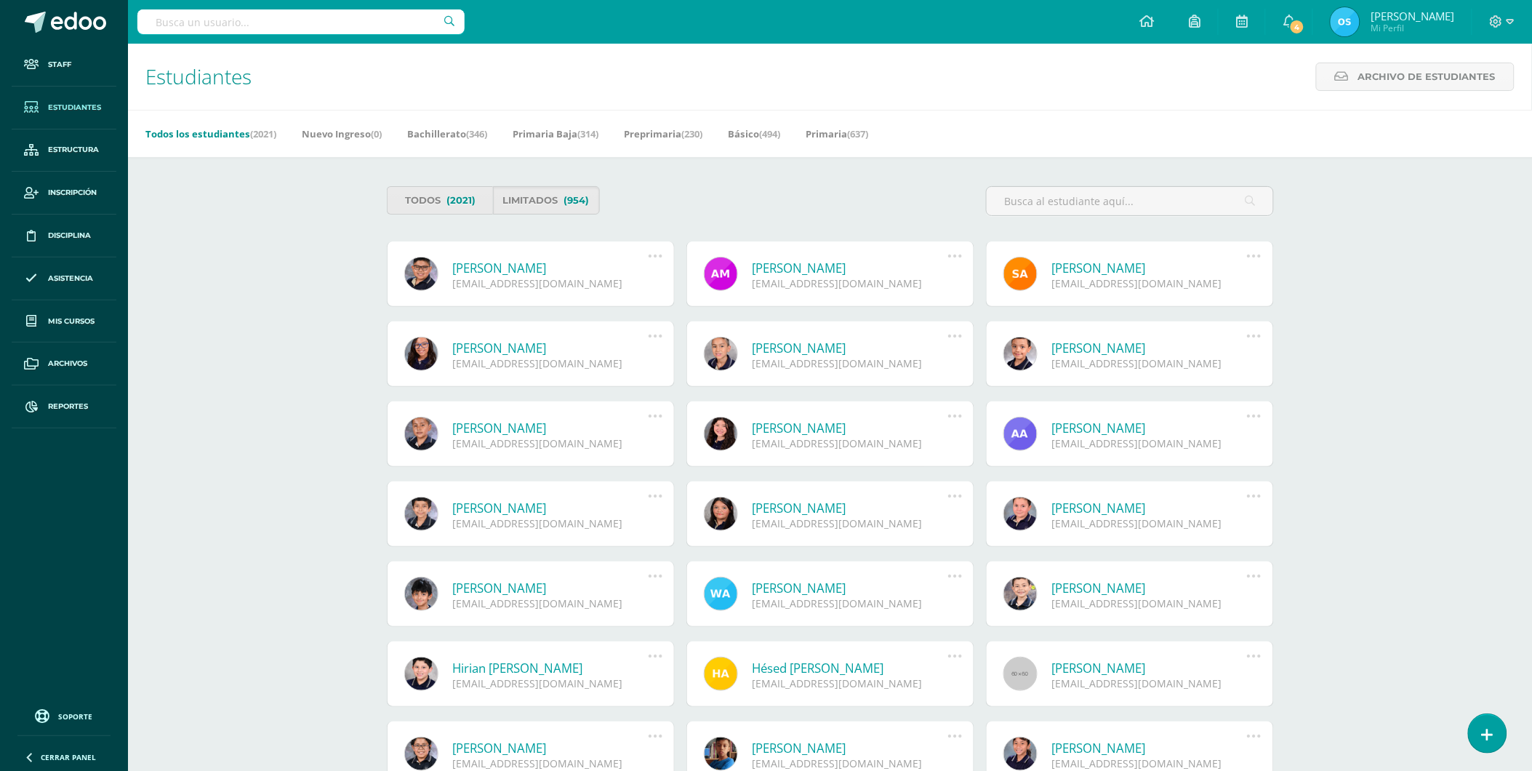
click at [526, 266] on link "[PERSON_NAME]" at bounding box center [551, 268] width 196 height 17
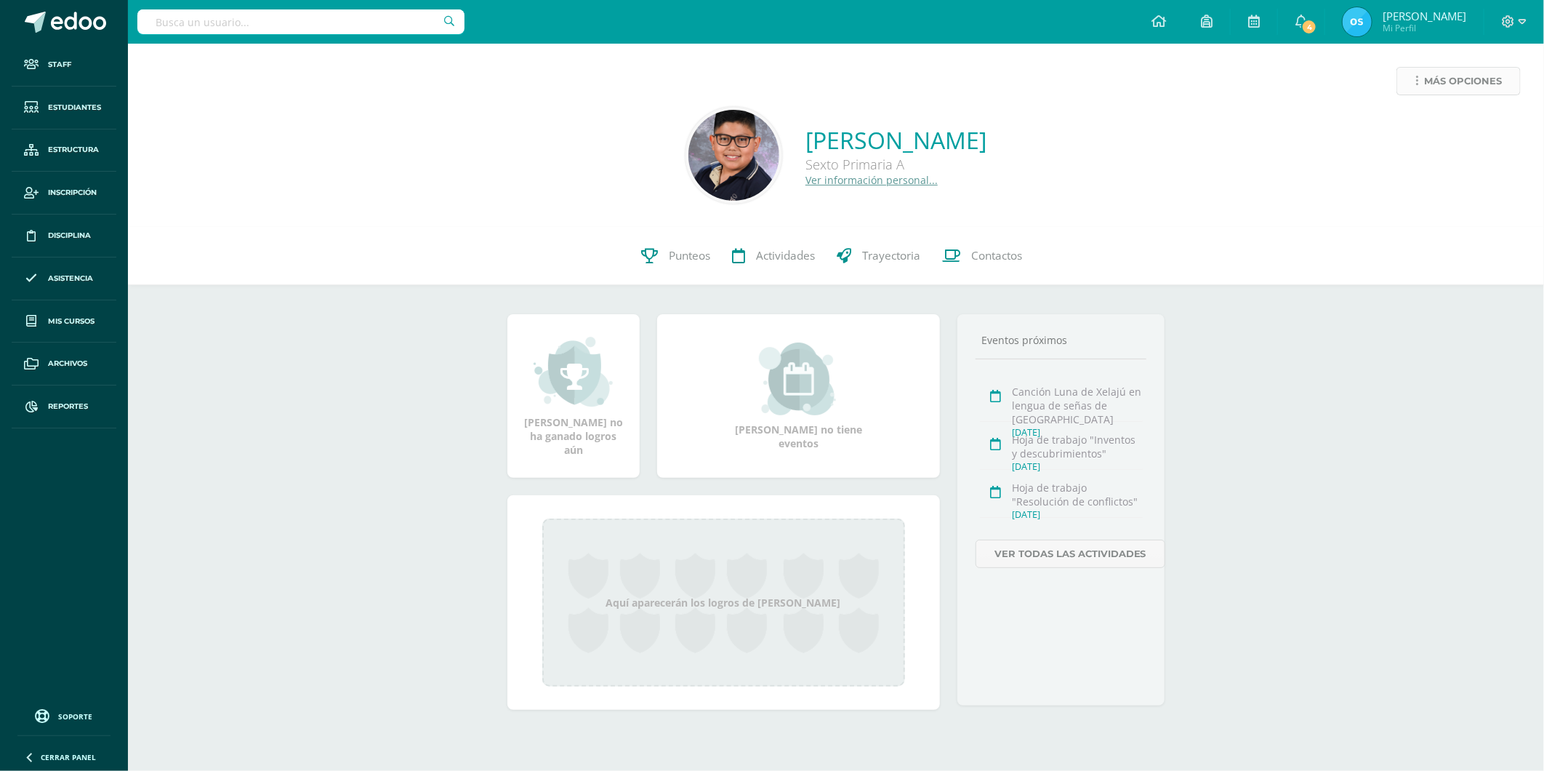
click at [1408, 71] on link "Más opciones" at bounding box center [1459, 81] width 124 height 28
click at [1418, 124] on link "Reestablecer acceso" at bounding box center [1432, 128] width 156 height 23
click at [1442, 80] on span "Más opciones" at bounding box center [1463, 81] width 78 height 27
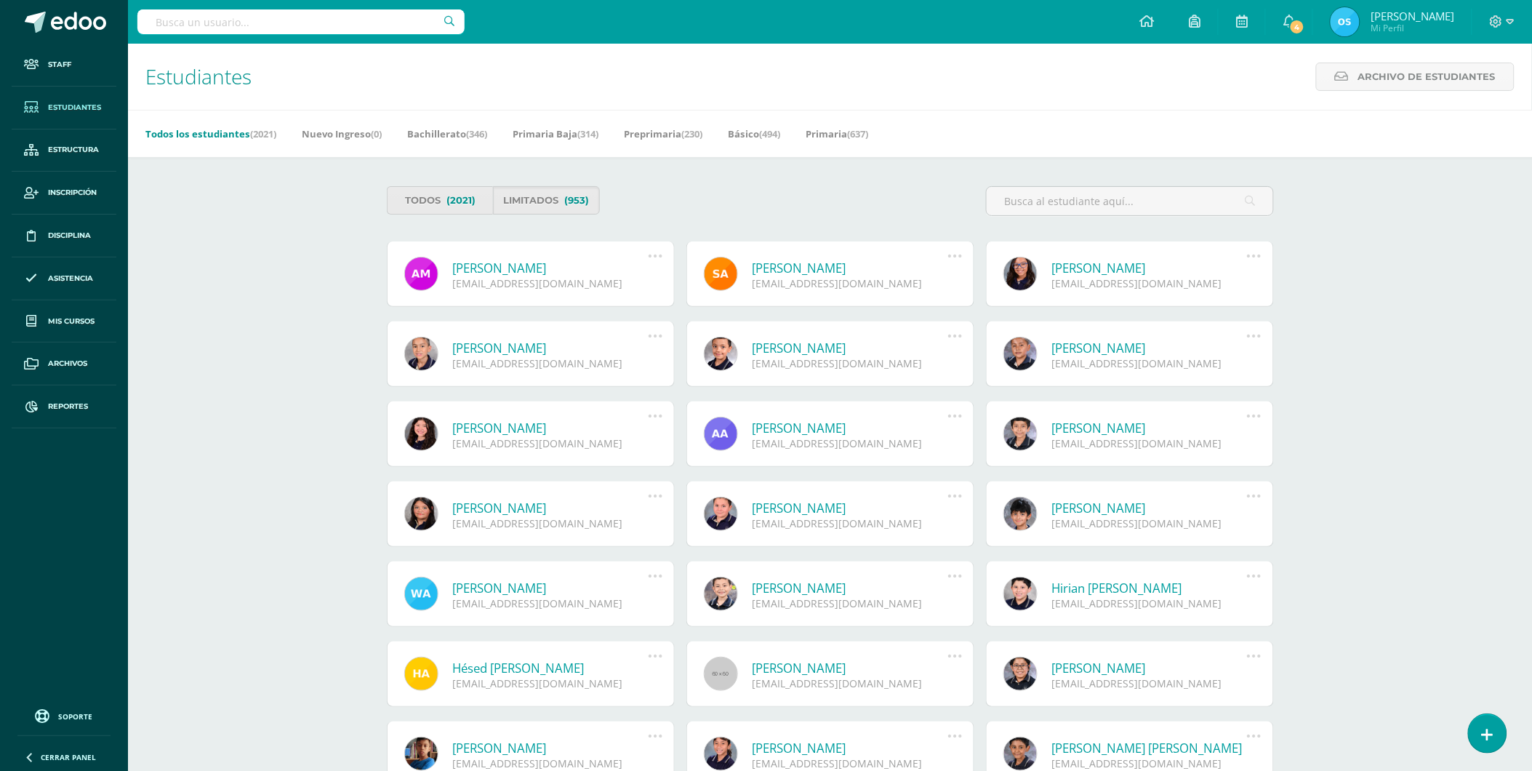
click at [554, 271] on link "[PERSON_NAME]" at bounding box center [551, 268] width 196 height 17
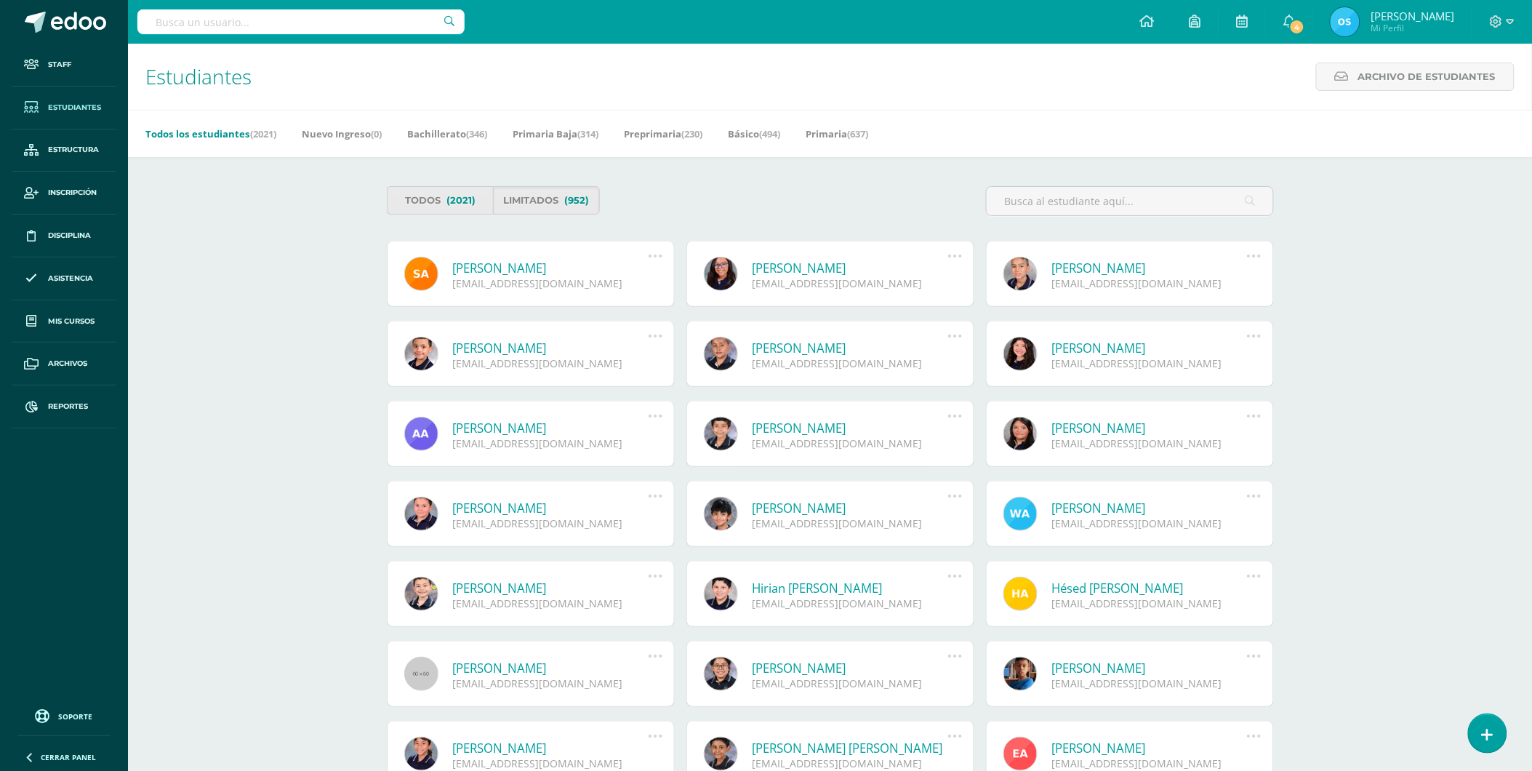
click at [539, 268] on link "Sebastián Andrade García" at bounding box center [551, 268] width 196 height 17
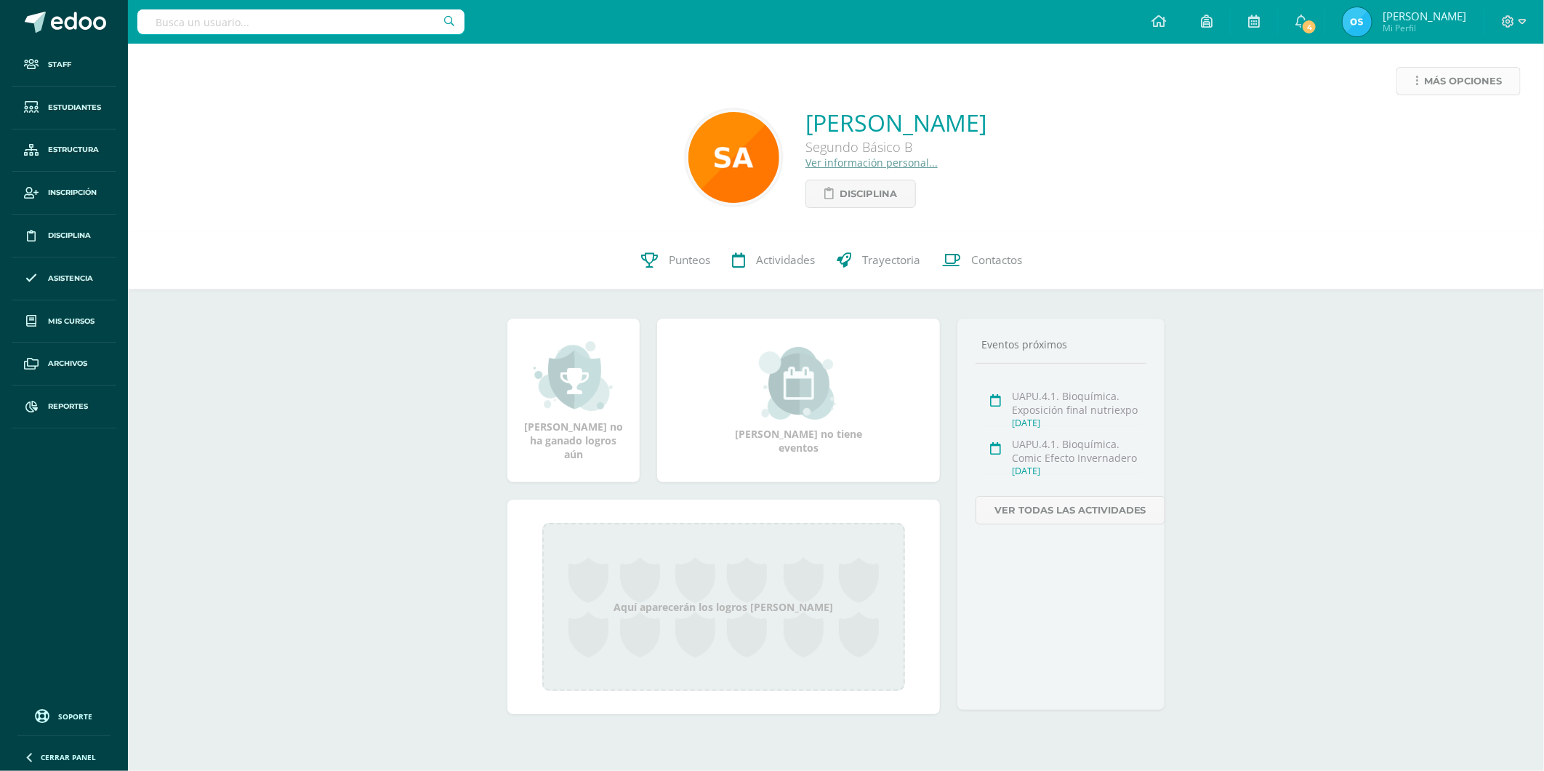
click at [1414, 80] on link "Más opciones" at bounding box center [1459, 81] width 124 height 28
click at [1402, 127] on link "Reestablecer acceso" at bounding box center [1432, 128] width 156 height 23
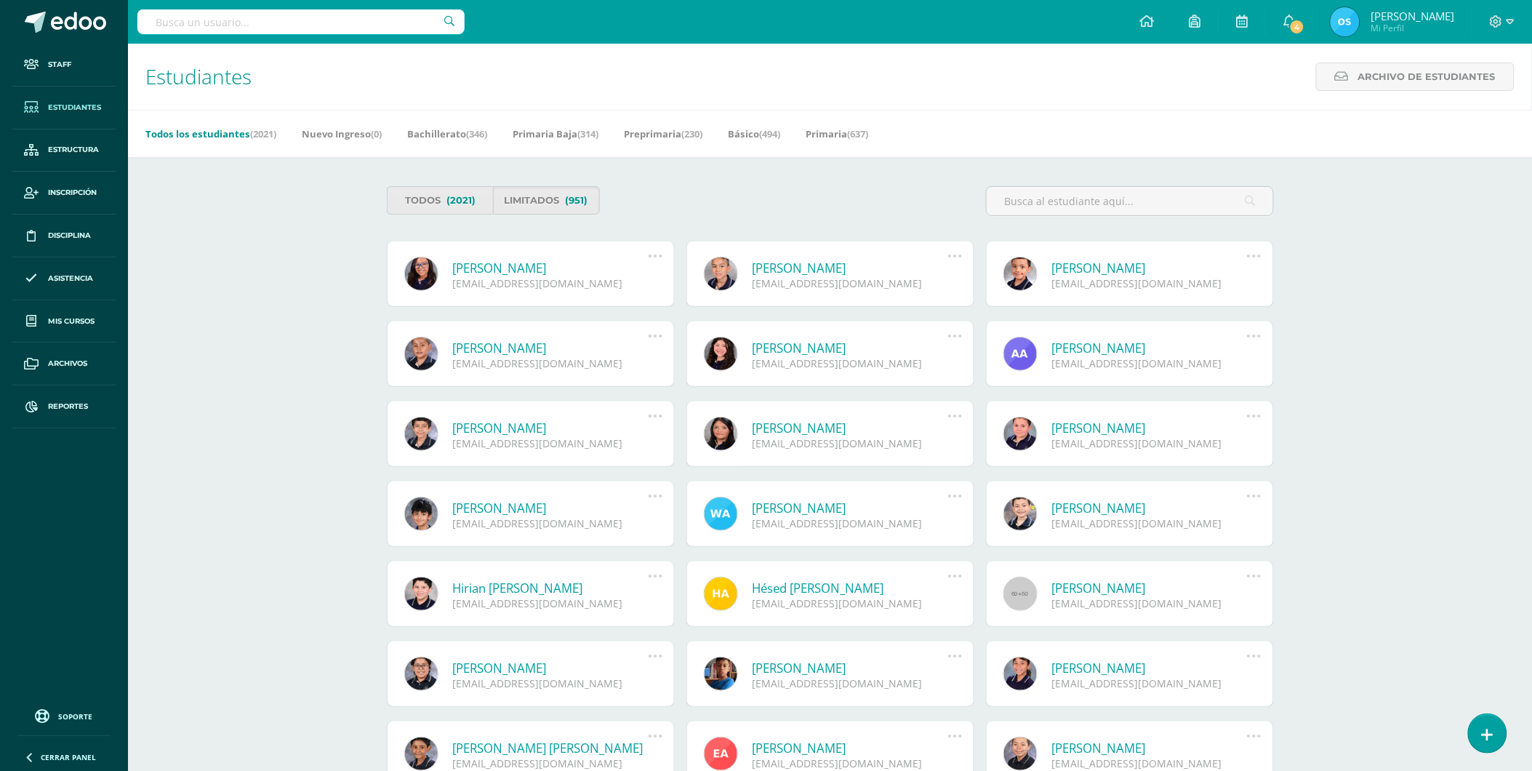
click at [534, 265] on link "[PERSON_NAME]" at bounding box center [551, 268] width 196 height 17
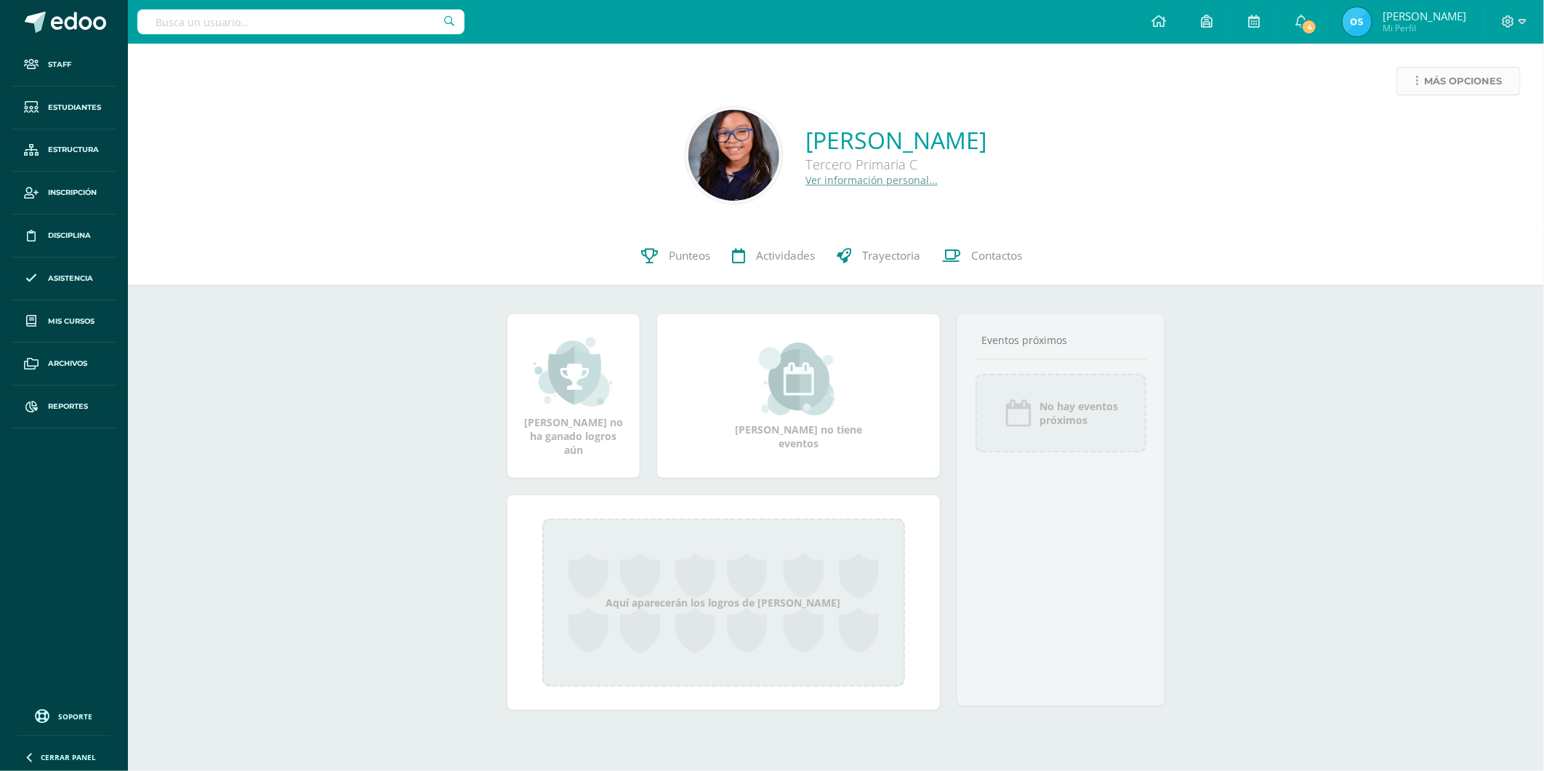
click at [1424, 77] on link "Más opciones" at bounding box center [1459, 81] width 124 height 28
click at [1415, 129] on link "Reestablecer acceso" at bounding box center [1432, 128] width 156 height 23
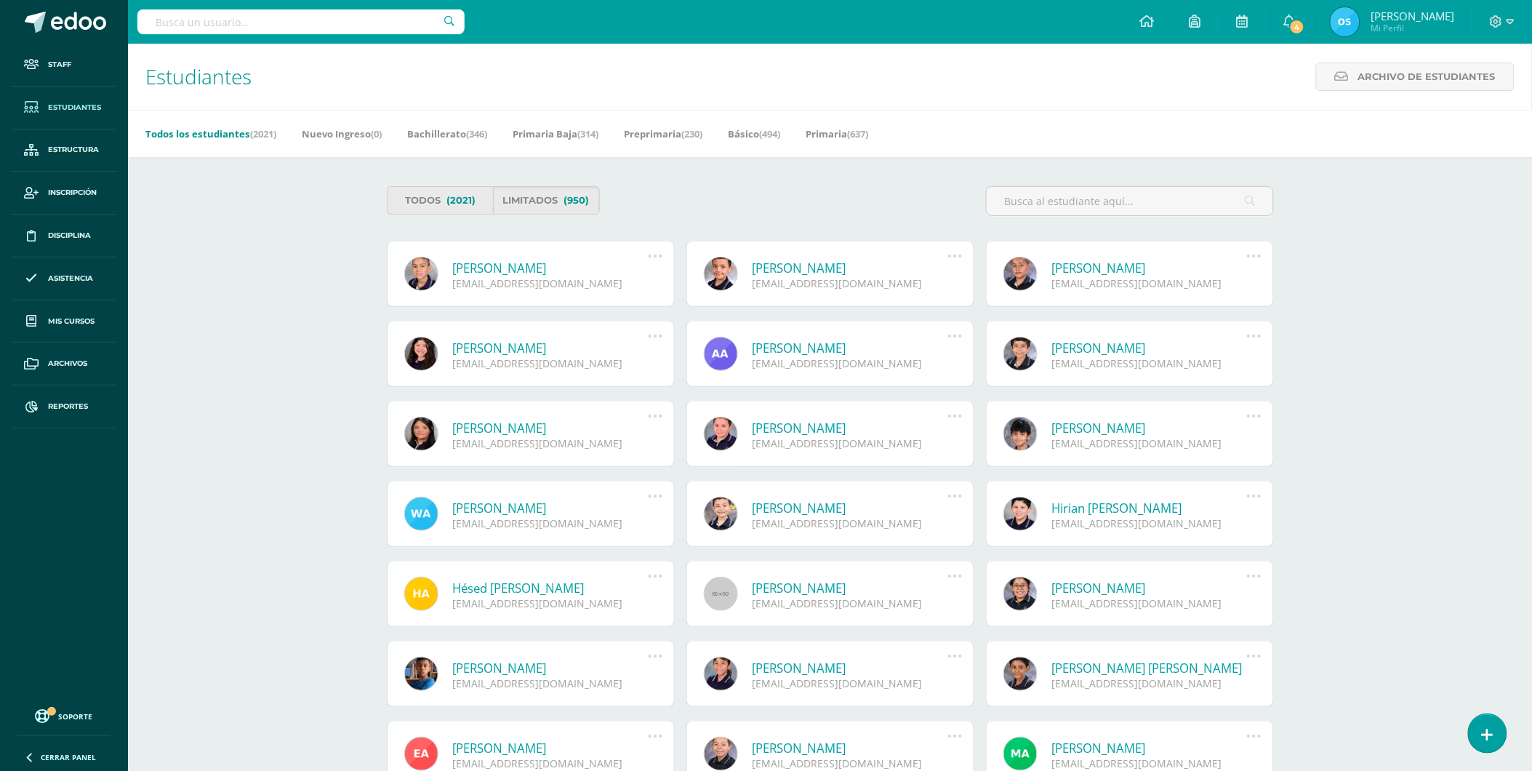
click at [521, 267] on link "Juan Diego Aquino Flores" at bounding box center [551, 268] width 196 height 17
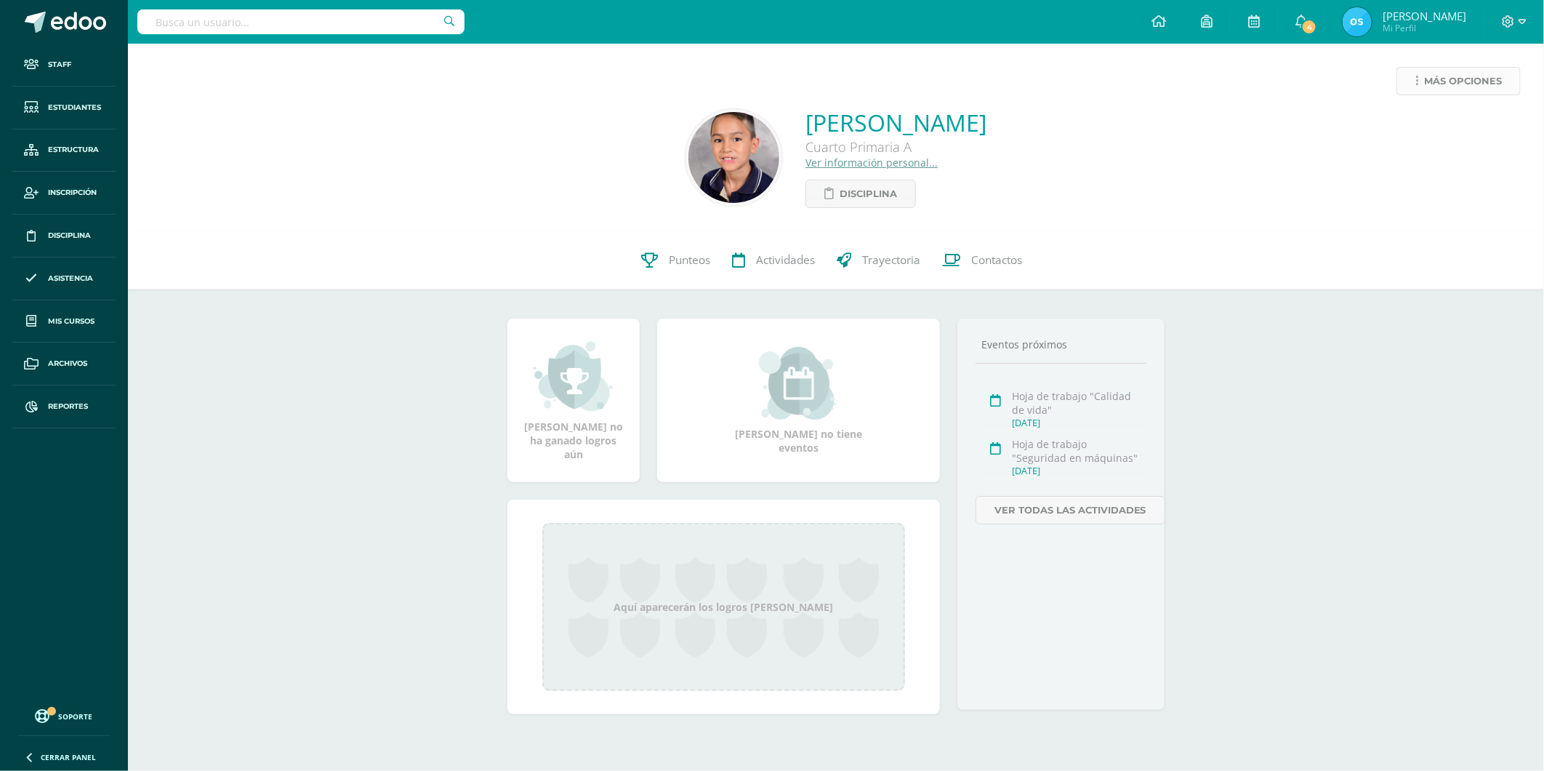
click at [1421, 82] on link "Más opciones" at bounding box center [1459, 81] width 124 height 28
click at [1412, 129] on link "Reestablecer acceso" at bounding box center [1432, 128] width 156 height 23
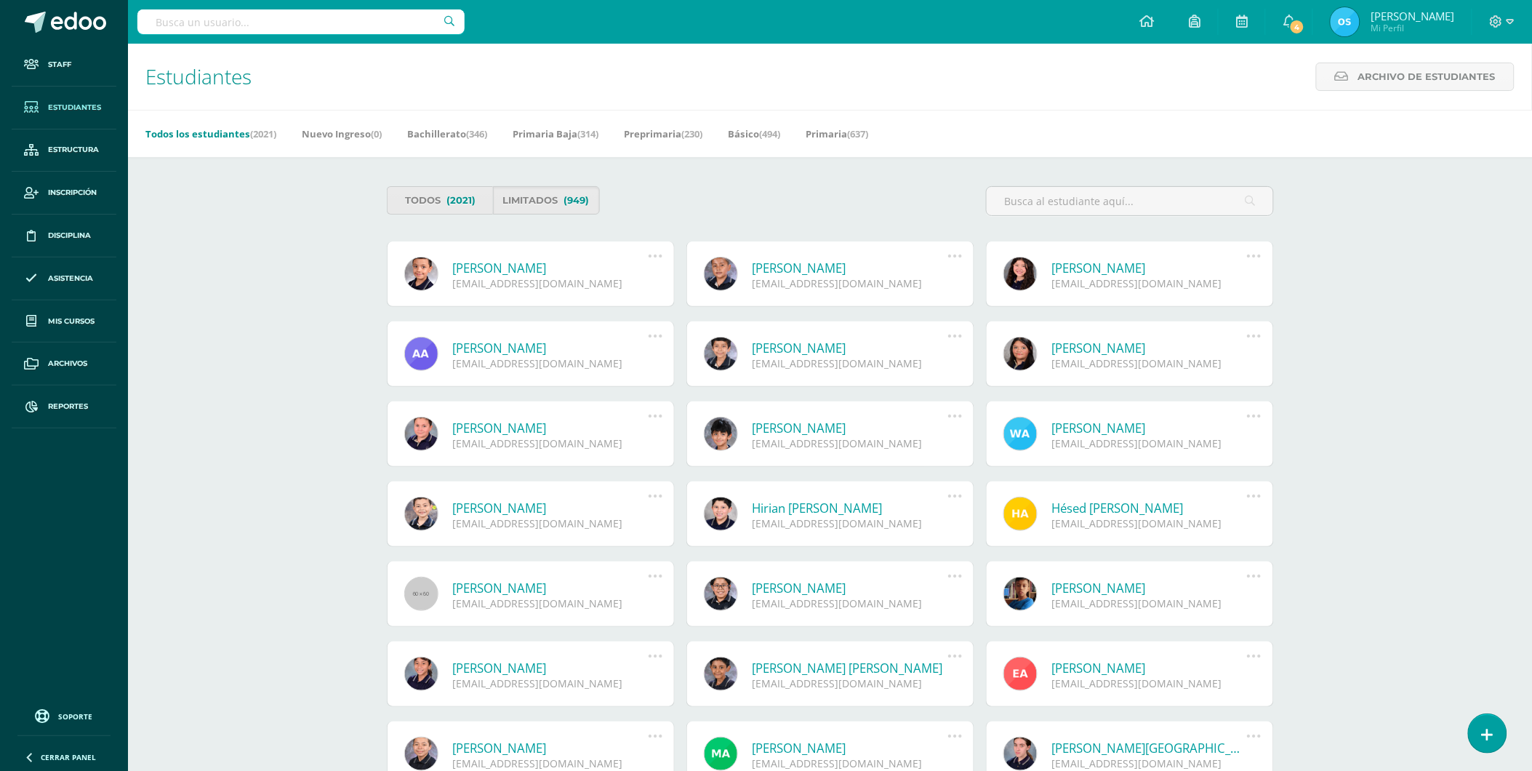
click at [512, 263] on link "[PERSON_NAME]" at bounding box center [551, 268] width 196 height 17
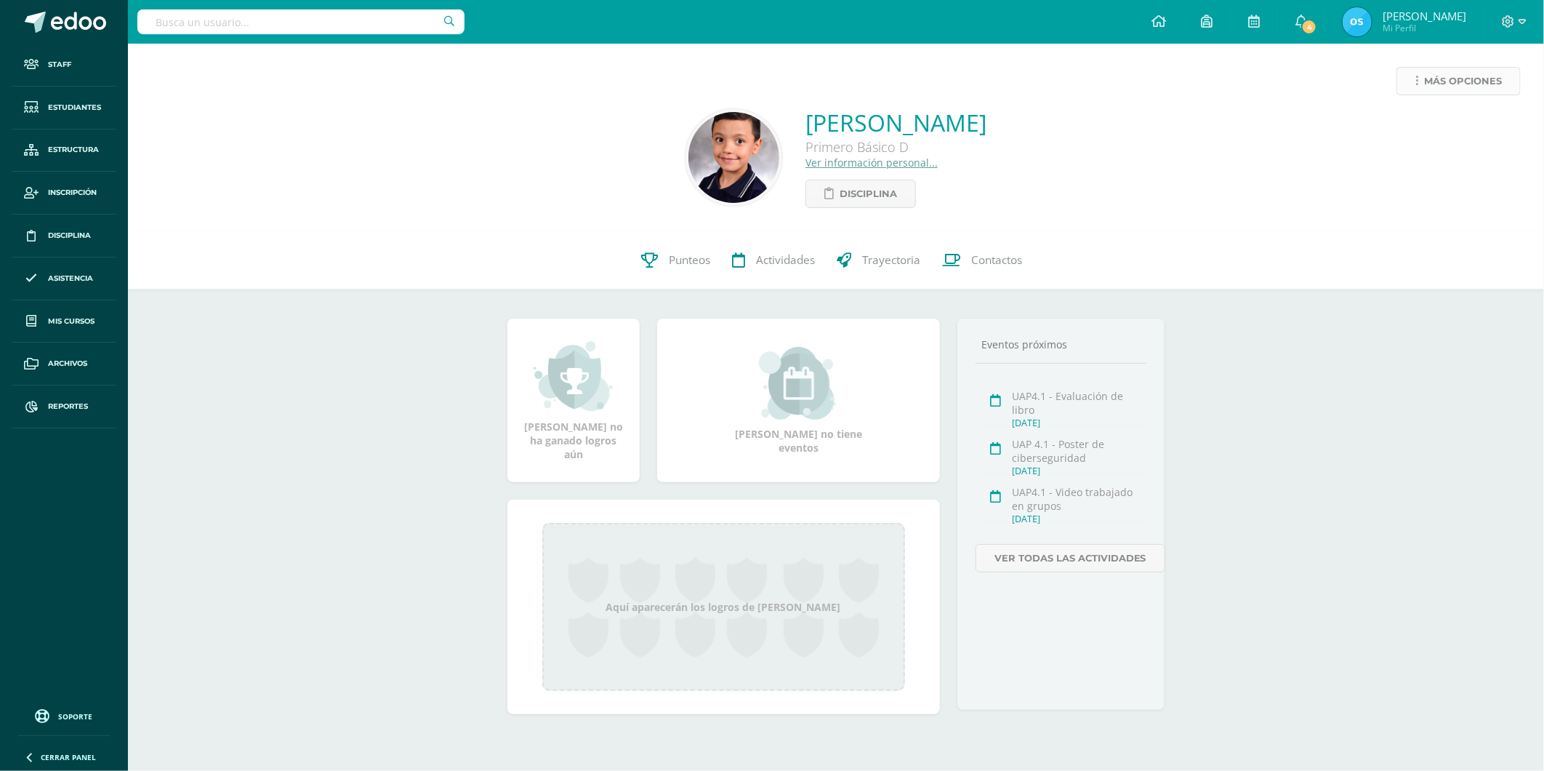
click at [1416, 82] on icon at bounding box center [1417, 81] width 3 height 12
click at [1404, 127] on link "Reestablecer acceso" at bounding box center [1432, 128] width 156 height 23
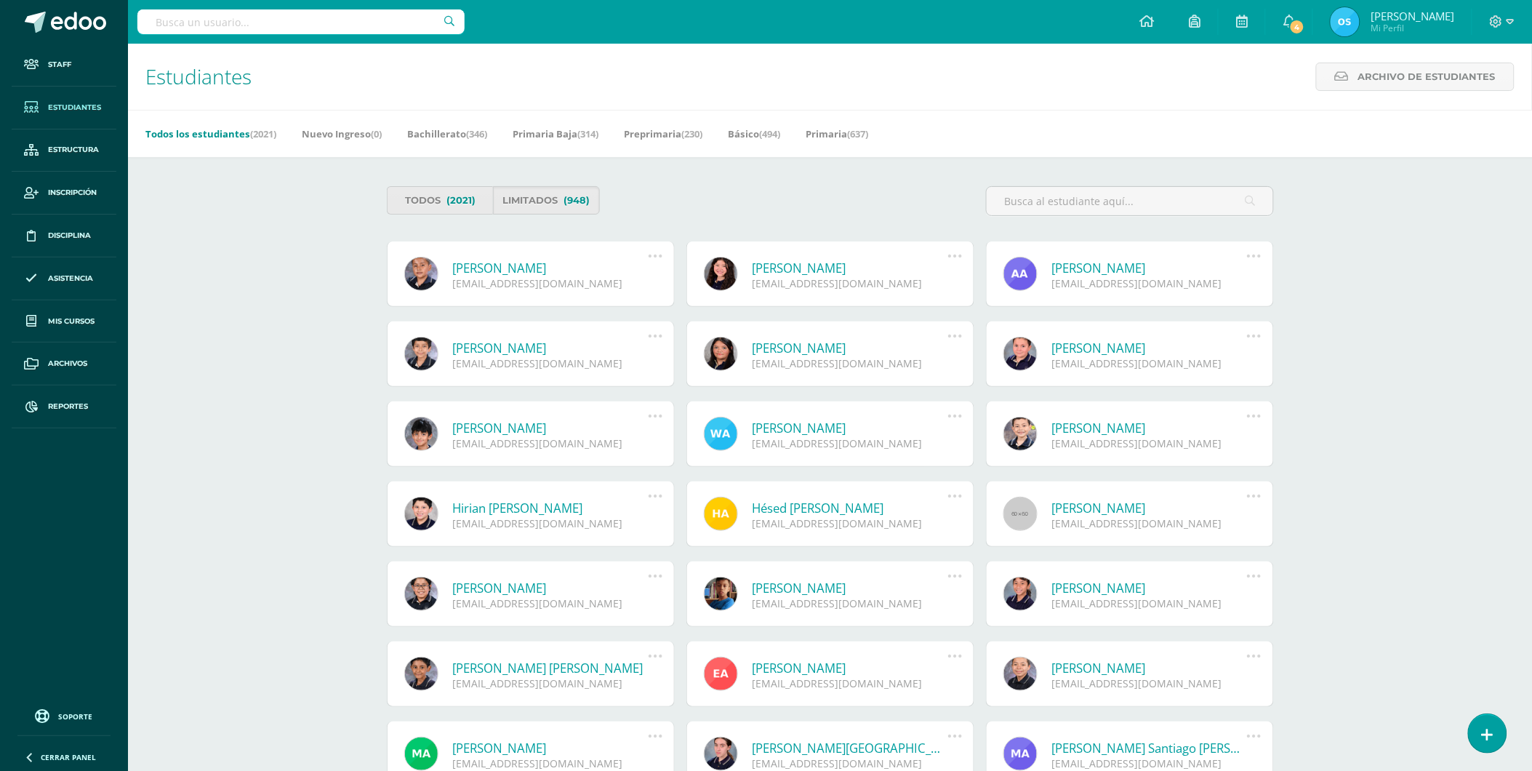
click at [569, 265] on link "[PERSON_NAME]" at bounding box center [551, 268] width 196 height 17
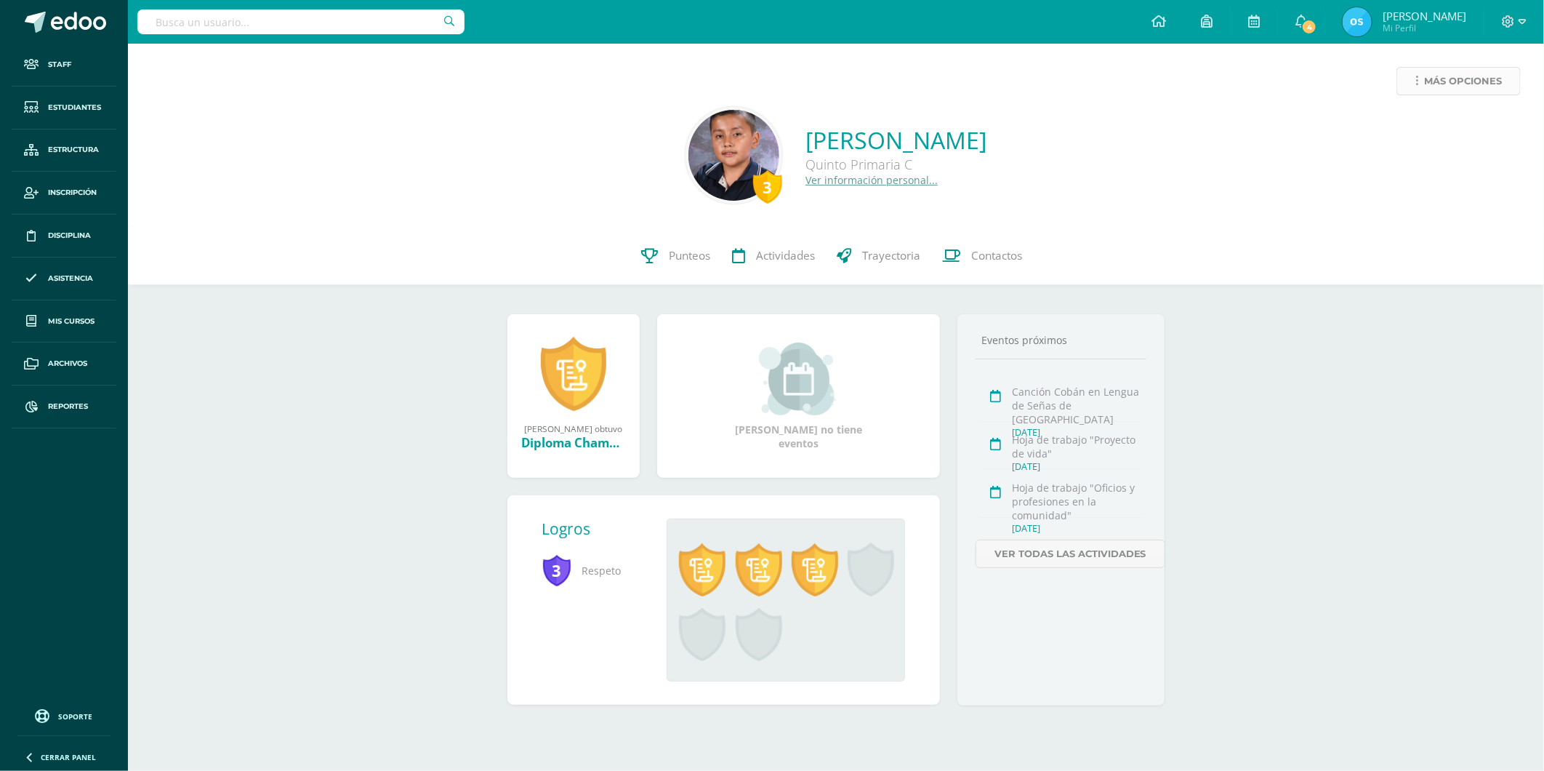
click at [1434, 80] on span "Más opciones" at bounding box center [1463, 81] width 78 height 27
click at [1420, 121] on link "Reestablecer acceso" at bounding box center [1432, 128] width 156 height 23
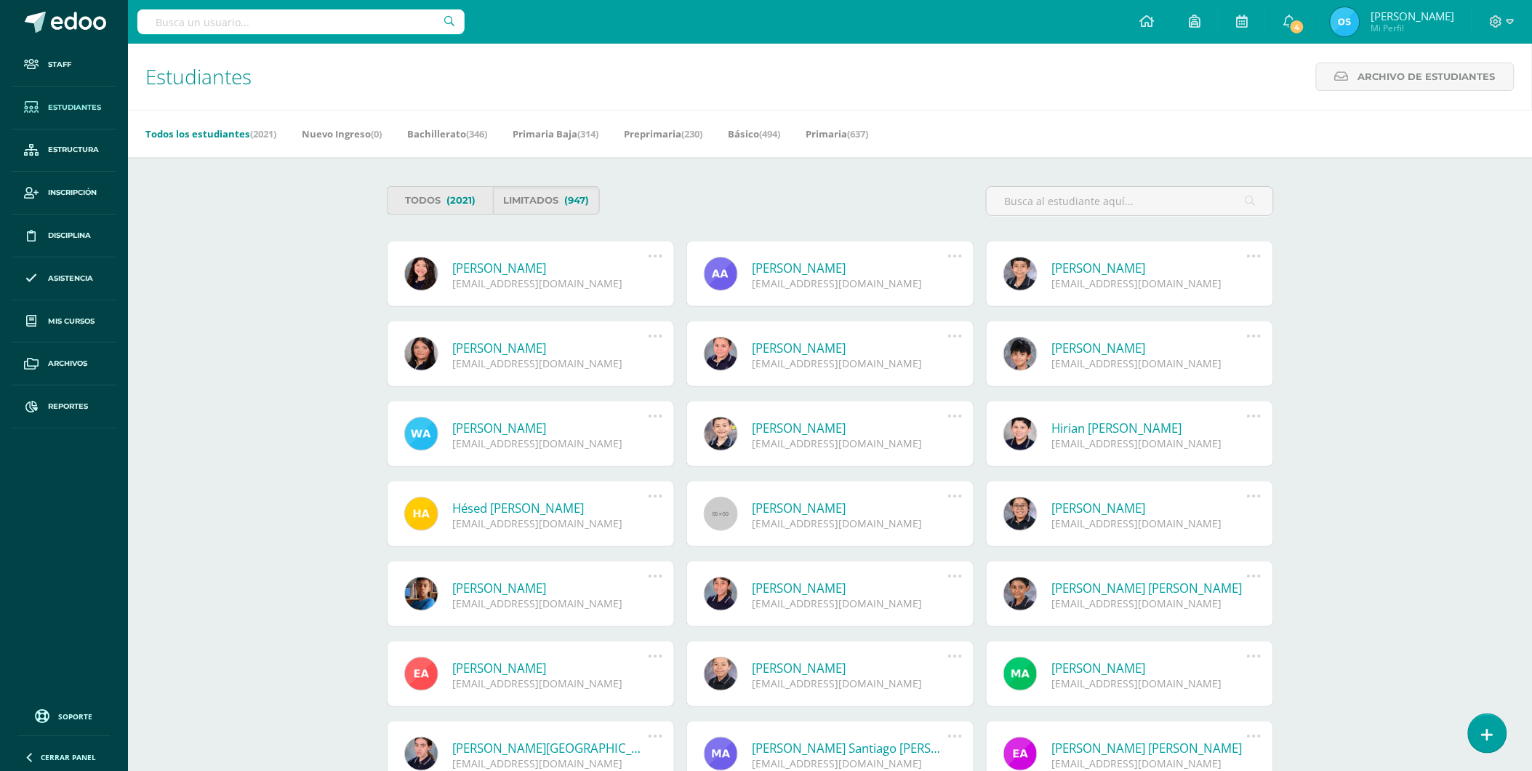
click at [505, 267] on link "[PERSON_NAME]" at bounding box center [551, 268] width 196 height 17
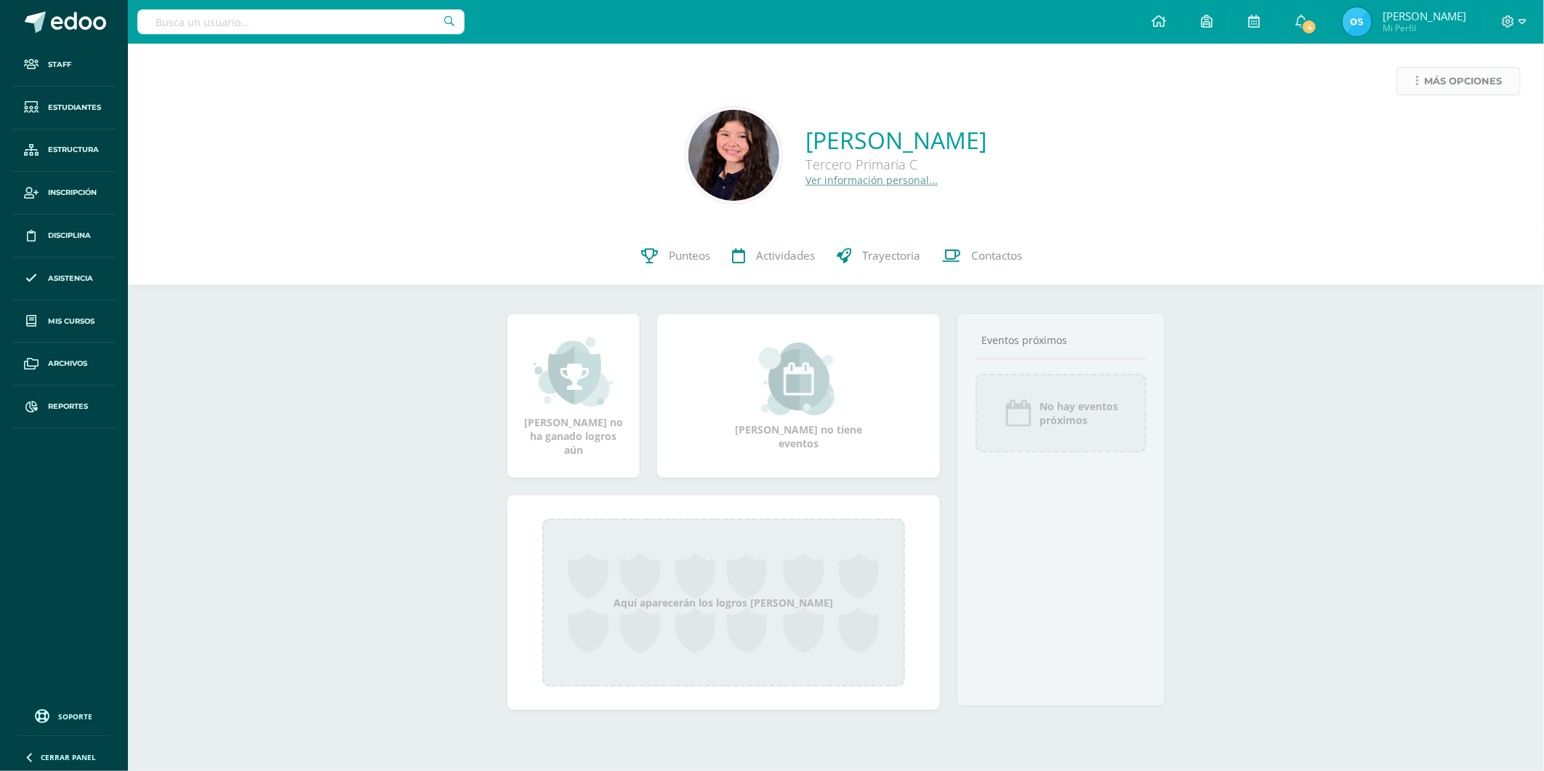
click at [1442, 83] on span "Más opciones" at bounding box center [1463, 81] width 78 height 27
click at [1437, 127] on link "Reestablecer acceso" at bounding box center [1432, 128] width 156 height 23
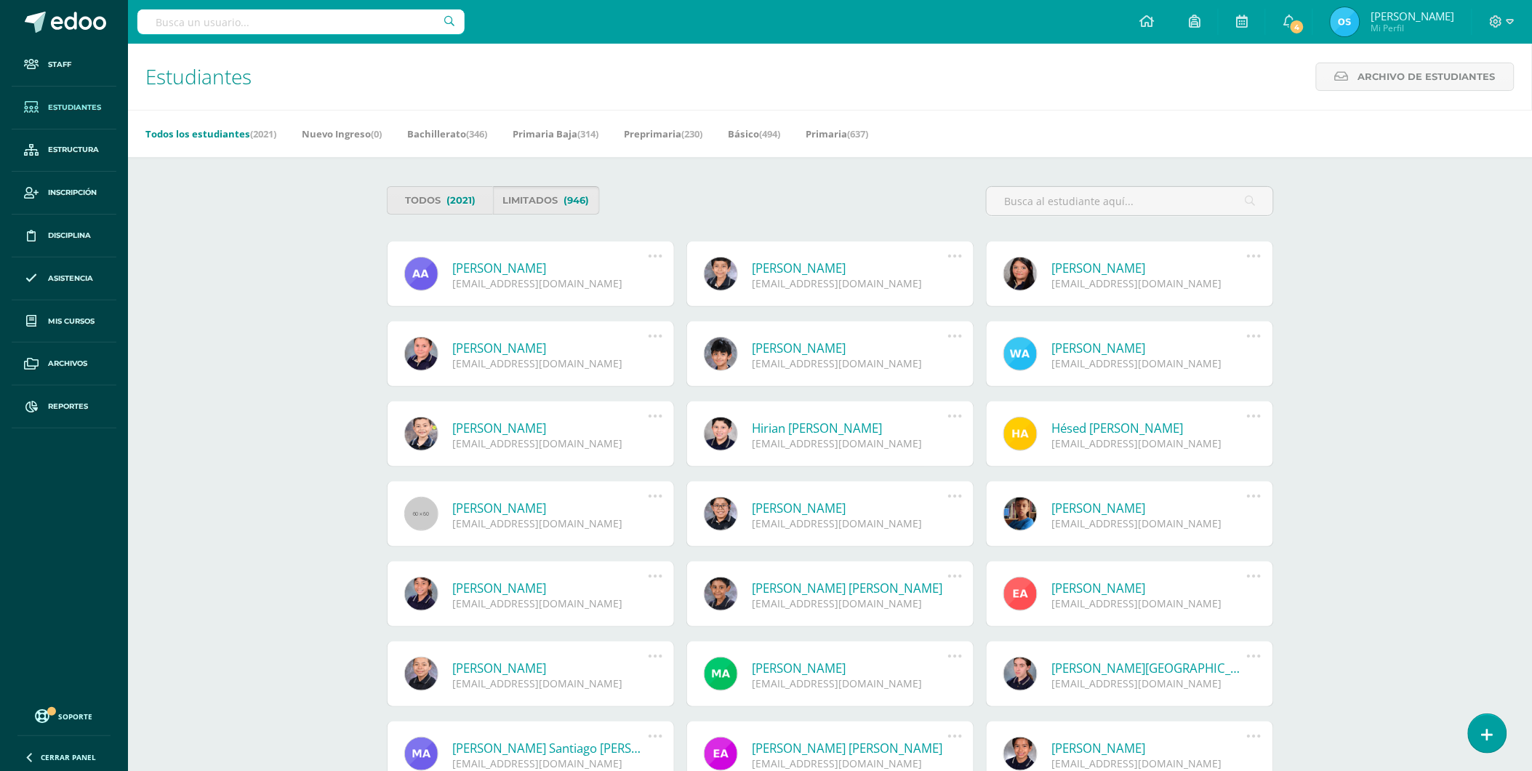
click at [545, 200] on link "Limitados (946)" at bounding box center [546, 200] width 107 height 28
click at [525, 269] on link "Ana Paula Archila Sturm" at bounding box center [551, 268] width 196 height 17
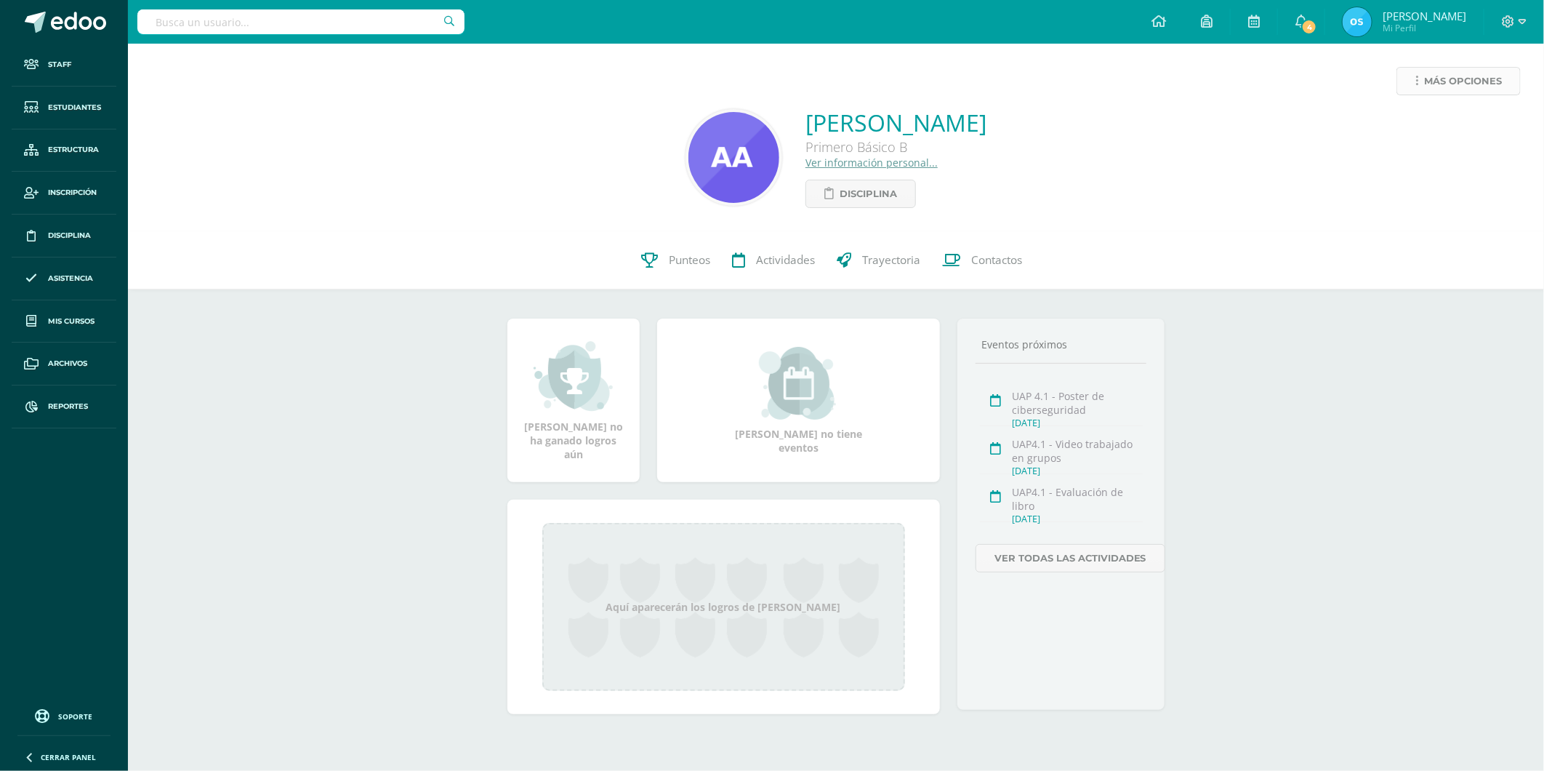
click at [1419, 87] on link "Más opciones" at bounding box center [1459, 81] width 124 height 28
click at [1407, 132] on link "Reestablecer acceso" at bounding box center [1432, 128] width 156 height 23
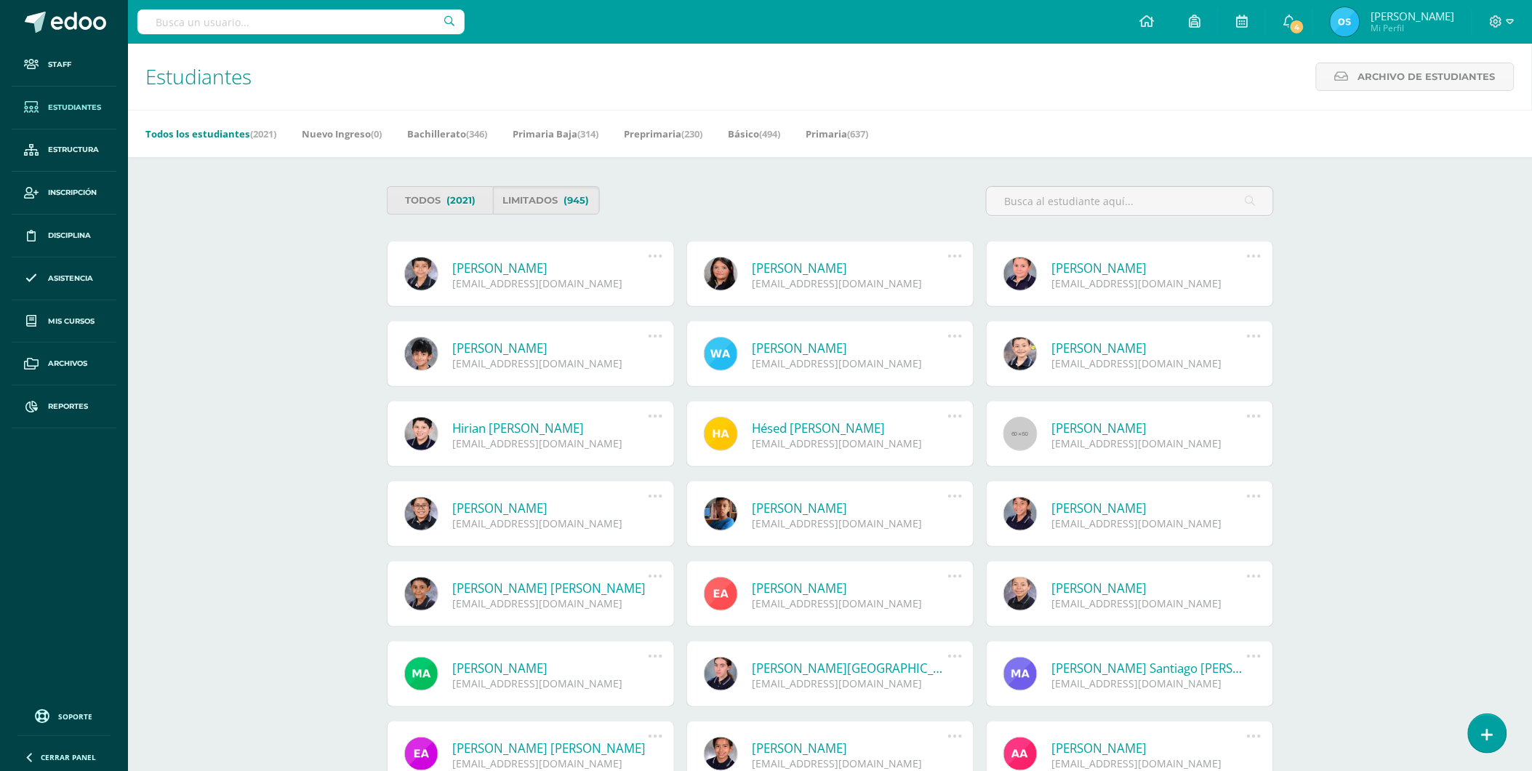
click at [506, 268] on link "Javier Esteban Ardón Hernández" at bounding box center [551, 268] width 196 height 17
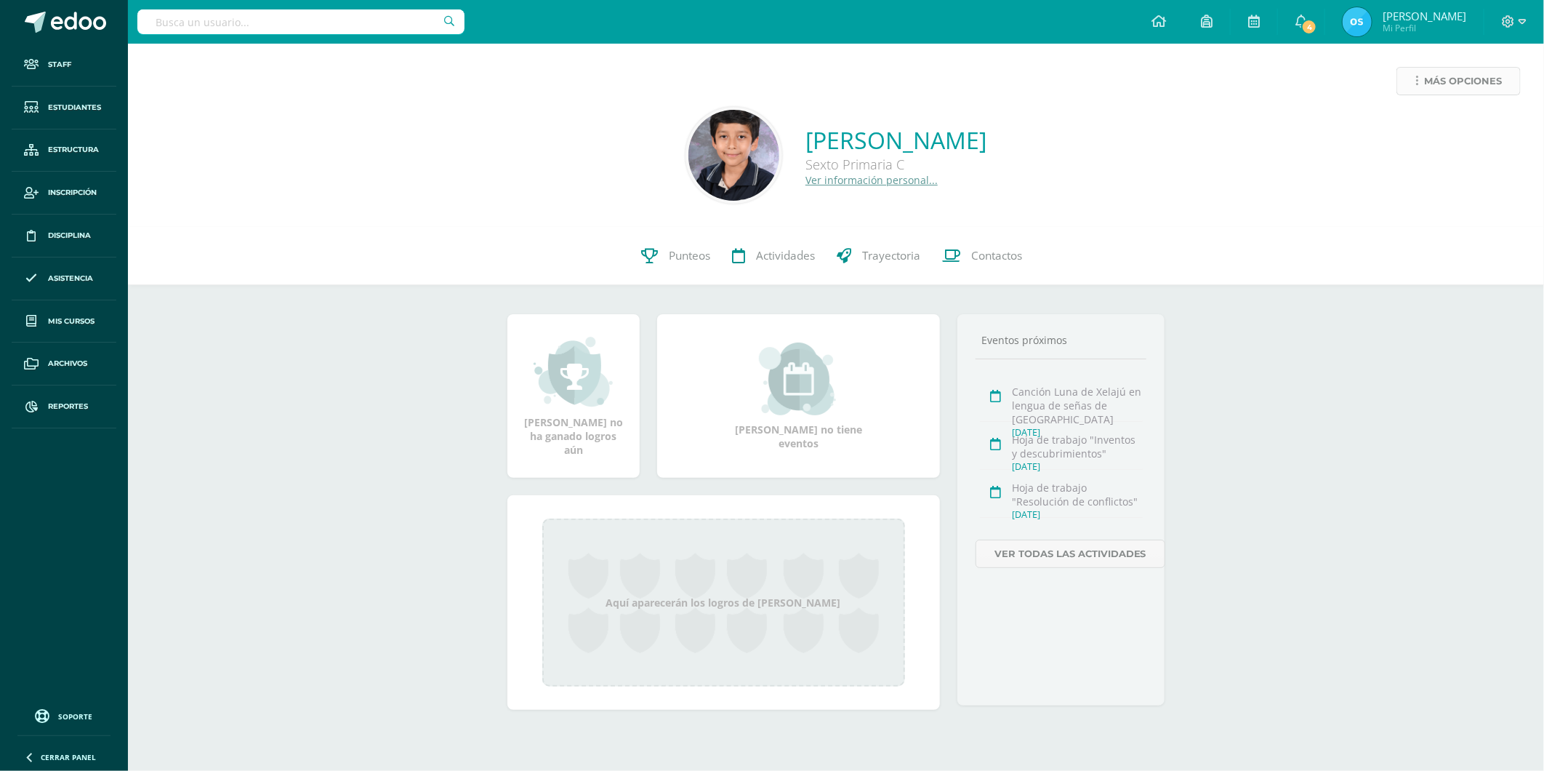
click at [1429, 88] on span "Más opciones" at bounding box center [1463, 81] width 78 height 27
click at [1427, 126] on link "Reestablecer acceso" at bounding box center [1432, 128] width 156 height 23
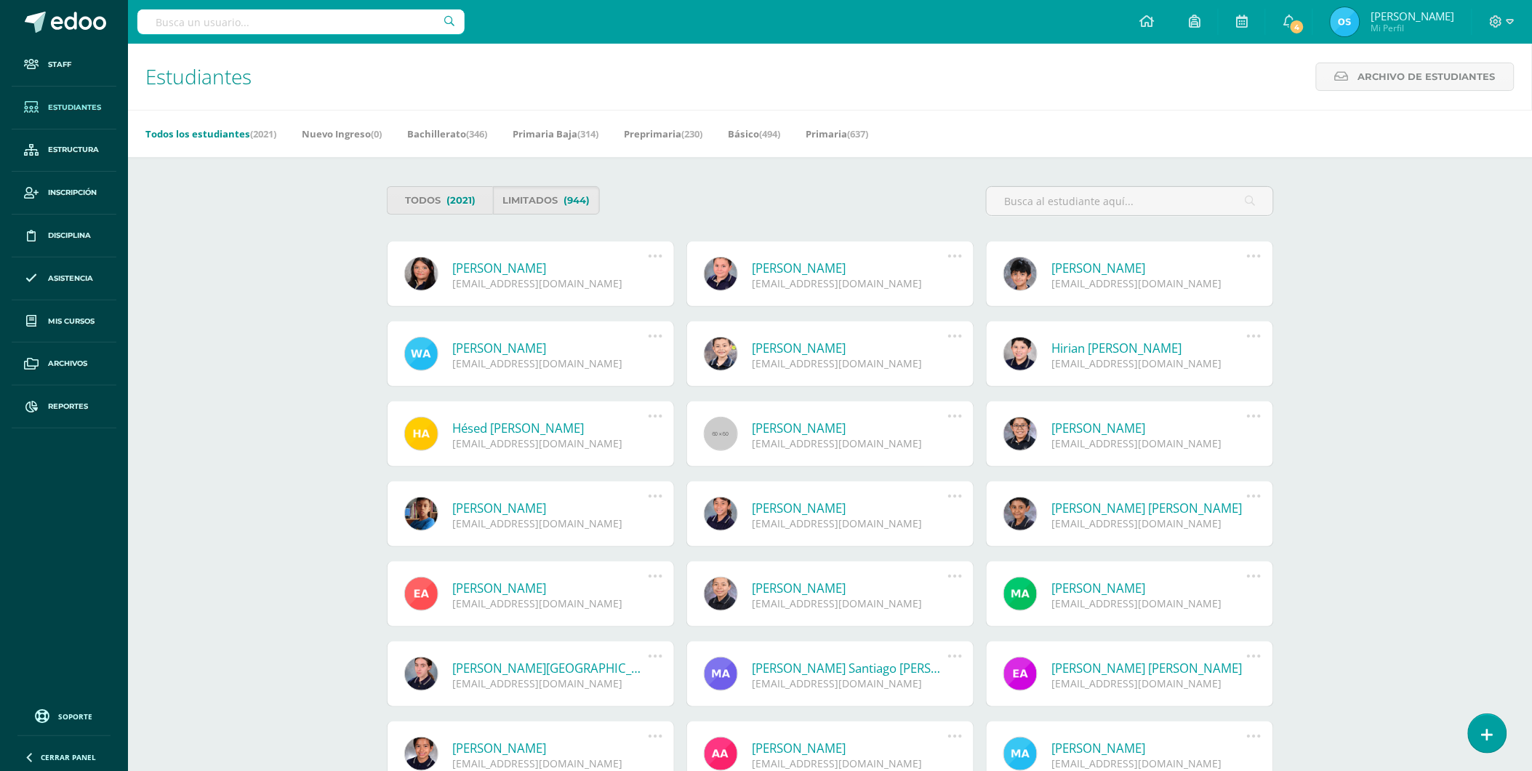
click at [542, 269] on link "Fátima Fernanda Arellano Juárez" at bounding box center [551, 268] width 196 height 17
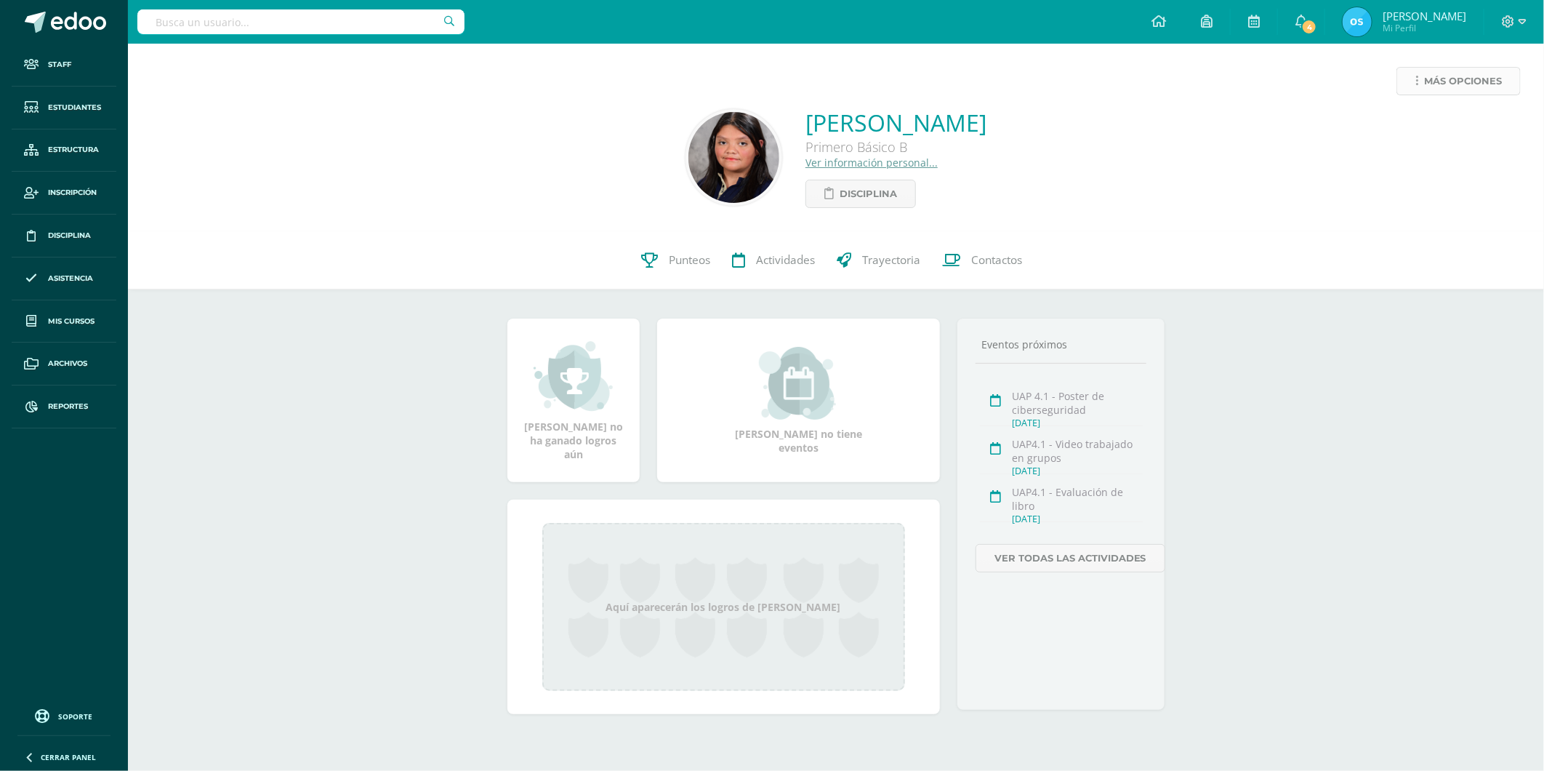
click at [1423, 77] on link "Más opciones" at bounding box center [1459, 81] width 124 height 28
click at [1413, 122] on link "Reestablecer acceso" at bounding box center [1432, 128] width 156 height 23
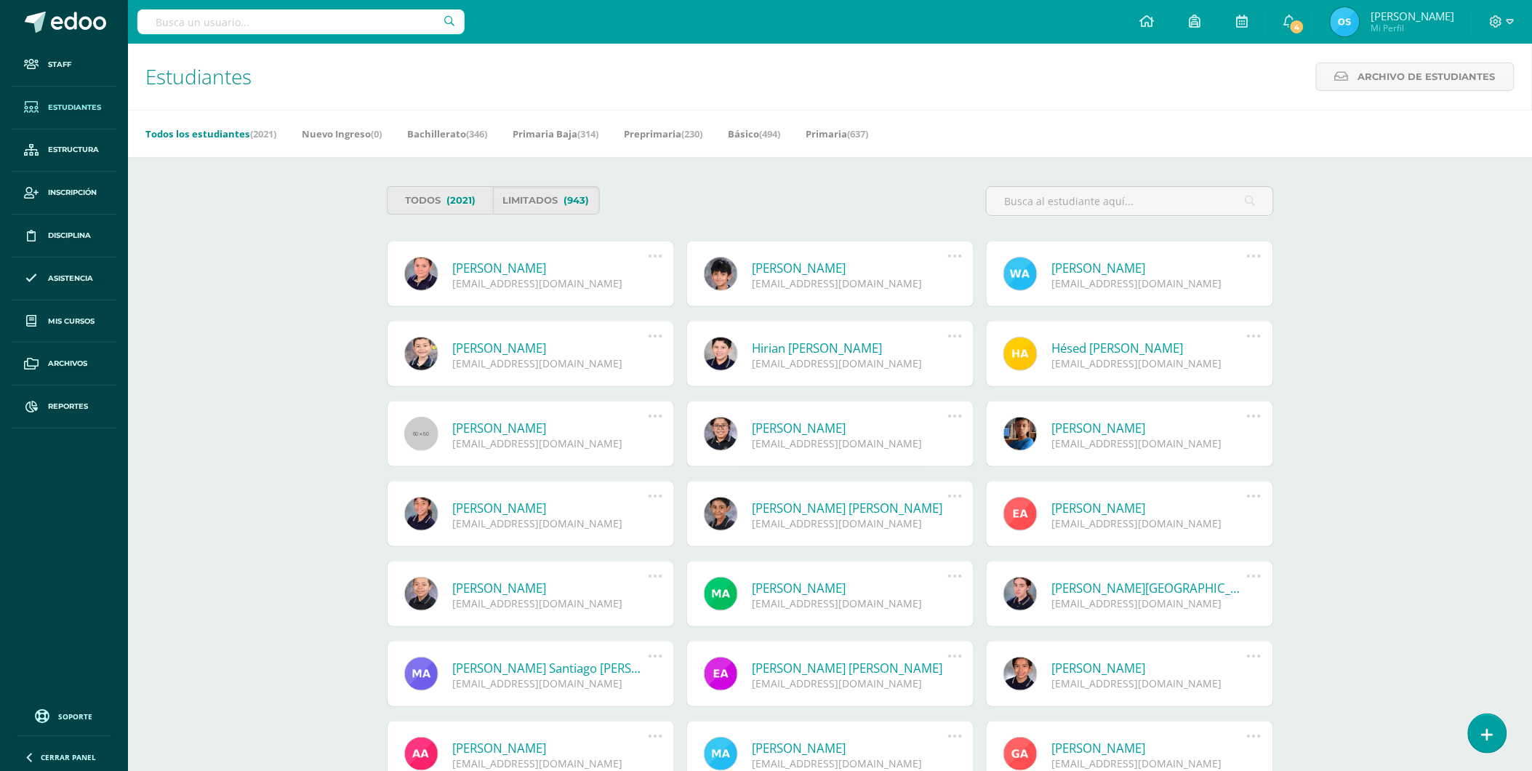
click at [517, 269] on link "[PERSON_NAME]" at bounding box center [551, 268] width 196 height 17
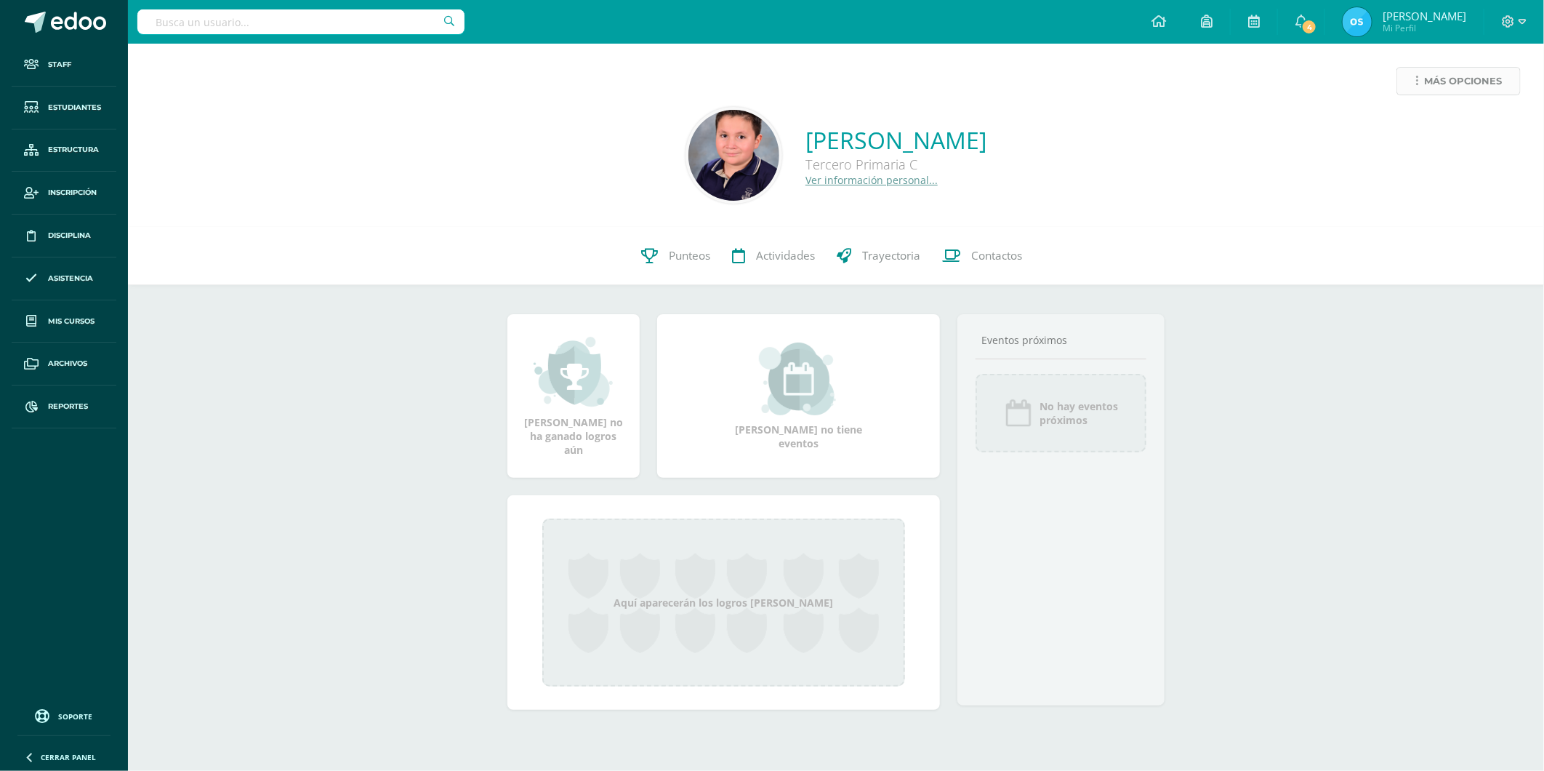
click at [1426, 85] on span "Más opciones" at bounding box center [1463, 81] width 78 height 27
click at [1421, 121] on link "Reestablecer acceso" at bounding box center [1432, 128] width 156 height 23
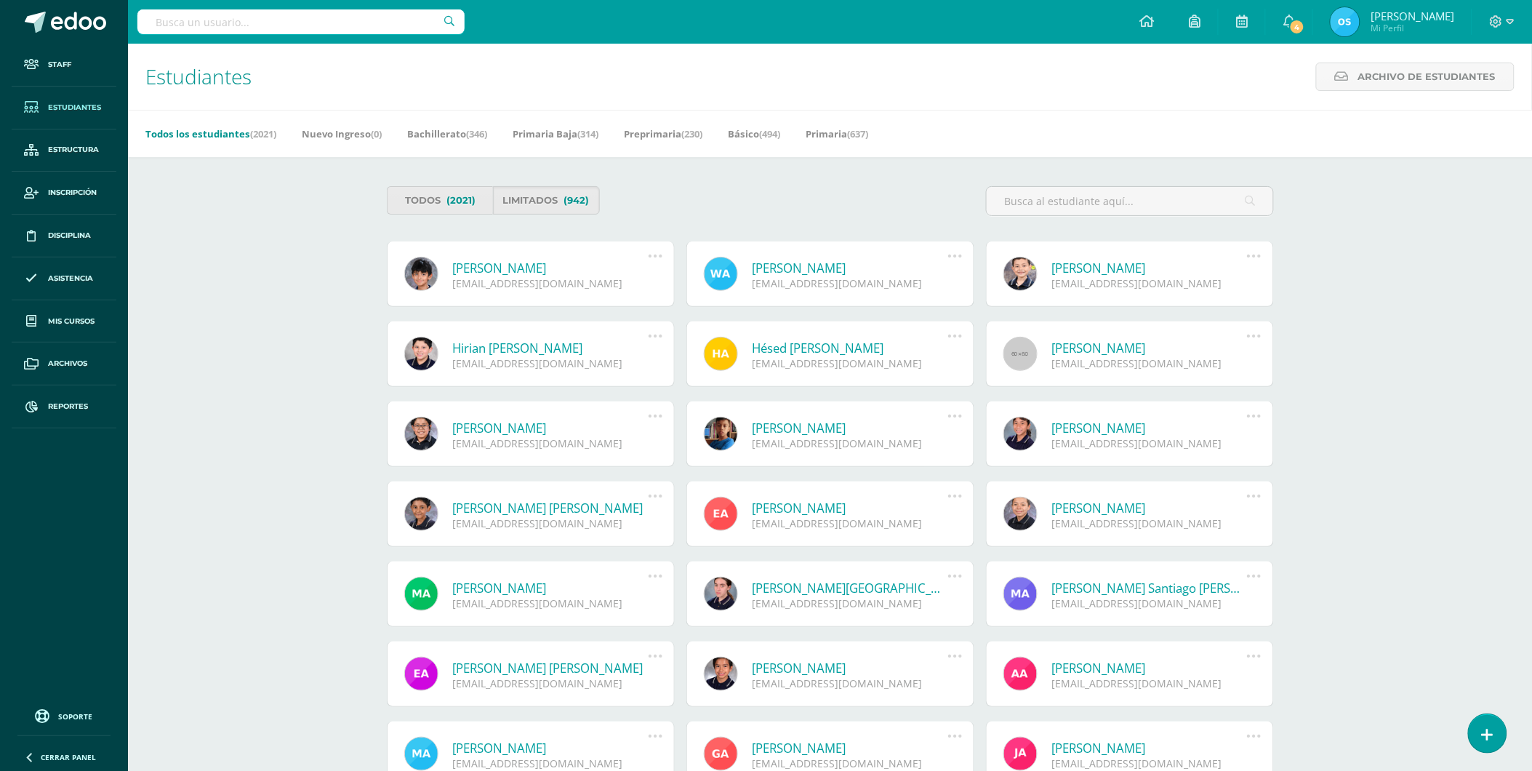
click at [519, 268] on link "Sebastián Argueta Aldana" at bounding box center [551, 268] width 196 height 17
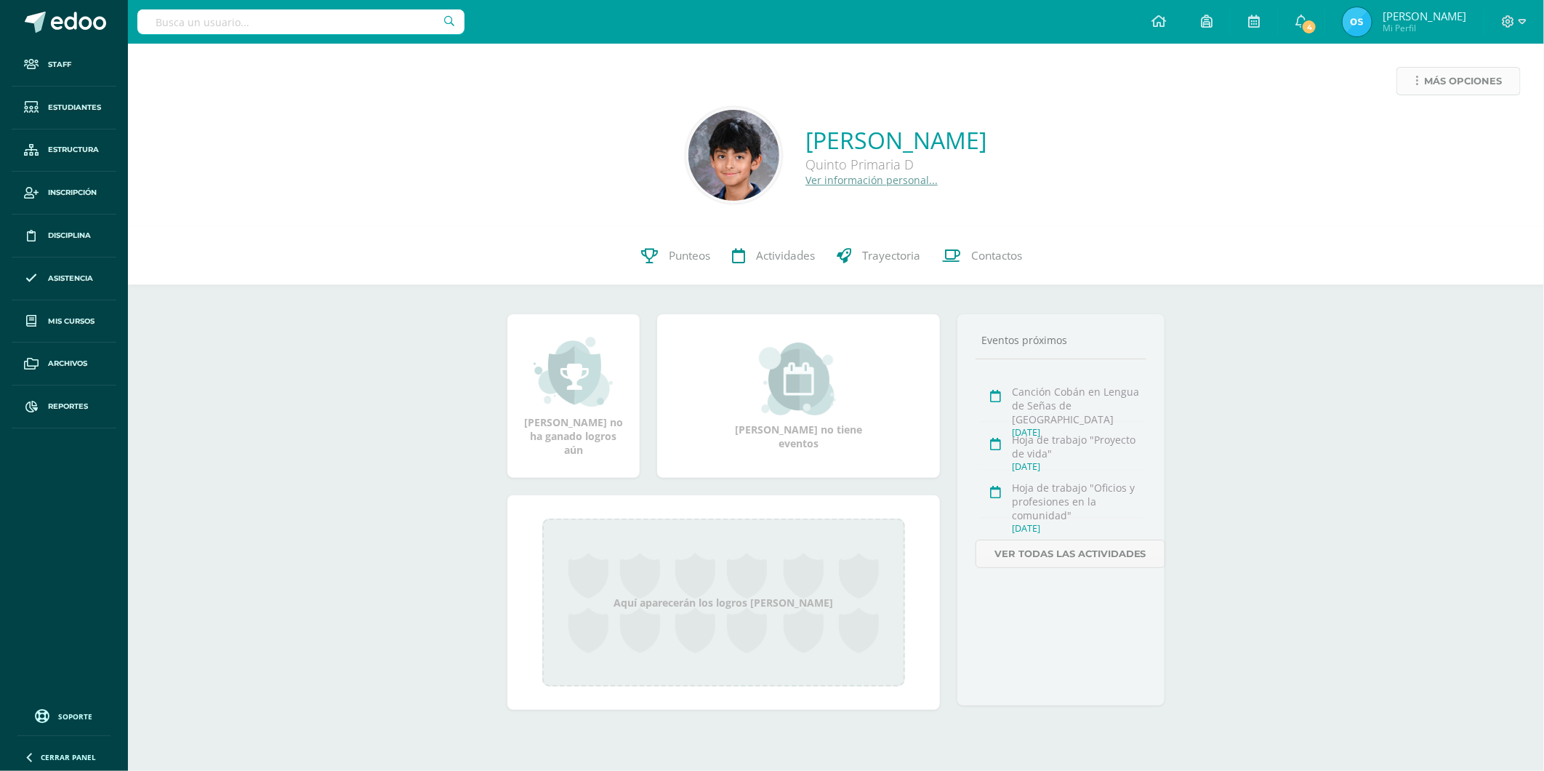
click at [1425, 87] on span "Más opciones" at bounding box center [1463, 81] width 78 height 27
click at [1425, 127] on link "Reestablecer acceso" at bounding box center [1432, 128] width 156 height 23
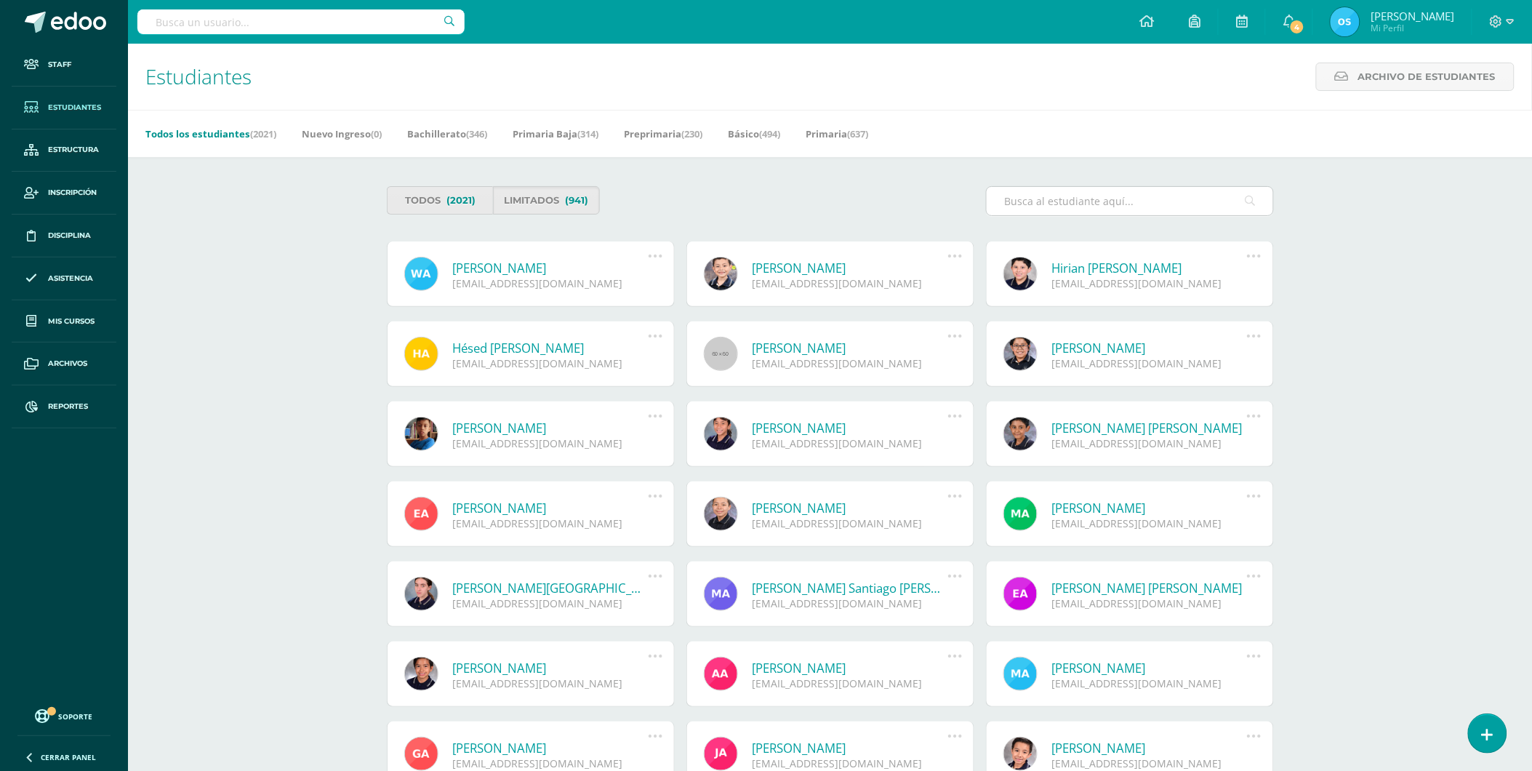
click at [1078, 209] on input "text" at bounding box center [1130, 201] width 286 height 28
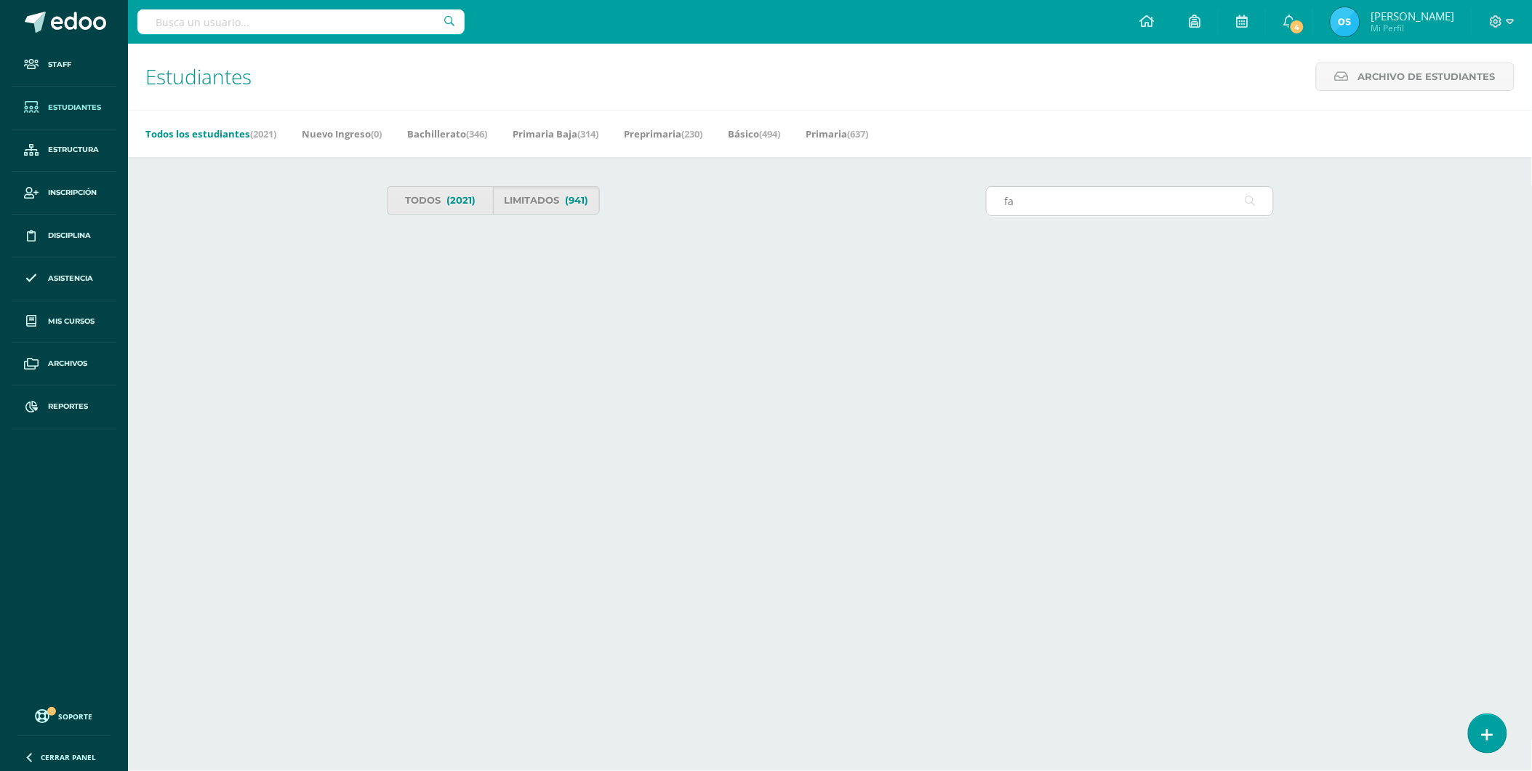
type input "f"
click at [569, 198] on link "Limitados (941)" at bounding box center [552, 200] width 107 height 28
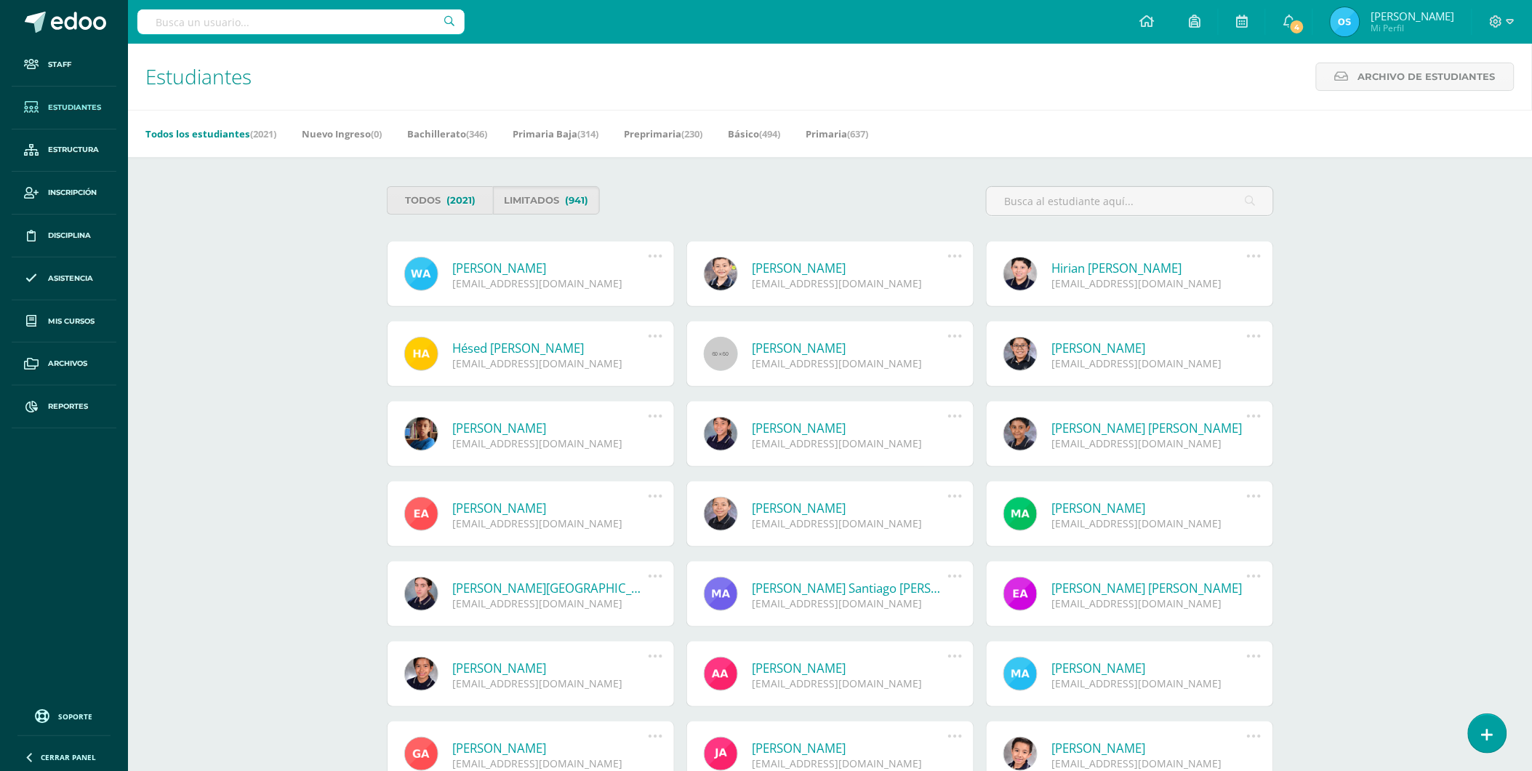
click at [546, 265] on link "William Andrés Arias Aguilar" at bounding box center [551, 268] width 196 height 17
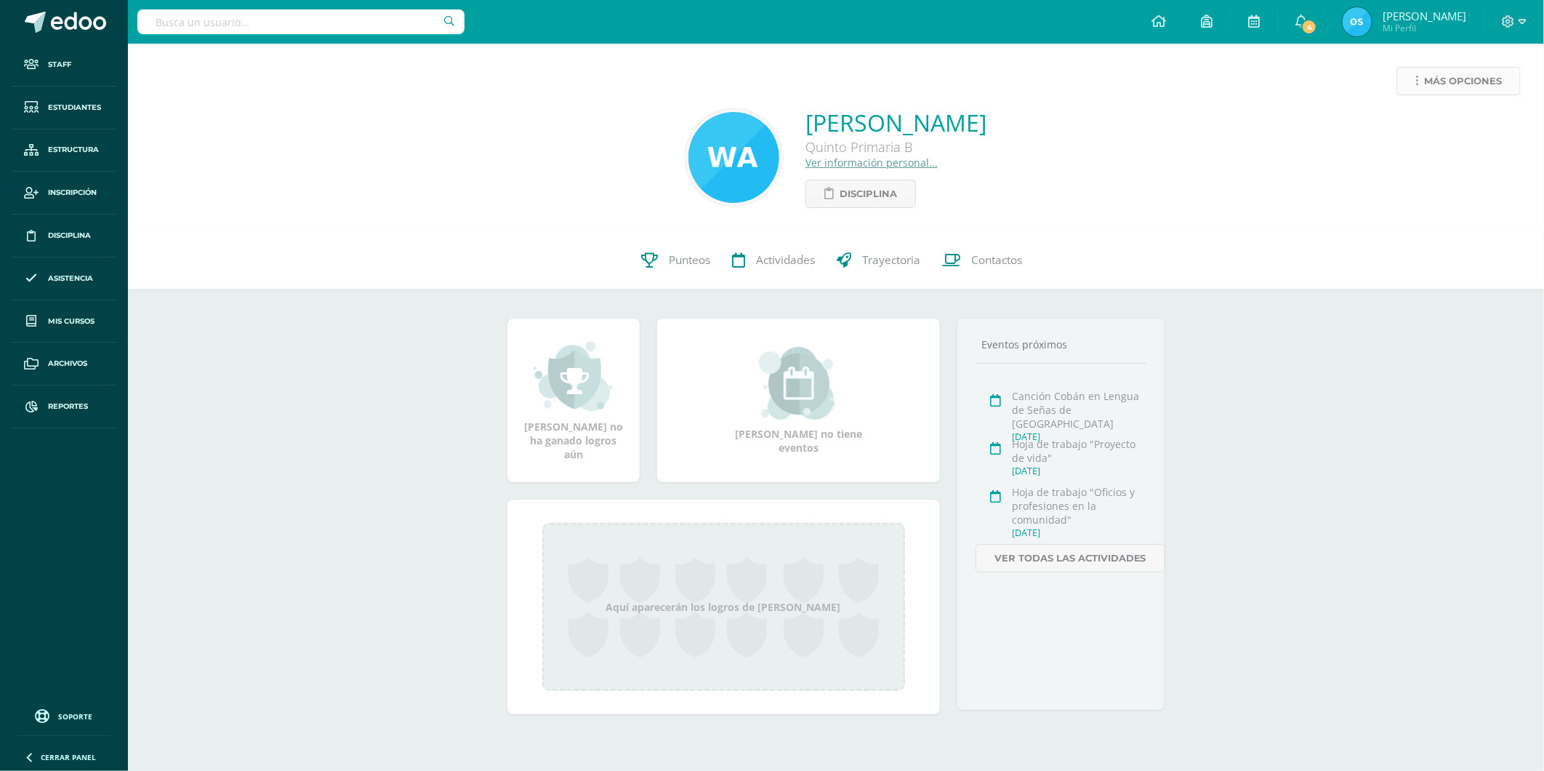
click at [1419, 87] on link "Más opciones" at bounding box center [1459, 81] width 124 height 28
click at [1410, 124] on link "Reestablecer acceso" at bounding box center [1432, 128] width 156 height 23
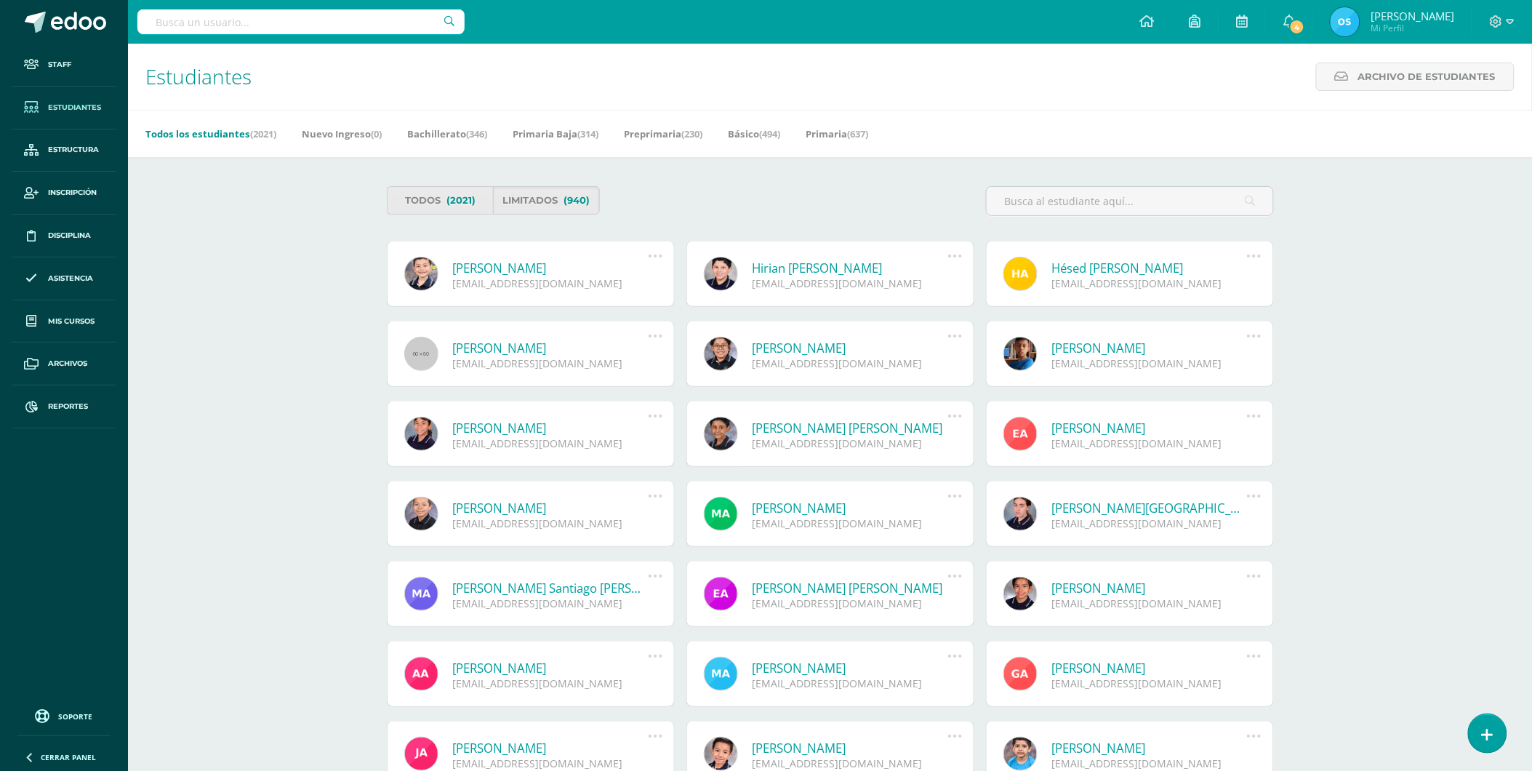
click at [540, 263] on link "José Matías Arias Donis" at bounding box center [551, 268] width 196 height 17
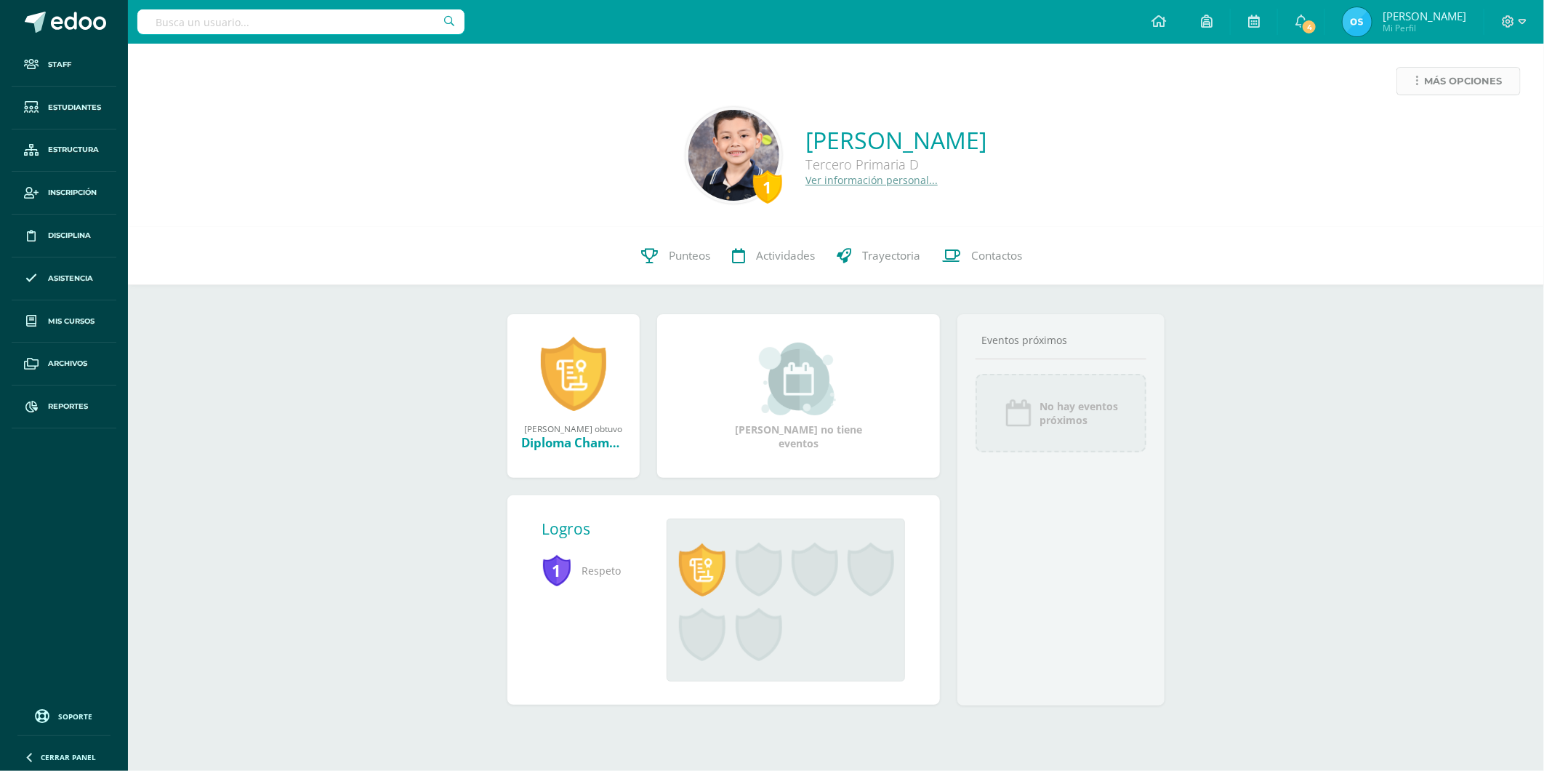
click at [1413, 81] on link "Más opciones" at bounding box center [1459, 81] width 124 height 28
click at [1402, 127] on link "Reestablecer acceso" at bounding box center [1432, 128] width 156 height 23
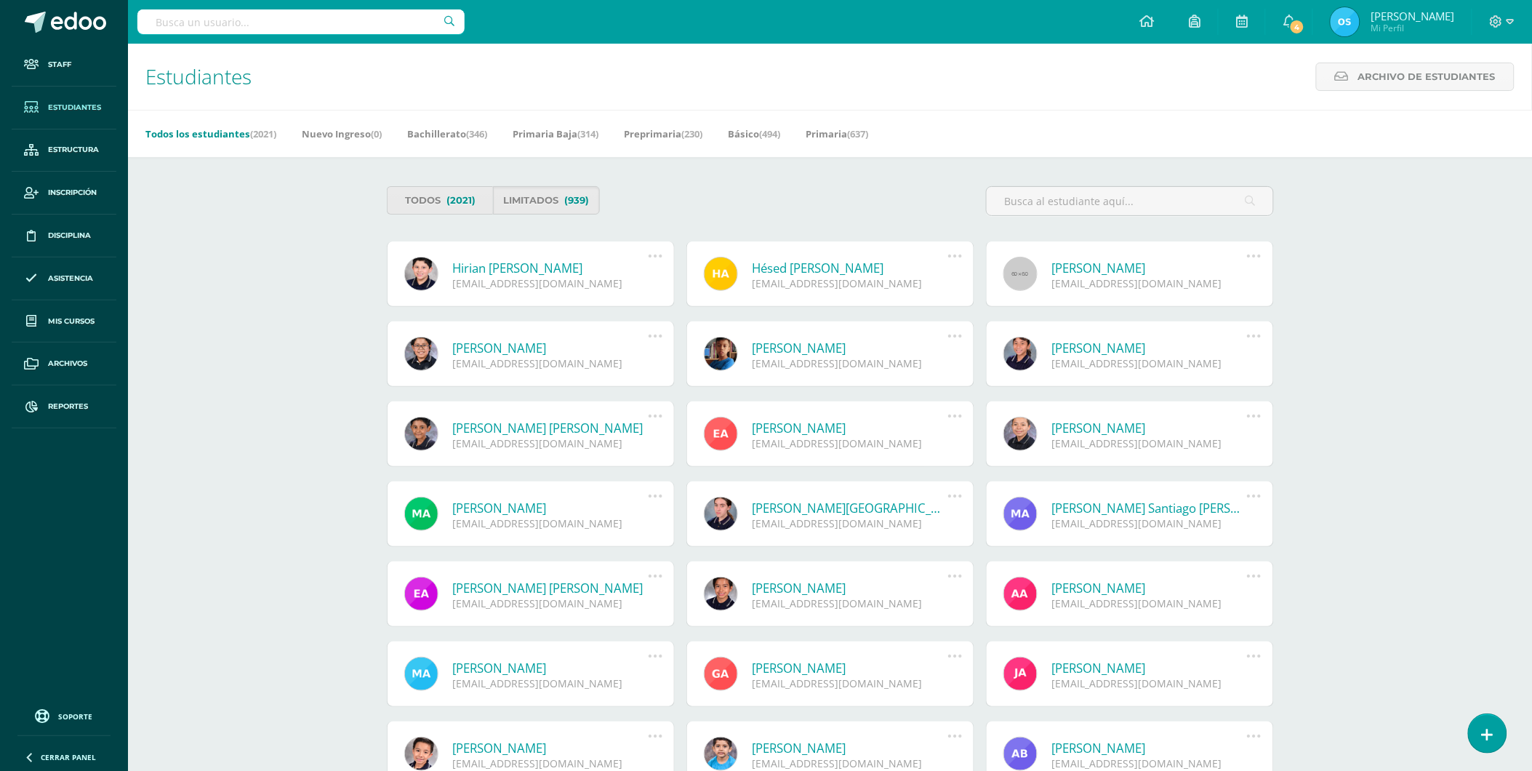
click at [569, 266] on link "Hirian Adrián Arias Rivera" at bounding box center [551, 268] width 196 height 17
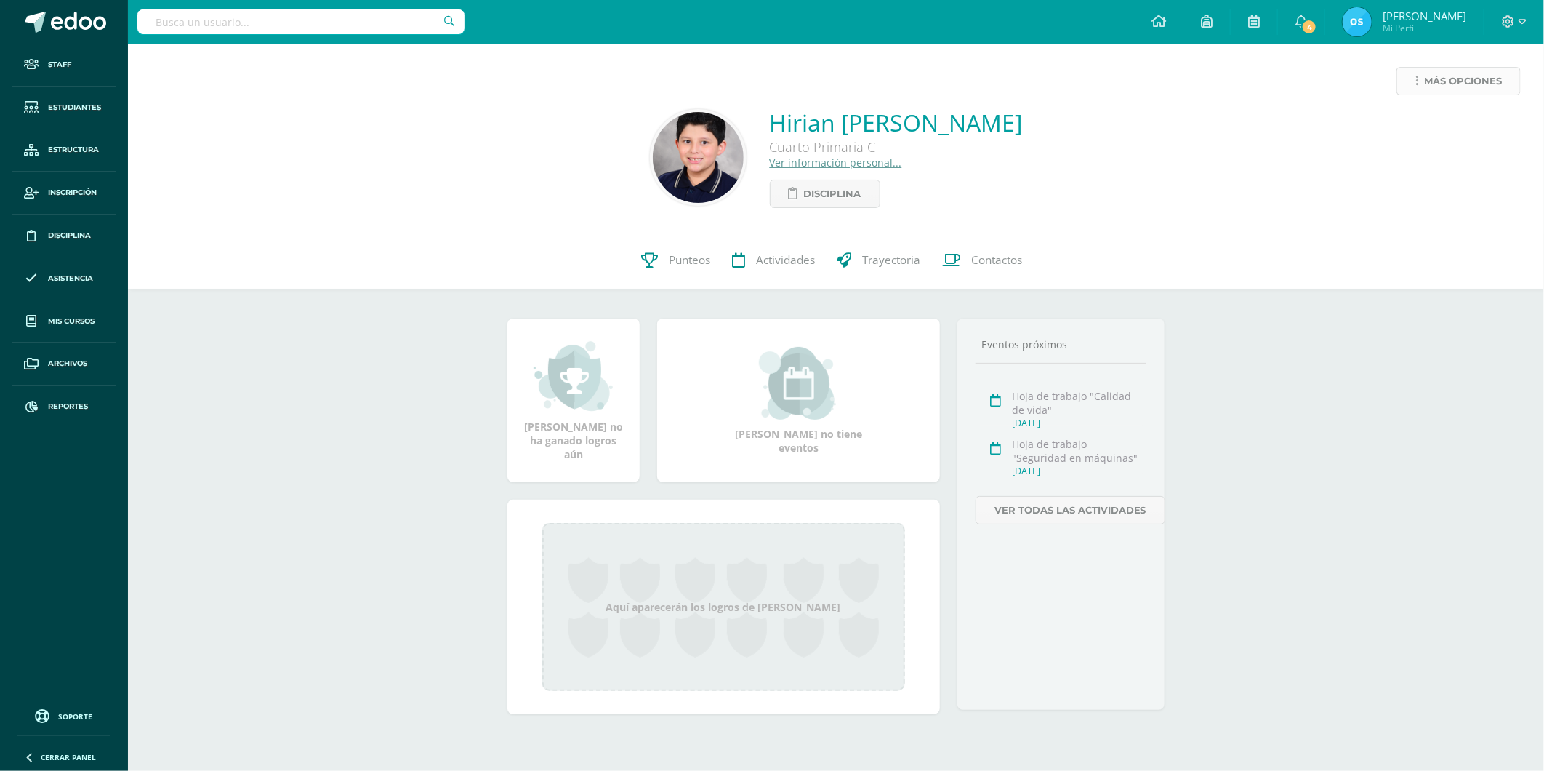
click at [1440, 81] on span "Más opciones" at bounding box center [1463, 81] width 78 height 27
click at [1411, 122] on link "Reestablecer acceso" at bounding box center [1432, 128] width 156 height 23
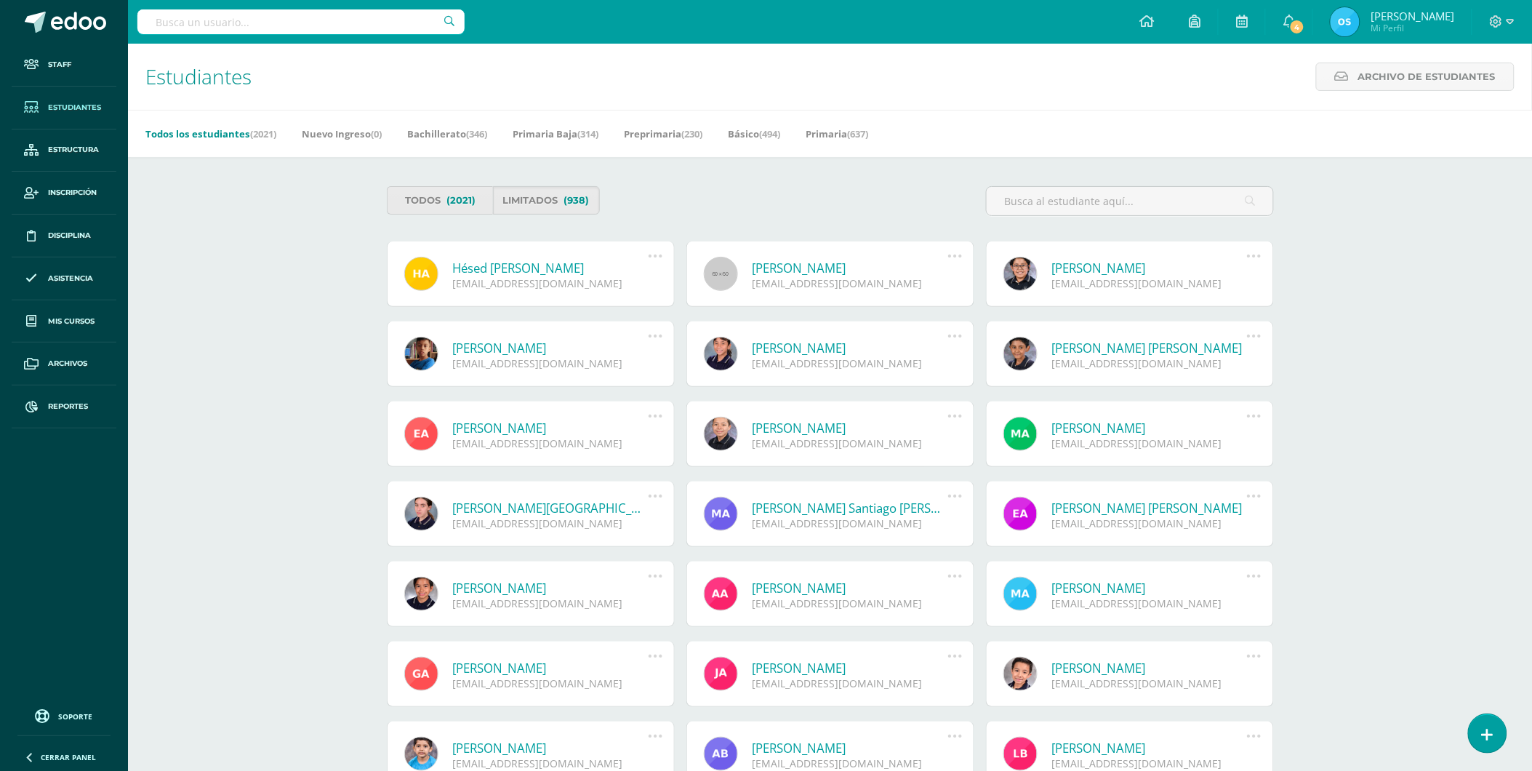
click at [548, 268] on link "Hésed Elizabeth Arias Samame" at bounding box center [551, 268] width 196 height 17
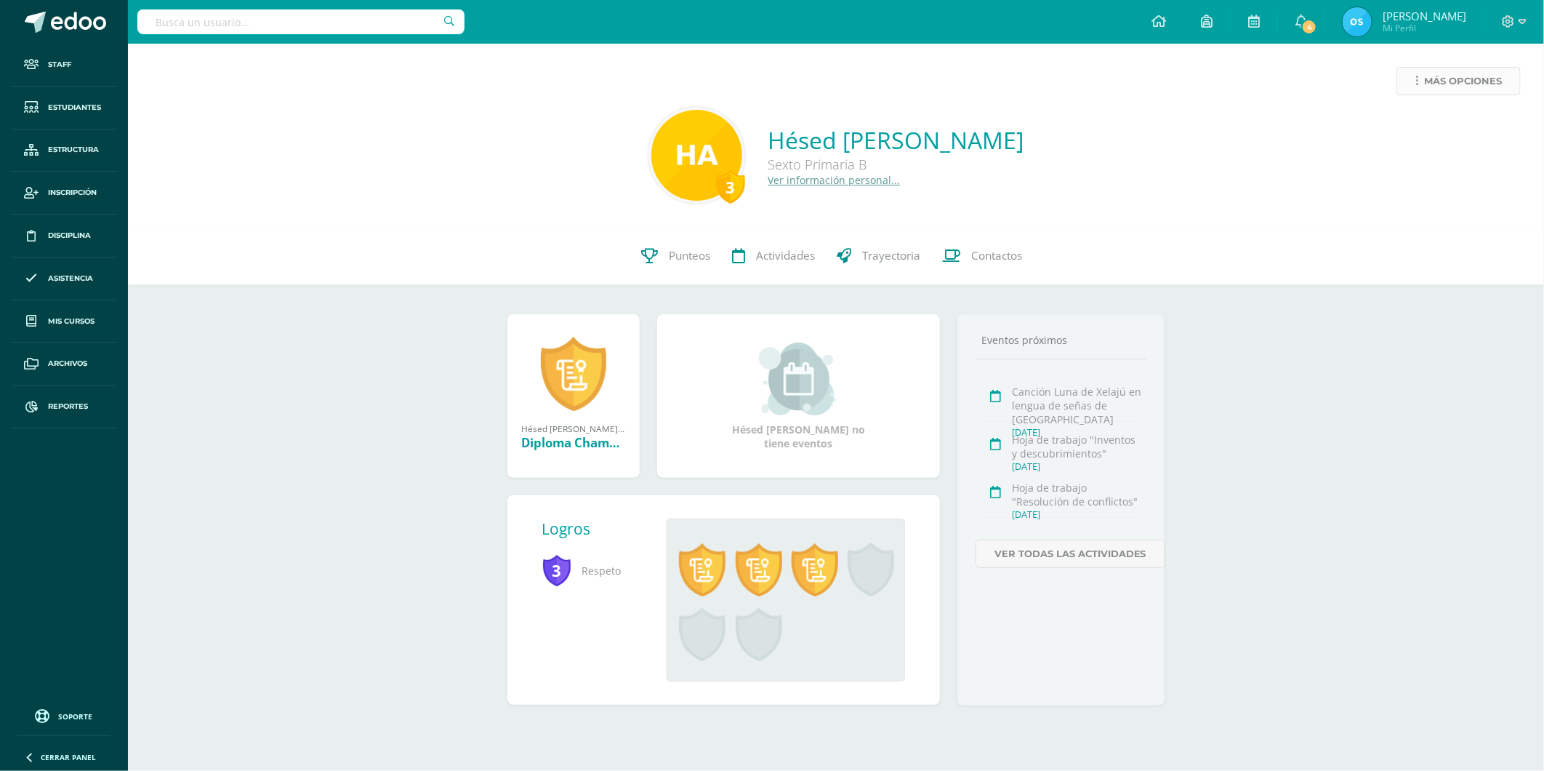
click at [1435, 88] on span "Más opciones" at bounding box center [1463, 81] width 78 height 27
click at [1421, 129] on link "Reestablecer acceso" at bounding box center [1432, 128] width 156 height 23
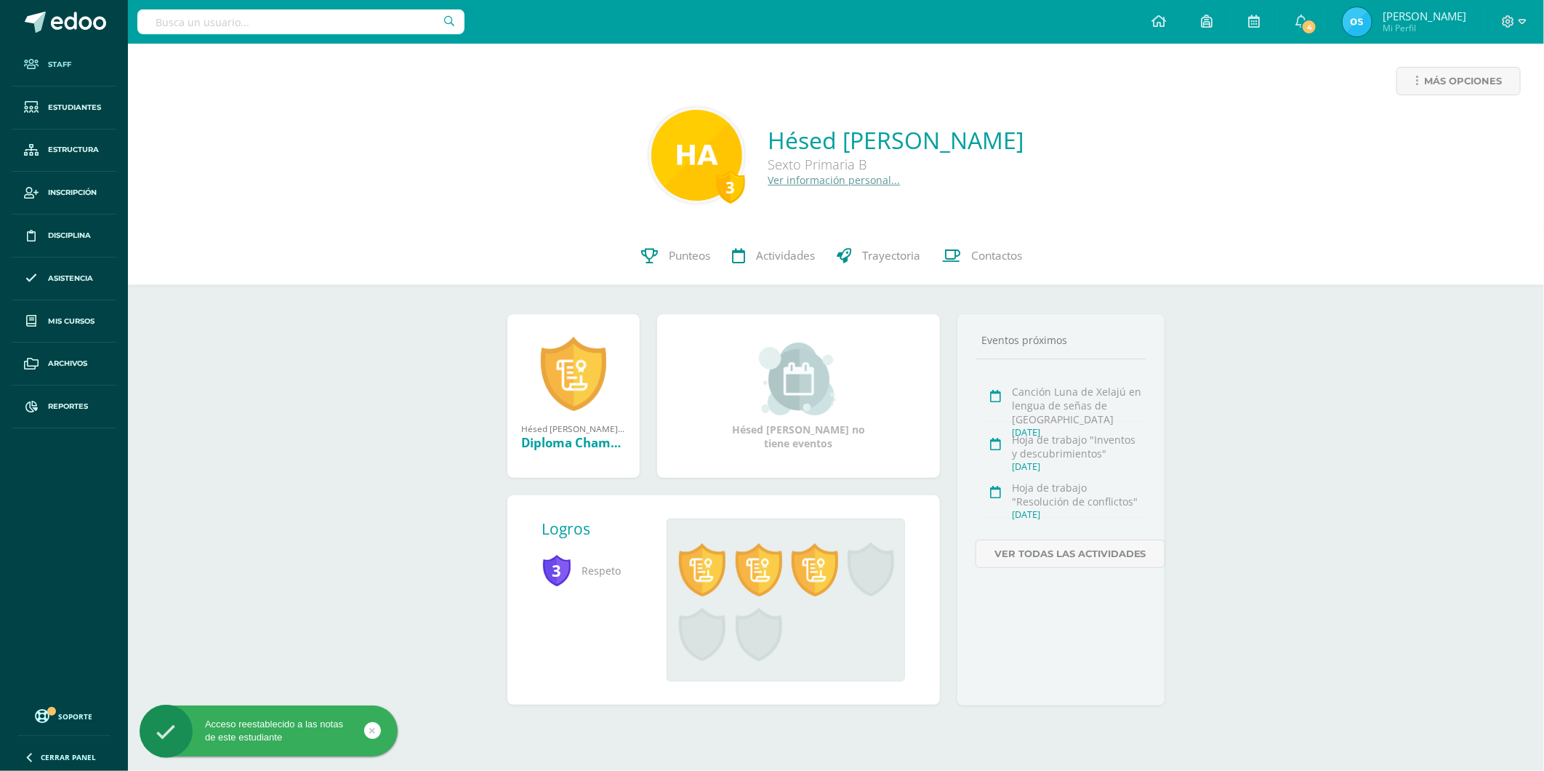
click at [58, 63] on span "Staff" at bounding box center [59, 65] width 23 height 12
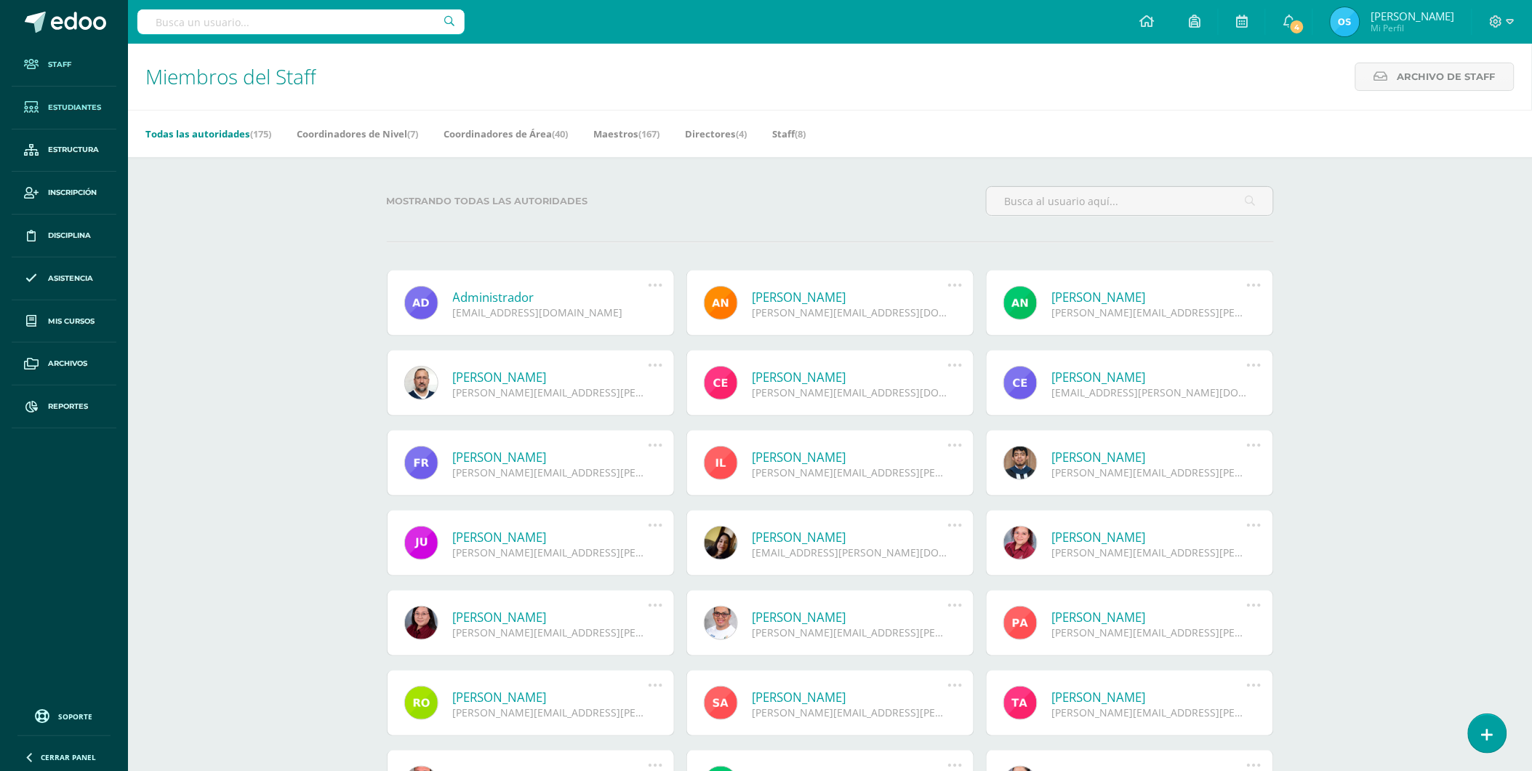
click at [71, 105] on span "Estudiantes" at bounding box center [74, 108] width 53 height 12
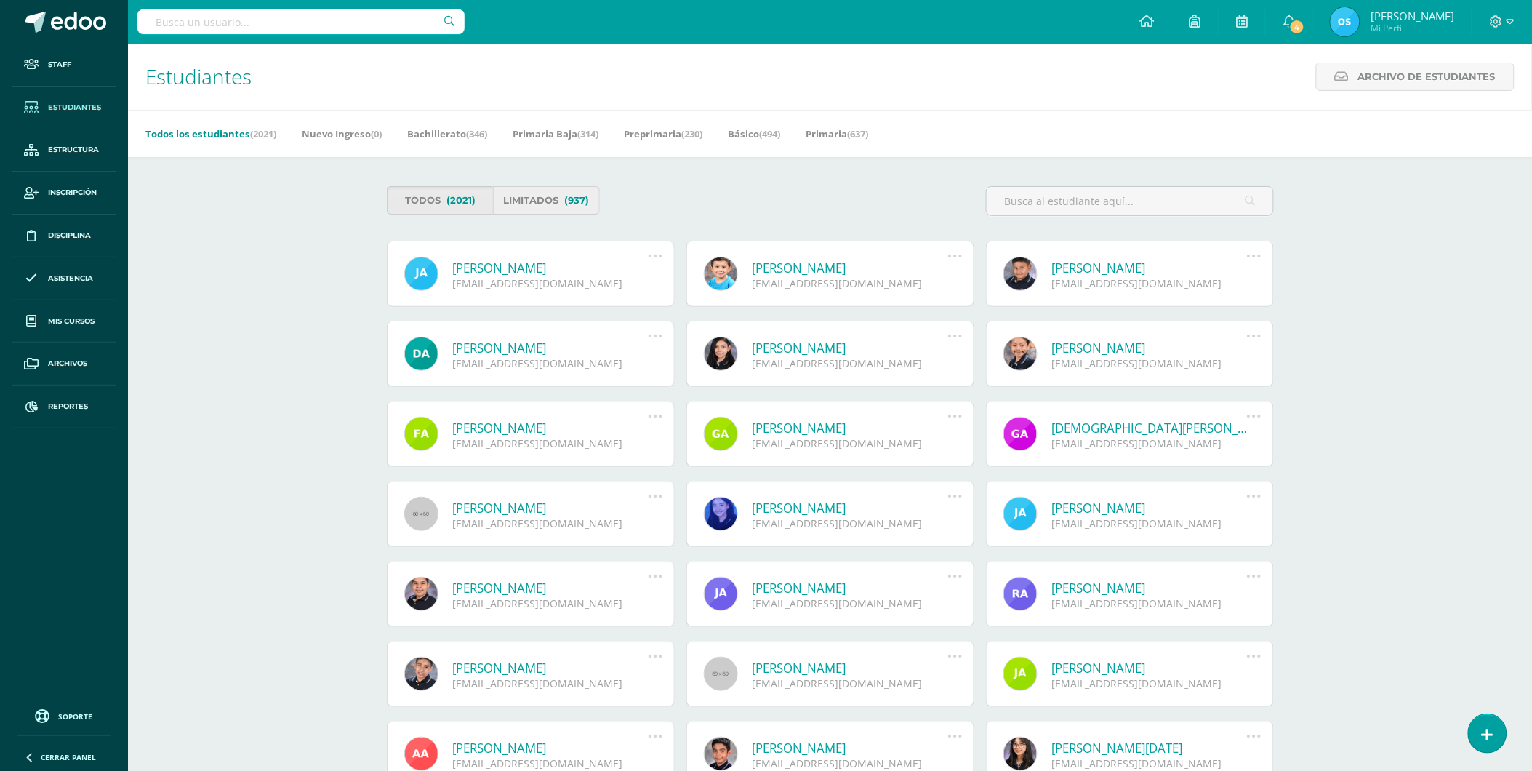
click at [577, 198] on span "(937)" at bounding box center [576, 200] width 25 height 27
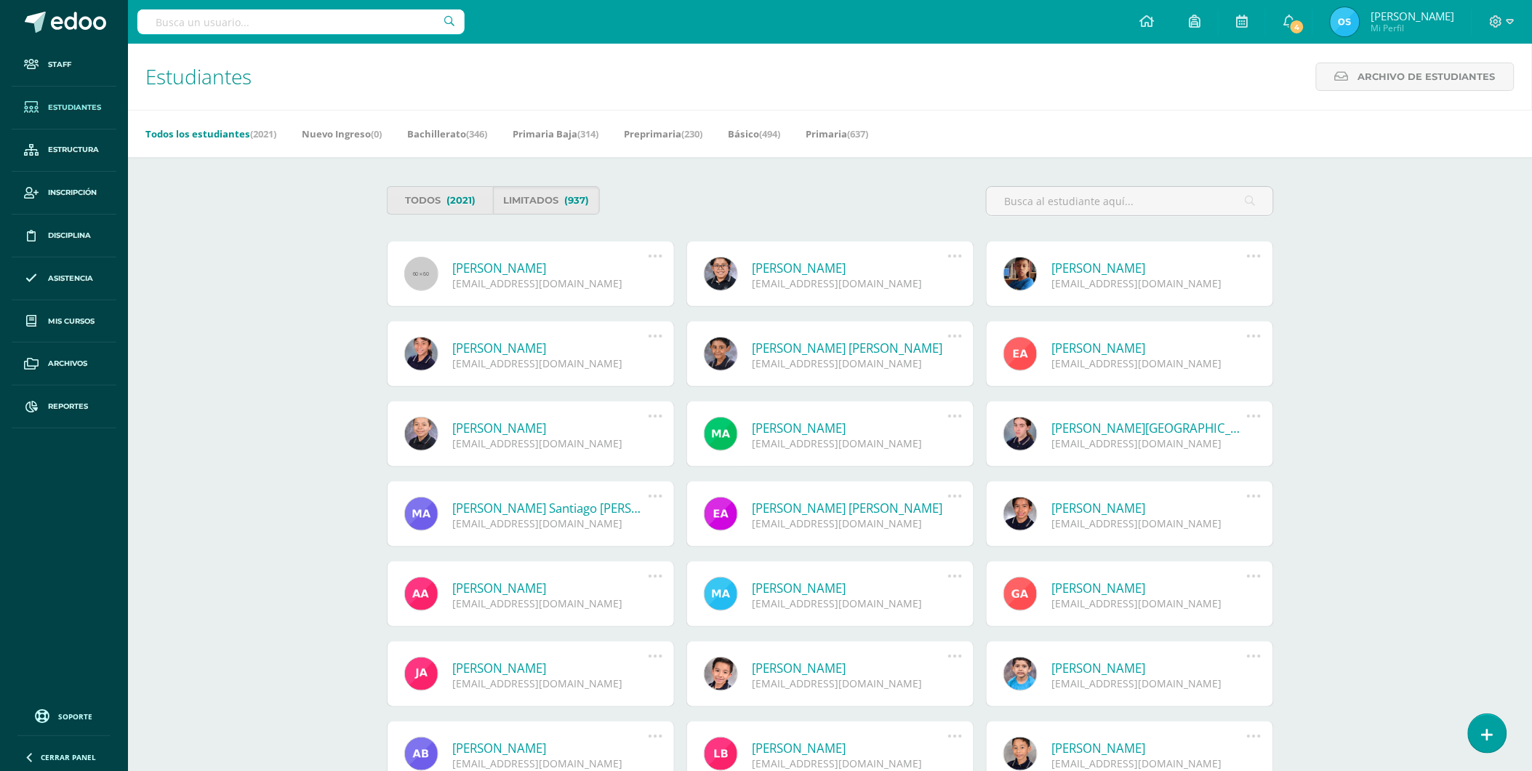
click at [557, 266] on link "Rubén Elián Arias Samame" at bounding box center [551, 268] width 196 height 17
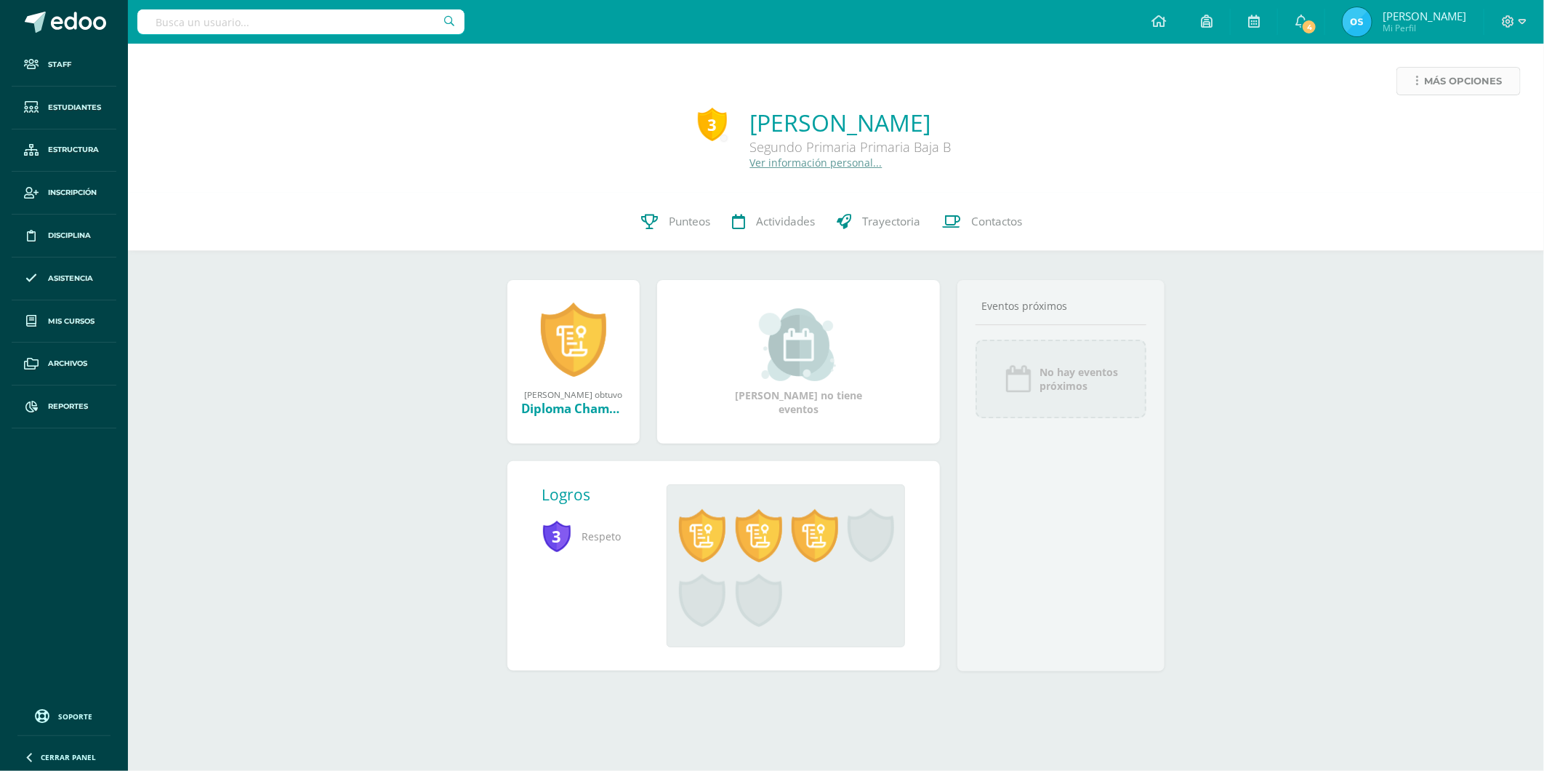
click at [1434, 76] on span "Más opciones" at bounding box center [1463, 81] width 78 height 27
click at [1438, 120] on link "Reestablecer acceso" at bounding box center [1432, 128] width 156 height 23
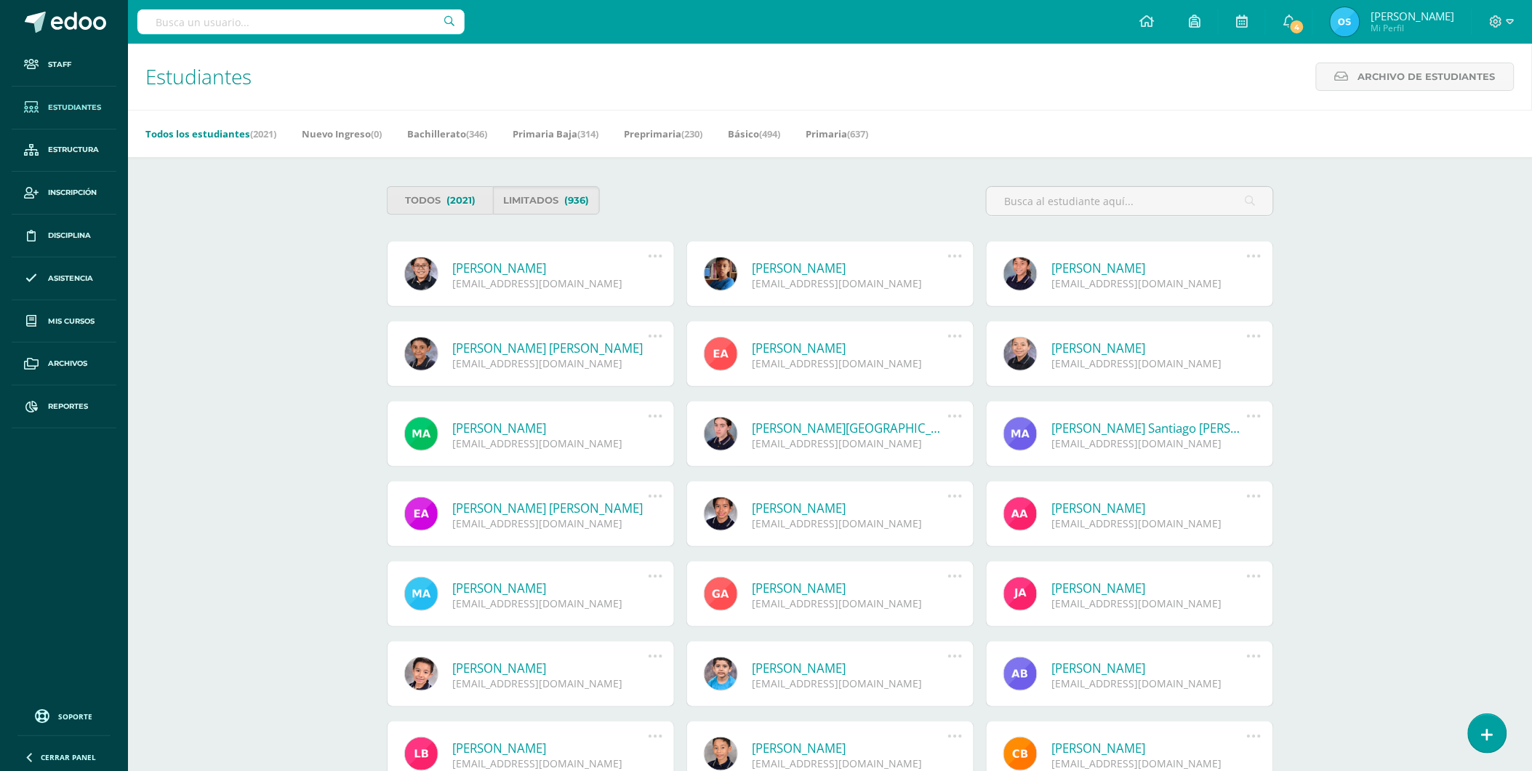
click at [522, 268] on link "Alvaro Rodrigo Aroche Carrera" at bounding box center [551, 268] width 196 height 17
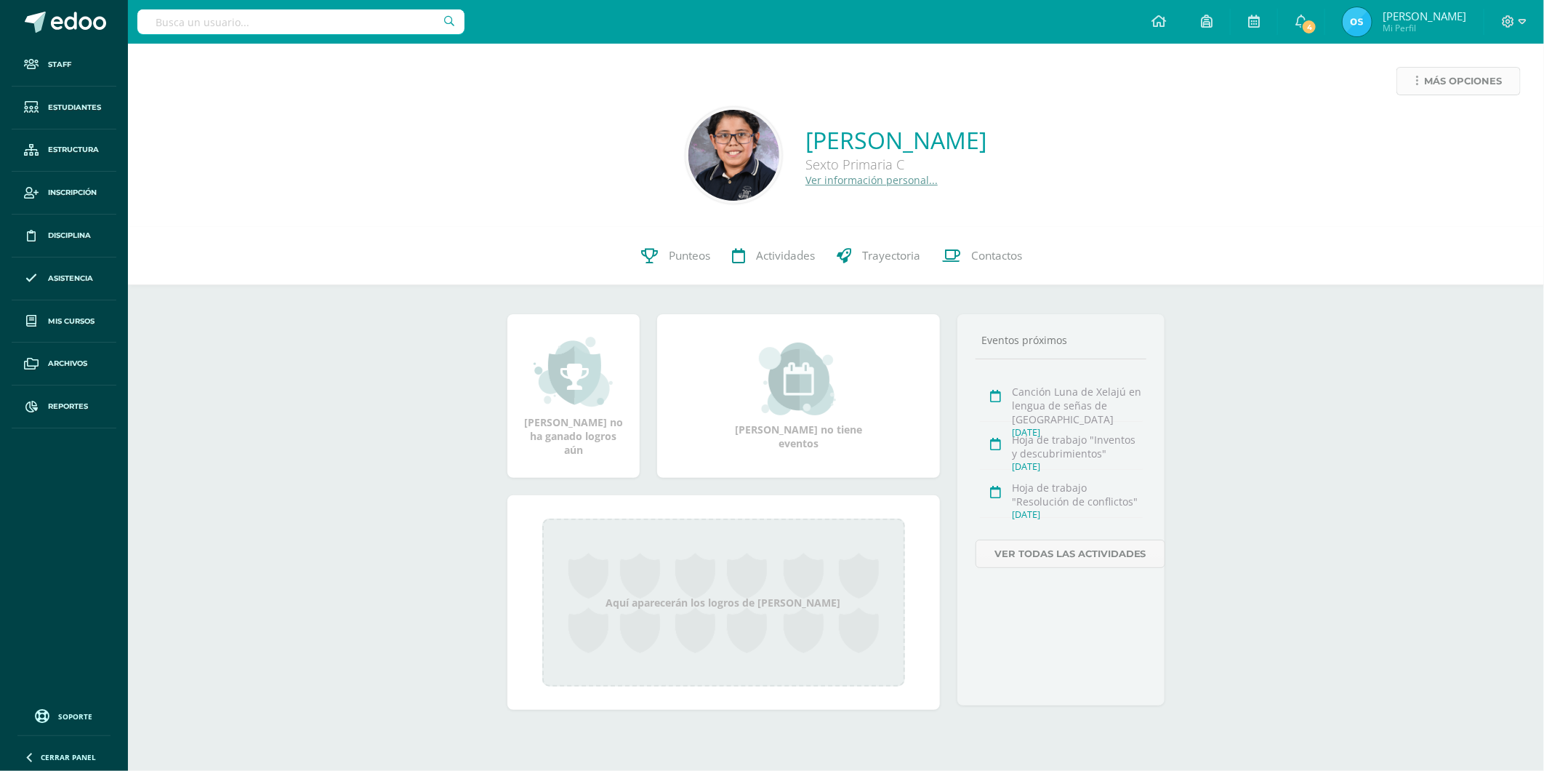
click at [1430, 85] on span "Más opciones" at bounding box center [1463, 81] width 78 height 27
click at [1413, 124] on link "Reestablecer acceso" at bounding box center [1432, 128] width 156 height 23
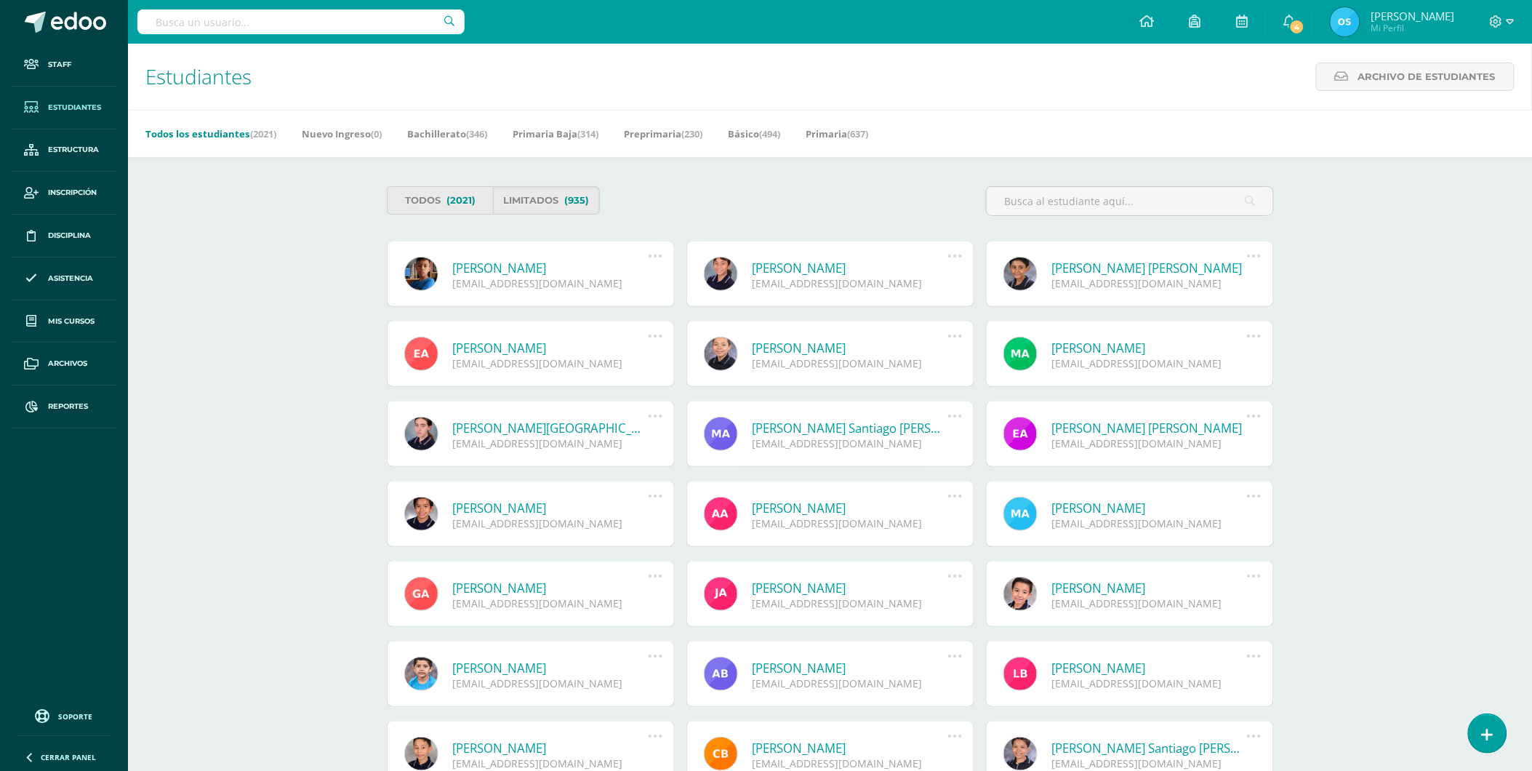
click at [512, 267] on link "[PERSON_NAME]" at bounding box center [551, 268] width 196 height 17
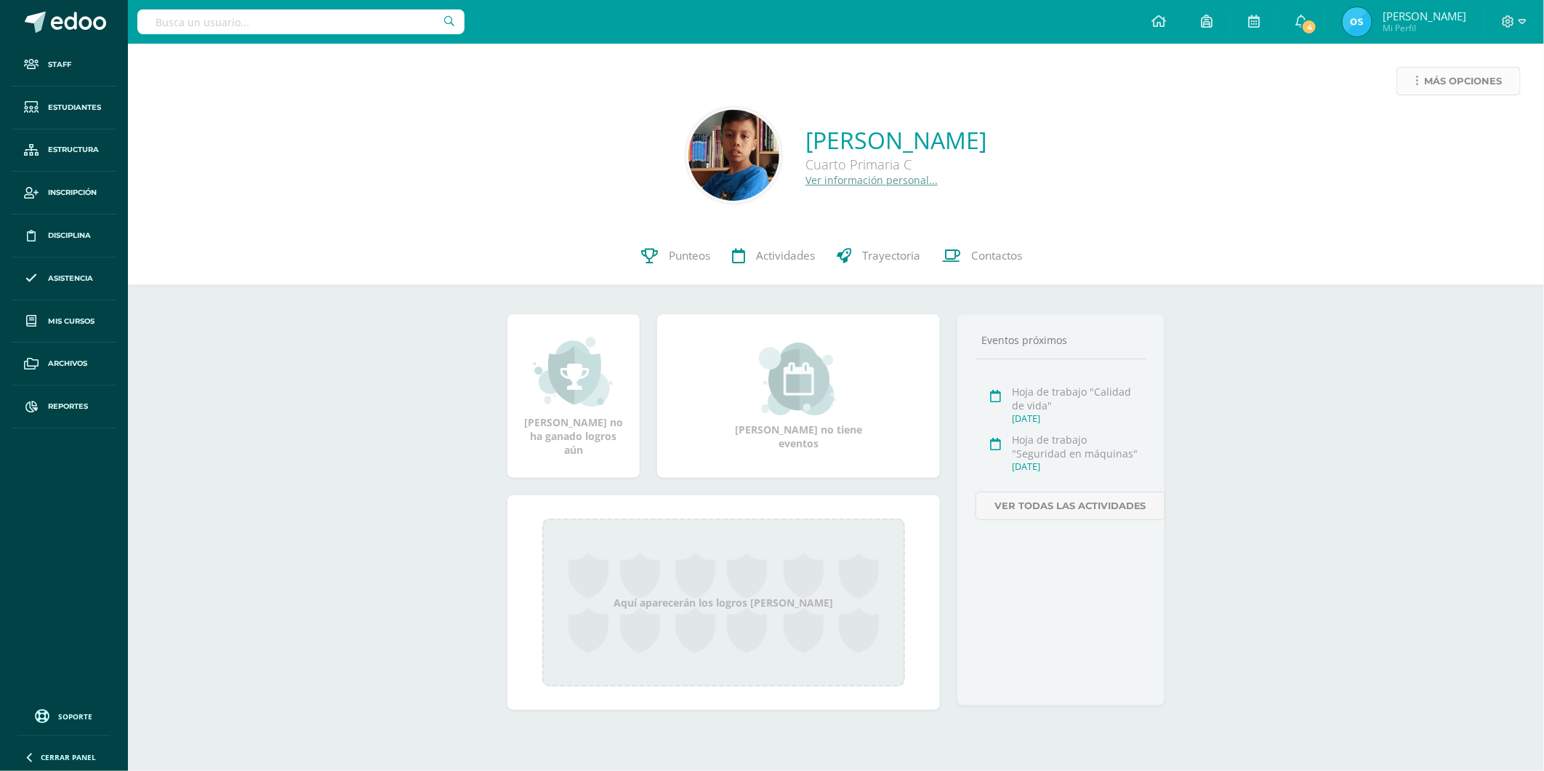
click at [1434, 88] on span "Más opciones" at bounding box center [1463, 81] width 78 height 27
click at [1418, 127] on link "Reestablecer acceso" at bounding box center [1432, 128] width 156 height 23
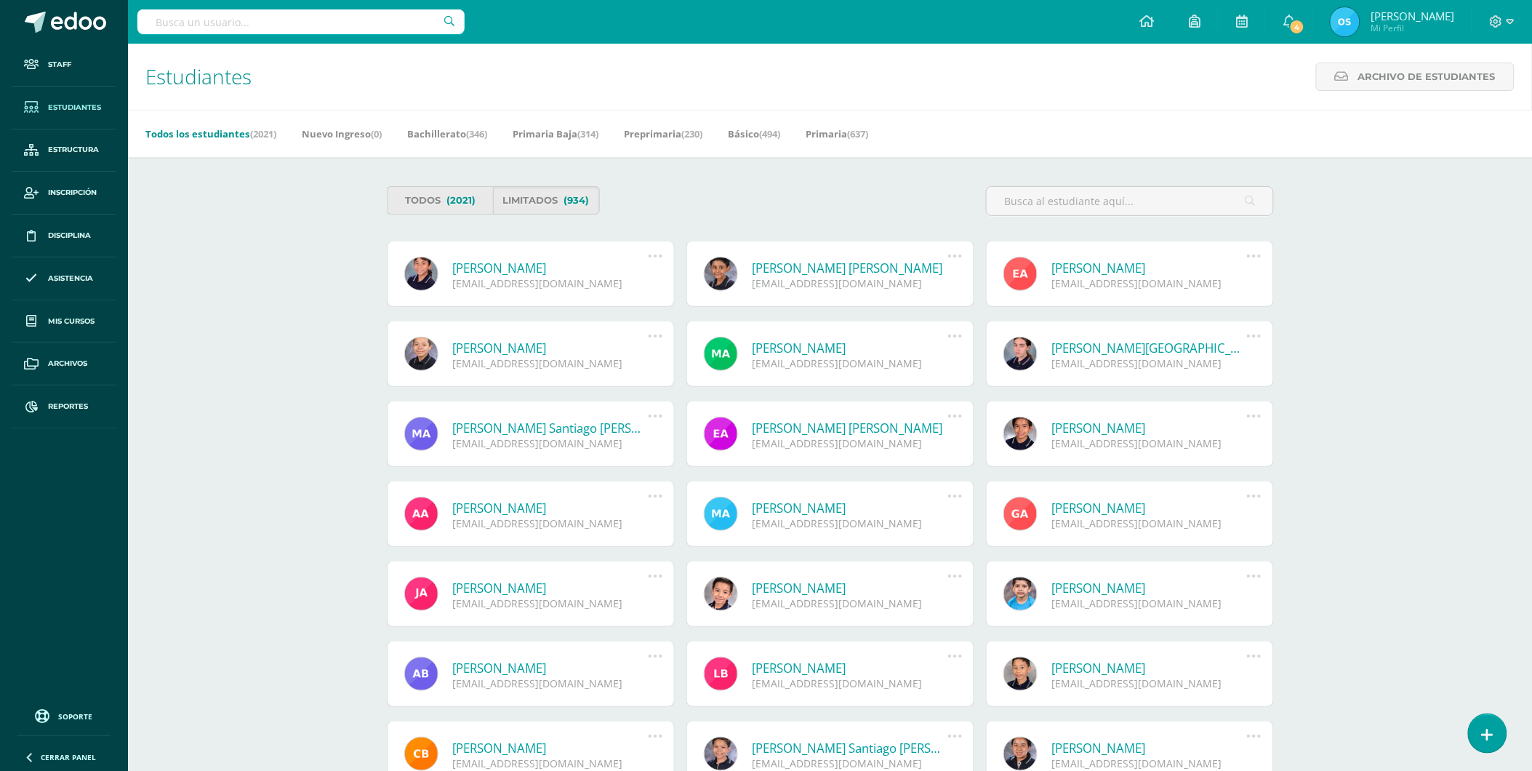
click at [539, 266] on link "[PERSON_NAME]" at bounding box center [551, 268] width 196 height 17
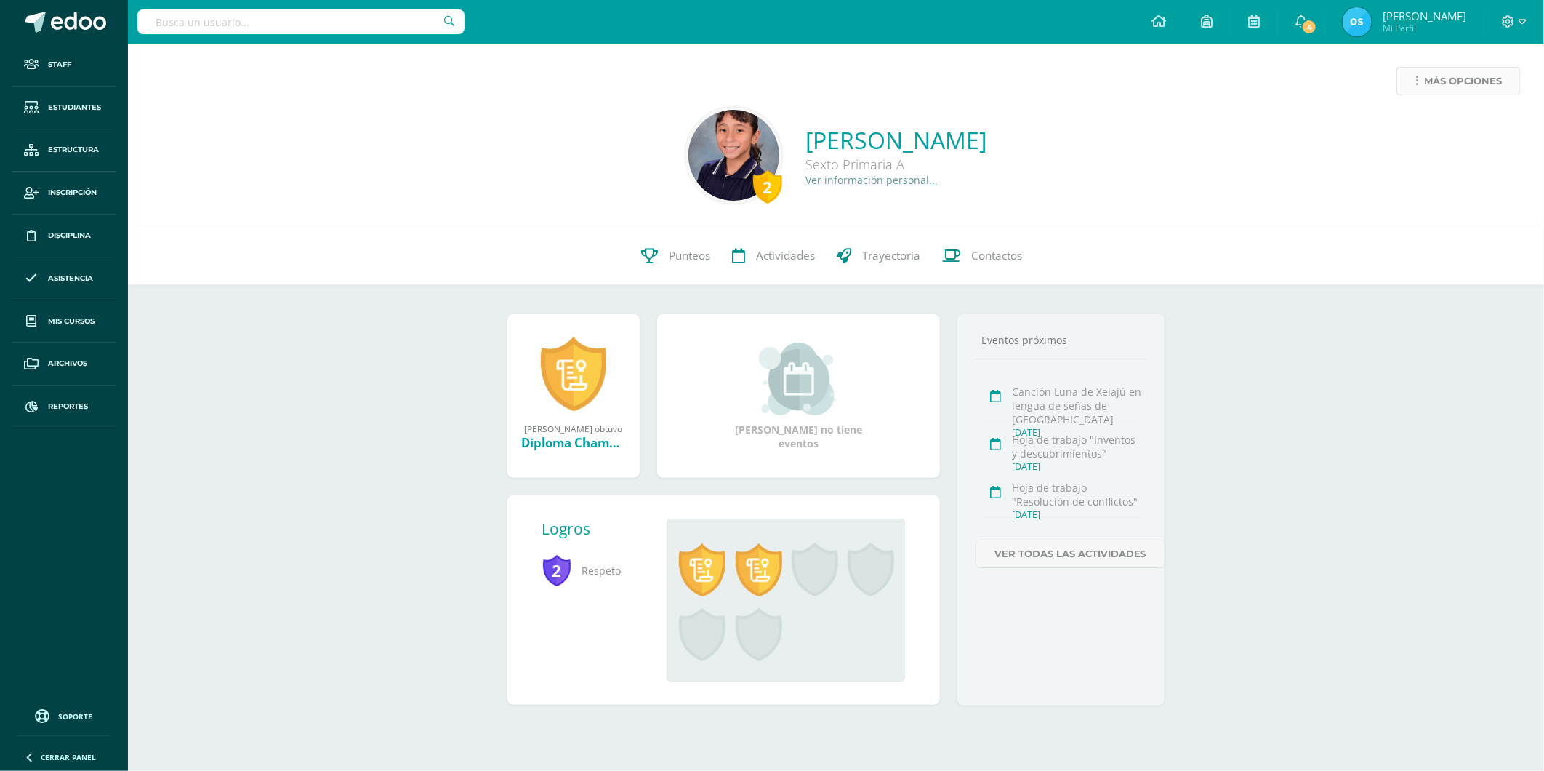
click at [1427, 85] on span "Más opciones" at bounding box center [1463, 81] width 78 height 27
click at [1413, 131] on link "Reestablecer acceso" at bounding box center [1432, 128] width 156 height 23
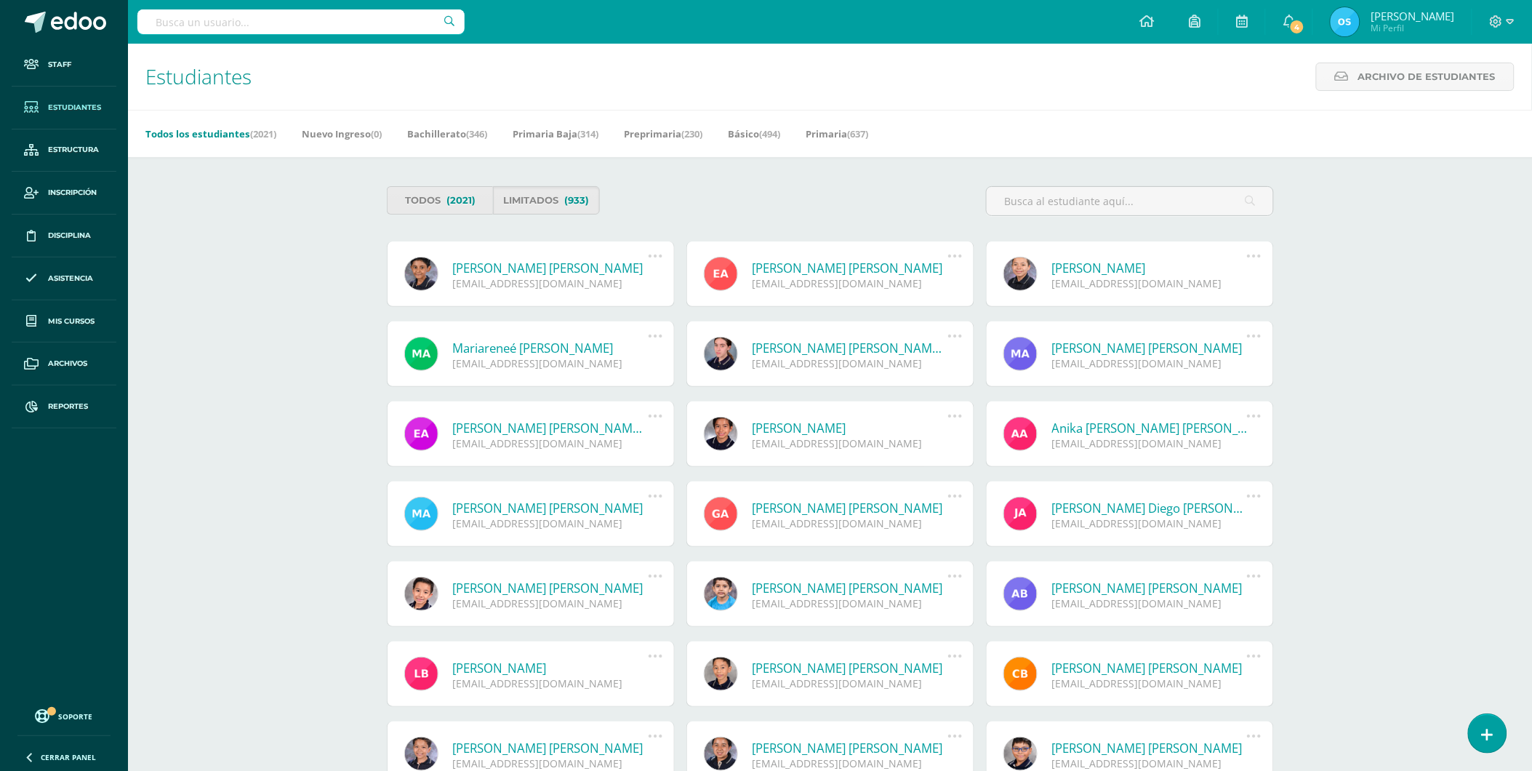
click at [522, 269] on link "[PERSON_NAME] [PERSON_NAME]" at bounding box center [551, 268] width 196 height 17
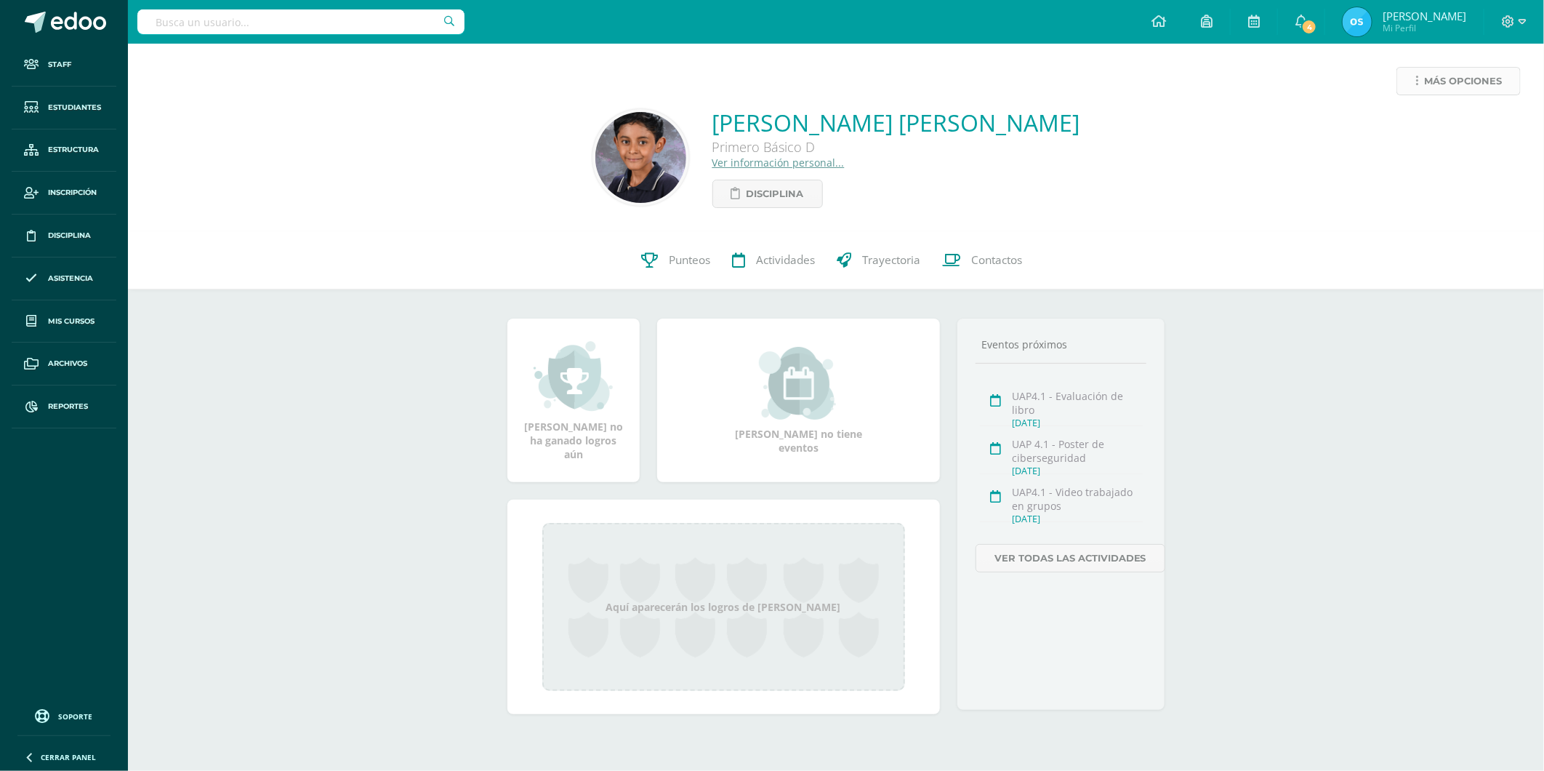
click at [1416, 83] on icon at bounding box center [1417, 81] width 3 height 12
click at [1403, 124] on link "Reestablecer acceso" at bounding box center [1432, 128] width 156 height 23
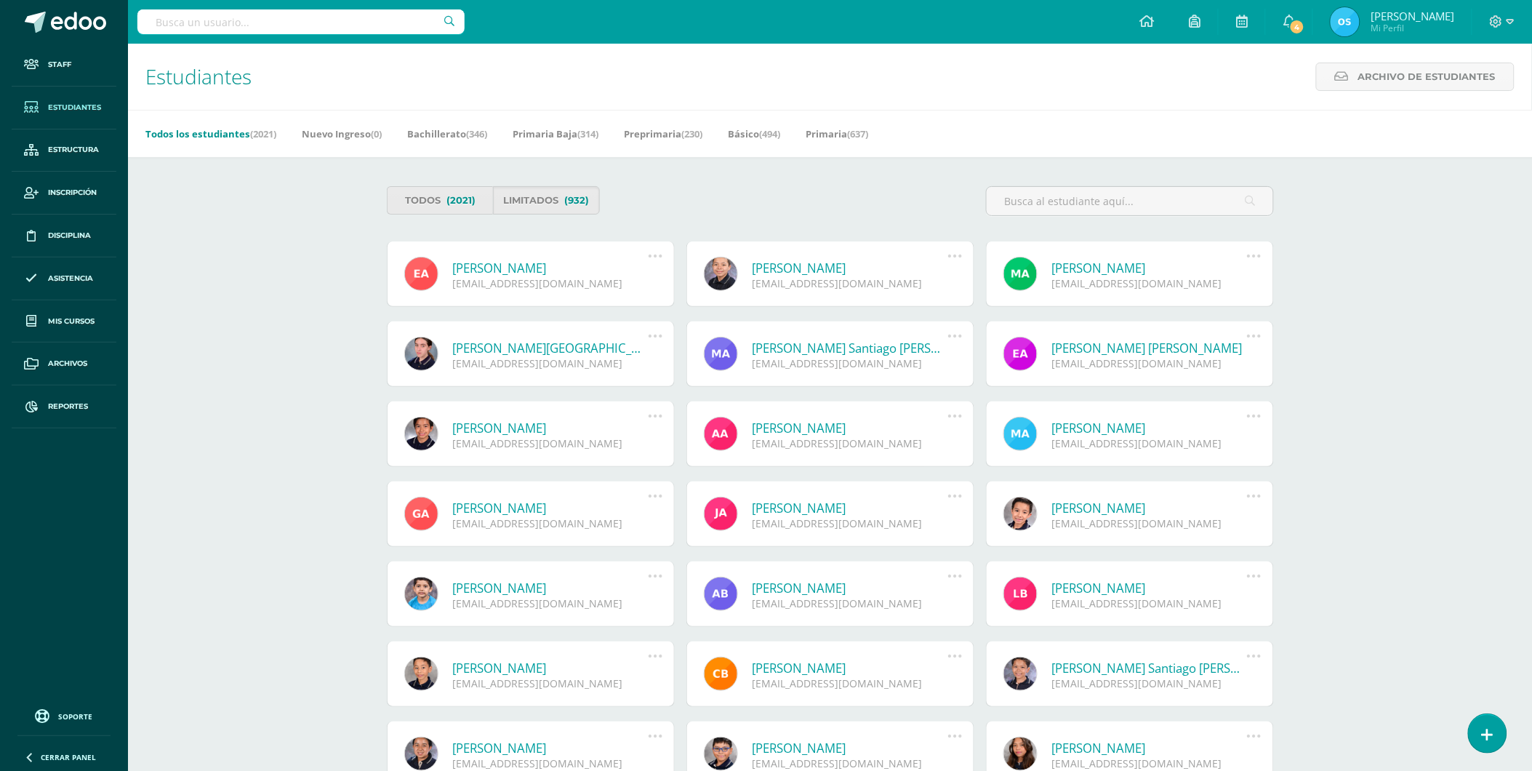
click at [518, 265] on link "[PERSON_NAME]" at bounding box center [551, 268] width 196 height 17
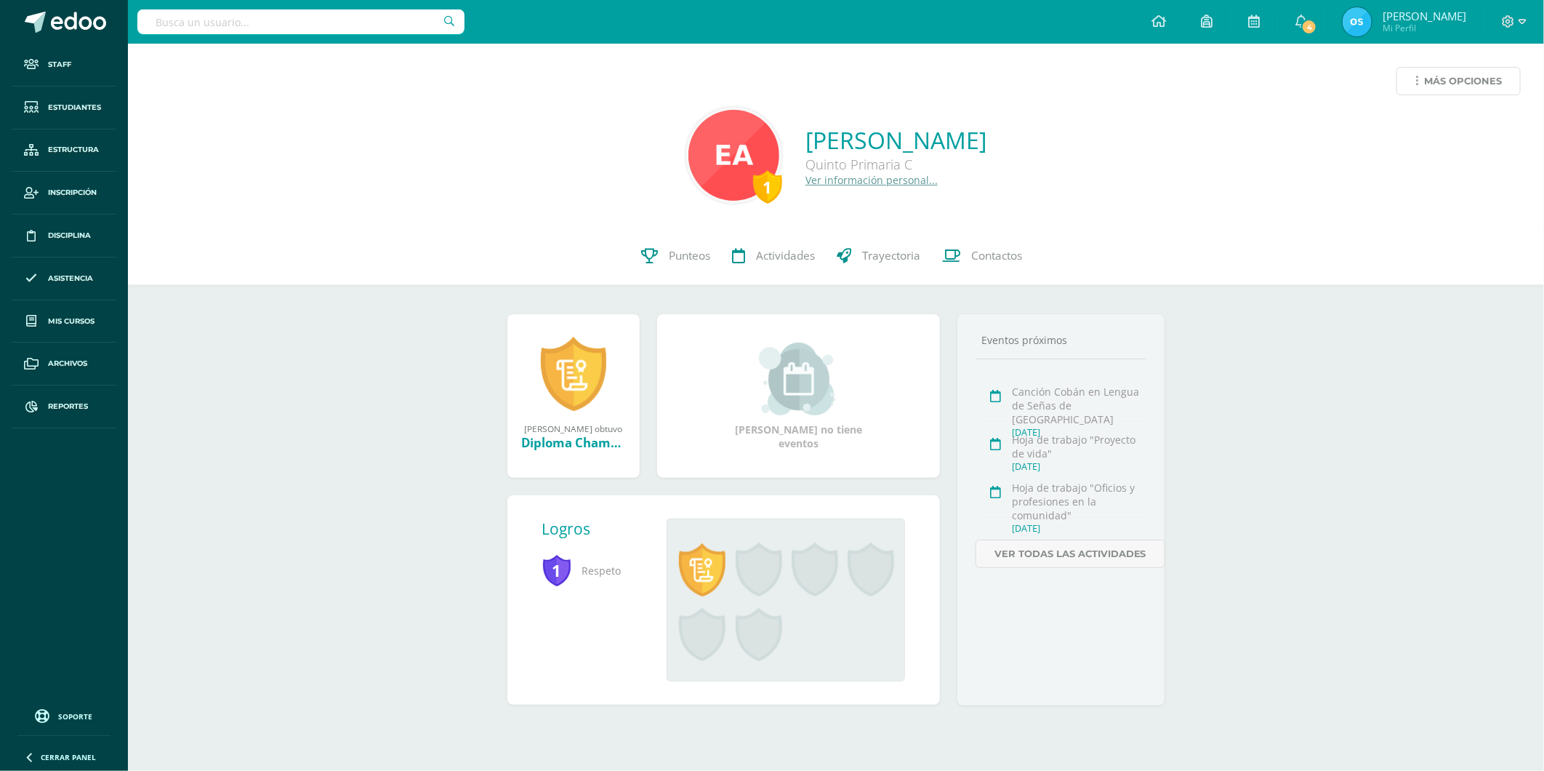
click at [1418, 82] on link "Más opciones" at bounding box center [1459, 81] width 124 height 28
click at [1403, 125] on link "Reestablecer acceso" at bounding box center [1432, 128] width 156 height 23
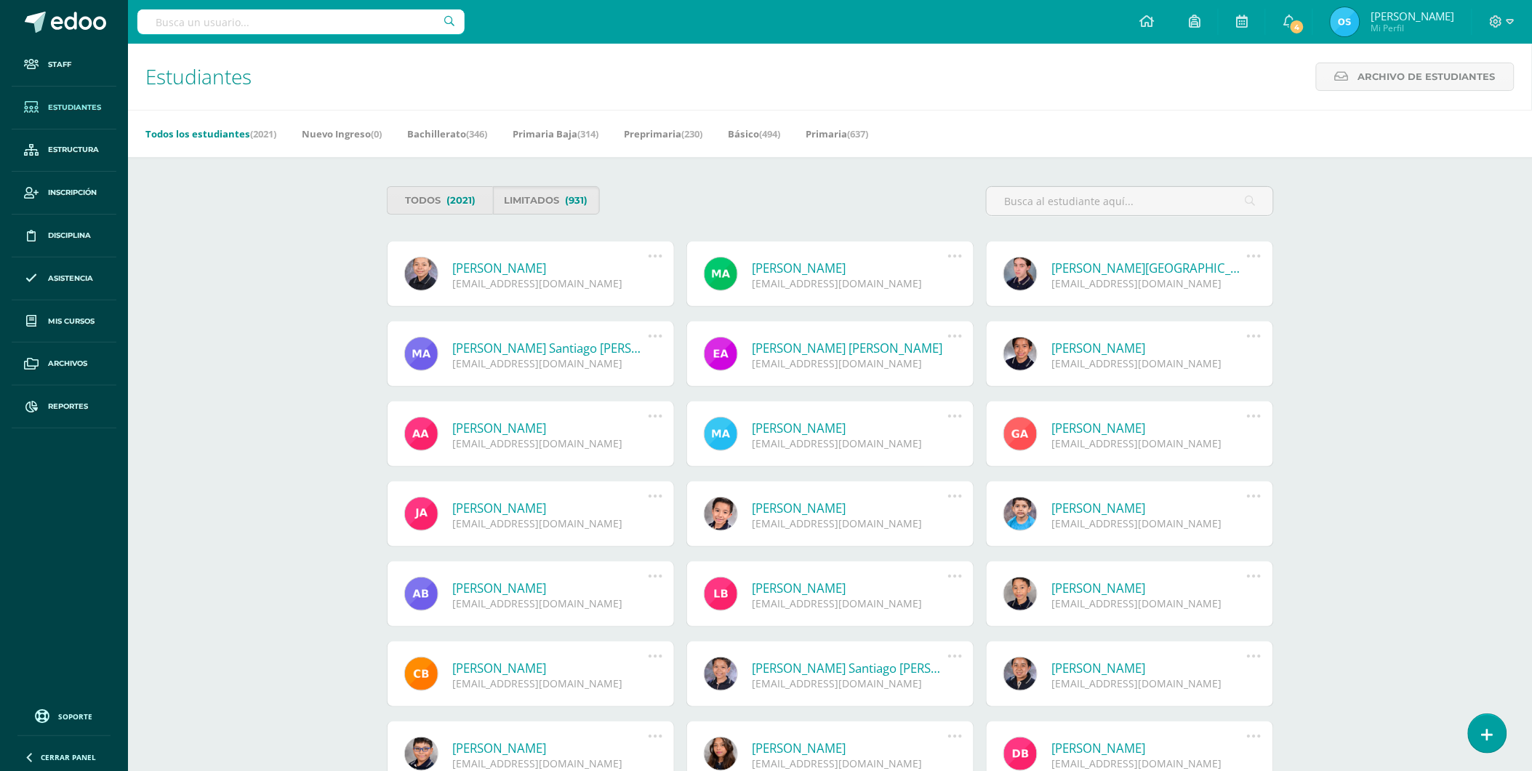
click at [556, 266] on link "[PERSON_NAME]" at bounding box center [551, 268] width 196 height 17
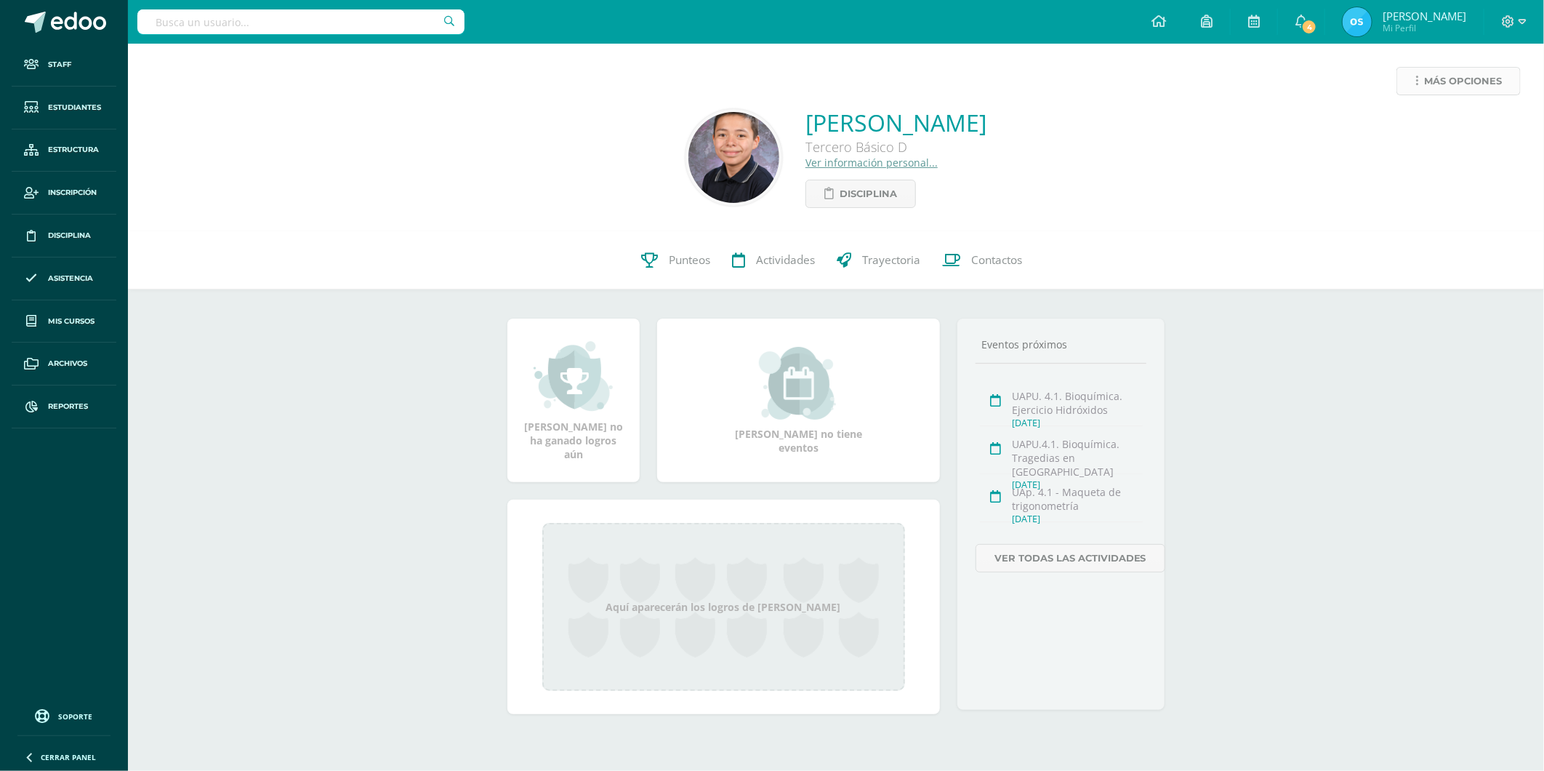
click at [1442, 90] on span "Más opciones" at bounding box center [1463, 81] width 78 height 27
click at [1440, 127] on link "Reestablecer acceso" at bounding box center [1432, 128] width 156 height 23
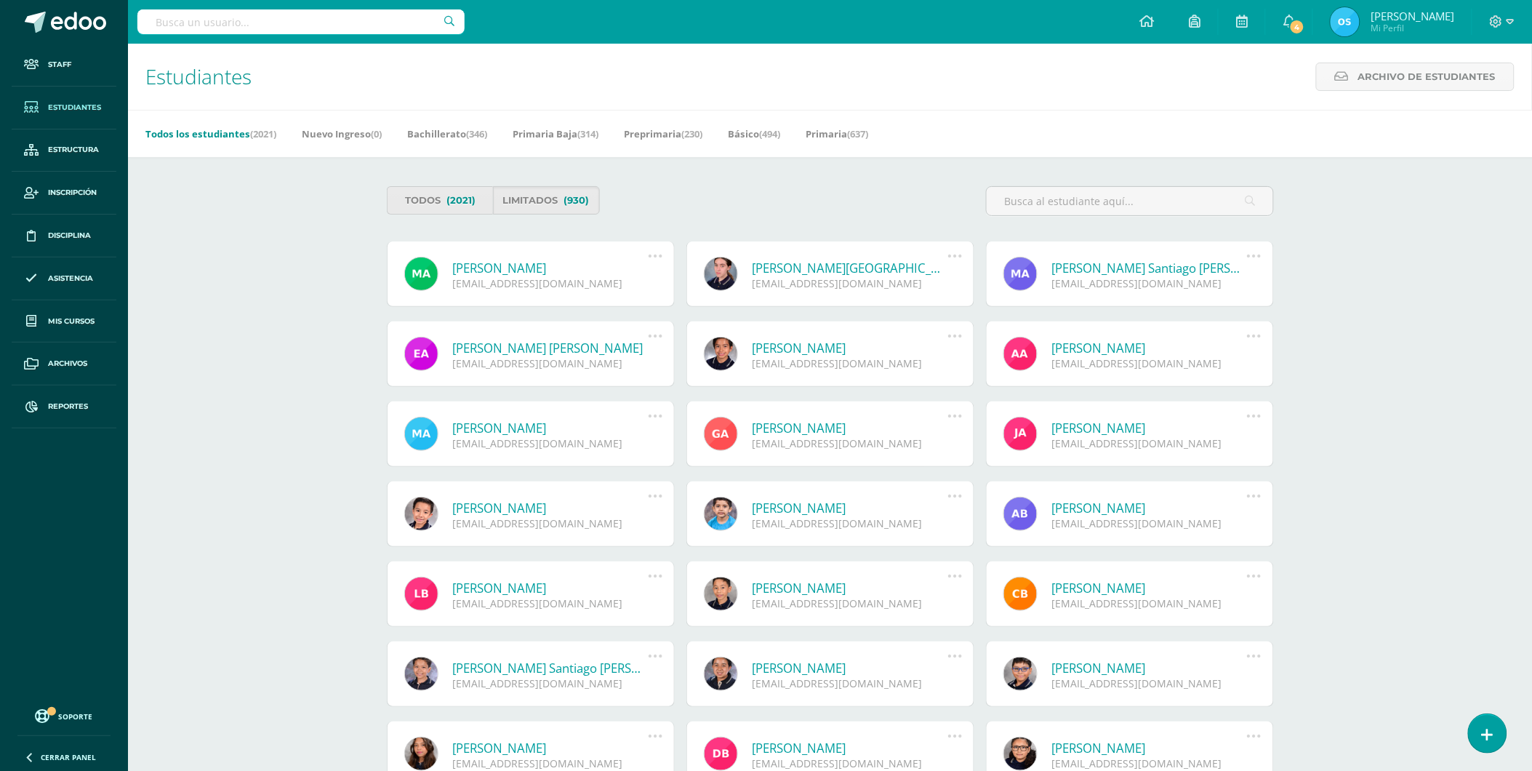
click at [523, 270] on link "Mariareneé Astorga García" at bounding box center [551, 268] width 196 height 17
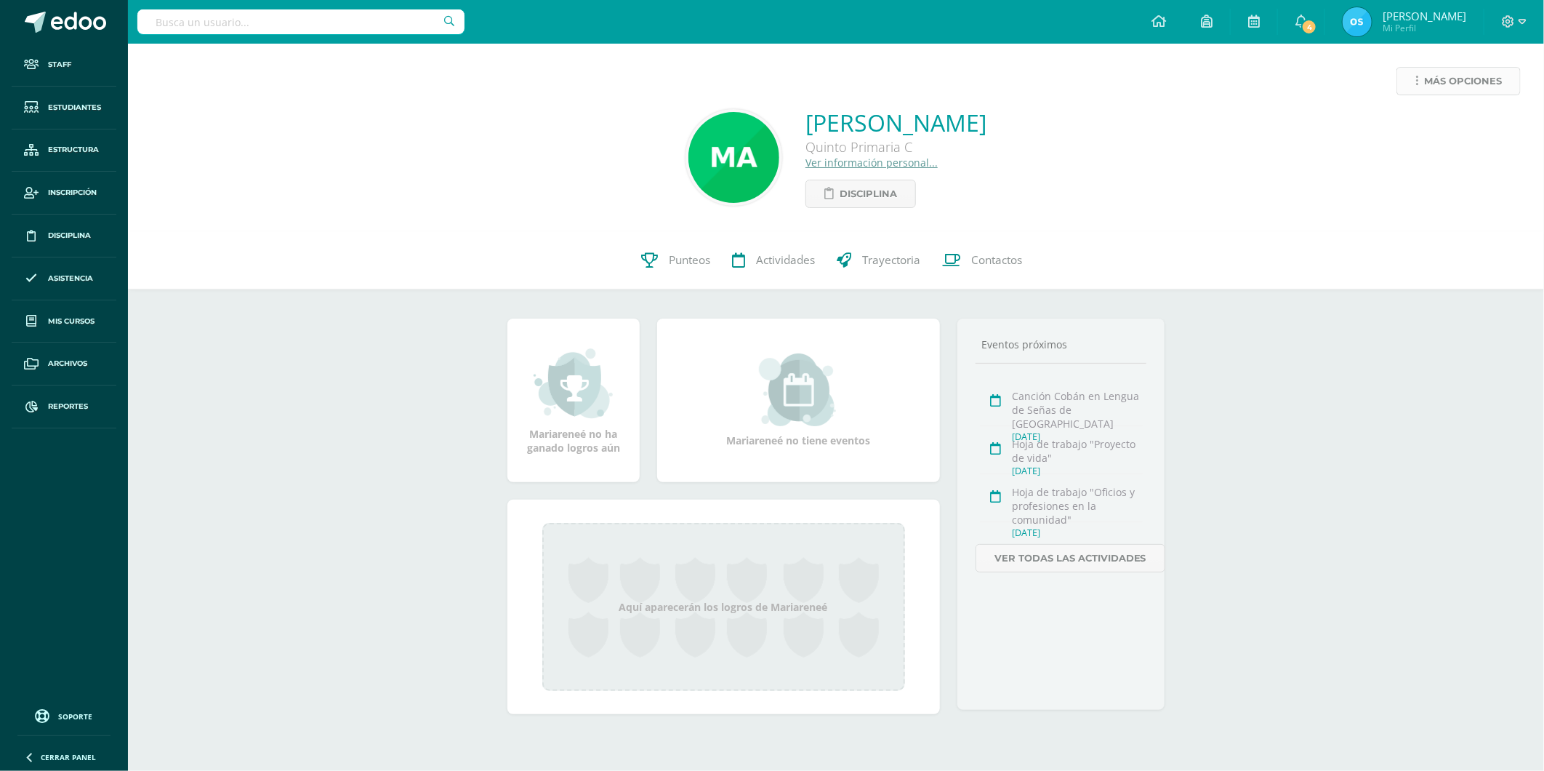
click at [1440, 82] on span "Más opciones" at bounding box center [1463, 81] width 78 height 27
click at [1410, 127] on link "Reestablecer acceso" at bounding box center [1432, 128] width 156 height 23
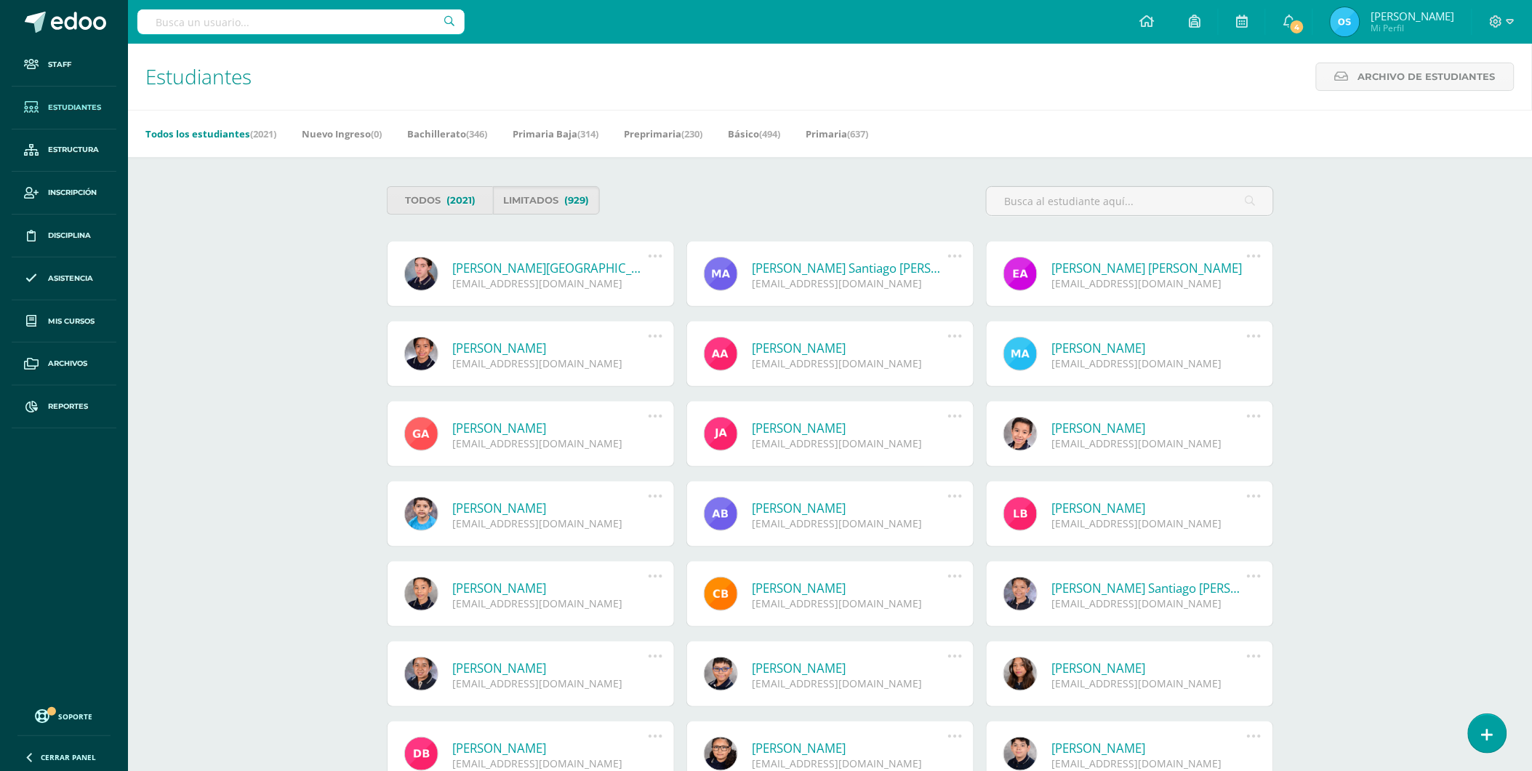
click at [555, 270] on link "[PERSON_NAME][GEOGRAPHIC_DATA]" at bounding box center [551, 268] width 196 height 17
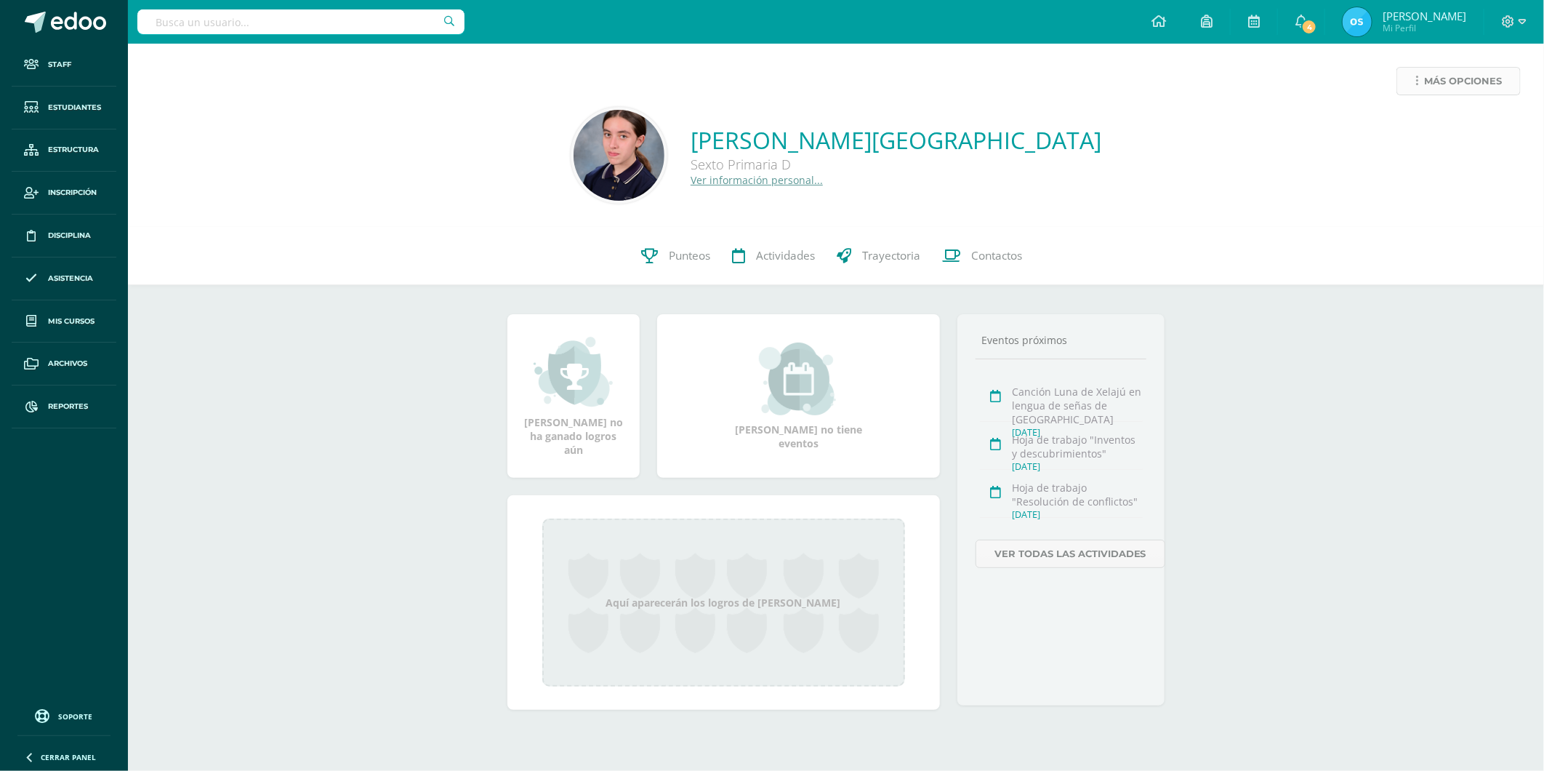
click at [1416, 77] on icon at bounding box center [1417, 81] width 3 height 12
click at [1429, 121] on link "Reestablecer acceso" at bounding box center [1432, 128] width 156 height 23
